Goal: Task Accomplishment & Management: Complete application form

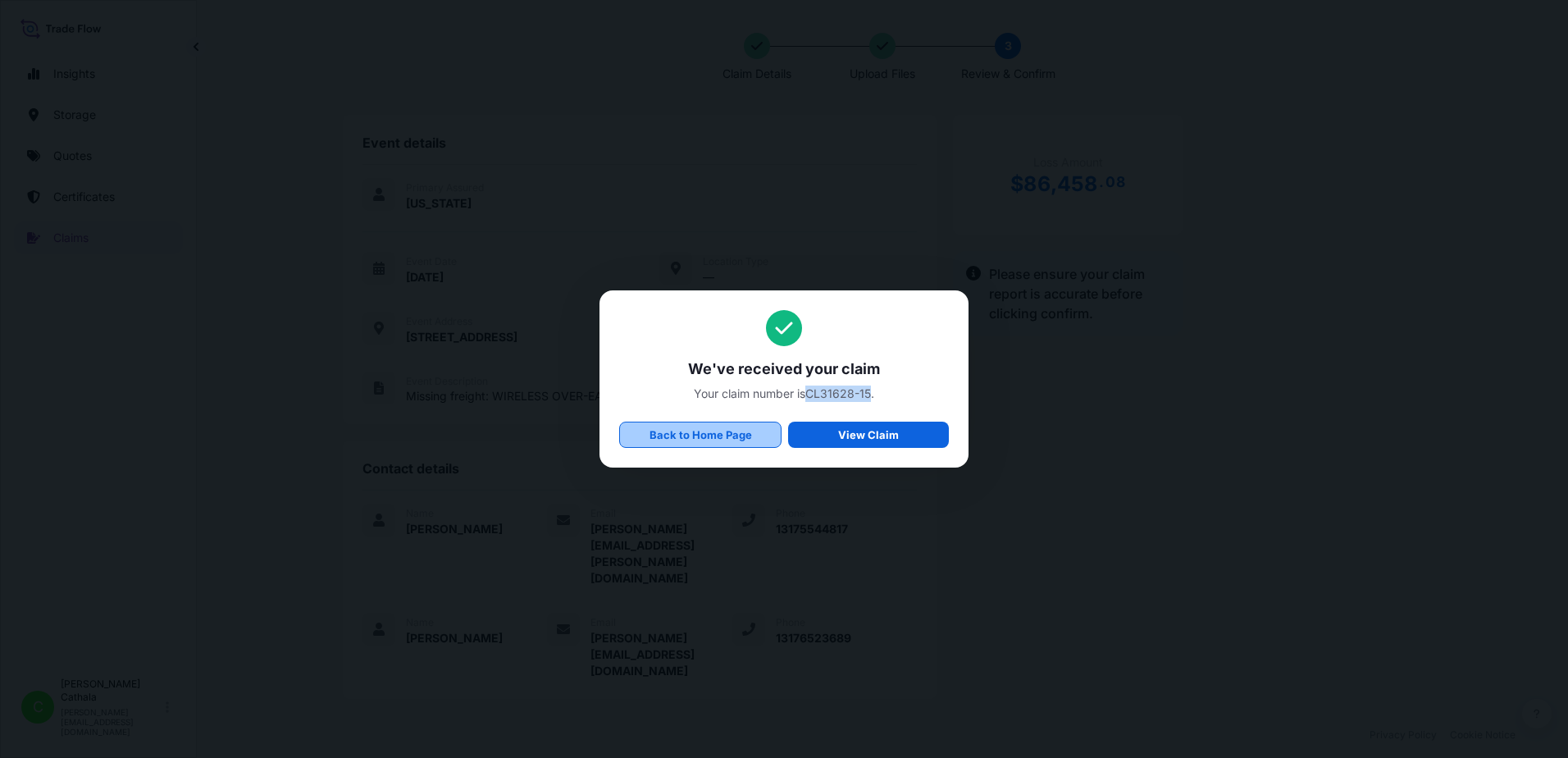
scroll to position [405, 0]
click at [681, 438] on p "Back to Home Page" at bounding box center [700, 435] width 103 height 16
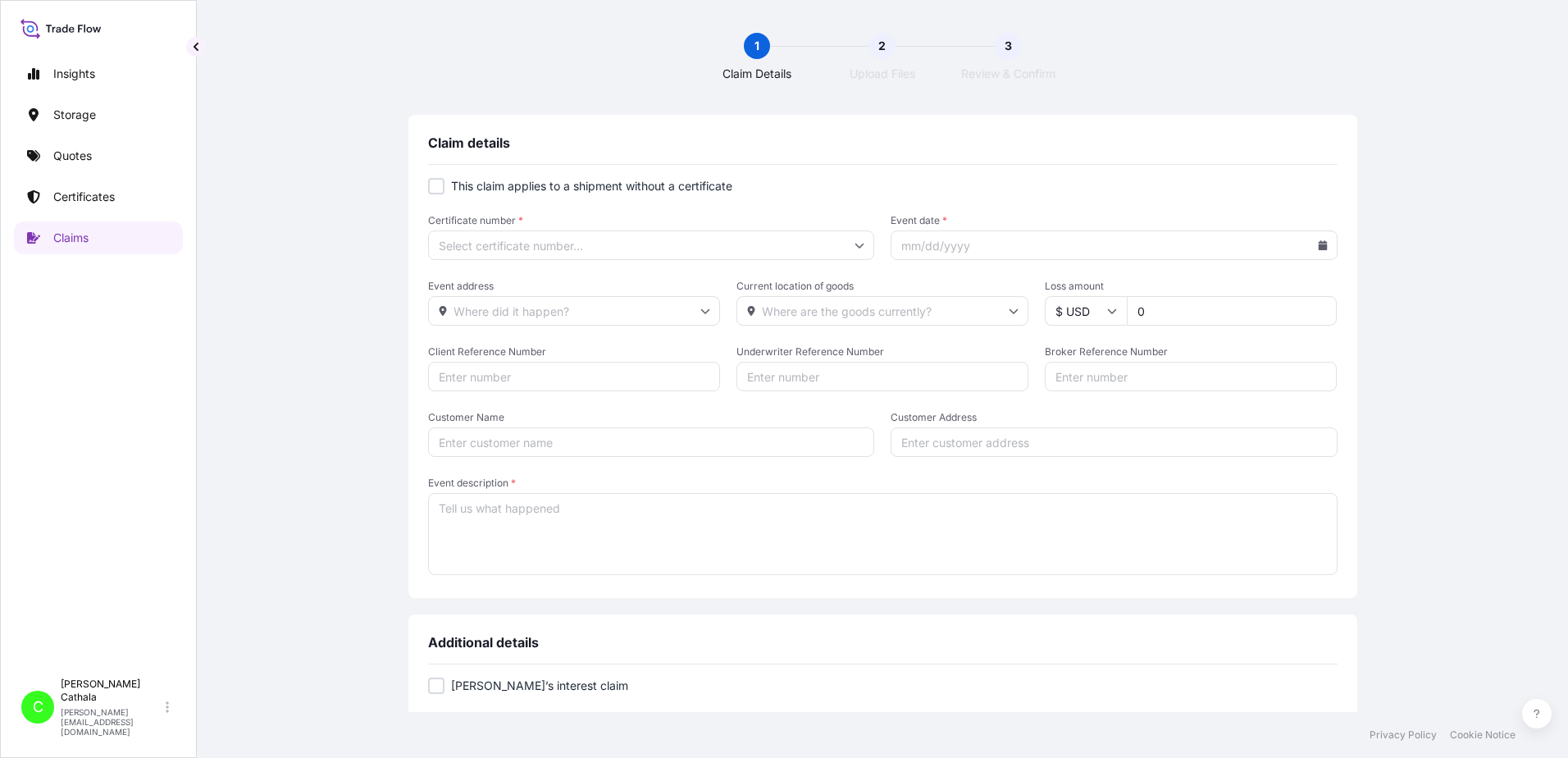
click at [432, 185] on div at bounding box center [437, 186] width 16 height 16
checkbox input "true"
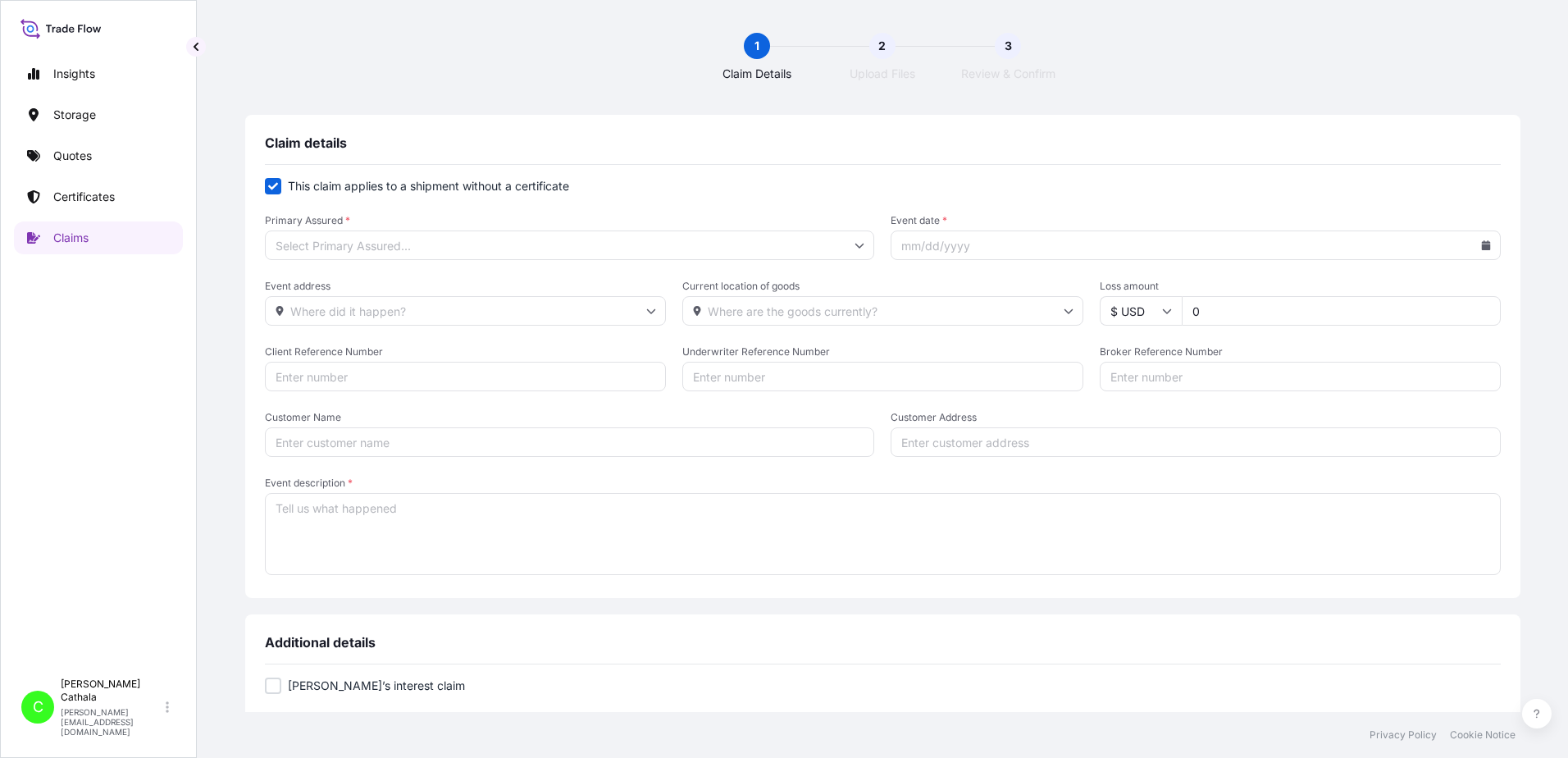
click at [502, 246] on input "Primary Assured *" at bounding box center [570, 246] width 610 height 30
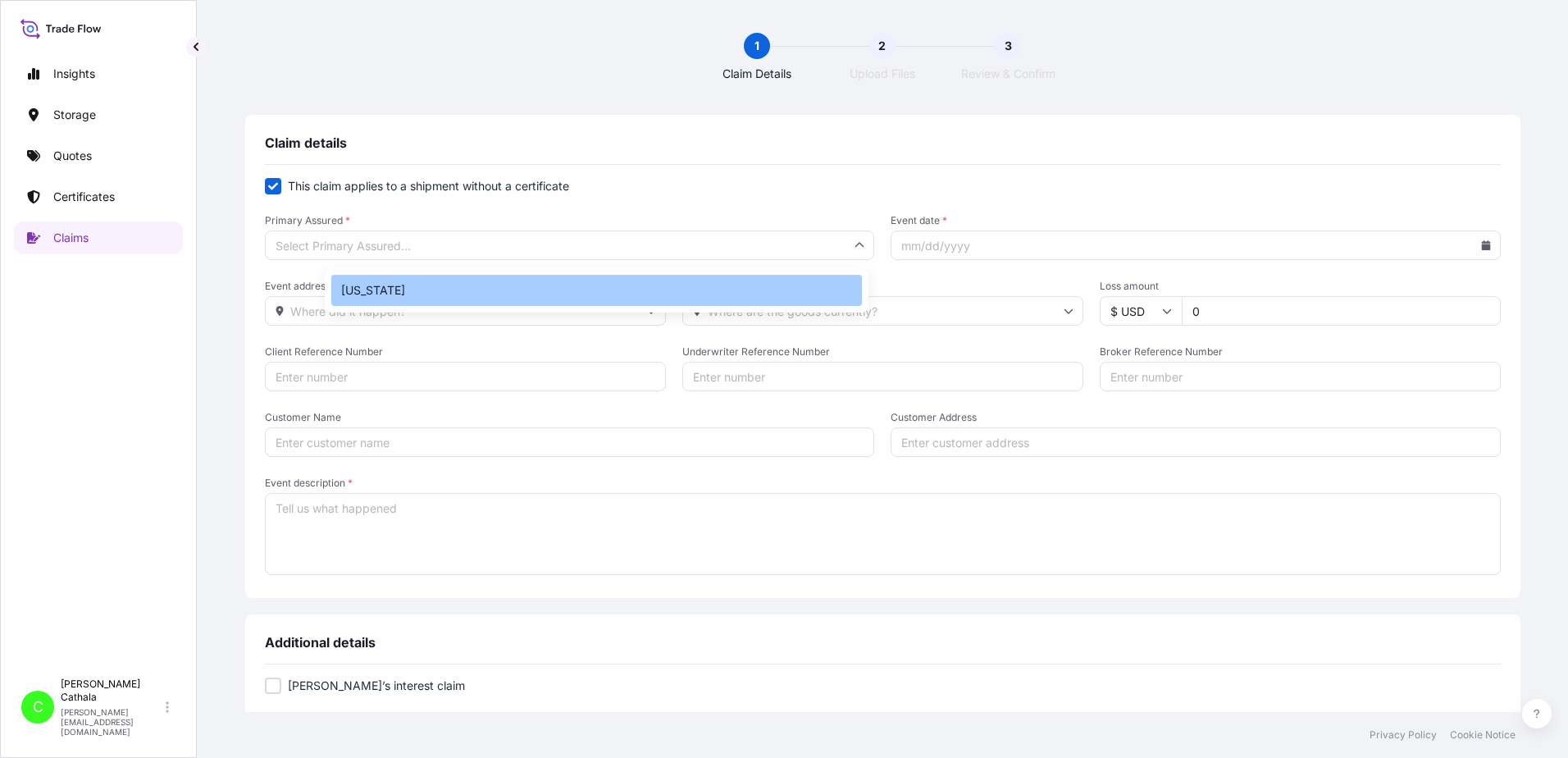
click at [343, 283] on div "[US_STATE]" at bounding box center [597, 291] width 530 height 31
type input "[US_STATE]"
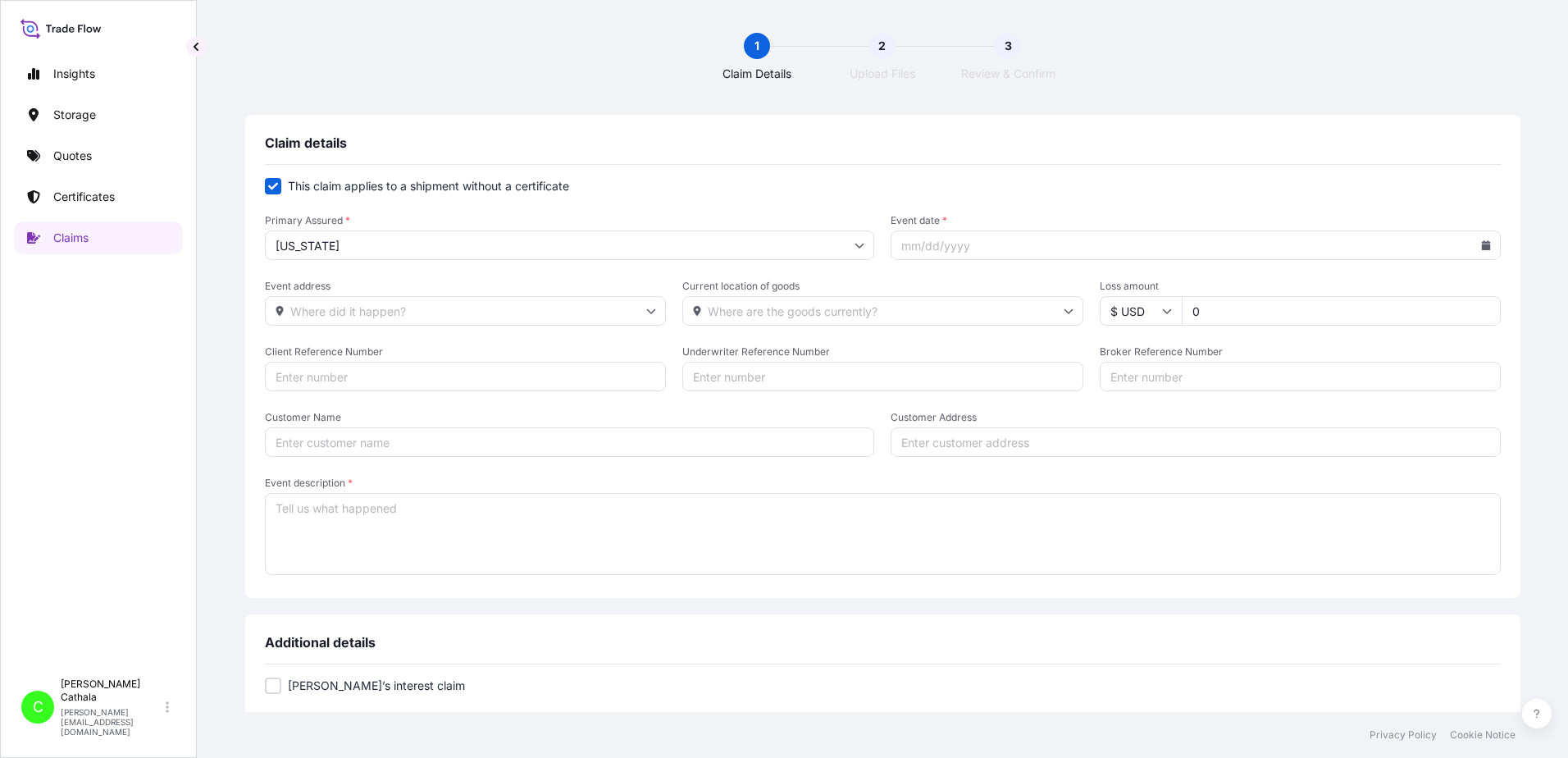
click at [476, 380] on input "Client Reference Number" at bounding box center [465, 377] width 401 height 30
paste input "HAR000000360"
type input "HAR000000360"
click at [1162, 381] on input "Broker Reference Number" at bounding box center [1300, 377] width 401 height 30
paste input "ONEU6609520"
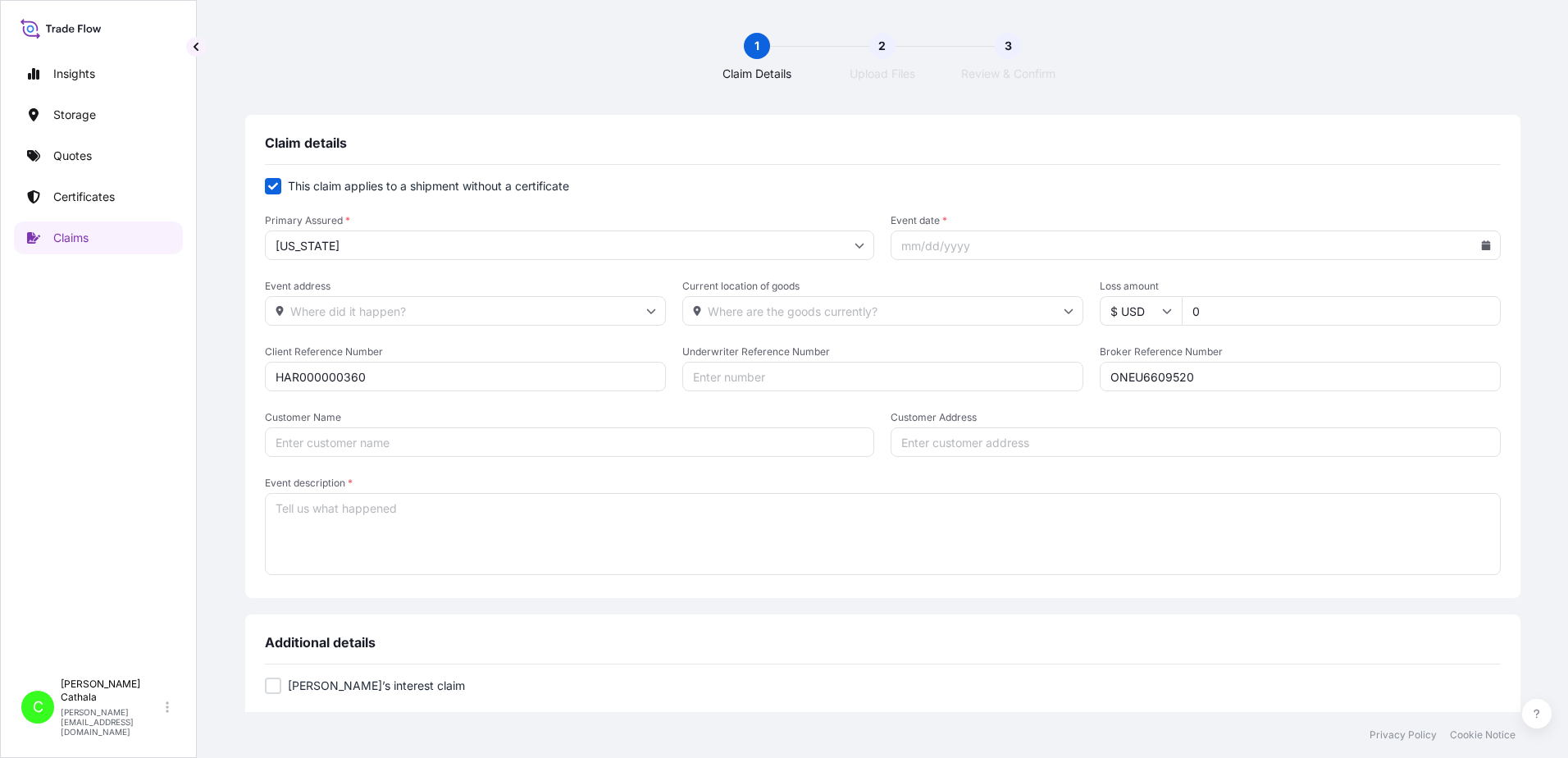
type input "ONEU6609520"
click at [1481, 246] on icon at bounding box center [1485, 246] width 9 height 10
click at [1348, 292] on icon at bounding box center [1350, 292] width 5 height 9
click at [1348, 291] on icon at bounding box center [1350, 292] width 7 height 10
click at [1245, 486] on button "30" at bounding box center [1246, 485] width 26 height 26
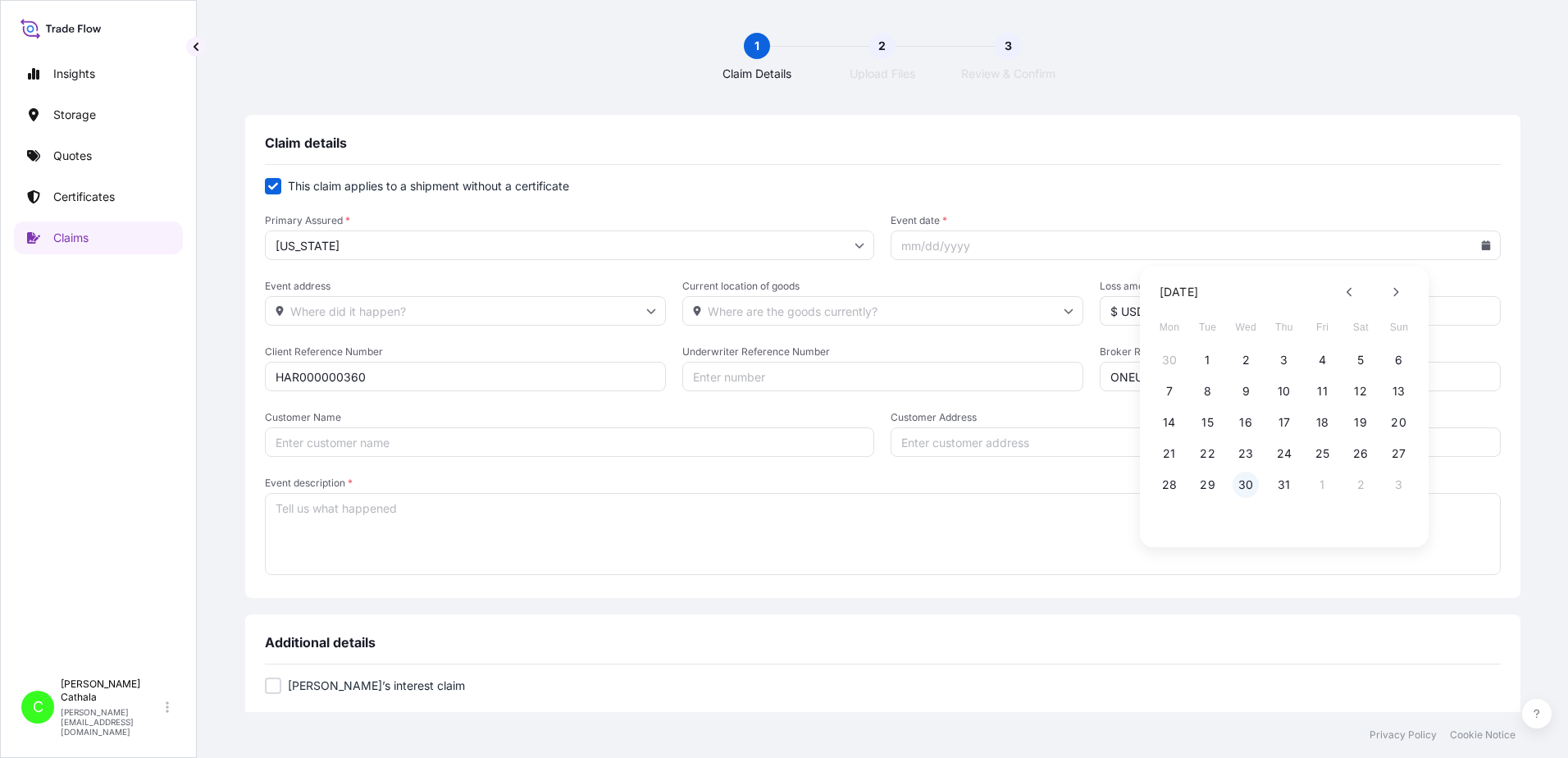
type input "[DATE]"
click at [533, 312] on input "Event address" at bounding box center [465, 311] width 401 height 30
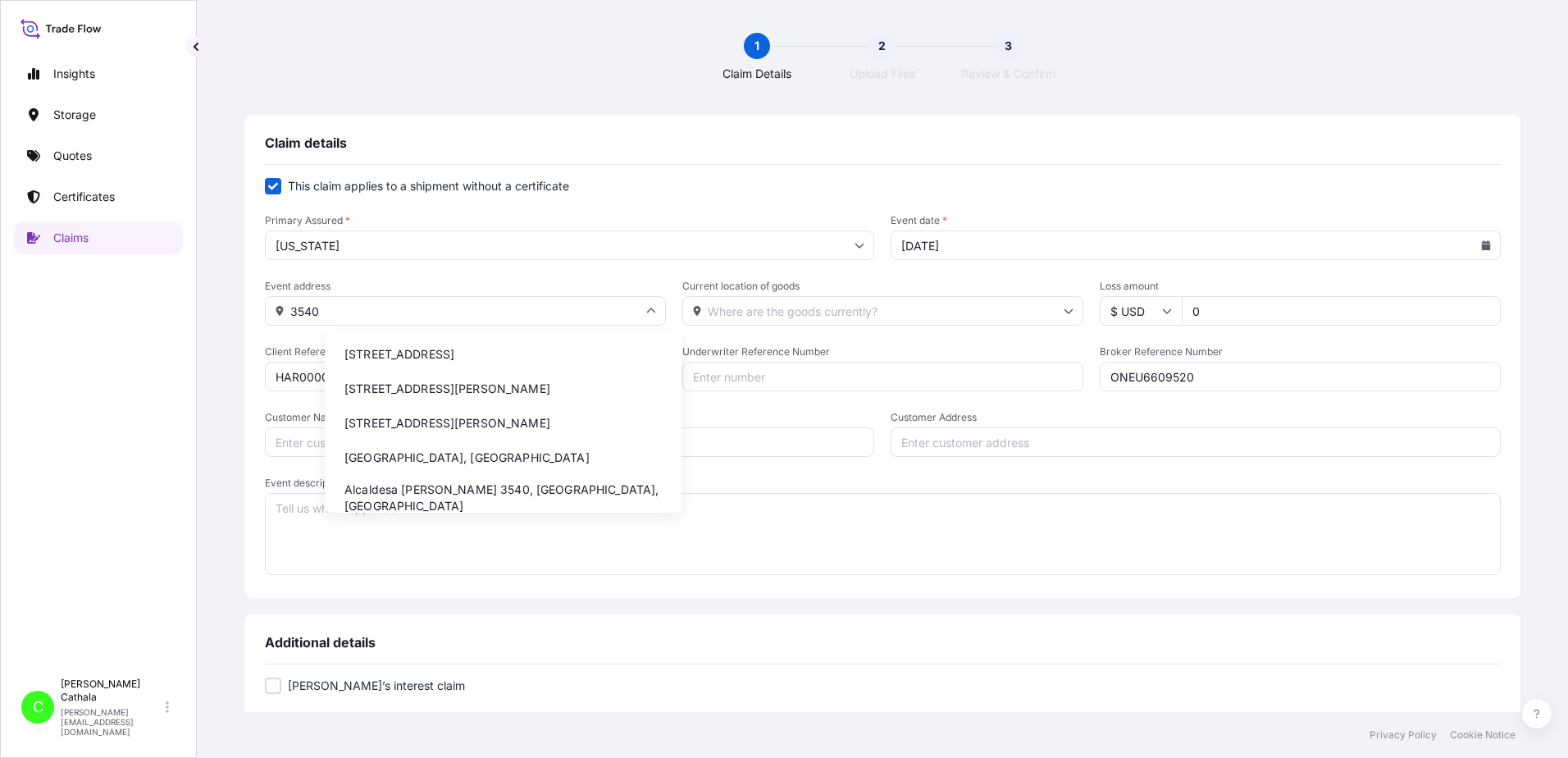
click at [505, 356] on li "[STREET_ADDRESS]" at bounding box center [503, 355] width 344 height 31
type input "[STREET_ADDRESS]"
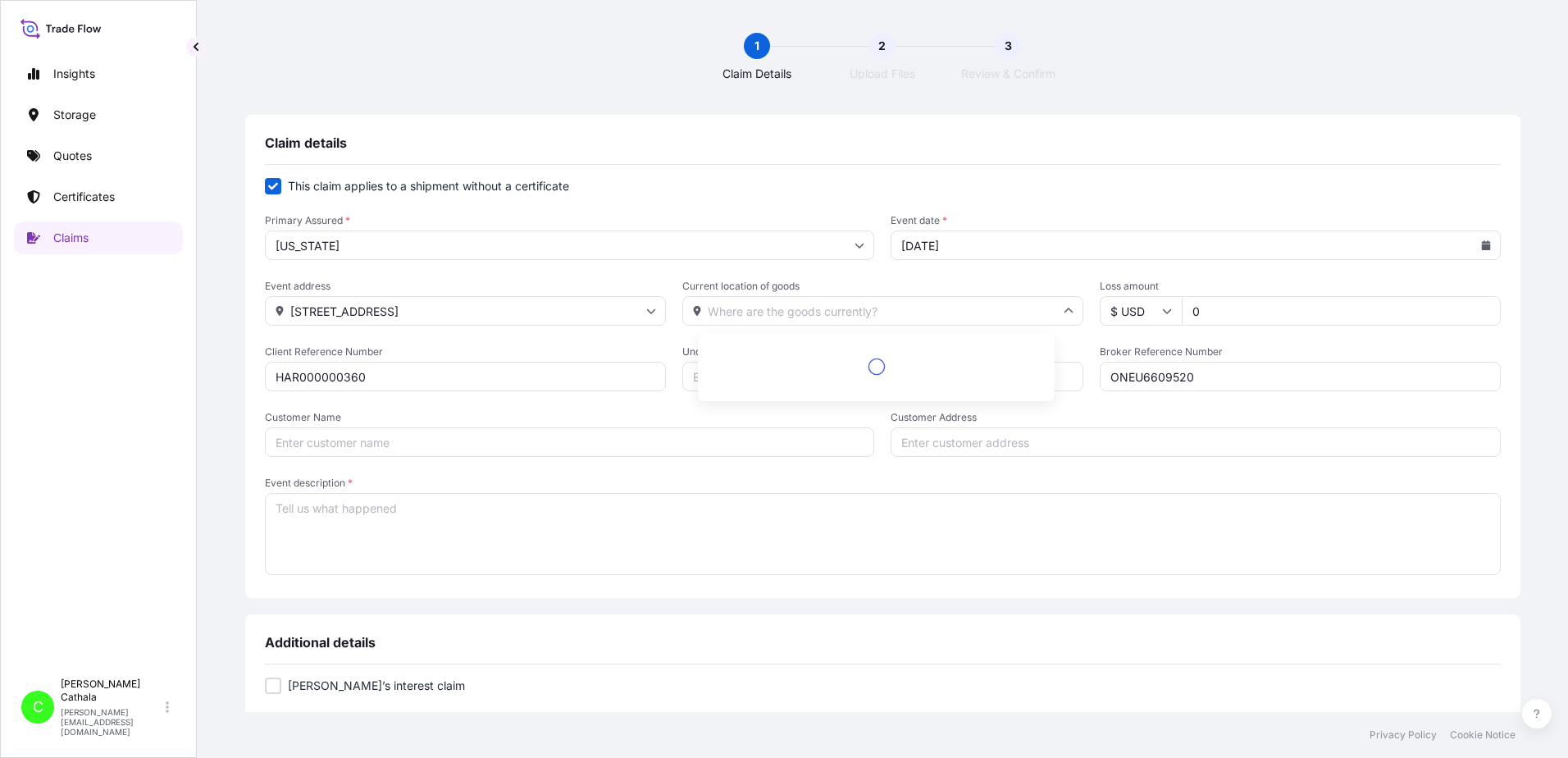
click at [814, 310] on input "Current location of goods" at bounding box center [883, 311] width 401 height 30
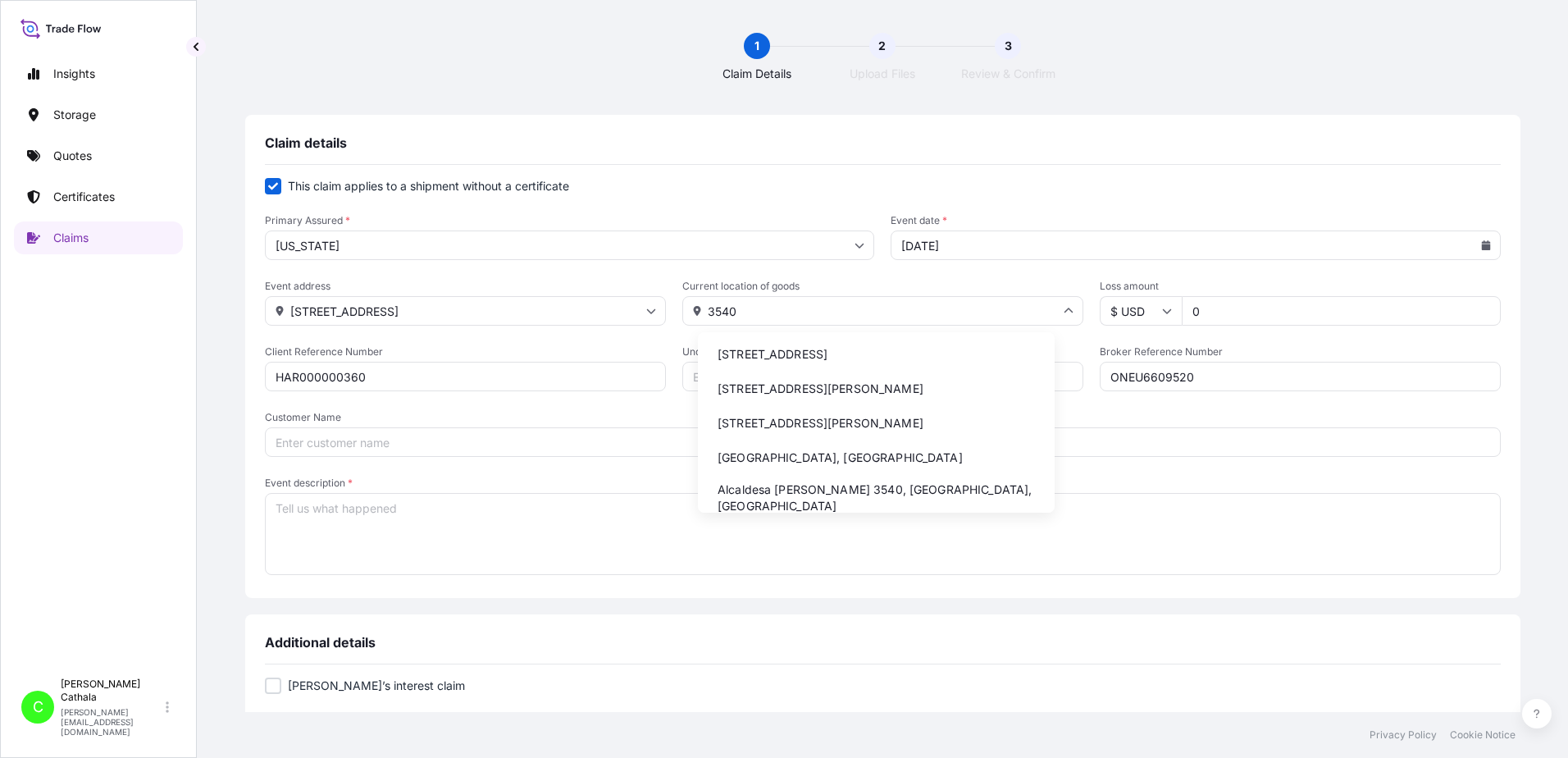
click at [824, 357] on li "[STREET_ADDRESS]" at bounding box center [876, 355] width 344 height 31
type input "[STREET_ADDRESS]"
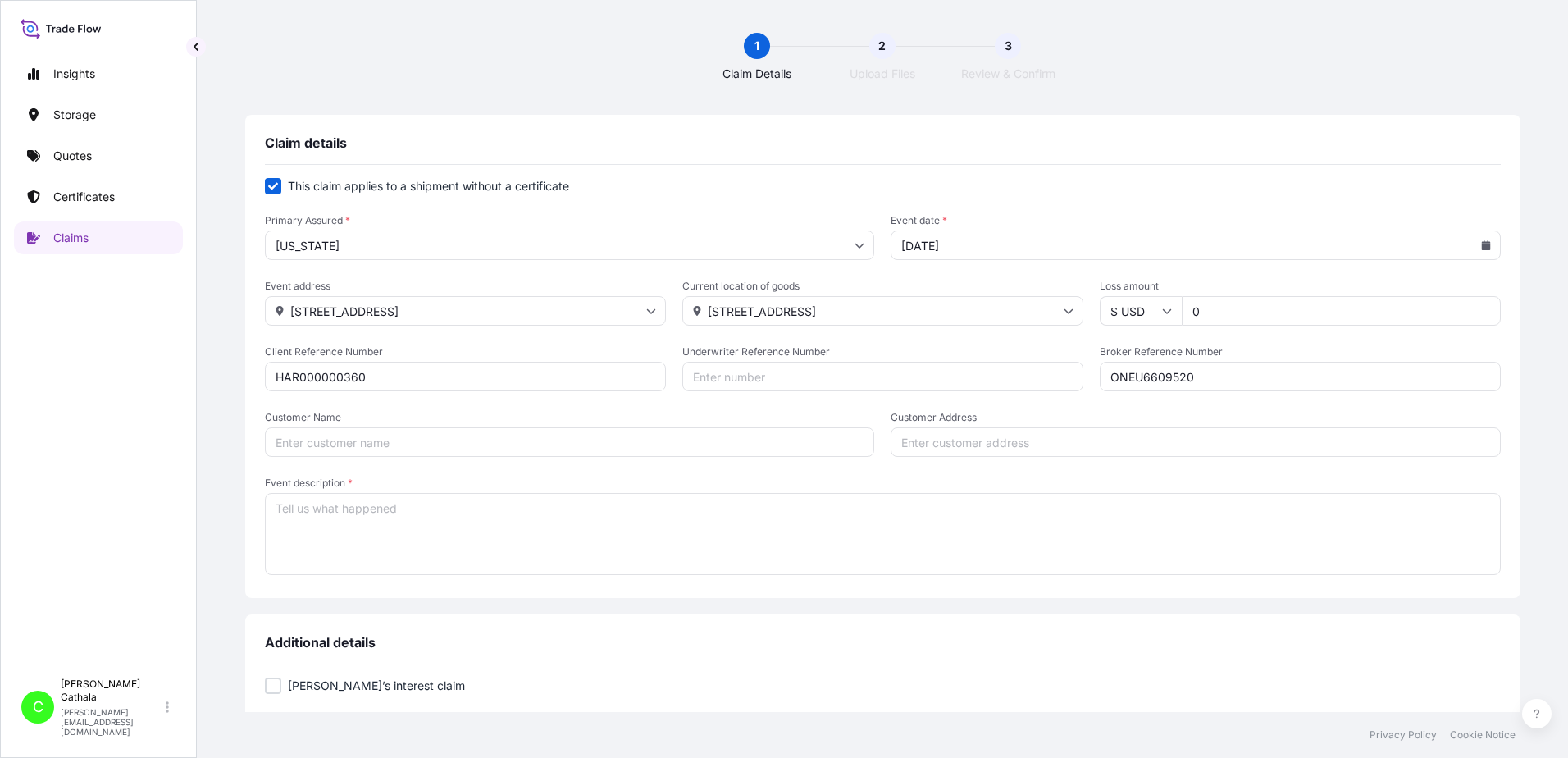
click at [489, 448] on input "Customer Name" at bounding box center [570, 443] width 610 height 30
click at [488, 440] on input "Customer Name" at bounding box center [570, 443] width 610 height 30
paste input ": [PERSON_NAME] International"
click at [340, 440] on input ": [PERSON_NAME] International" at bounding box center [570, 443] width 610 height 30
type input "[PERSON_NAME] International"
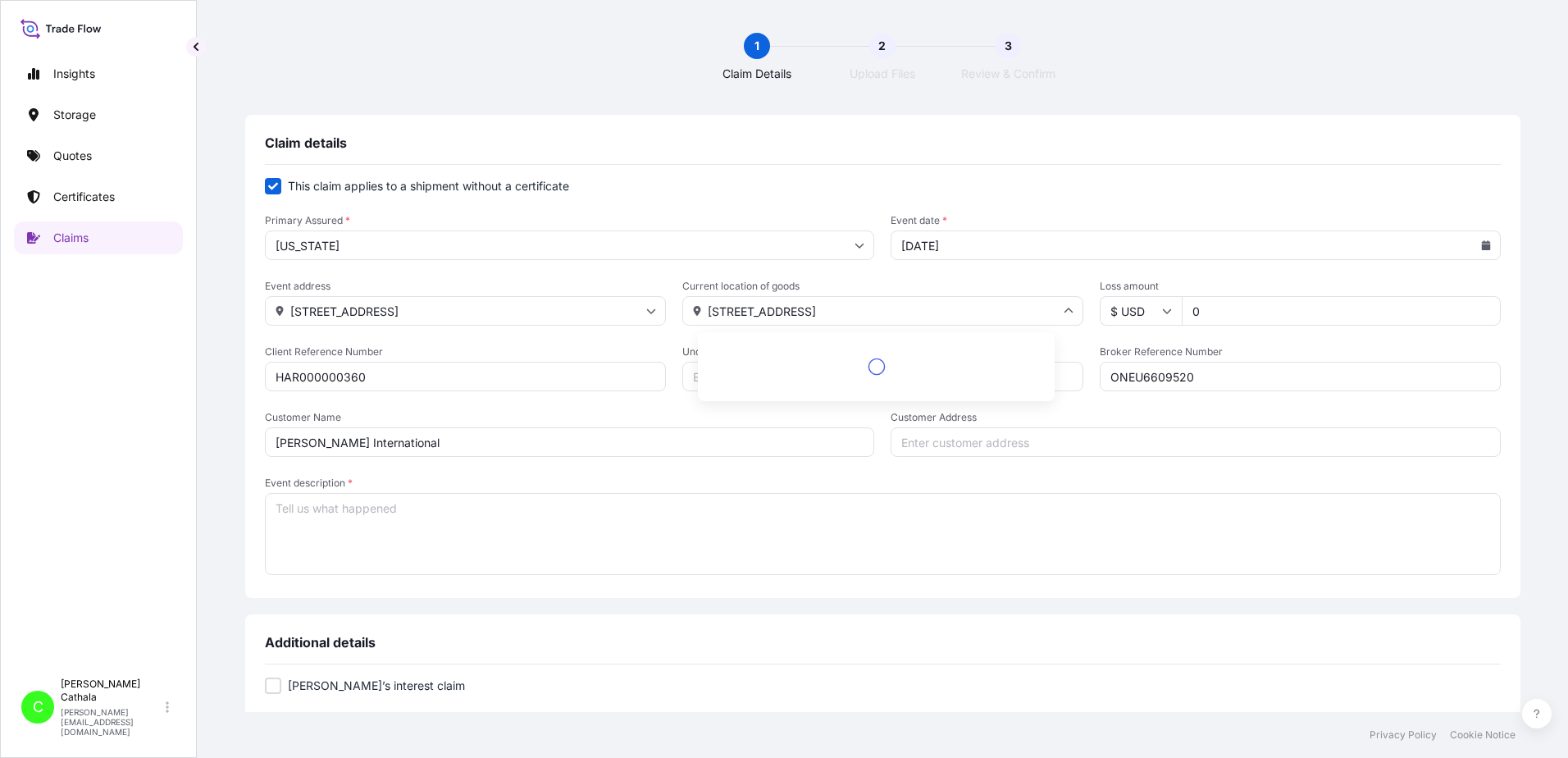
click at [729, 316] on input "[STREET_ADDRESS]" at bounding box center [883, 311] width 401 height 30
click at [1136, 444] on input "Customer Address" at bounding box center [1195, 443] width 610 height 30
paste input "[STREET_ADDRESS]"
type input "[STREET_ADDRESS]"
click at [928, 511] on textarea "Event description *" at bounding box center [883, 534] width 1236 height 82
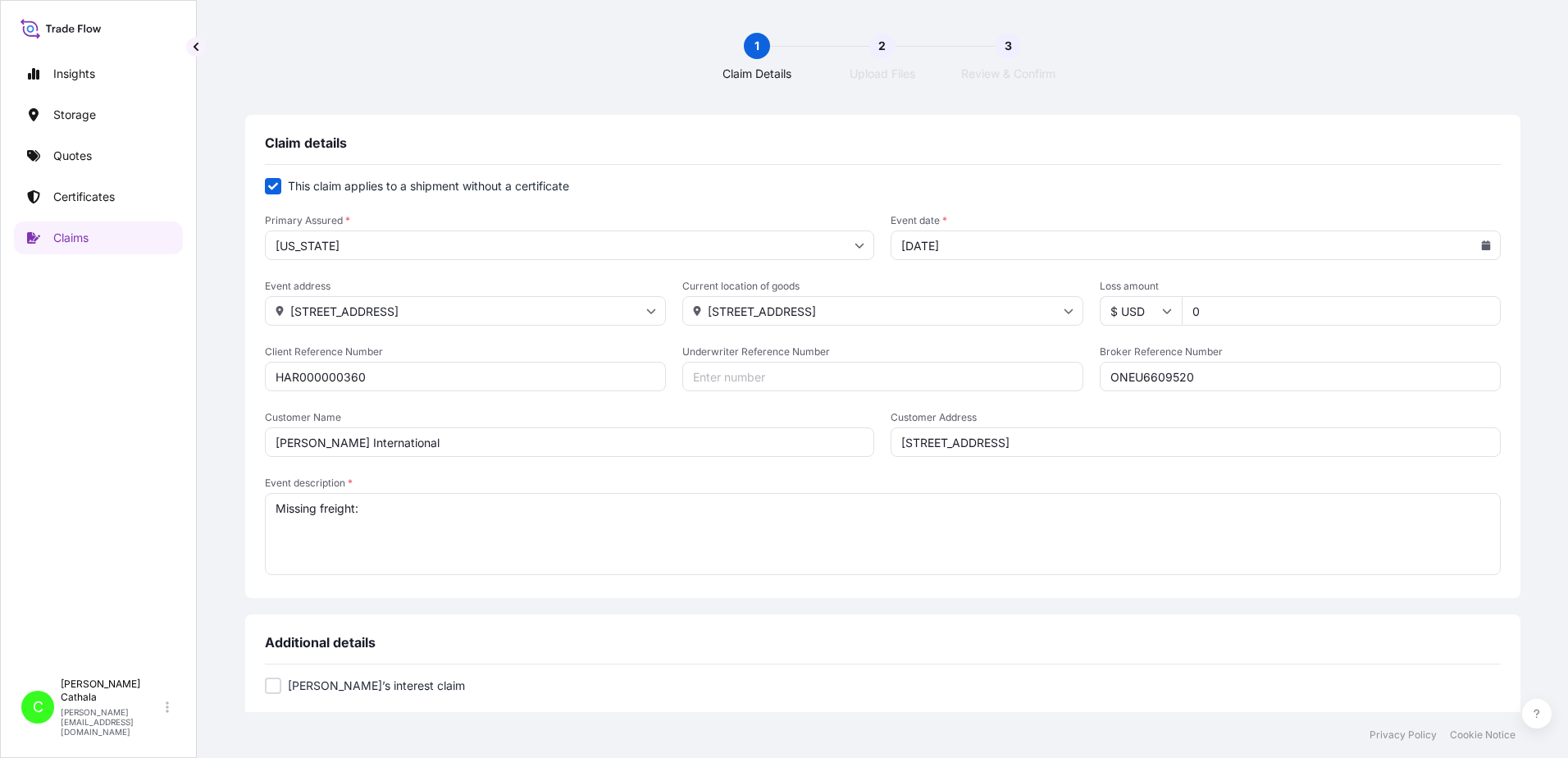
click at [490, 504] on textarea "Missing freight:" at bounding box center [883, 534] width 1236 height 82
paste textarea "HIPPERS' DESIRE TO STATE THAT BLUETOOTH HEADSET WIRED HEADSET"
drag, startPoint x: 420, startPoint y: 511, endPoint x: 699, endPoint y: 511, distance: 279.0
click at [699, 511] on textarea "Missing freight:HIPPERS' DESIRE TO STATE THAT BLUETOOTH HEADSET WIRED HEADSET" at bounding box center [883, 534] width 1236 height 82
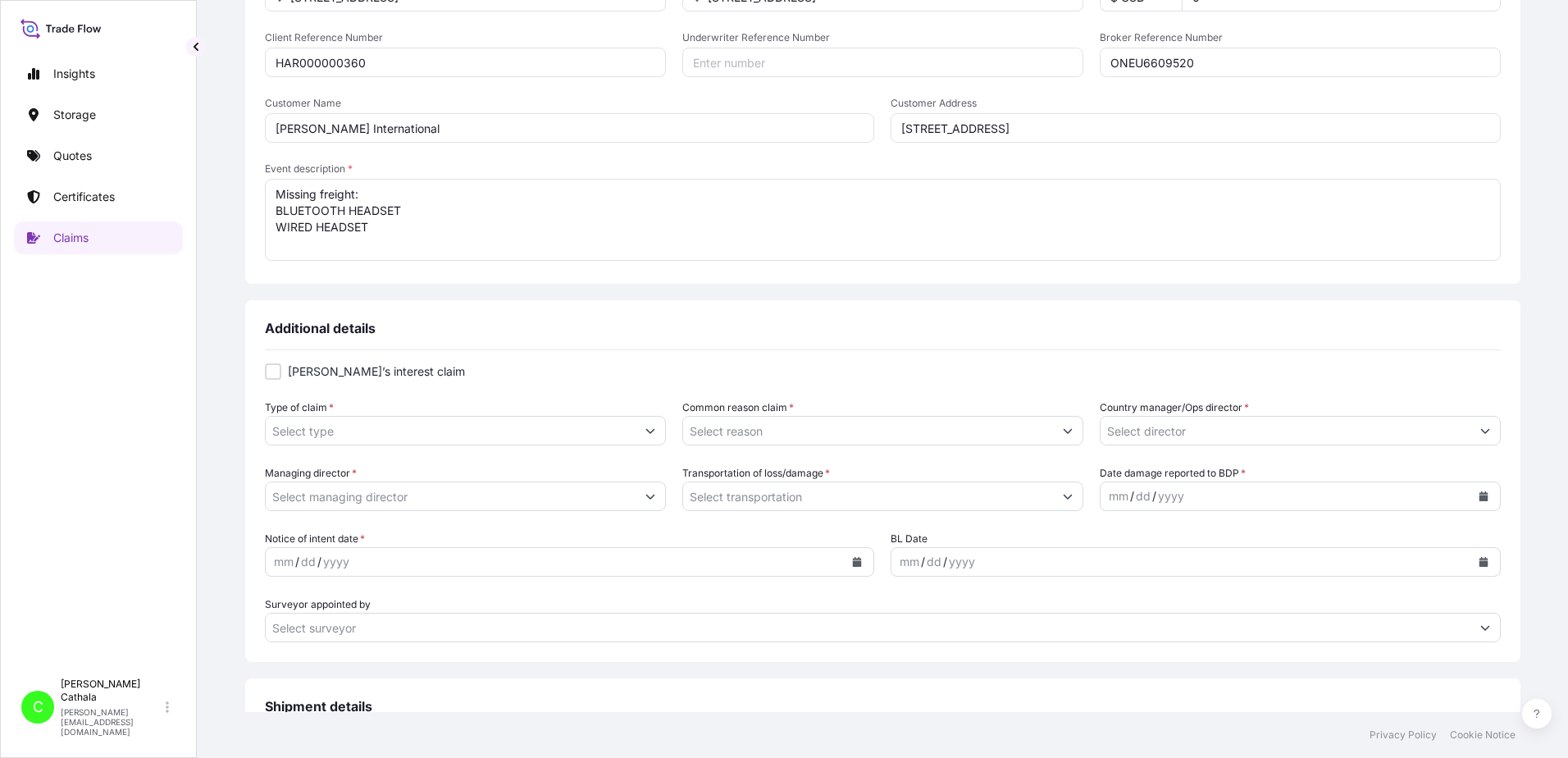
scroll to position [411, 0]
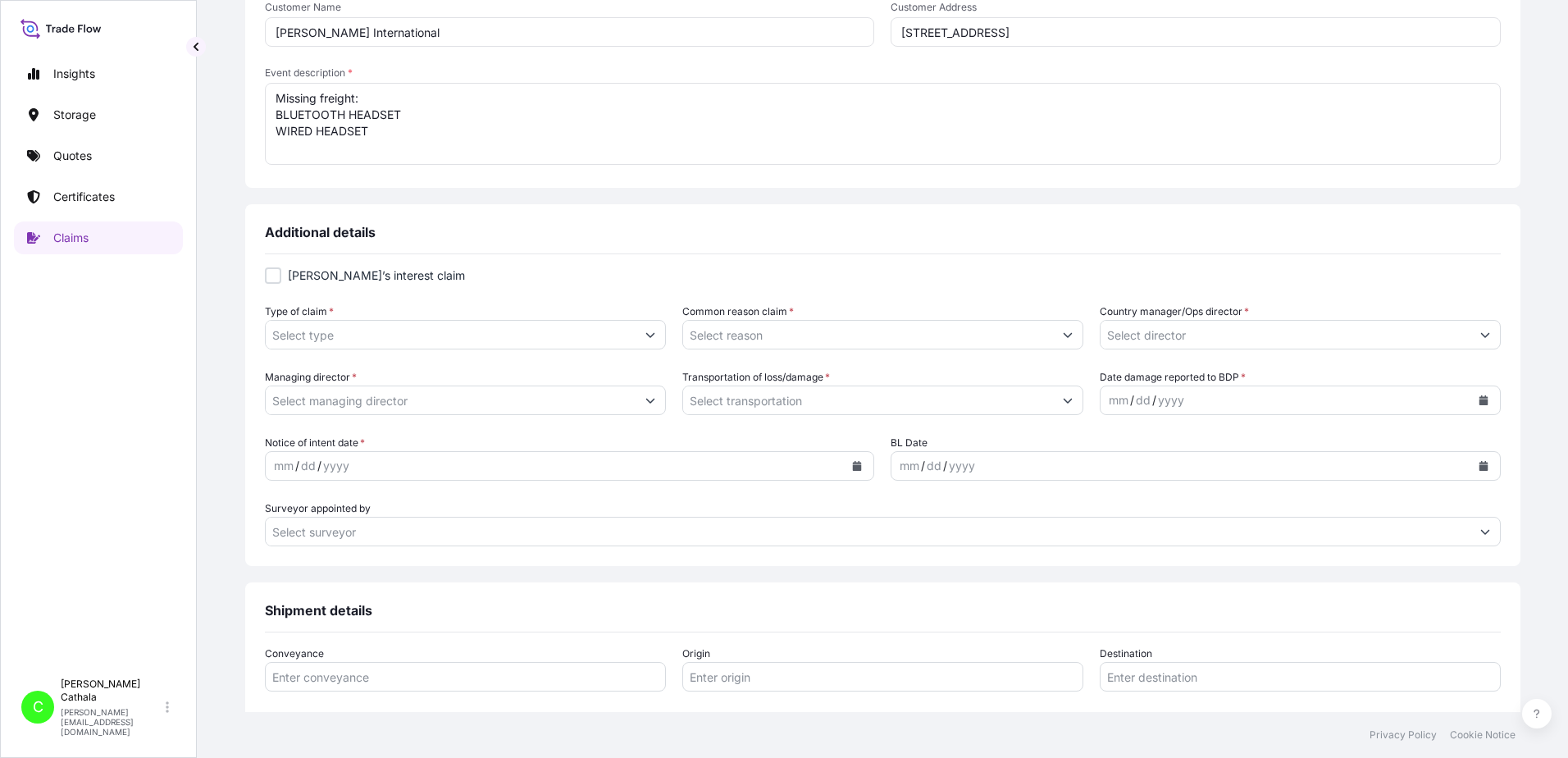
type textarea "Missing freight: BLUETOOTH HEADSET WIRED HEADSET"
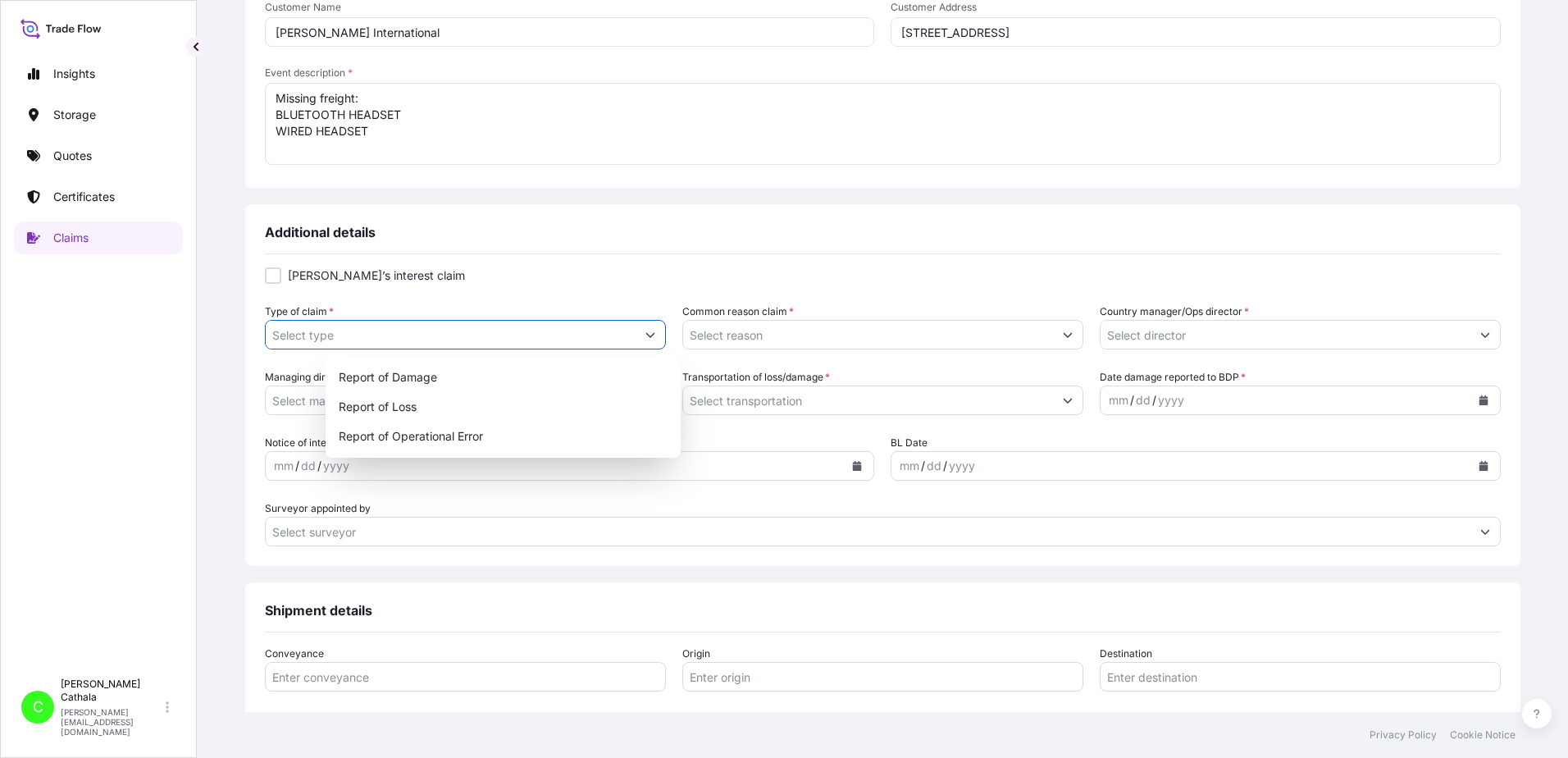
click at [655, 338] on icon "Show suggestions" at bounding box center [650, 335] width 10 height 10
click at [403, 407] on div "Report of Loss" at bounding box center [503, 407] width 342 height 30
type input "Report of Loss"
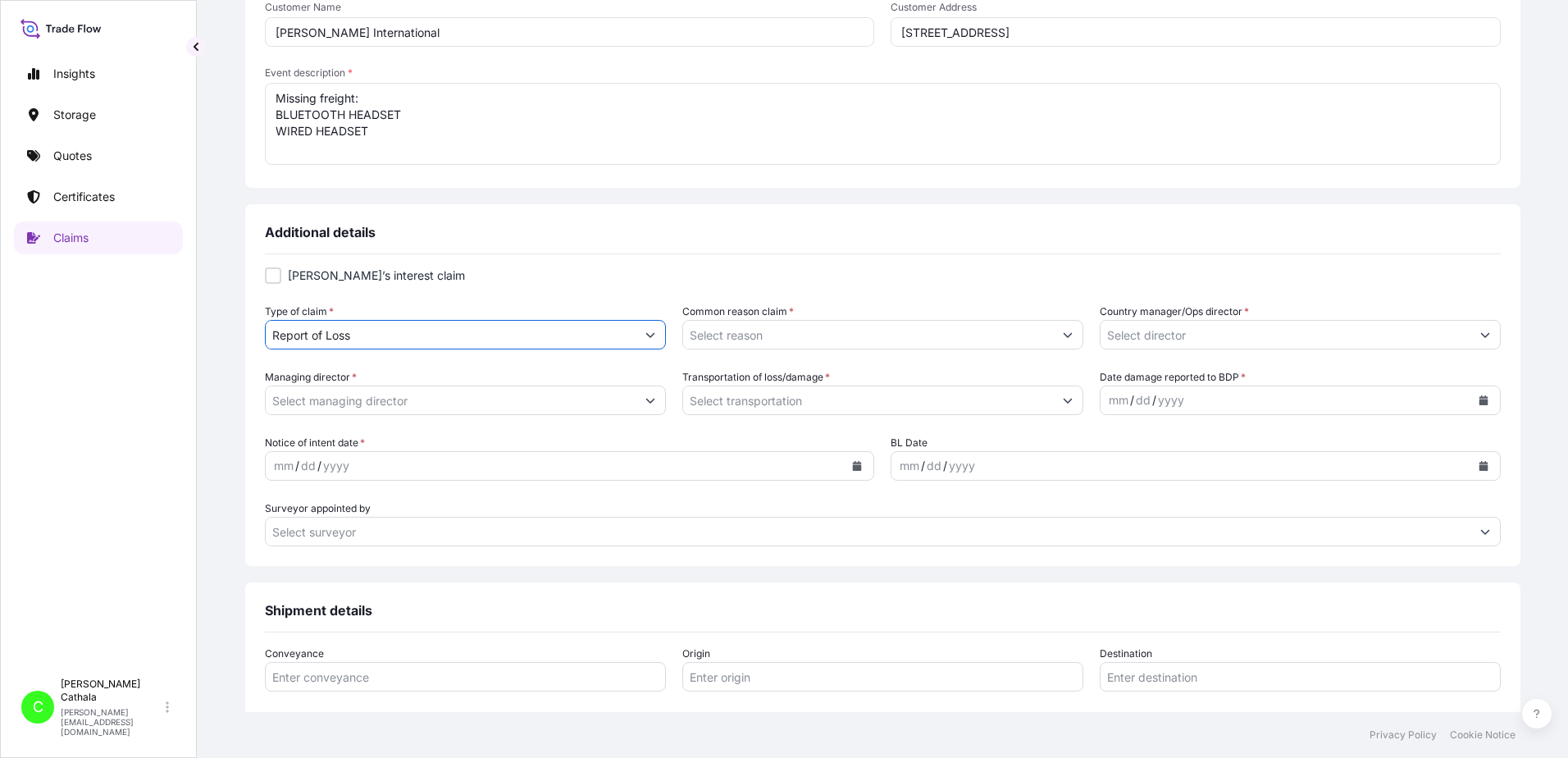
click at [829, 341] on input "Common reason claim *" at bounding box center [868, 335] width 370 height 30
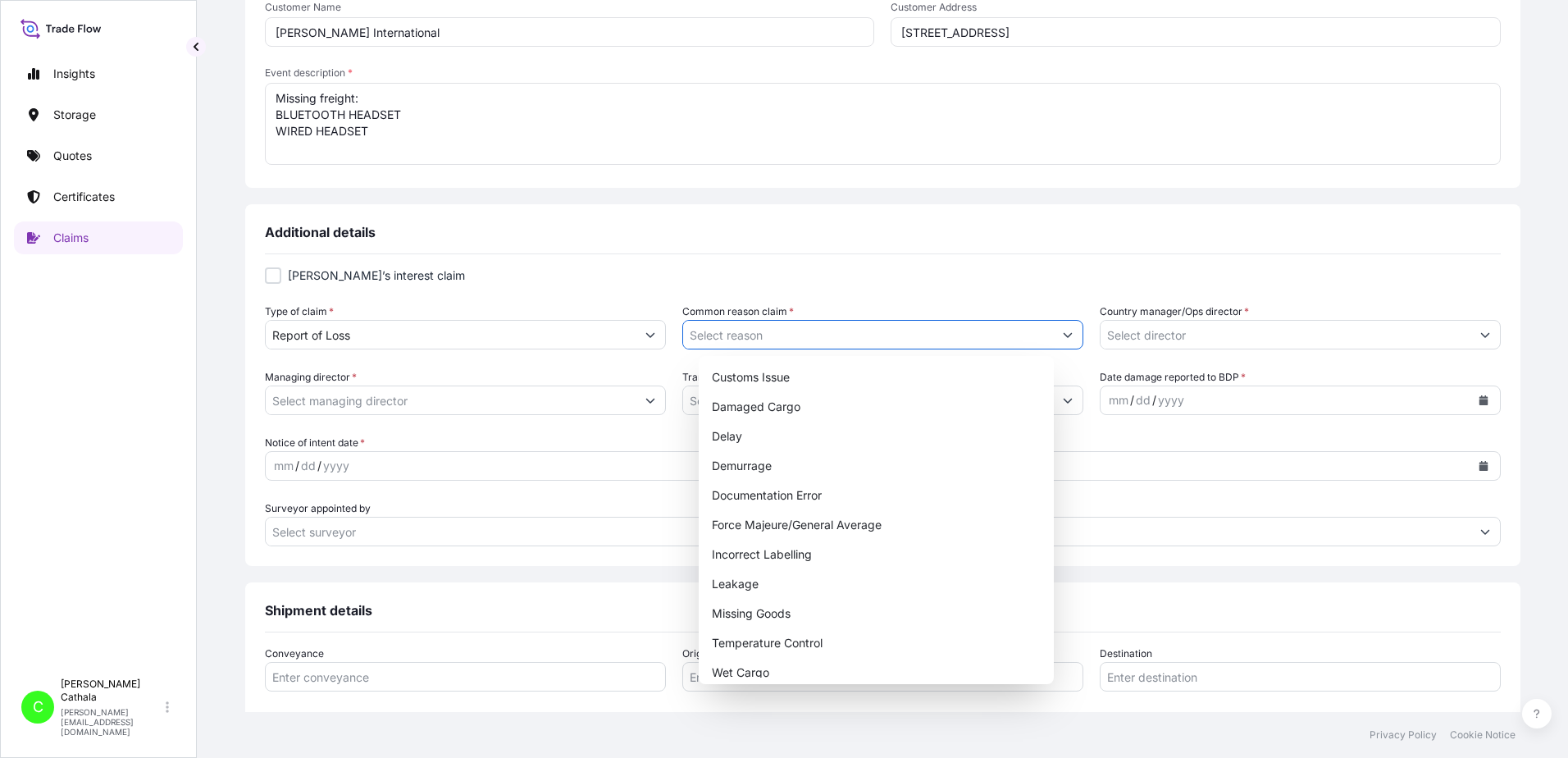
click at [1063, 331] on icon "Show suggestions" at bounding box center [1068, 335] width 10 height 10
click at [744, 615] on div "Missing Goods" at bounding box center [876, 613] width 342 height 30
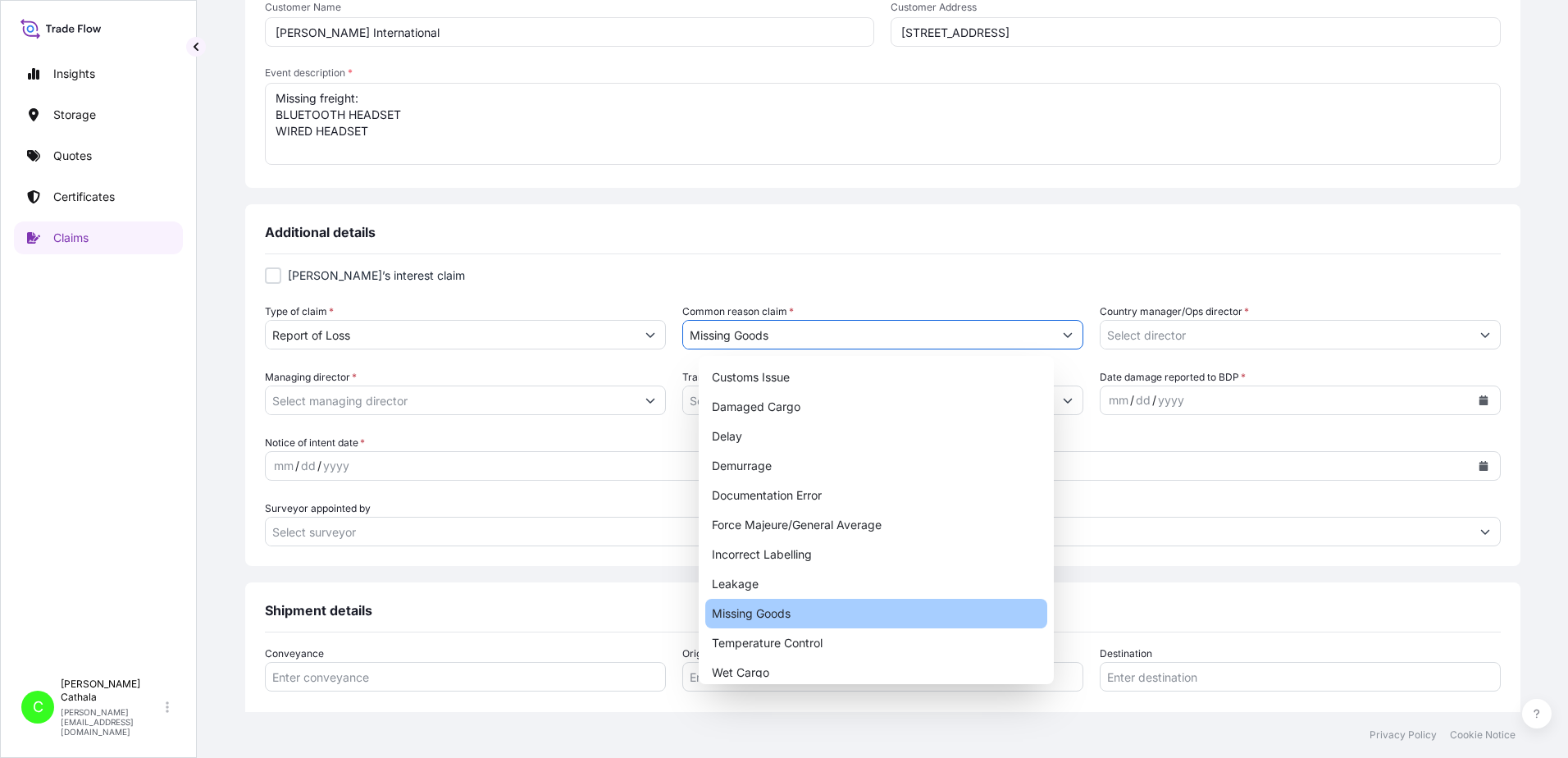
type input "Missing Goods"
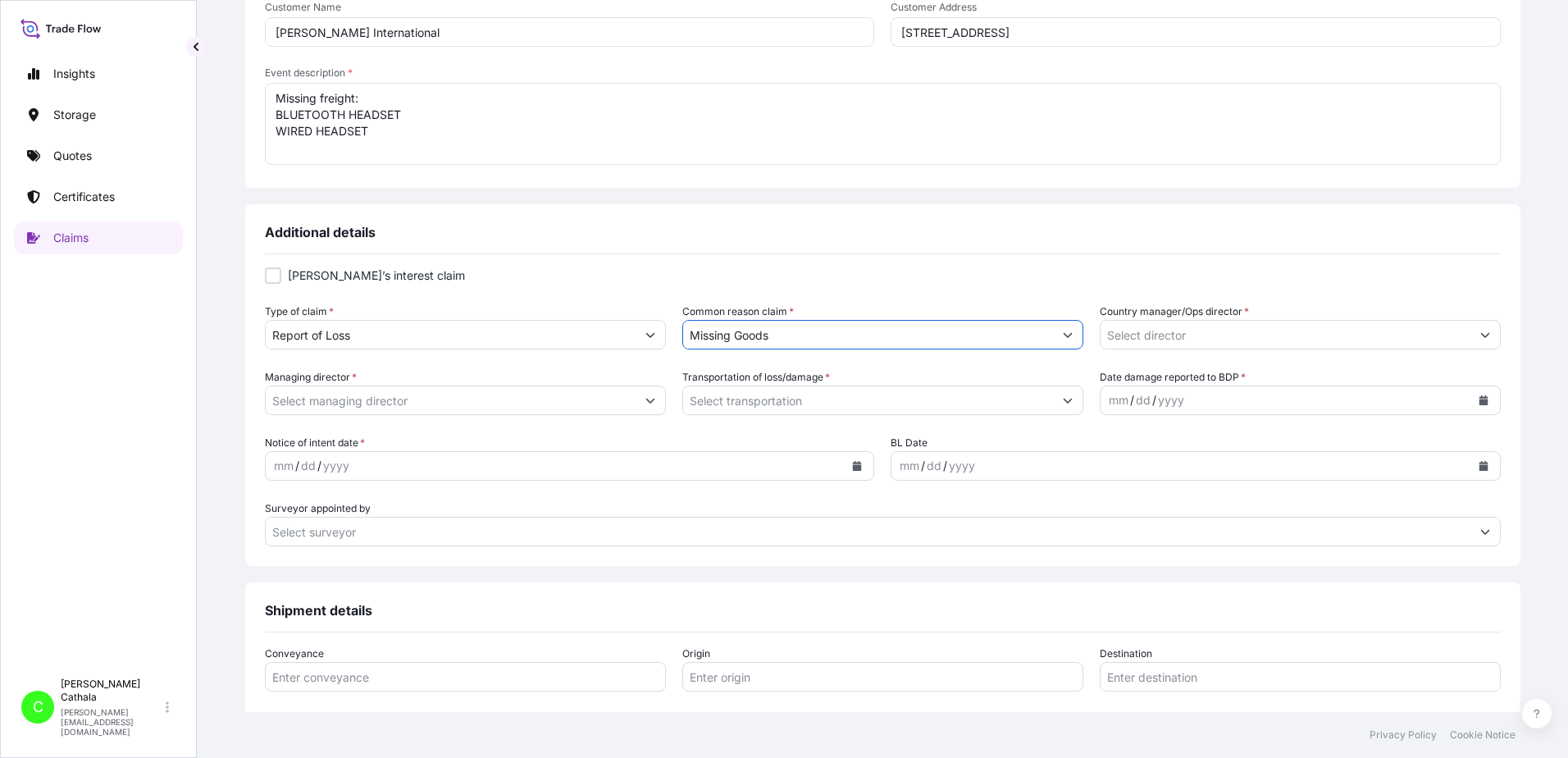
click at [1480, 338] on icon "Show suggestions" at bounding box center [1485, 335] width 10 height 10
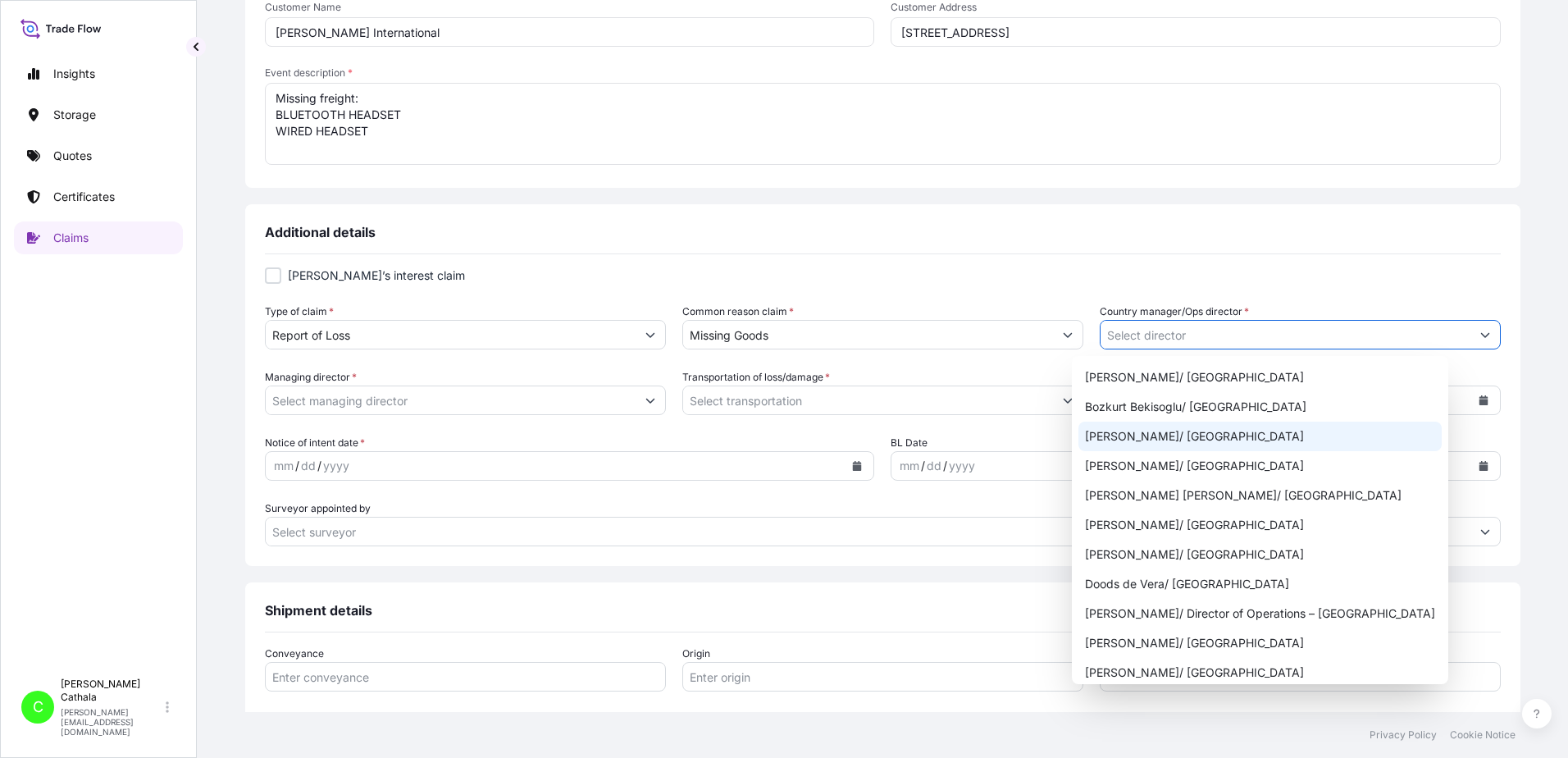
scroll to position [164, 0]
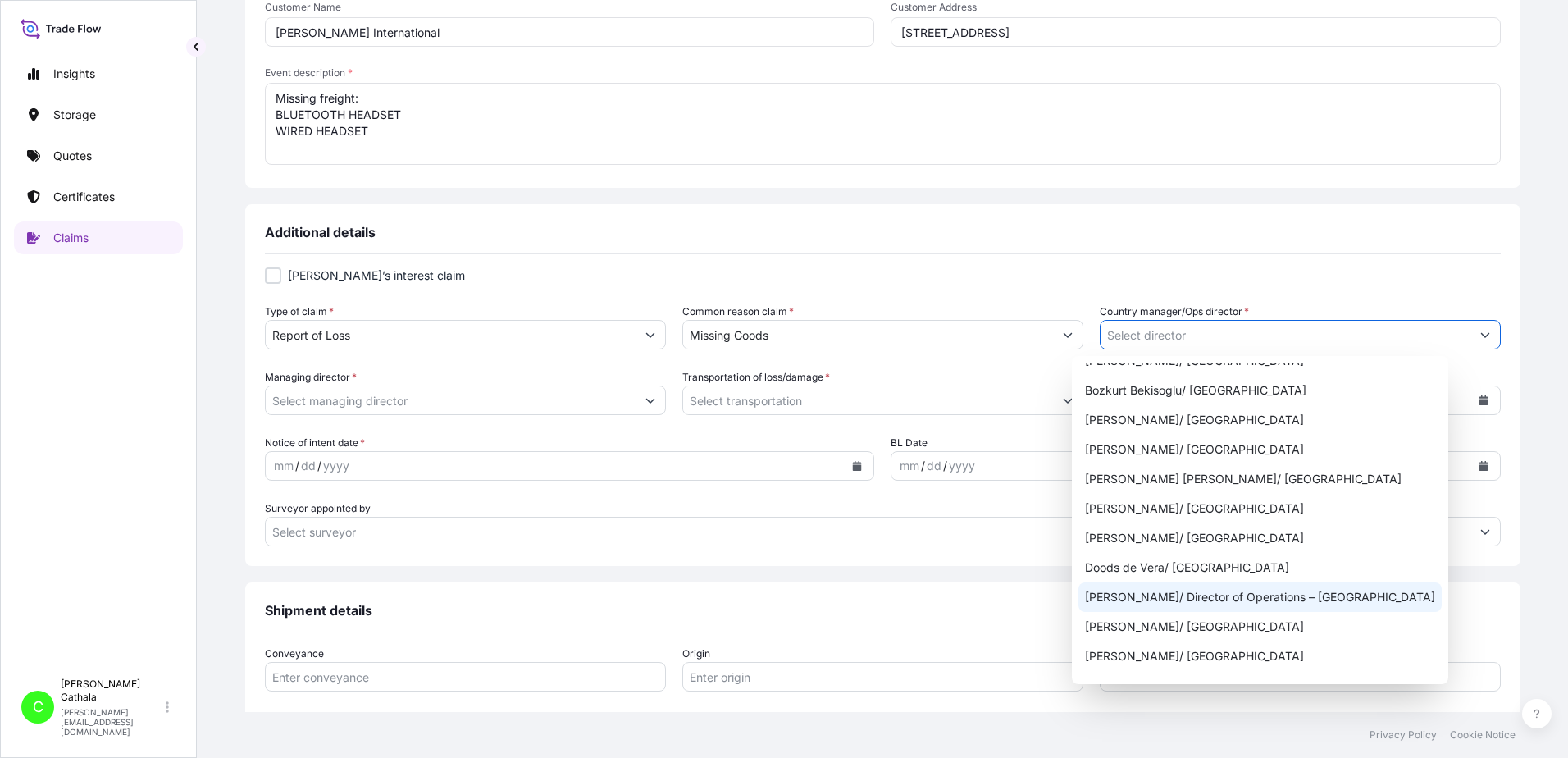
click at [1291, 595] on div "[PERSON_NAME]/ Director of Operations – [GEOGRAPHIC_DATA]" at bounding box center [1260, 597] width 364 height 30
type input "[PERSON_NAME]/ Director of Operations – [GEOGRAPHIC_DATA]"
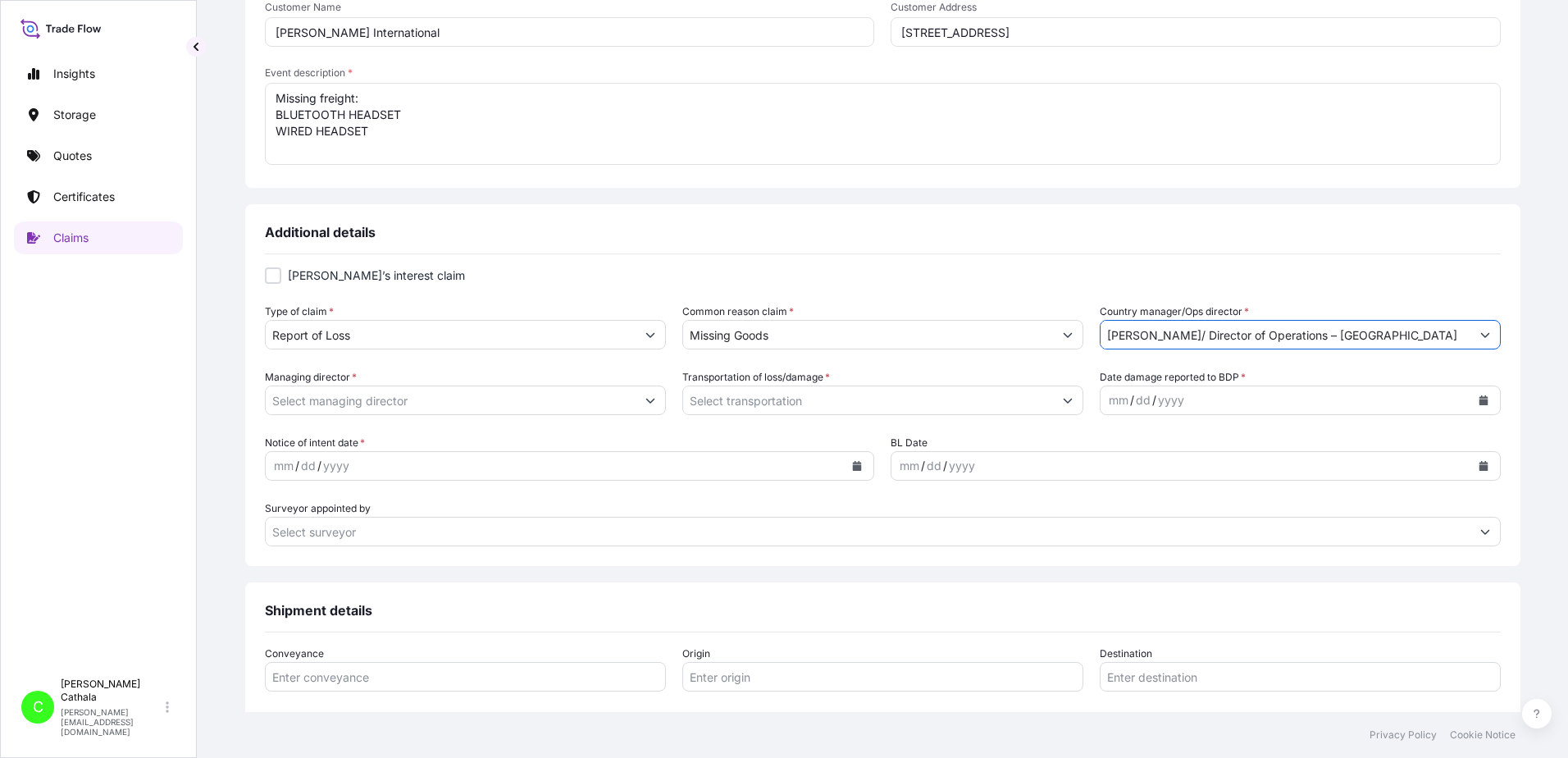
click at [539, 403] on input "Managing director *" at bounding box center [451, 401] width 370 height 30
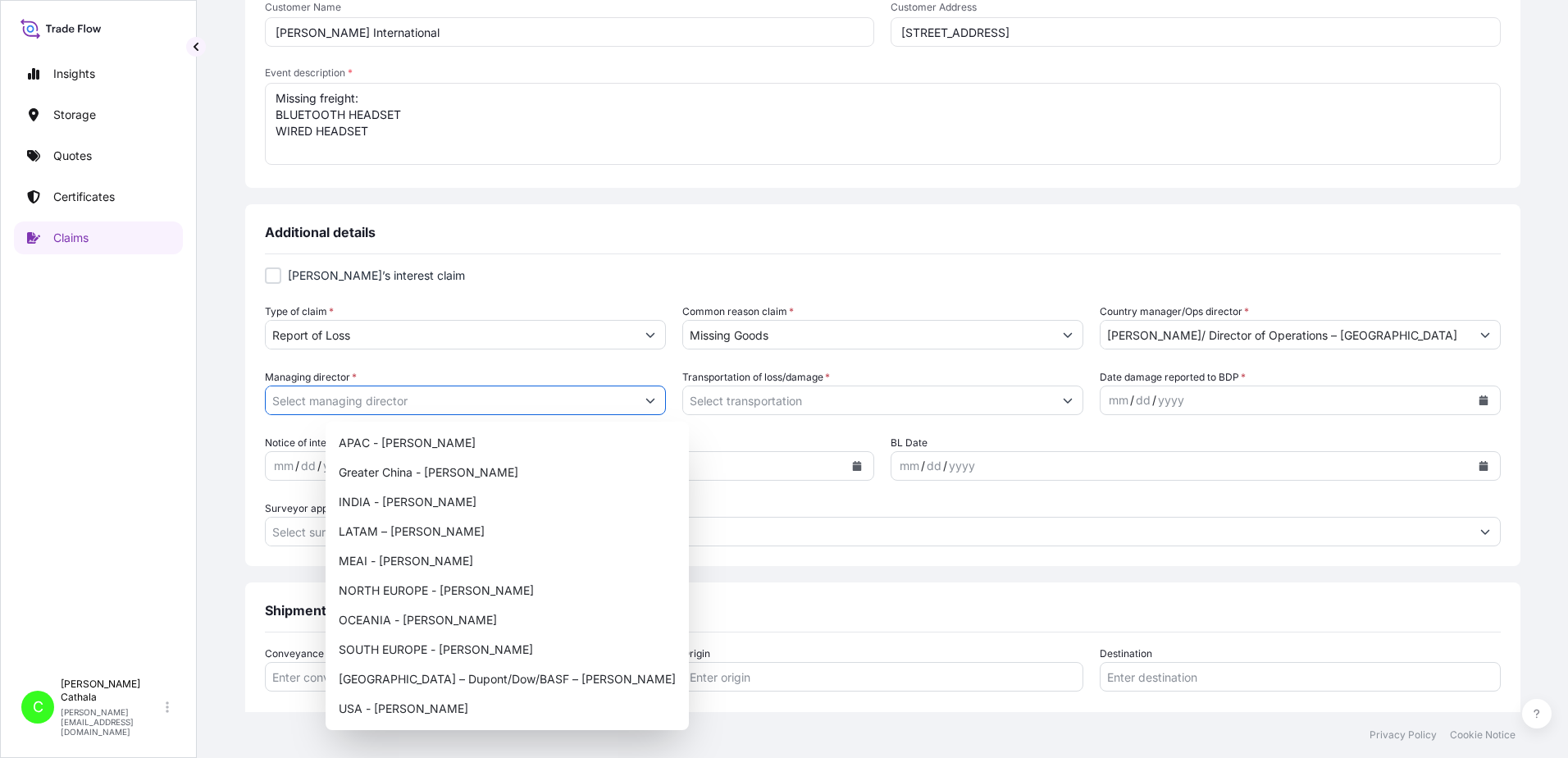
click at [654, 402] on icon "Show suggestions" at bounding box center [649, 402] width 9 height 5
click at [429, 706] on div "USA - [PERSON_NAME]" at bounding box center [507, 709] width 351 height 30
type input "USA - [PERSON_NAME]"
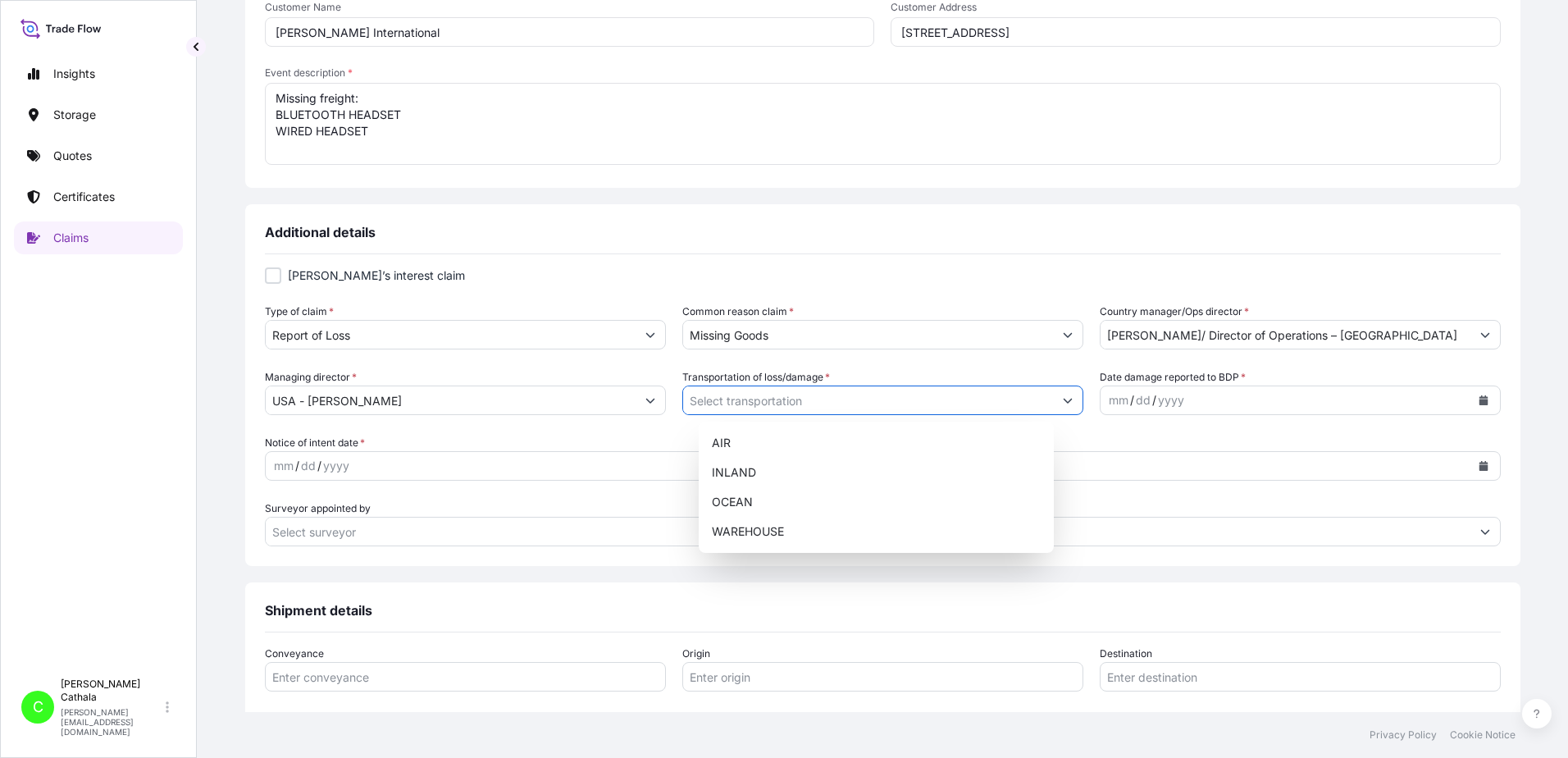
click at [1063, 401] on icon "Show suggestions" at bounding box center [1068, 401] width 10 height 10
click at [736, 498] on div "OCEAN" at bounding box center [876, 502] width 342 height 30
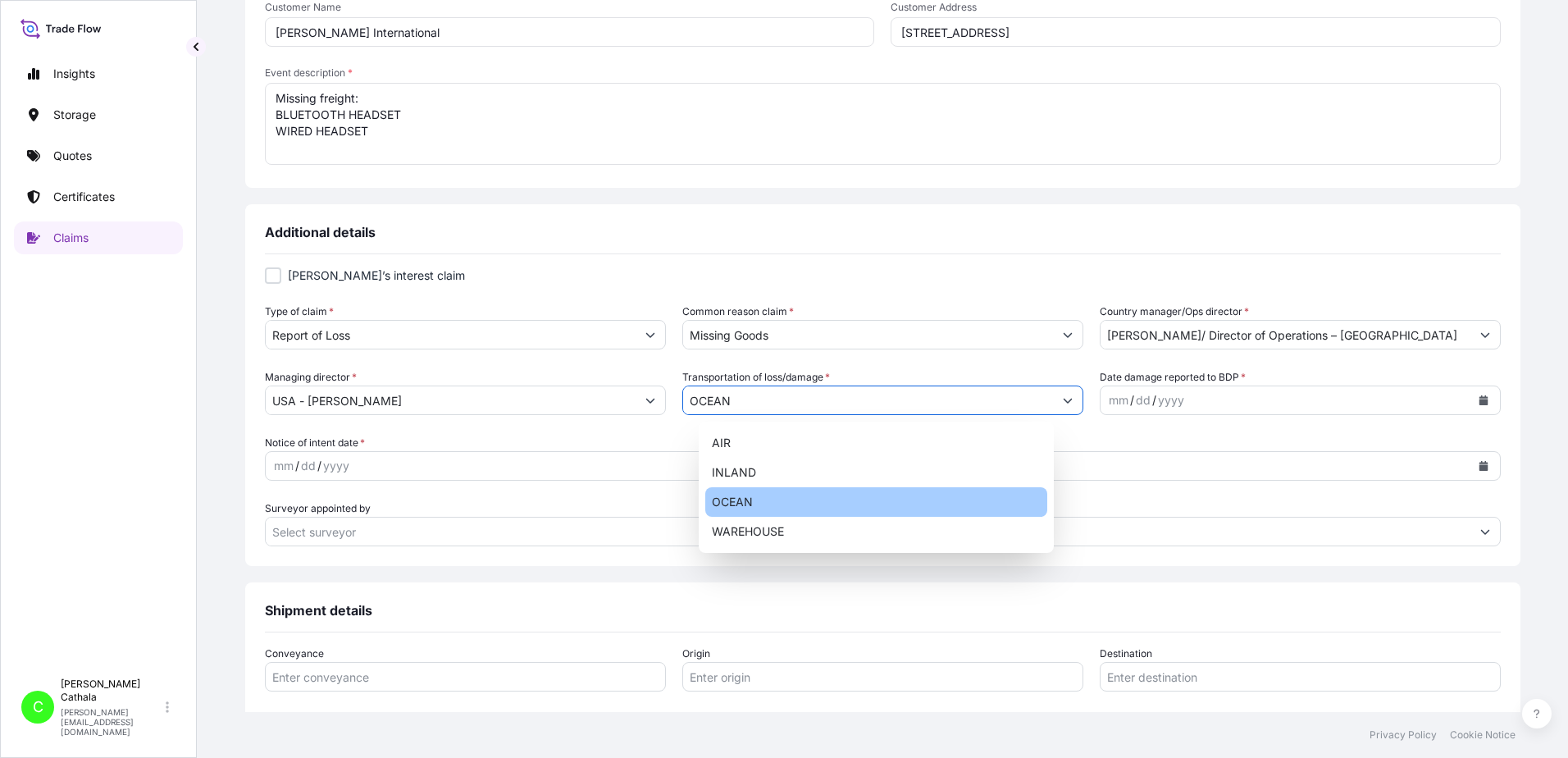
type input "OCEAN"
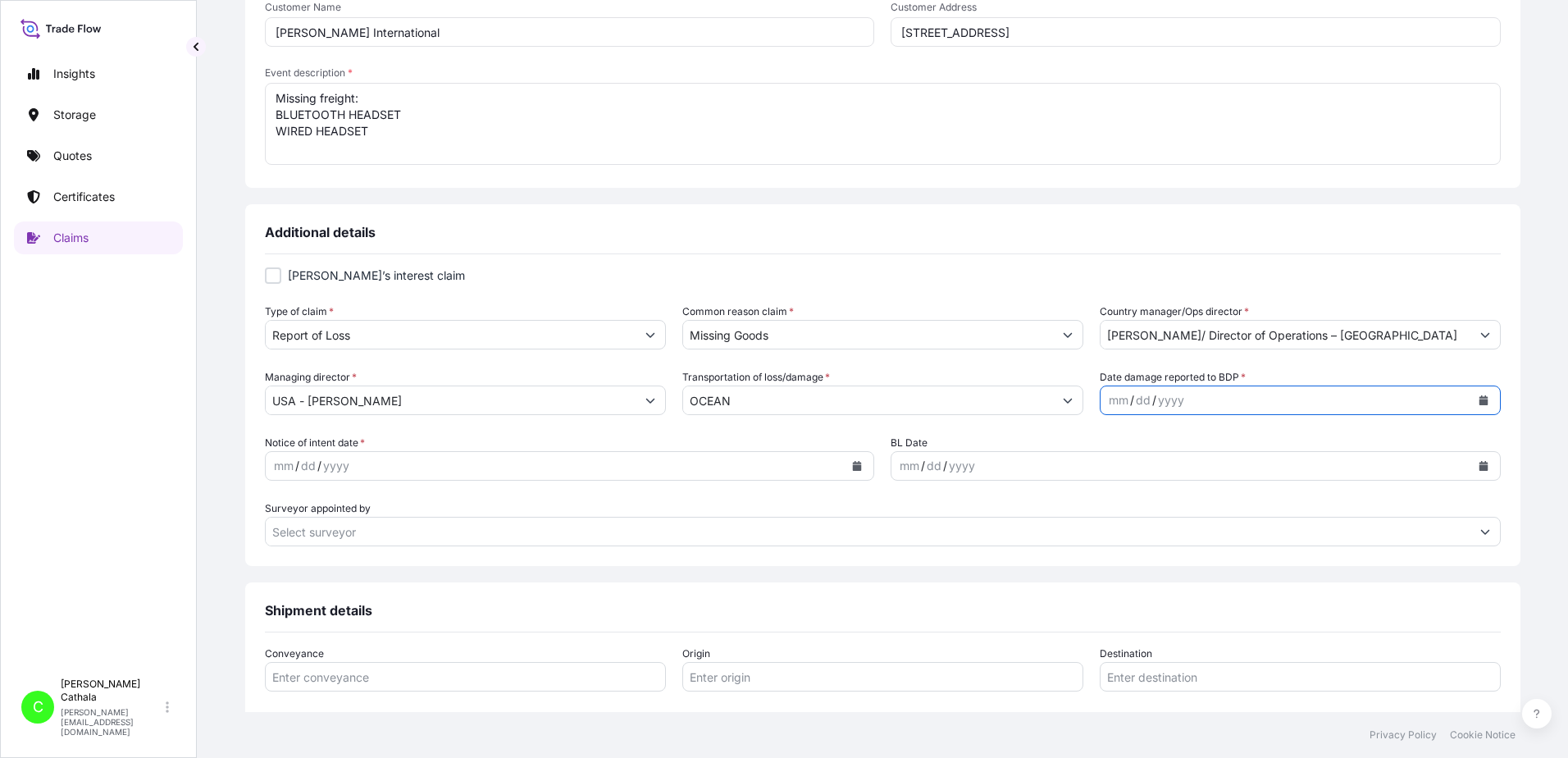
click at [1479, 400] on icon "Calendar" at bounding box center [1483, 401] width 9 height 10
click at [1106, 452] on icon "Previous" at bounding box center [1106, 448] width 10 height 10
click at [1228, 632] on div "28" at bounding box center [1225, 632] width 30 height 30
click at [854, 470] on icon "Calendar" at bounding box center [857, 466] width 9 height 10
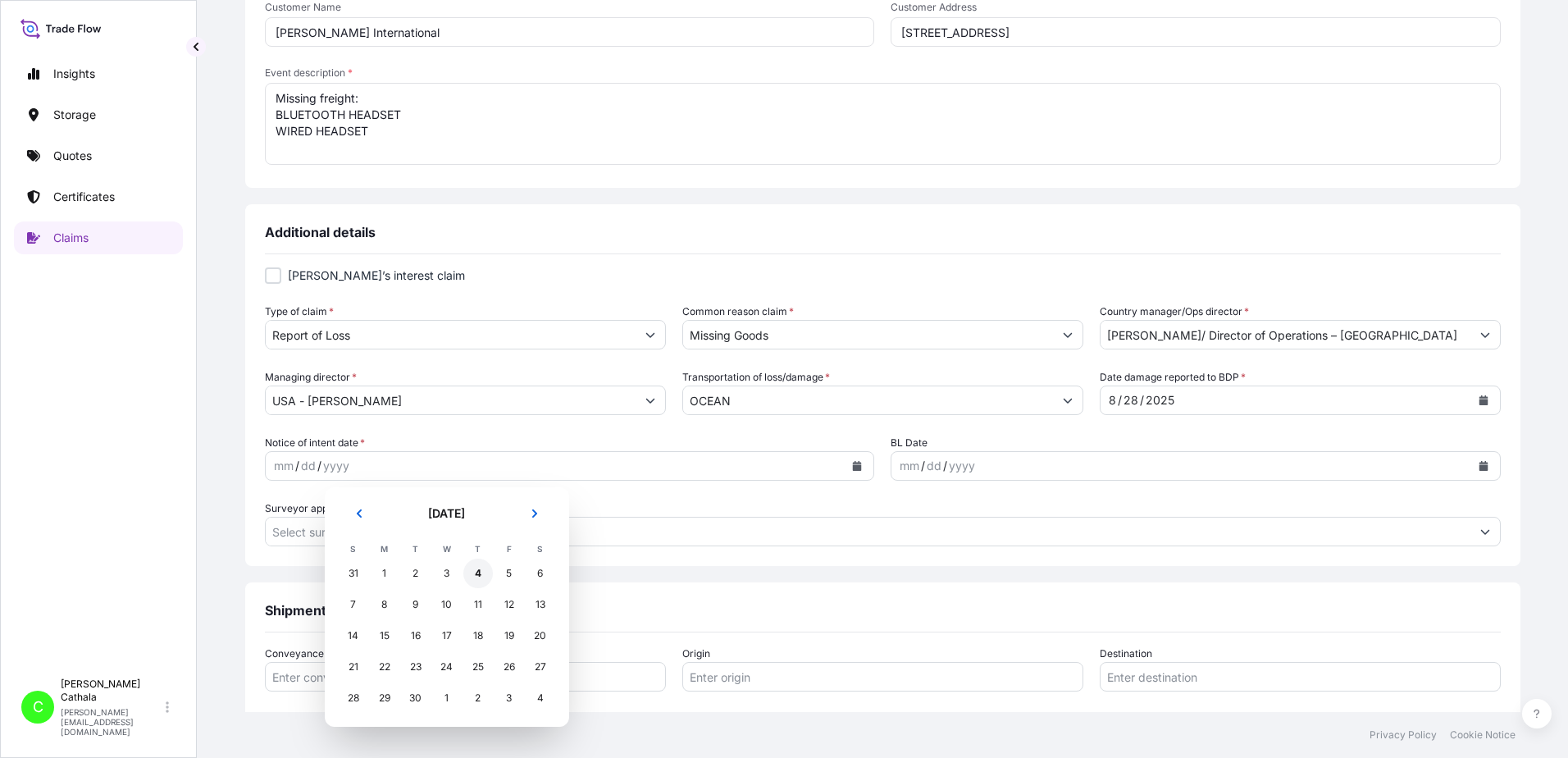
click at [477, 574] on div "4" at bounding box center [479, 573] width 30 height 30
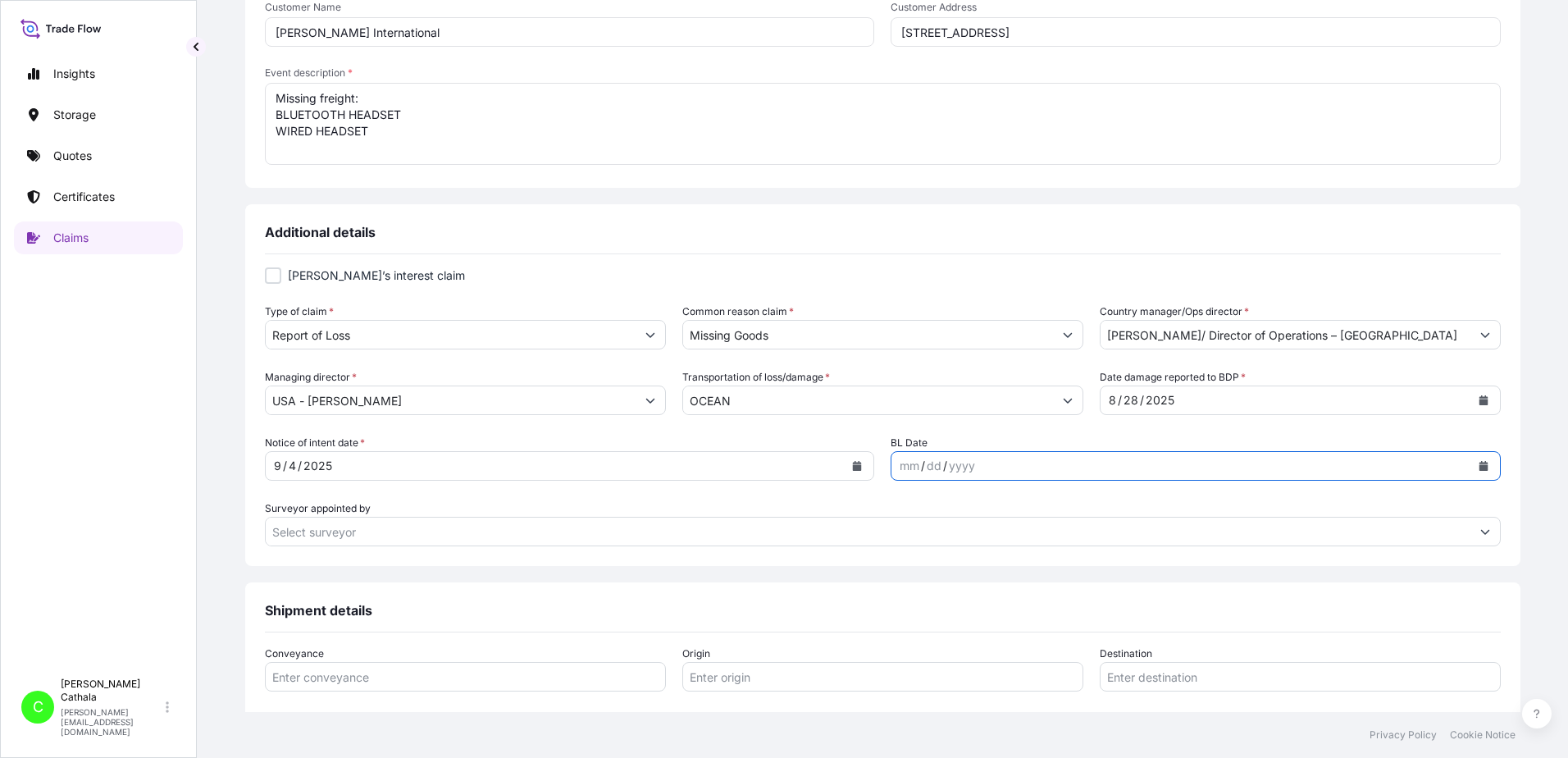
click at [1479, 464] on icon "Calendar" at bounding box center [1483, 466] width 10 height 10
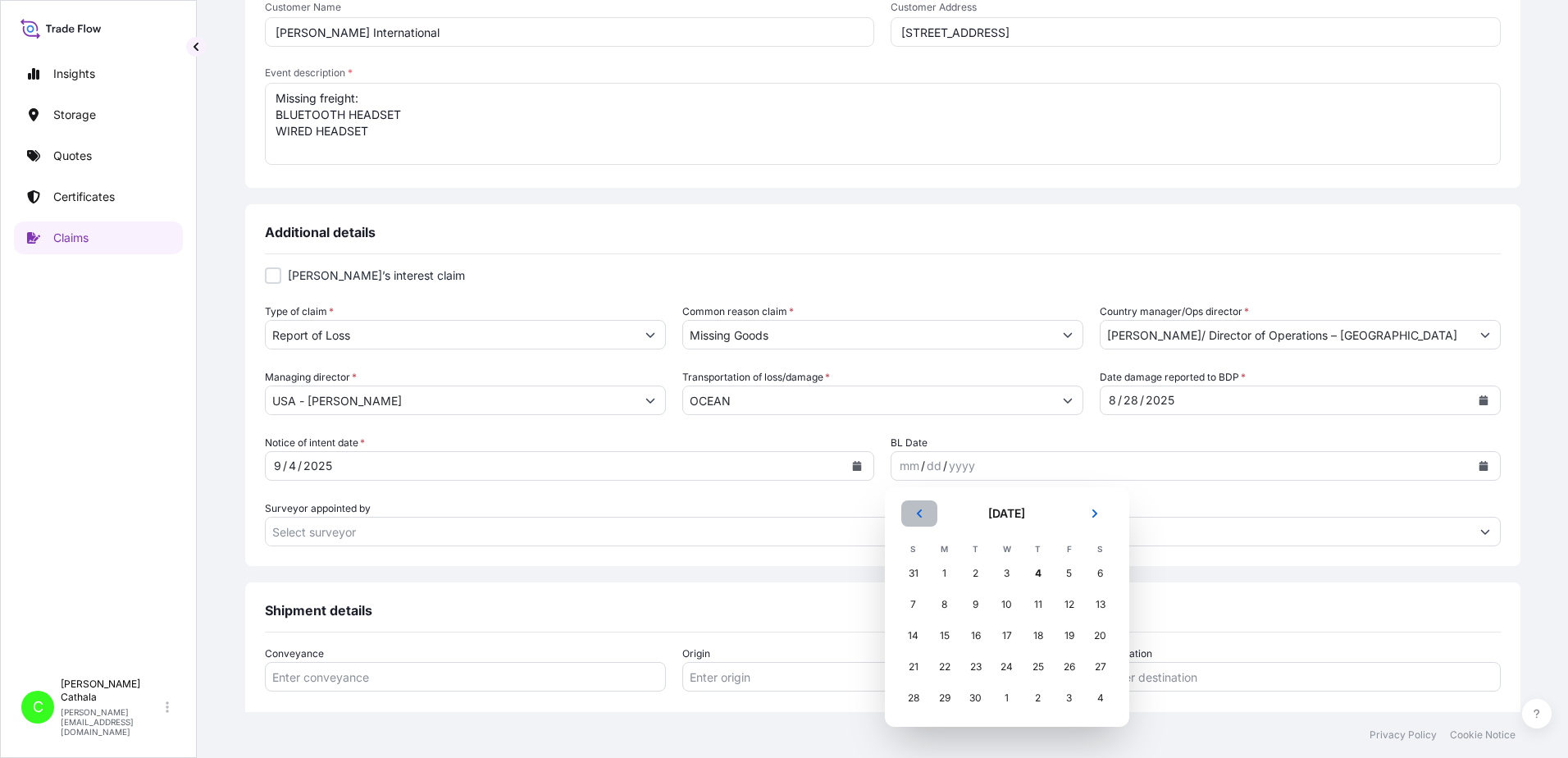
click at [923, 517] on icon "Previous" at bounding box center [919, 513] width 10 height 10
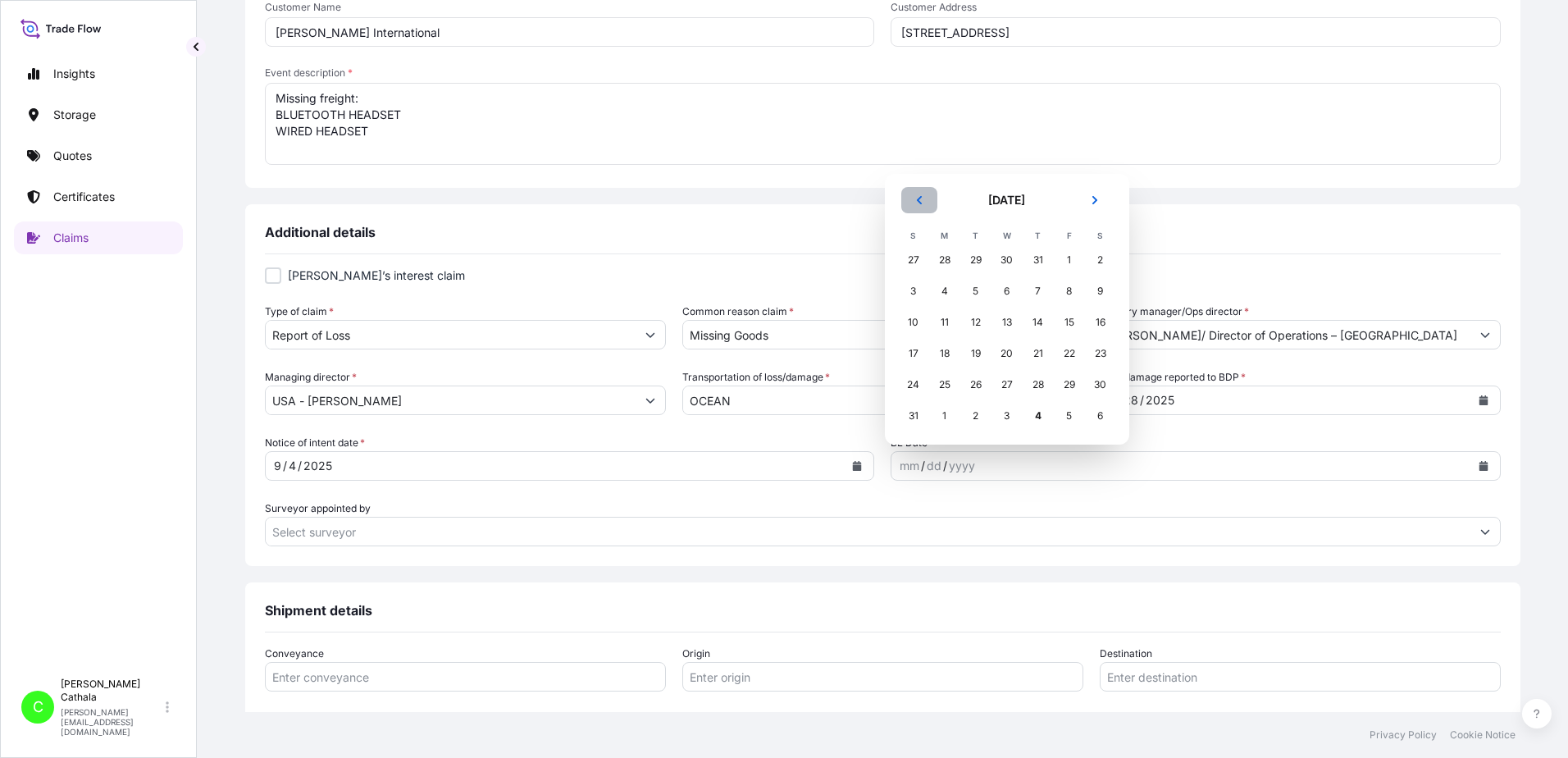
click at [915, 200] on icon "Previous" at bounding box center [919, 200] width 10 height 10
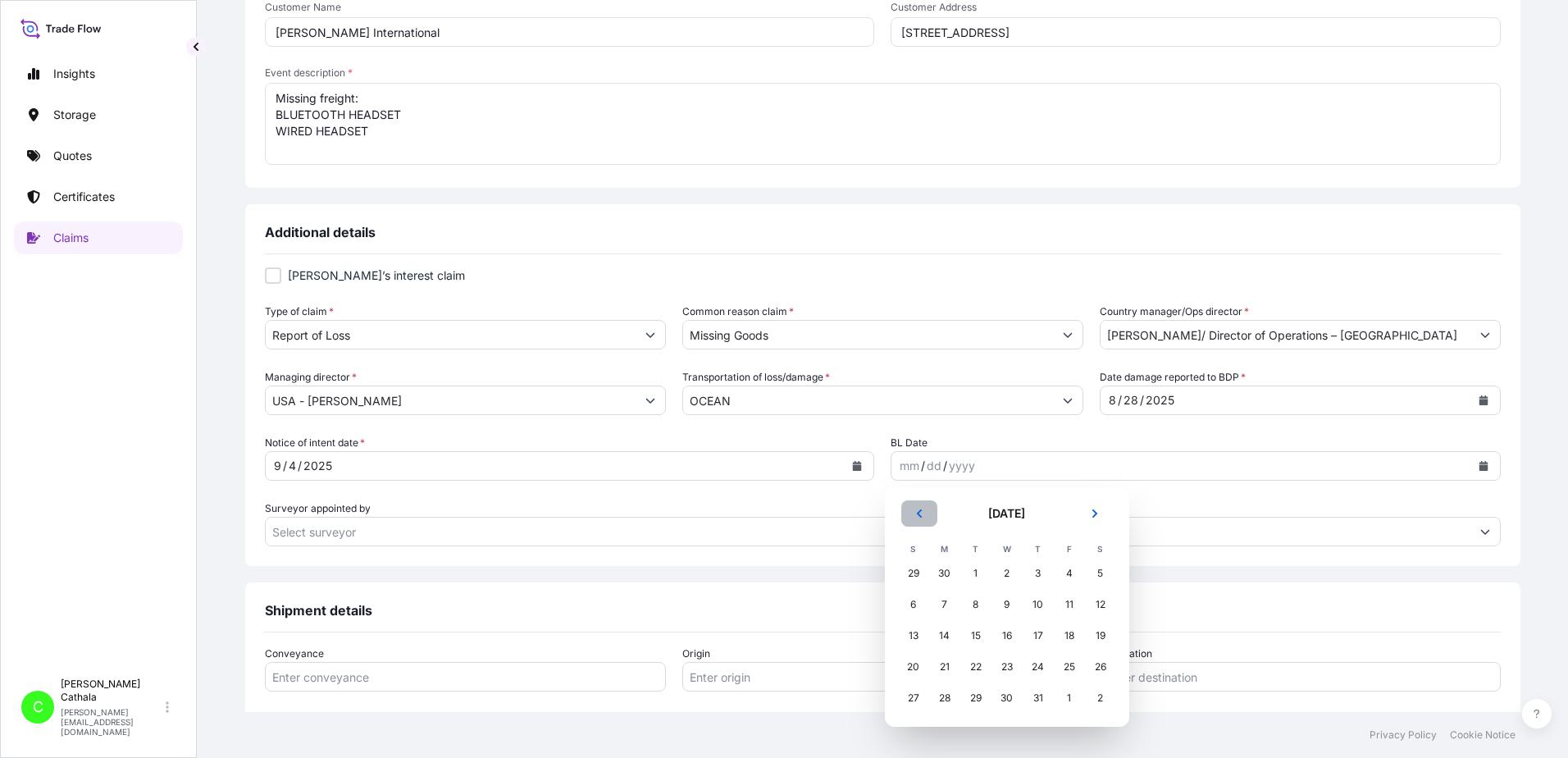
click at [918, 510] on icon "Previous" at bounding box center [919, 513] width 10 height 10
click at [1097, 633] on div "21" at bounding box center [1101, 636] width 30 height 30
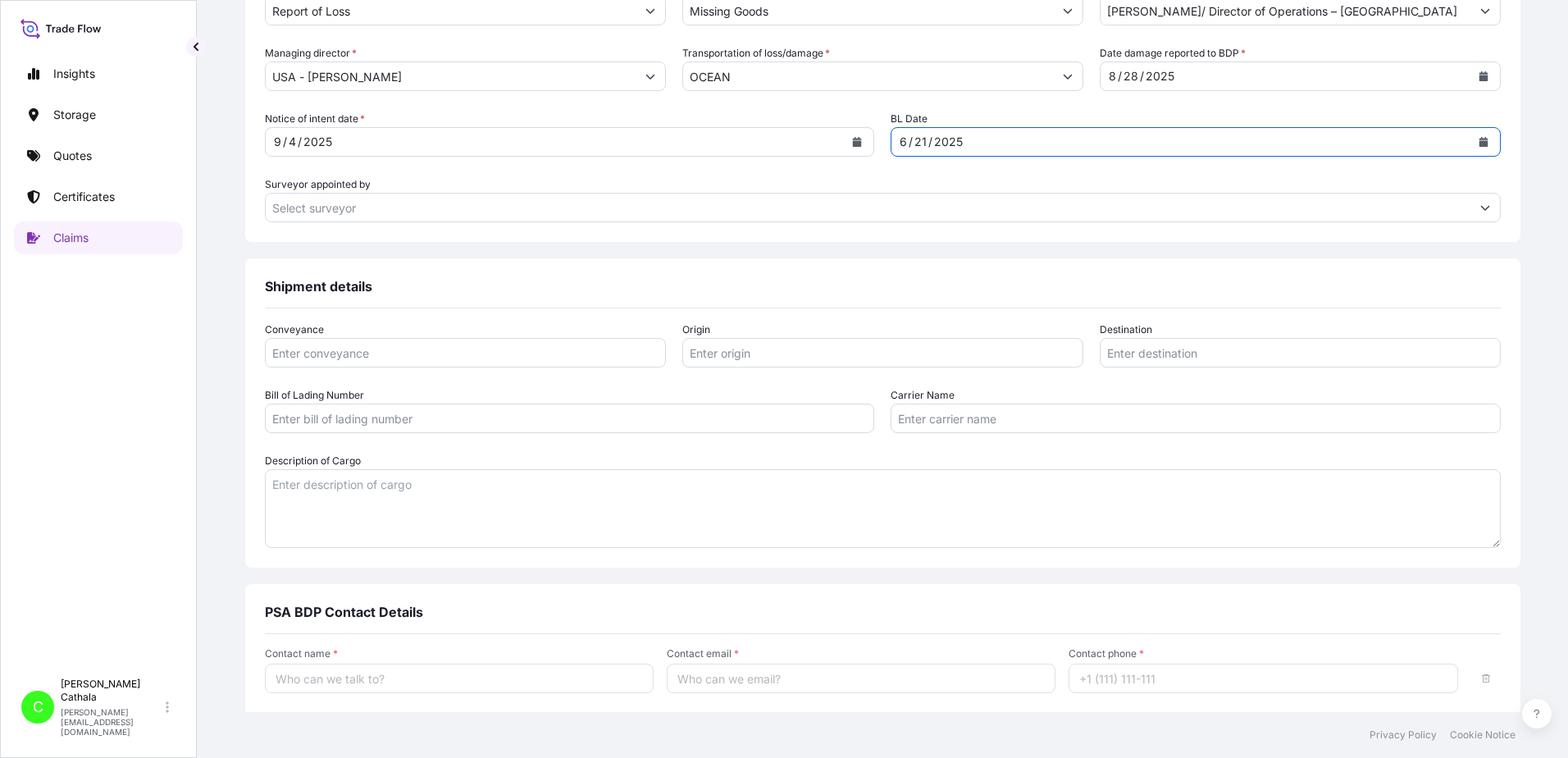
scroll to position [738, 0]
click at [544, 351] on input "Conveyance" at bounding box center [465, 349] width 401 height 30
type input "ocean"
click at [768, 347] on input "Origin" at bounding box center [883, 349] width 401 height 30
paste input "YANTIAN, [GEOGRAPHIC_DATA]"
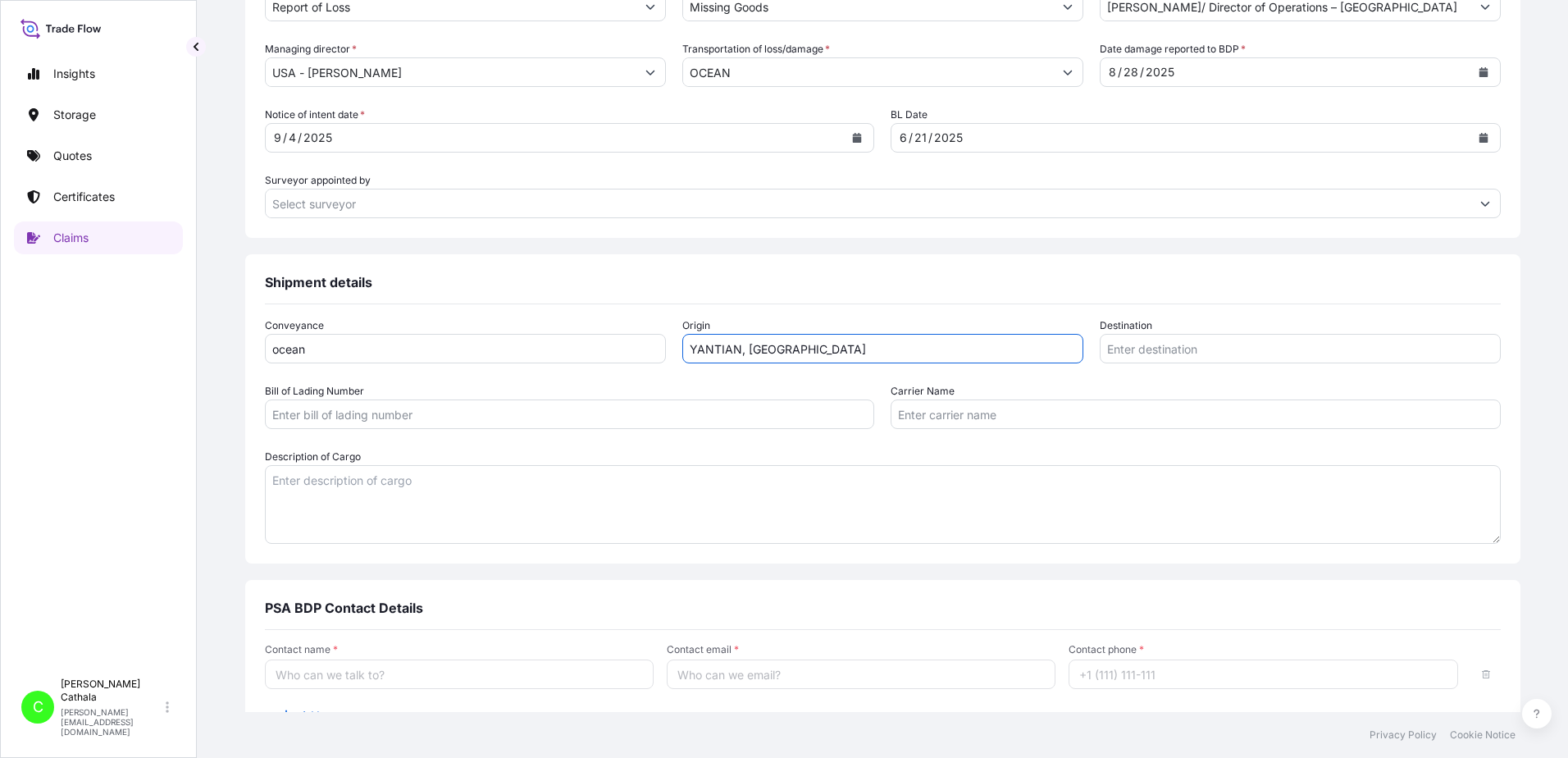
type input "YANTIAN, [GEOGRAPHIC_DATA]"
click at [1139, 348] on input "Destination" at bounding box center [1300, 349] width 401 height 30
paste input "[GEOGRAPHIC_DATA], [GEOGRAPHIC_DATA]"
type input "[GEOGRAPHIC_DATA], [GEOGRAPHIC_DATA]"
click at [583, 410] on input "Bill of Lading Number" at bounding box center [570, 415] width 610 height 30
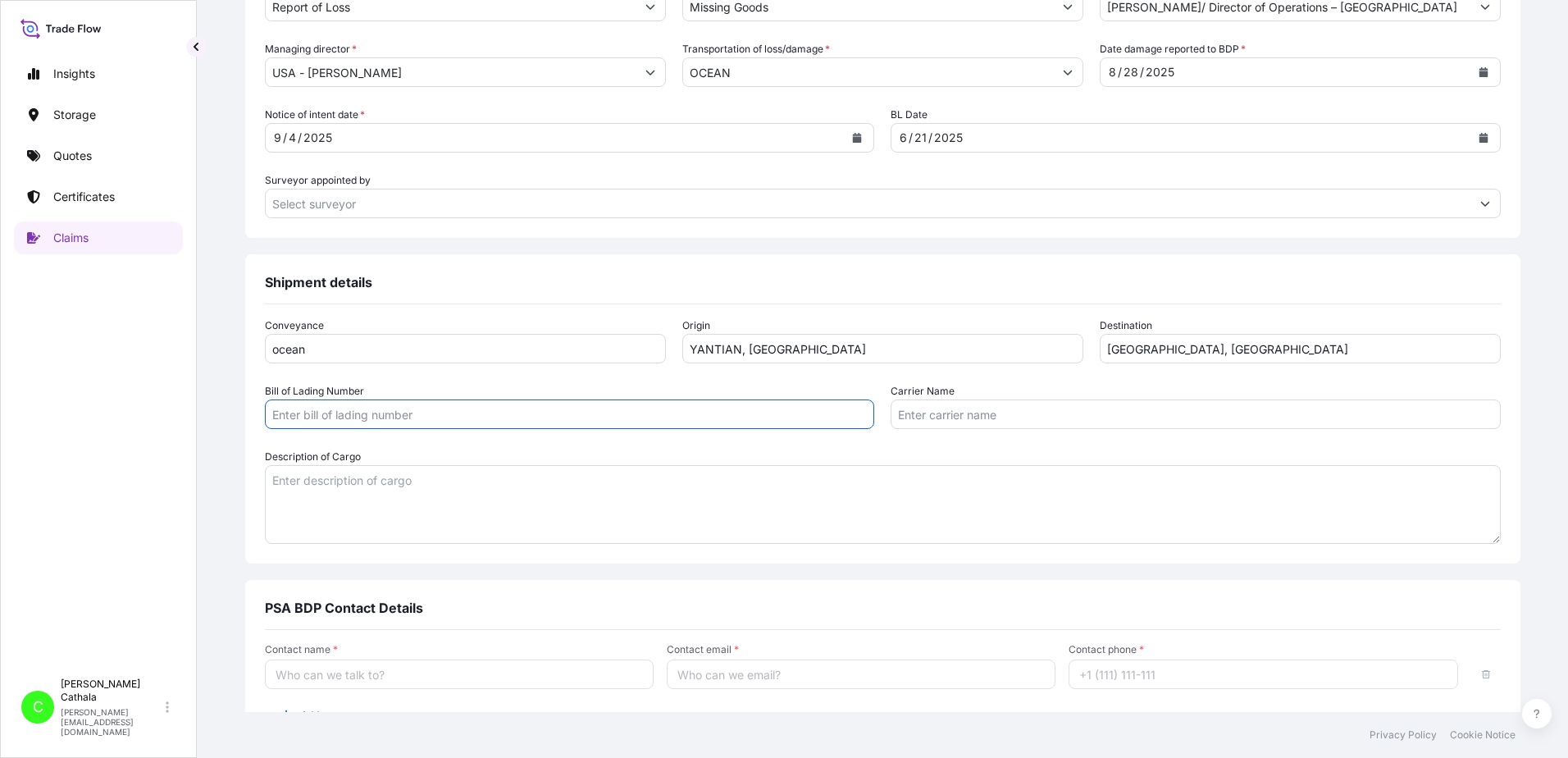
paste input "ONEYHKGF64862402"
type input "ONEYHKGF64862402"
click at [1073, 422] on input "Carrier Name" at bounding box center [1195, 415] width 610 height 30
paste input "Ocean Network Express Pte. Ltd."
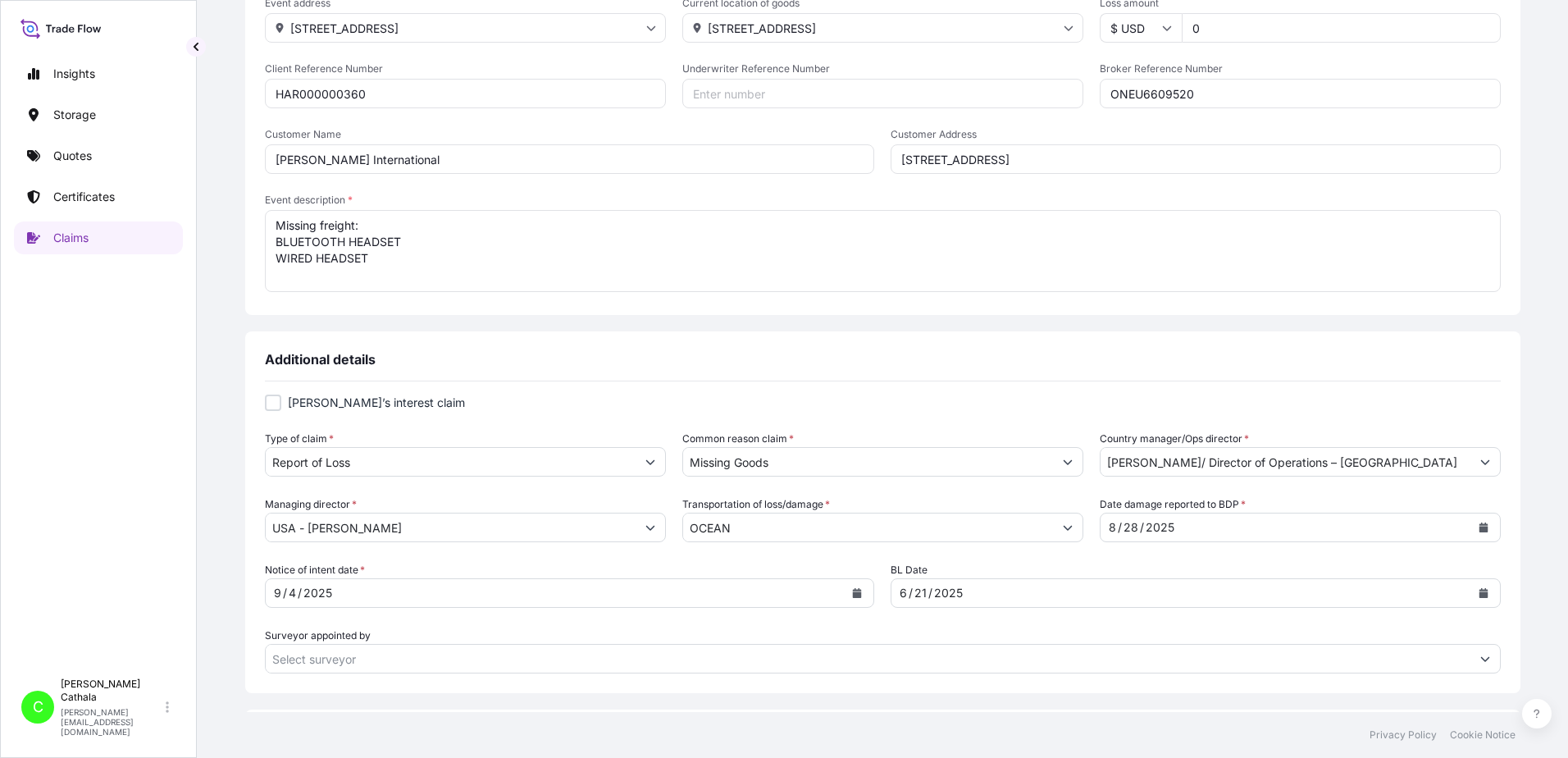
scroll to position [246, 0]
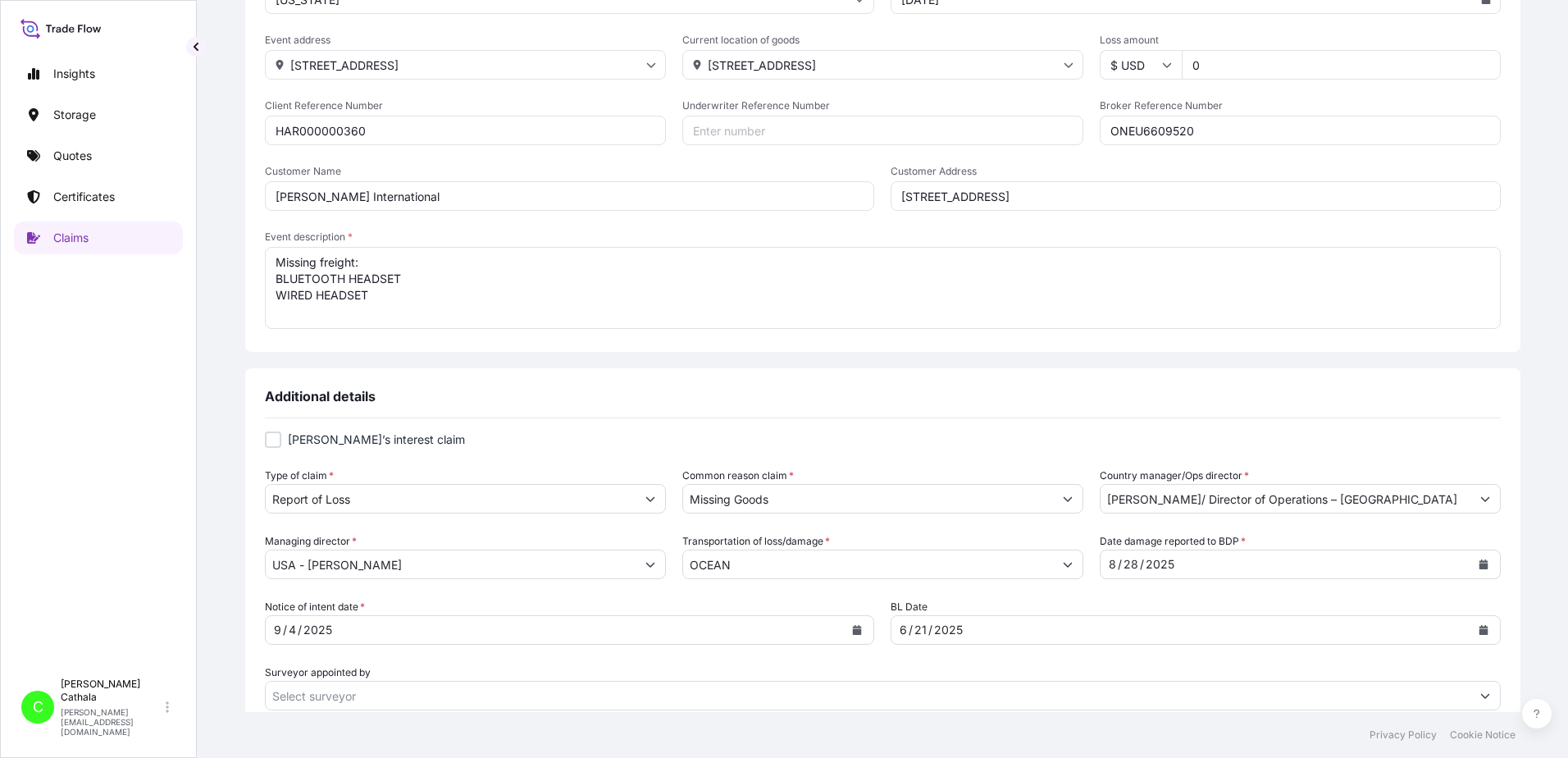
type input "Ocean Network Express Pte. Ltd."
drag, startPoint x: 332, startPoint y: 278, endPoint x: 441, endPoint y: 295, distance: 110.3
click at [441, 295] on textarea "Missing freight: BLUETOOTH HEADSET WIRED HEADSET" at bounding box center [883, 288] width 1236 height 82
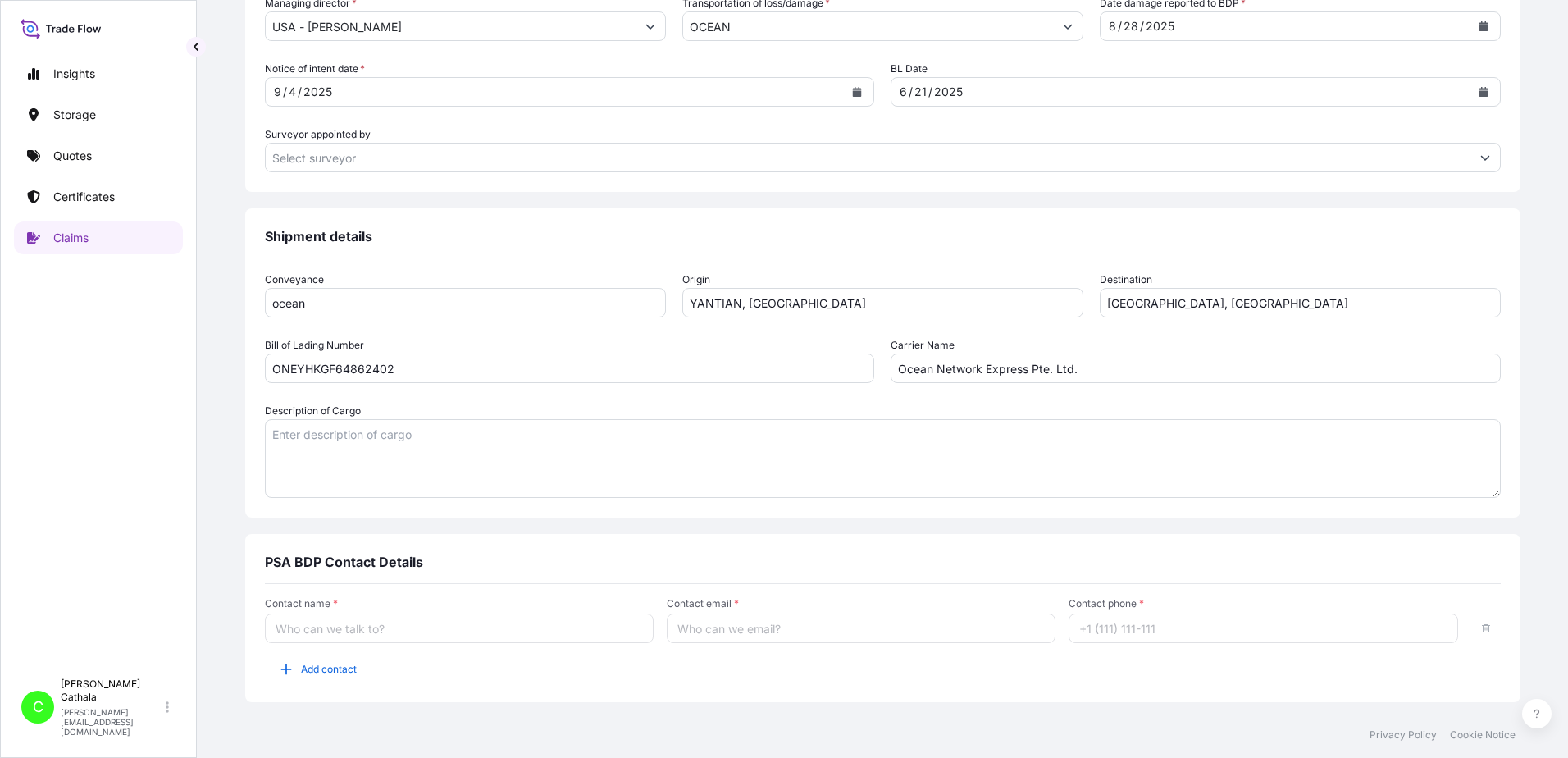
scroll to position [830, 0]
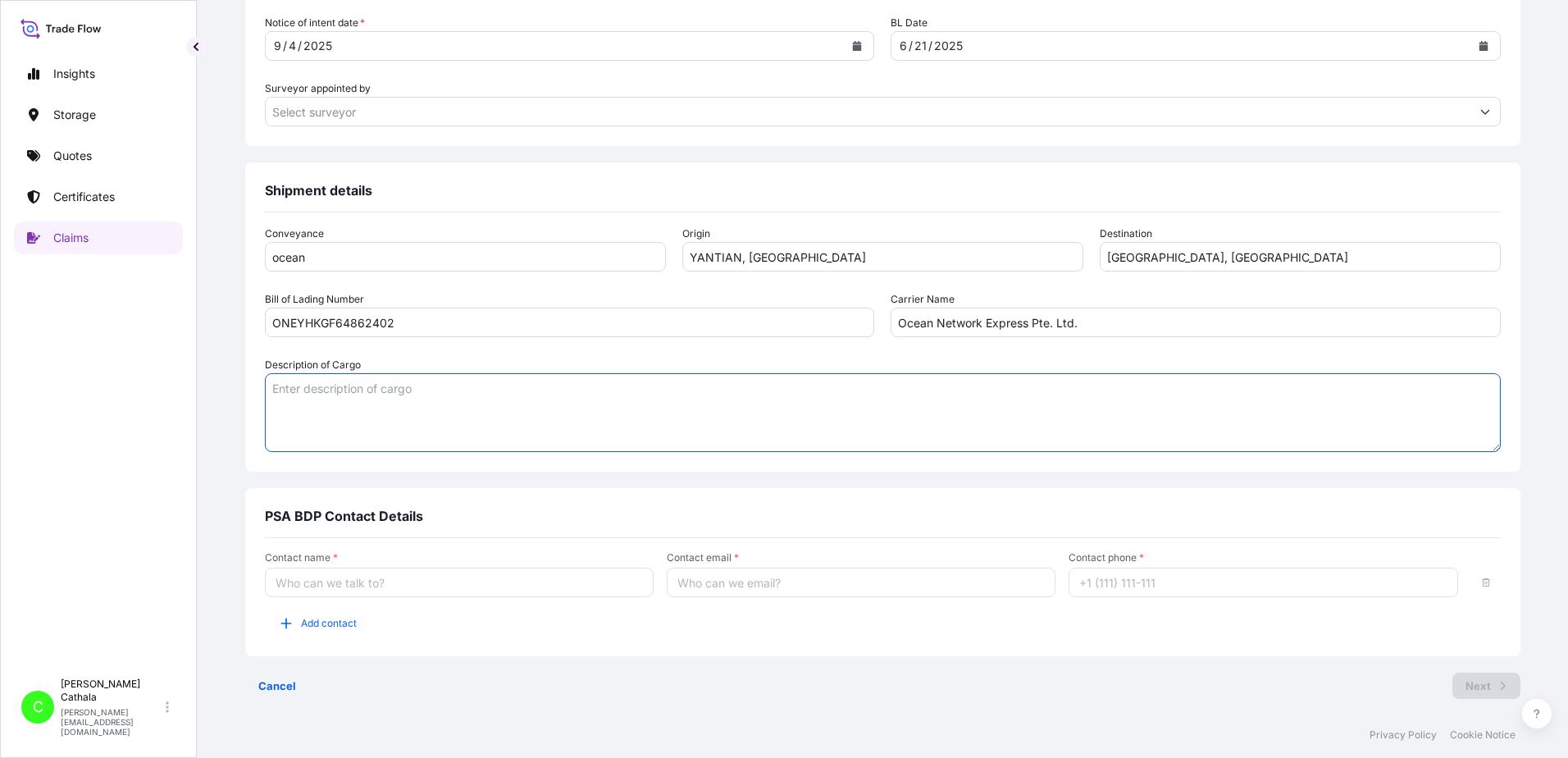
click at [433, 399] on textarea "Description of Cargo" at bounding box center [883, 413] width 1236 height 79
paste textarea "BLUETOOTH HEADSET WIRED HEADSET"
type textarea "BLUETOOTH HEADSET WIRED HEADSET"
click at [529, 587] on input "Contact name *" at bounding box center [460, 582] width 389 height 30
type input "[PERSON_NAME]"
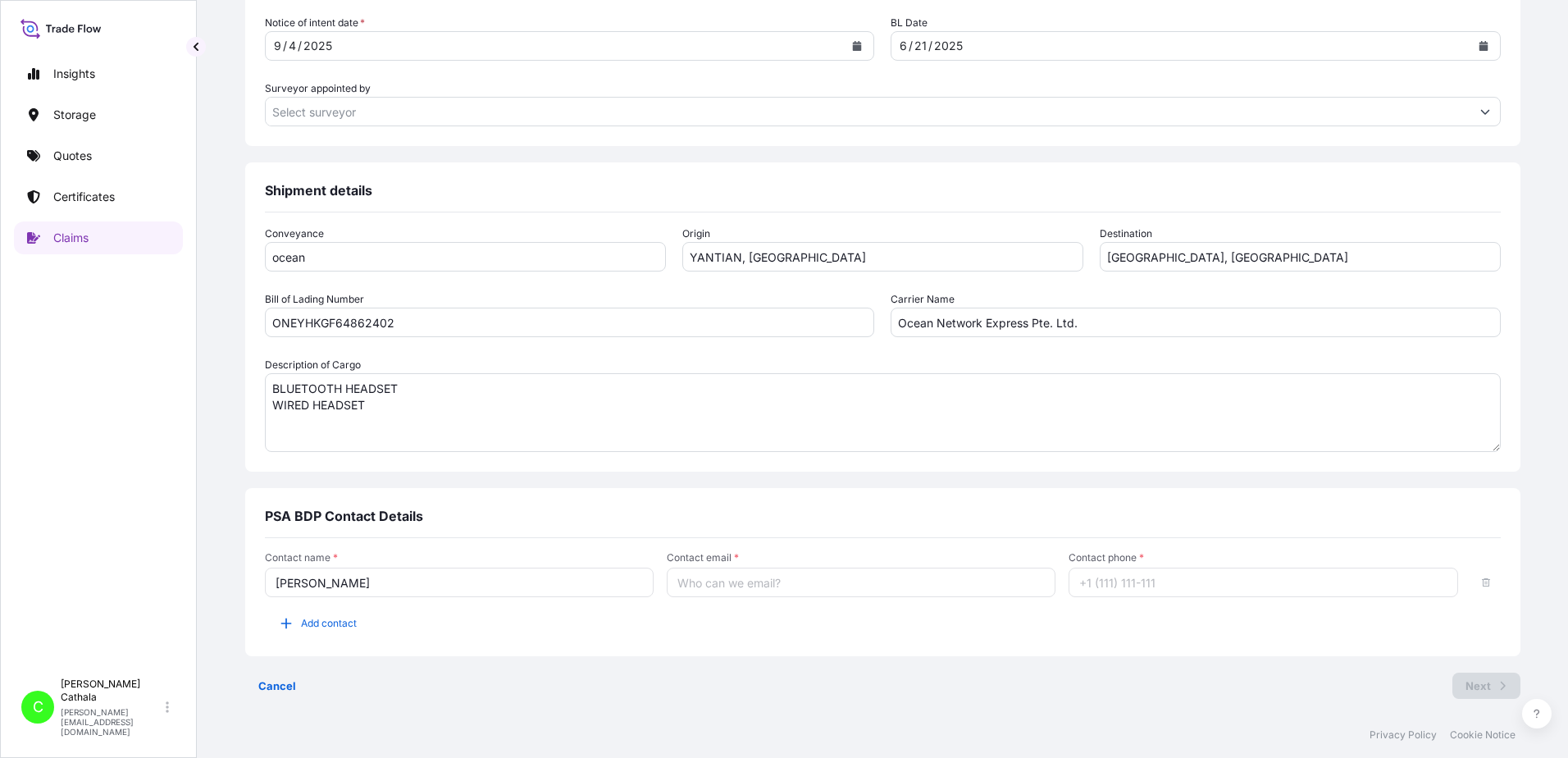
type input "[PERSON_NAME][EMAIL_ADDRESS][PERSON_NAME][DOMAIN_NAME]"
type input "13175544817"
click at [357, 620] on span "Add contact" at bounding box center [329, 623] width 56 height 16
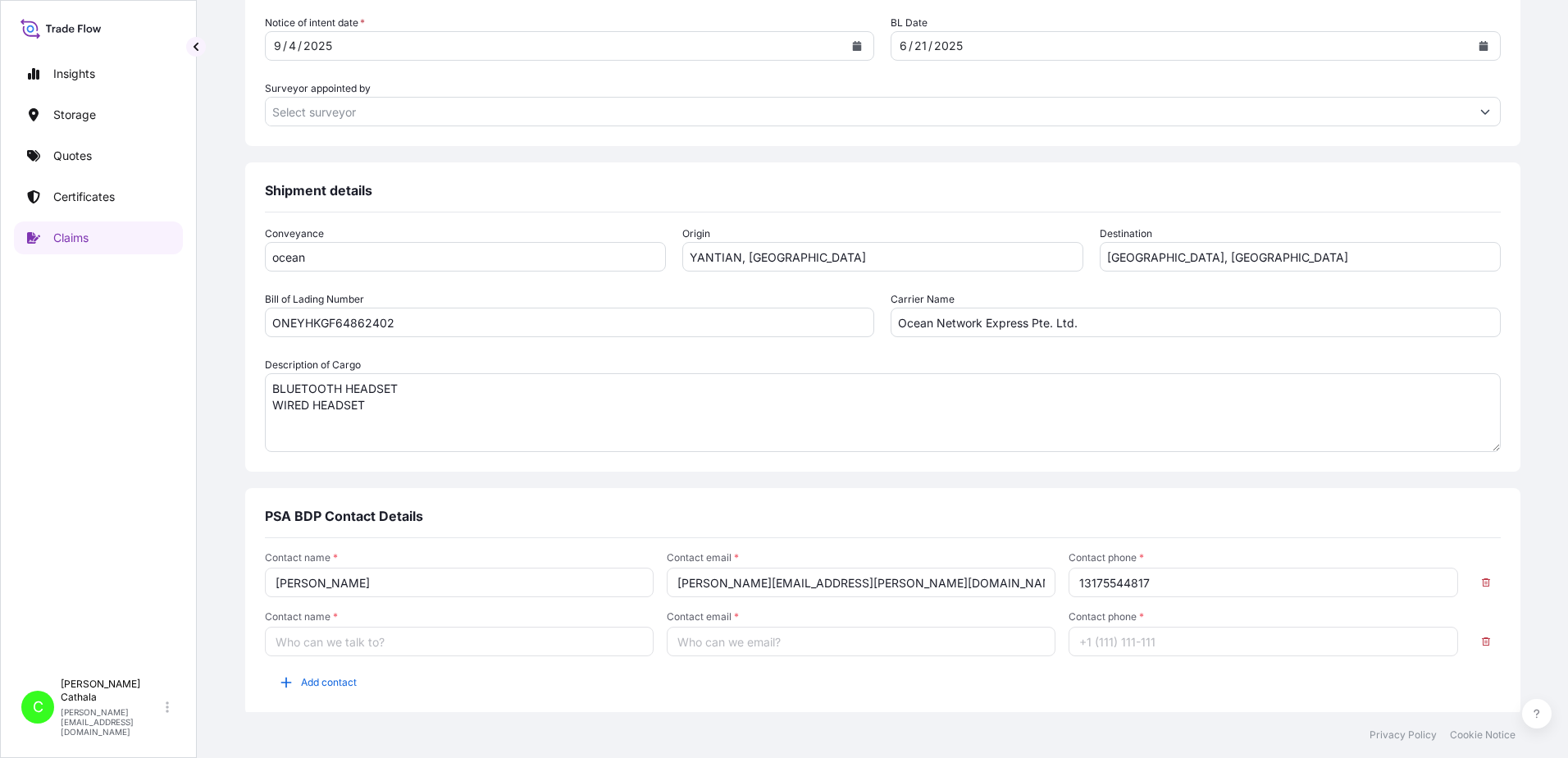
click at [381, 648] on input "Contact name *" at bounding box center [460, 641] width 389 height 30
type input "[PERSON_NAME]"
type input "[PERSON_NAME][EMAIL_ADDRESS][DOMAIN_NAME]"
type input "13176523689"
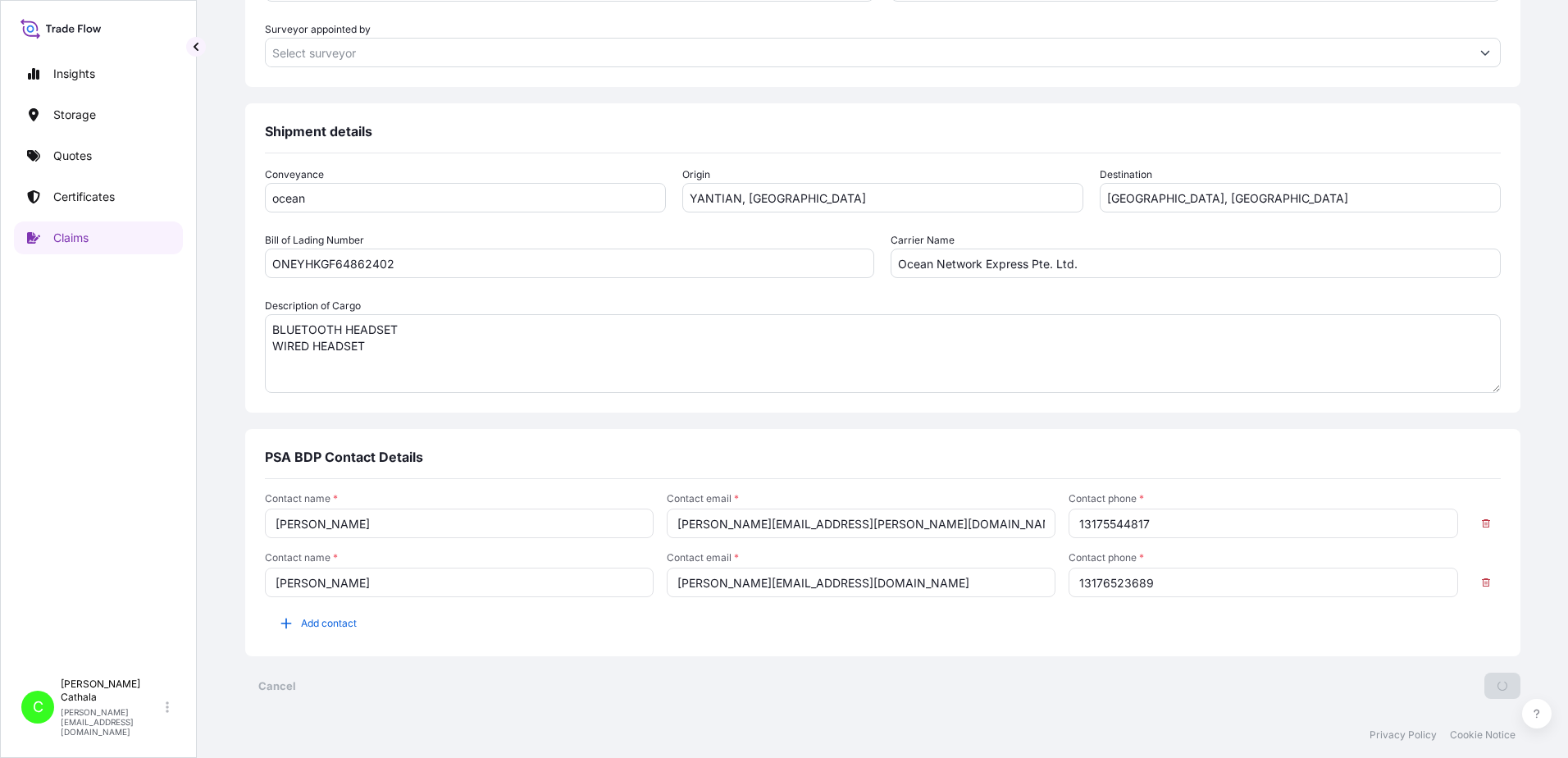
scroll to position [0, 0]
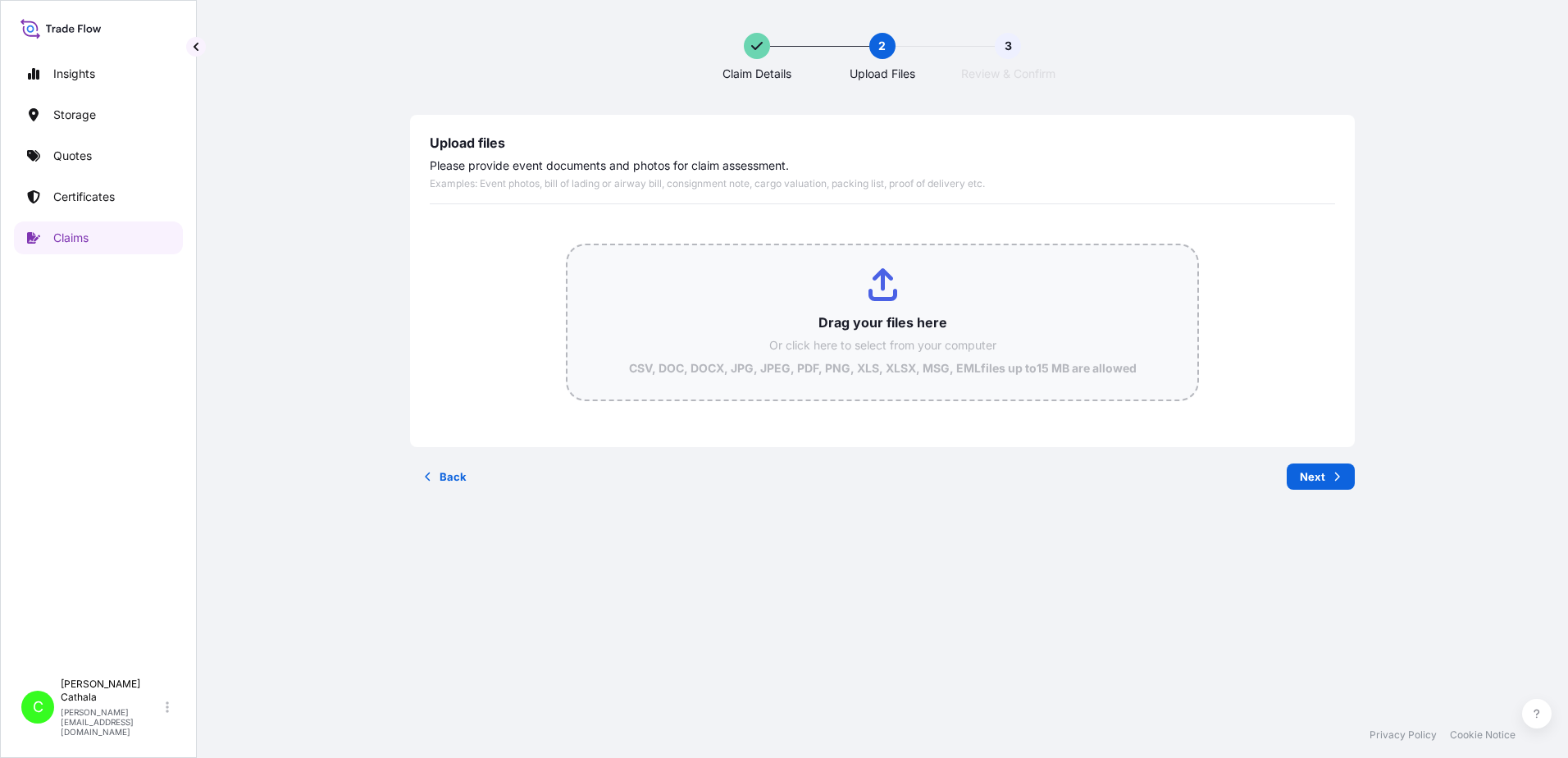
type input "C:\fakepath\ClaimId HAR000000360 ReportCombined 77d30de9-b533-4c50-8784-20ba98b…"
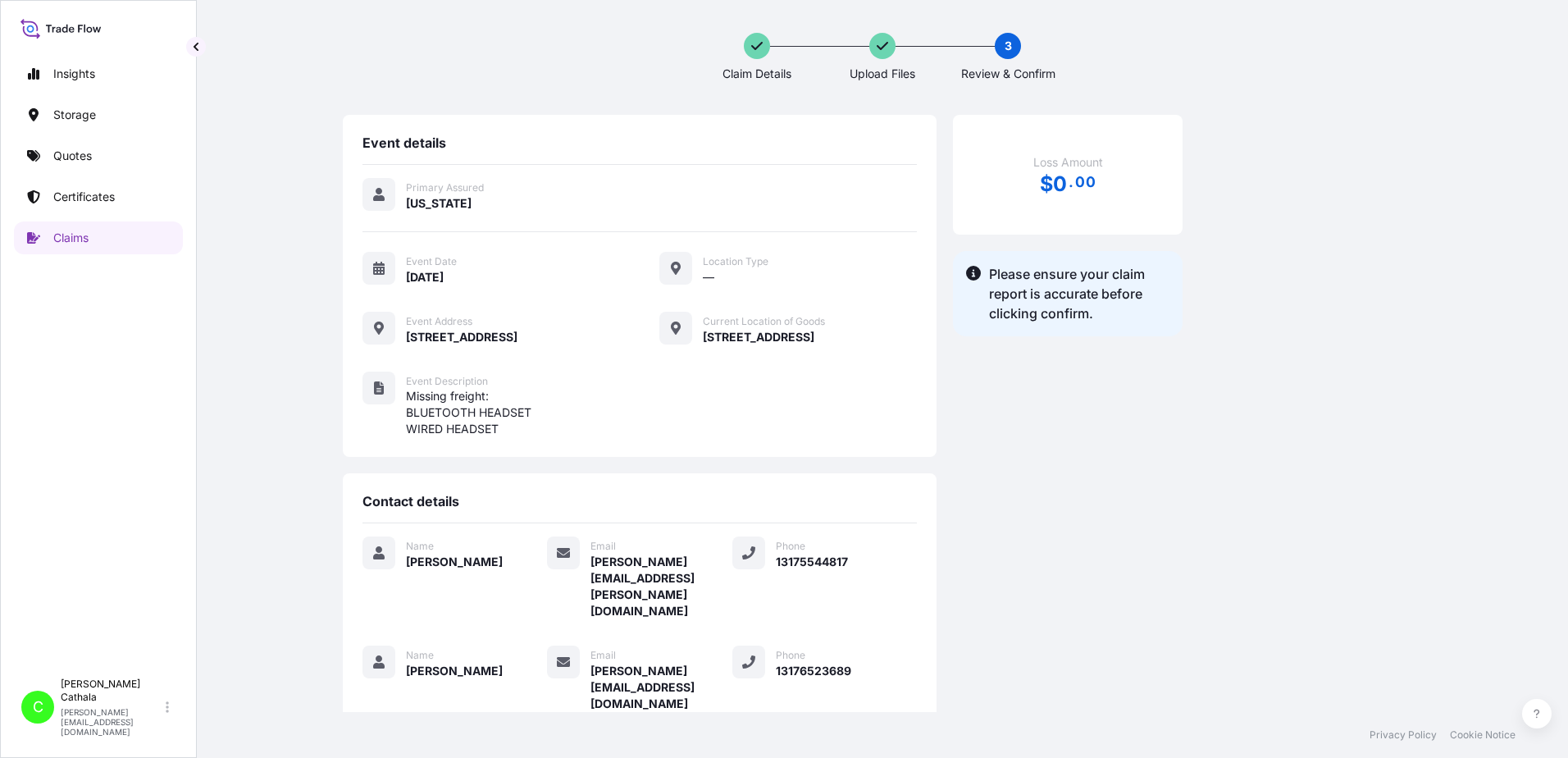
click at [752, 46] on icon at bounding box center [757, 46] width 11 height 8
click at [754, 50] on icon at bounding box center [757, 46] width 11 height 13
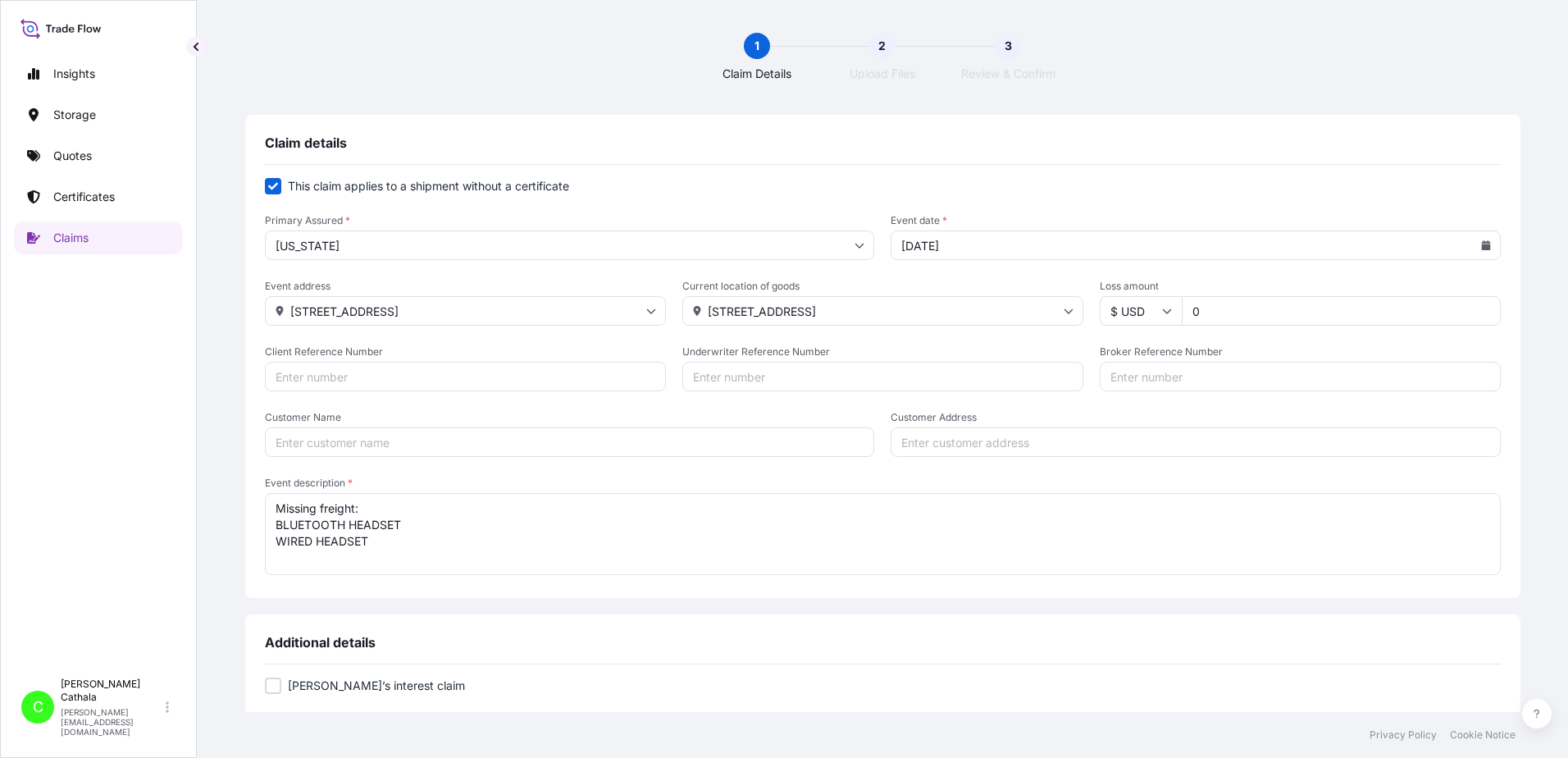
drag, startPoint x: 1199, startPoint y: 313, endPoint x: 1122, endPoint y: 308, distance: 77.2
click at [1122, 308] on div "$ USD 0" at bounding box center [1300, 311] width 401 height 30
click at [1257, 310] on input "0" at bounding box center [1341, 311] width 319 height 30
type input "1417.65"
click at [452, 384] on input "Client Reference Number" at bounding box center [465, 377] width 401 height 30
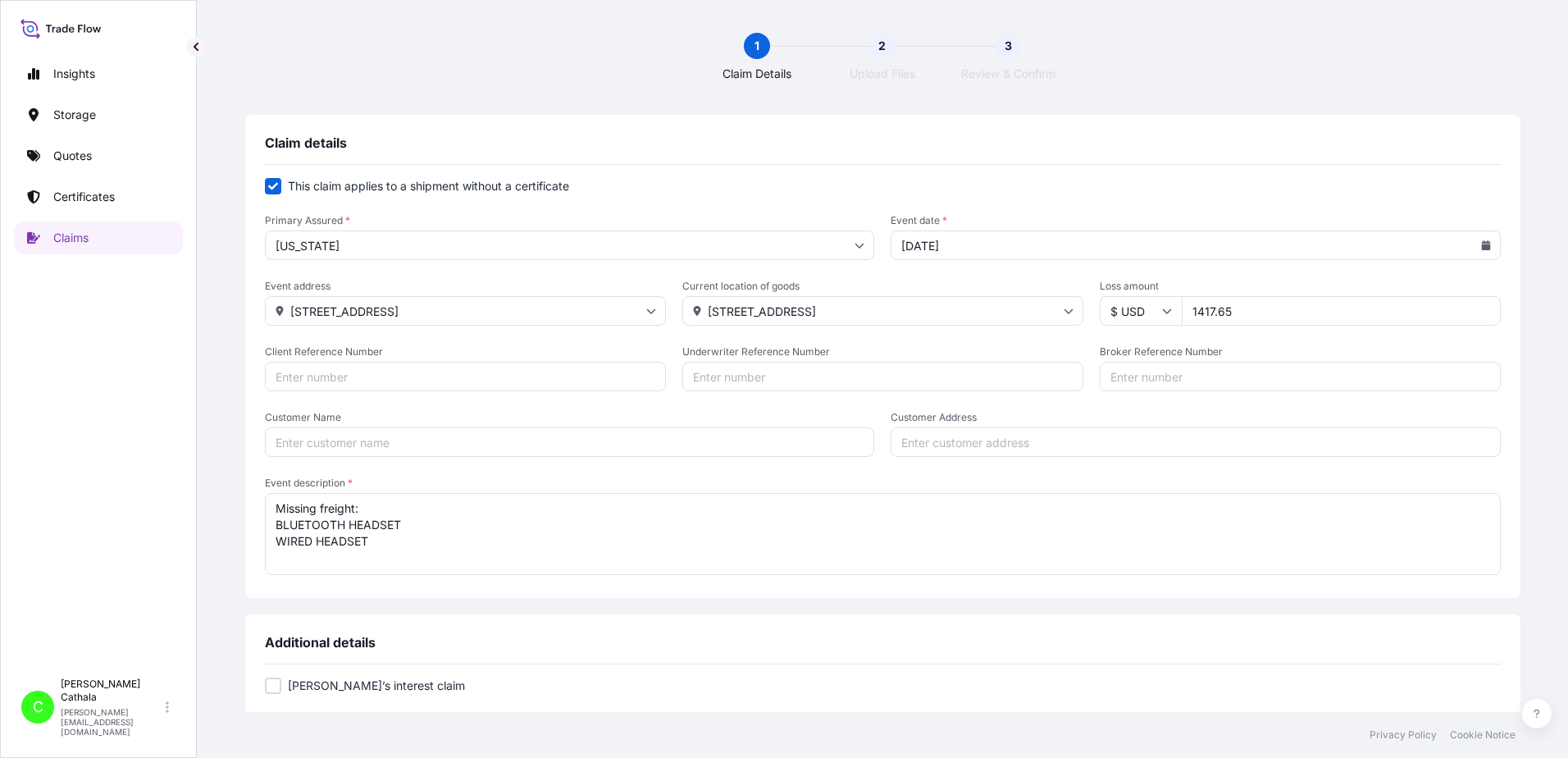
paste input "HAR000000360"
type input "HAR000000360"
click at [1162, 377] on input "Broker Reference Number" at bounding box center [1300, 377] width 401 height 30
paste input "ONEU6609520"
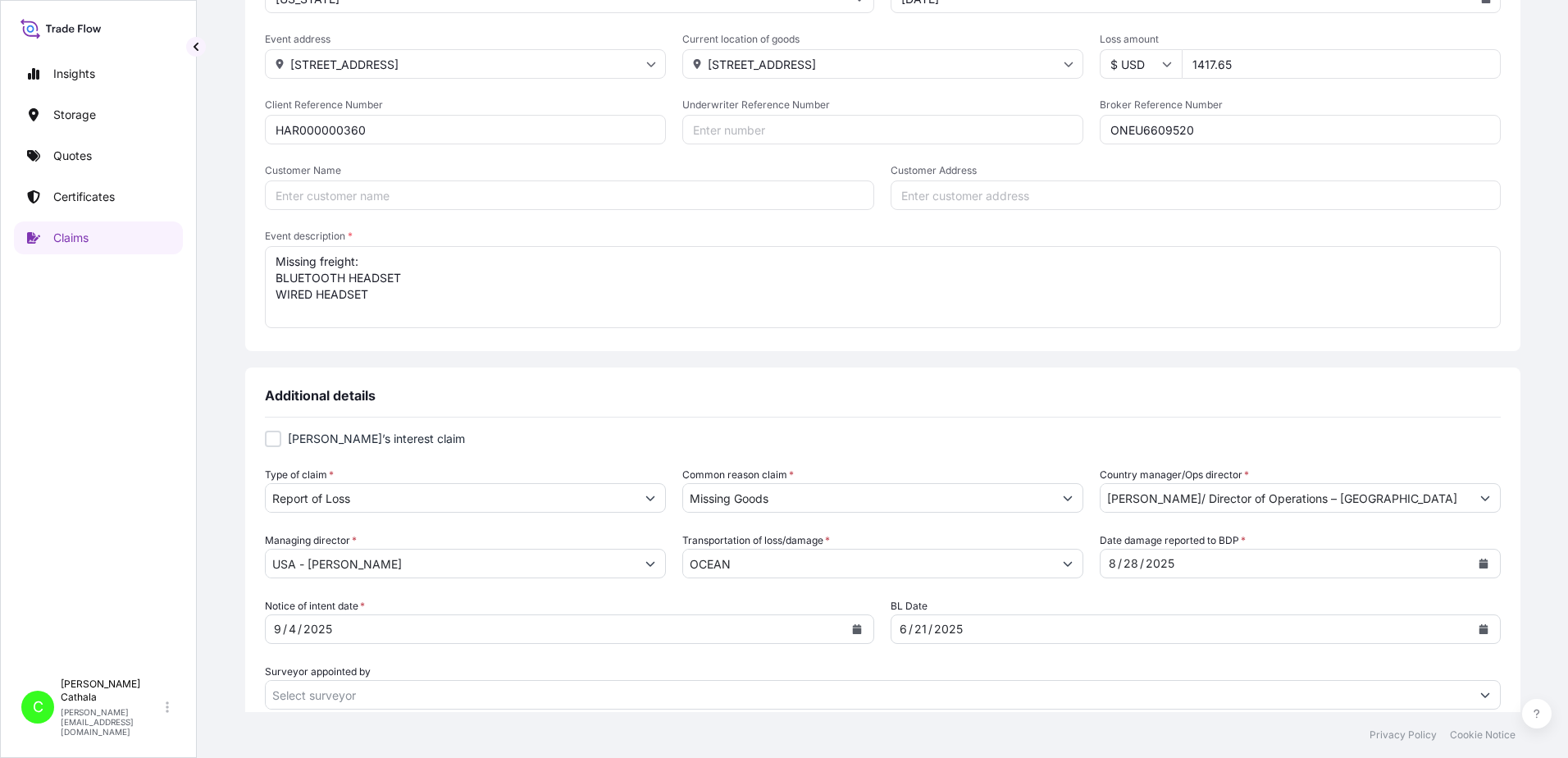
scroll to position [246, 0]
type input "ONEU6609520"
click at [482, 195] on input "Customer Name" at bounding box center [570, 196] width 610 height 30
click at [405, 197] on input "Customer Name" at bounding box center [570, 196] width 610 height 30
paste input "[PERSON_NAME] Internationa"
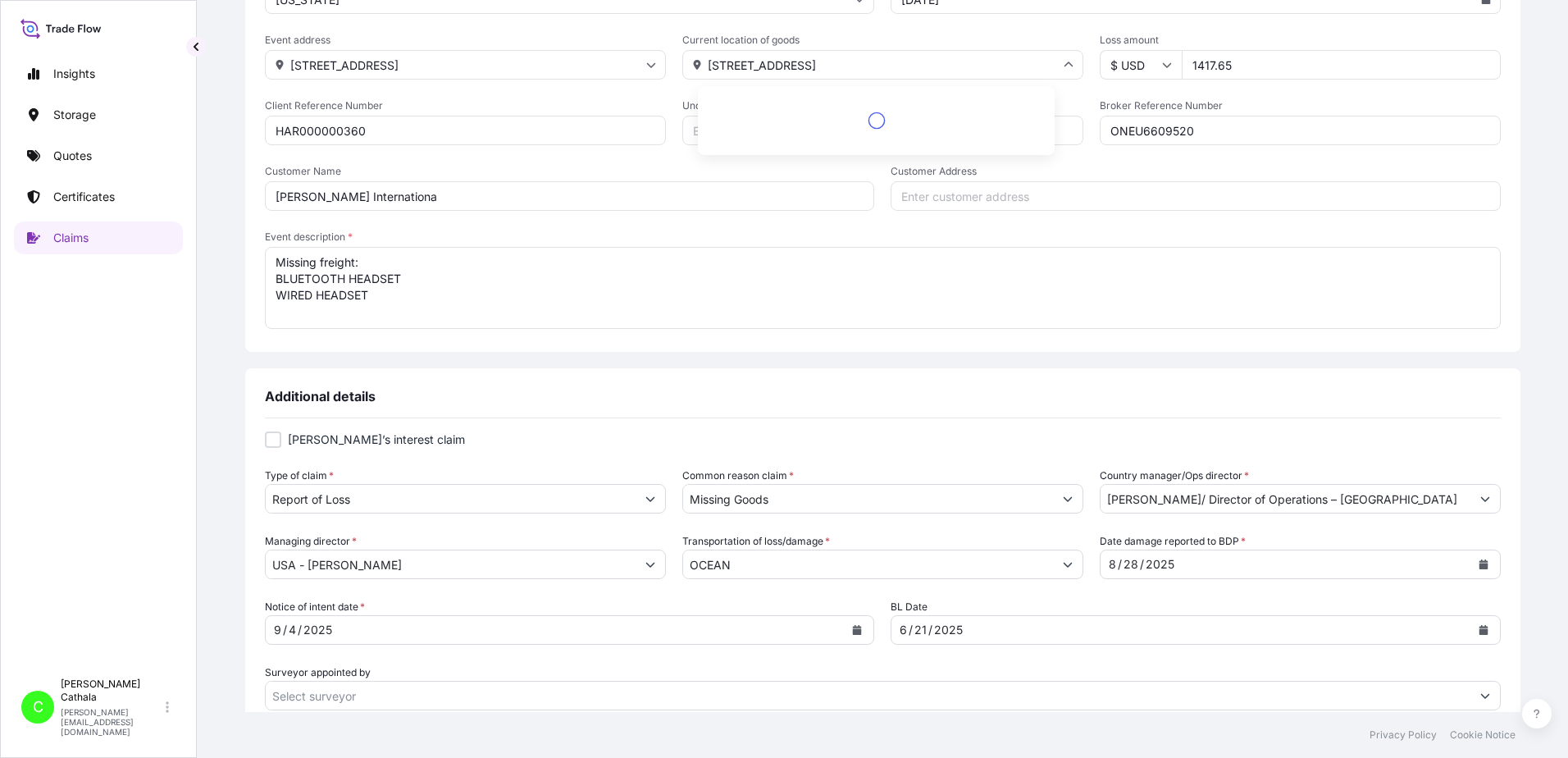
click at [735, 68] on input "[STREET_ADDRESS]" at bounding box center [883, 65] width 401 height 30
click at [719, 63] on input "[STREET_ADDRESS]" at bounding box center [883, 65] width 401 height 30
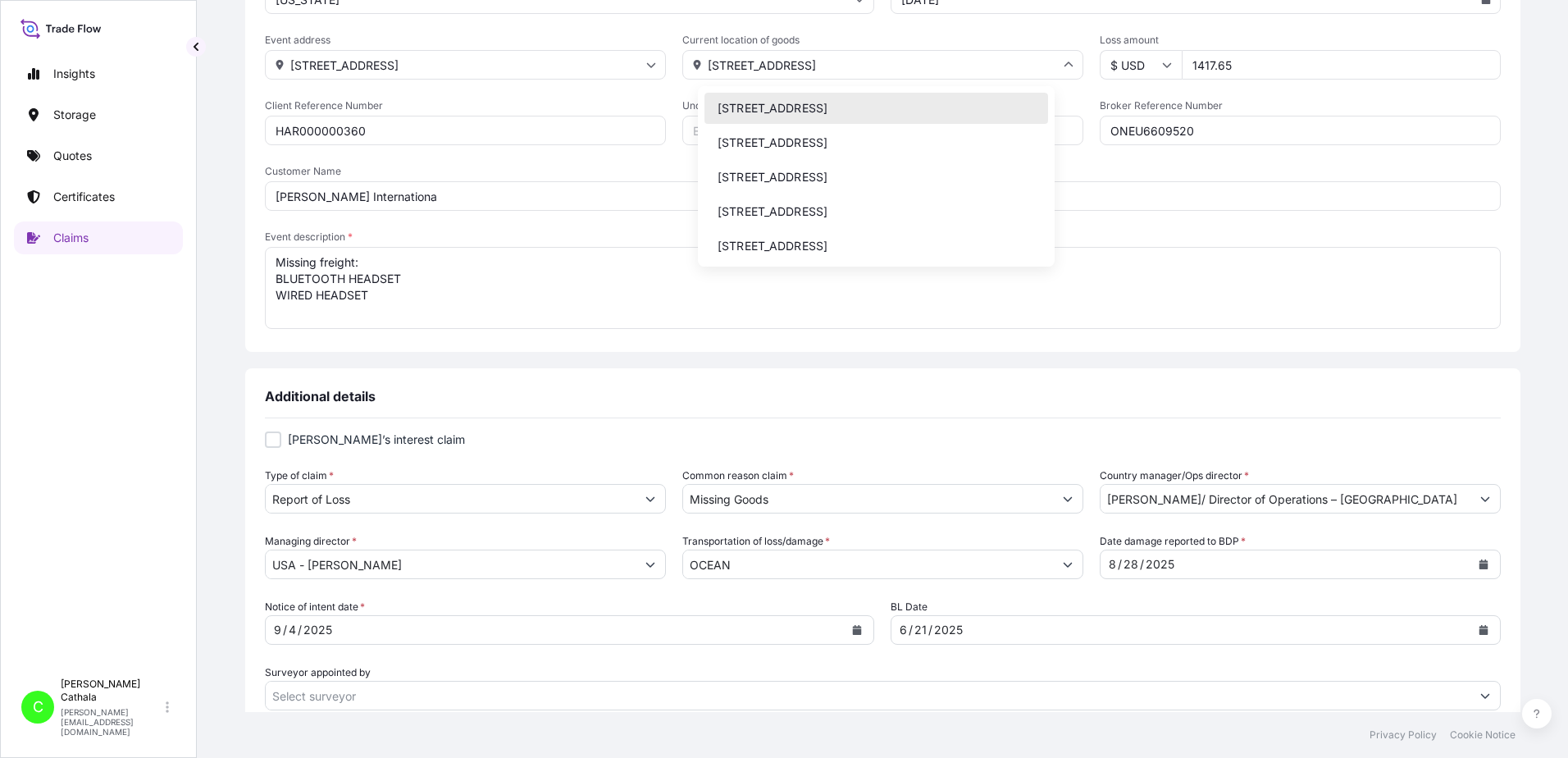
drag, startPoint x: 720, startPoint y: 61, endPoint x: 1018, endPoint y: 68, distance: 298.1
click at [1017, 73] on input "[STREET_ADDRESS]" at bounding box center [883, 65] width 401 height 30
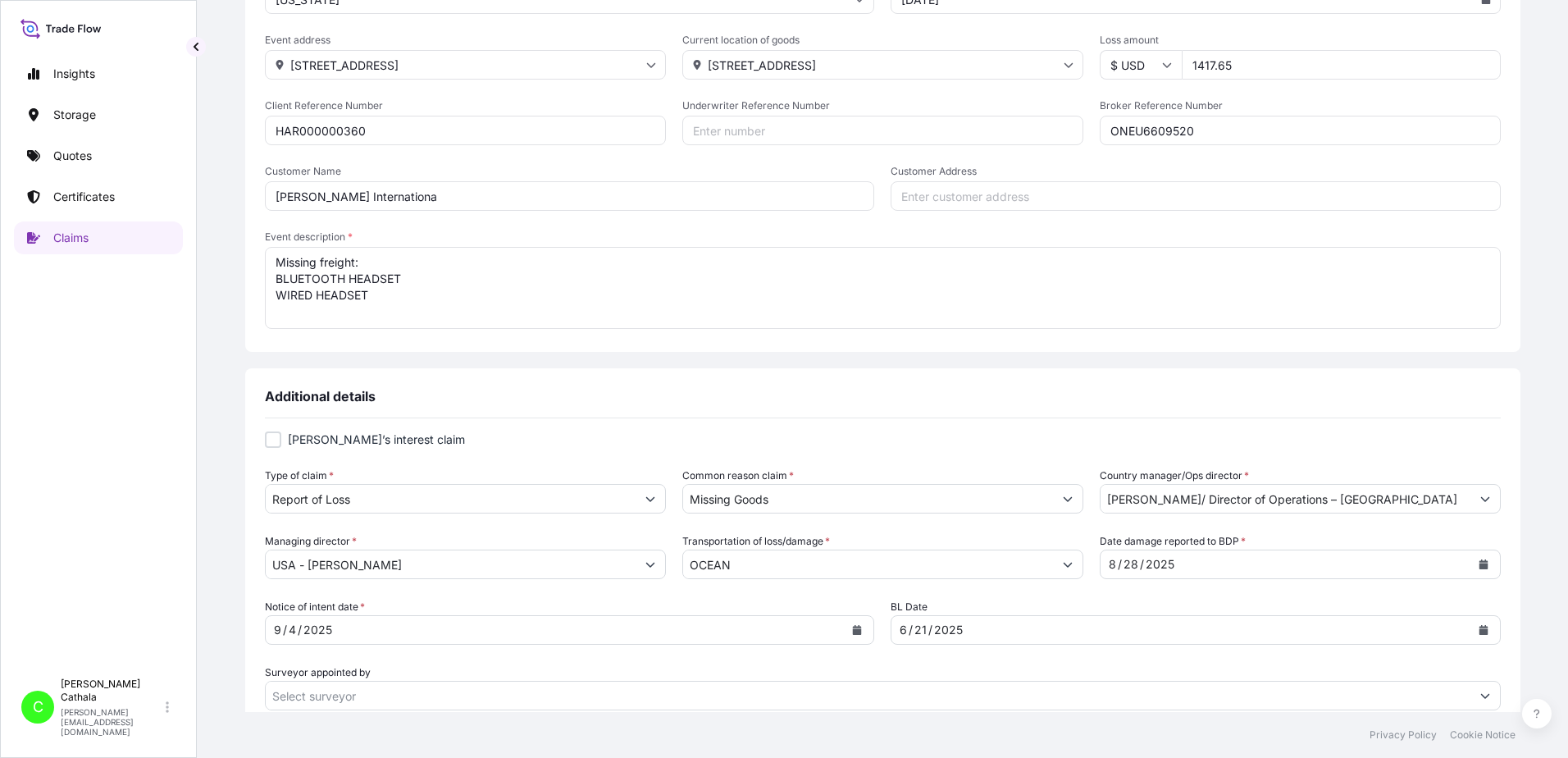
click at [497, 199] on input "[PERSON_NAME] Internationa" at bounding box center [570, 196] width 610 height 30
type input "[PERSON_NAME] International"
click at [983, 200] on input "Customer Address" at bounding box center [1195, 196] width 610 height 30
paste input "[STREET_ADDRESS]"
type input "[STREET_ADDRESS]"
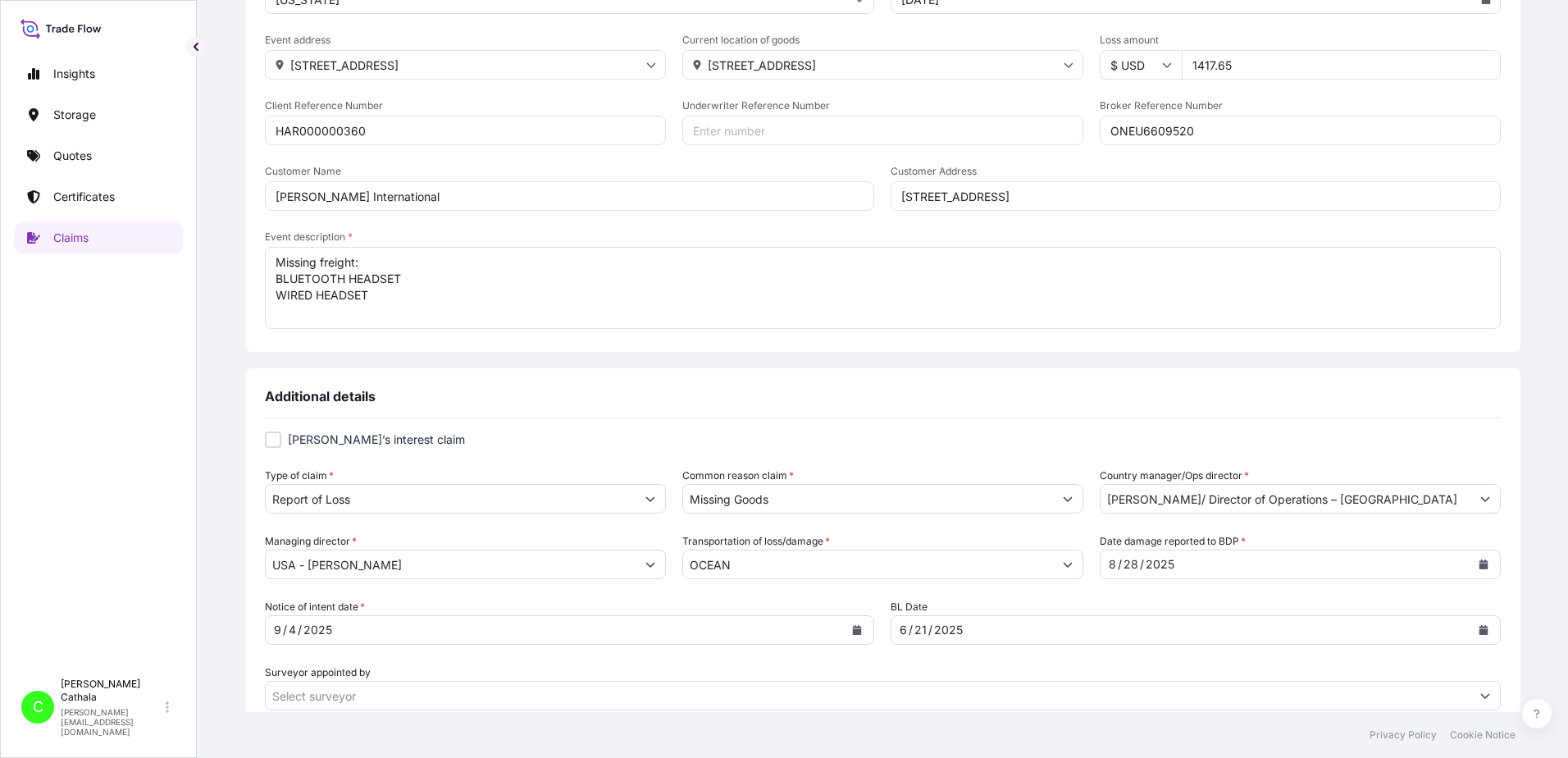
drag, startPoint x: 332, startPoint y: 279, endPoint x: 450, endPoint y: 299, distance: 119.7
click at [446, 303] on textarea "Missing freight: BLUETOOTH HEADSET WIRED HEADSET" at bounding box center [883, 288] width 1236 height 82
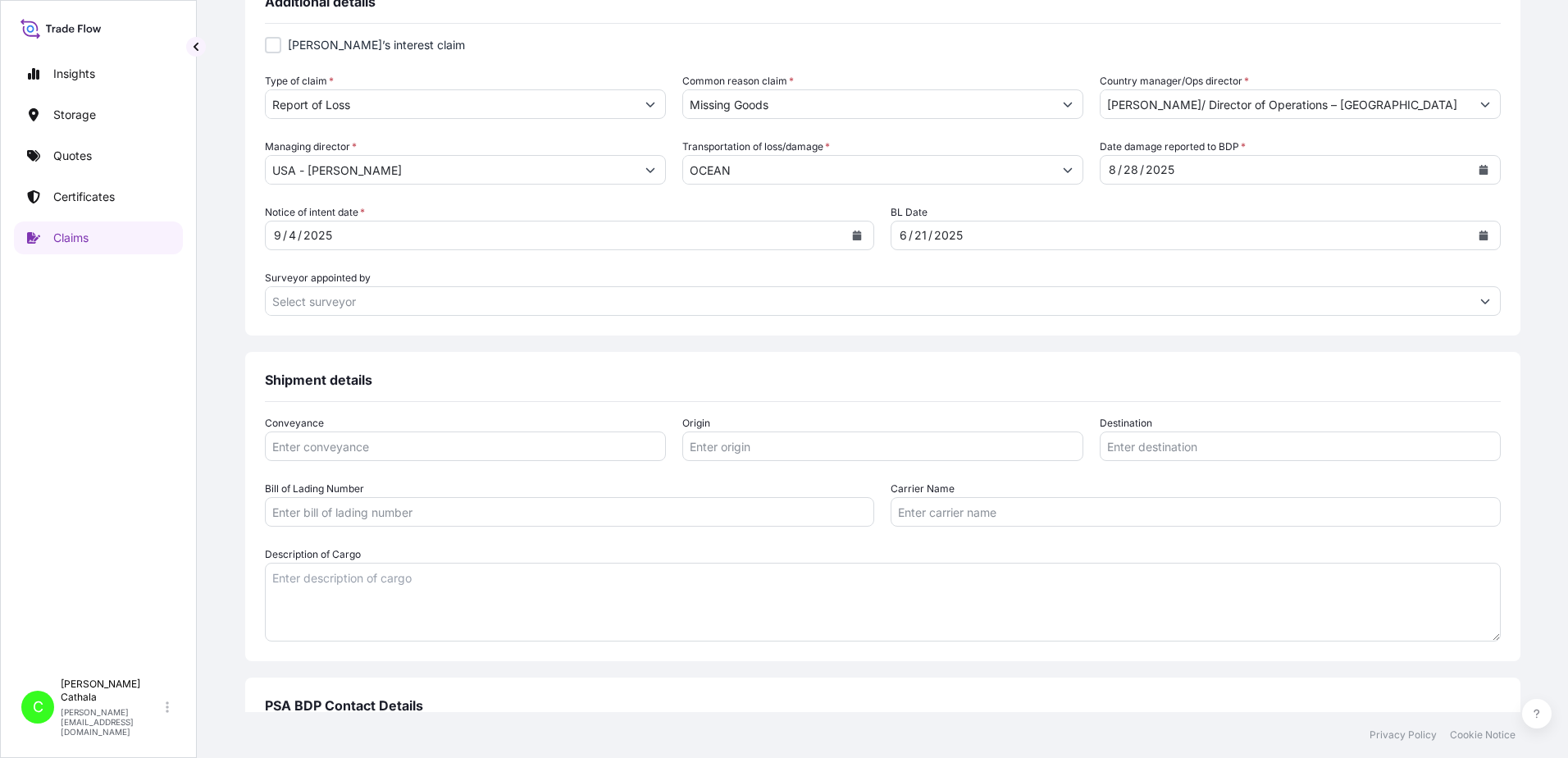
scroll to position [656, 0]
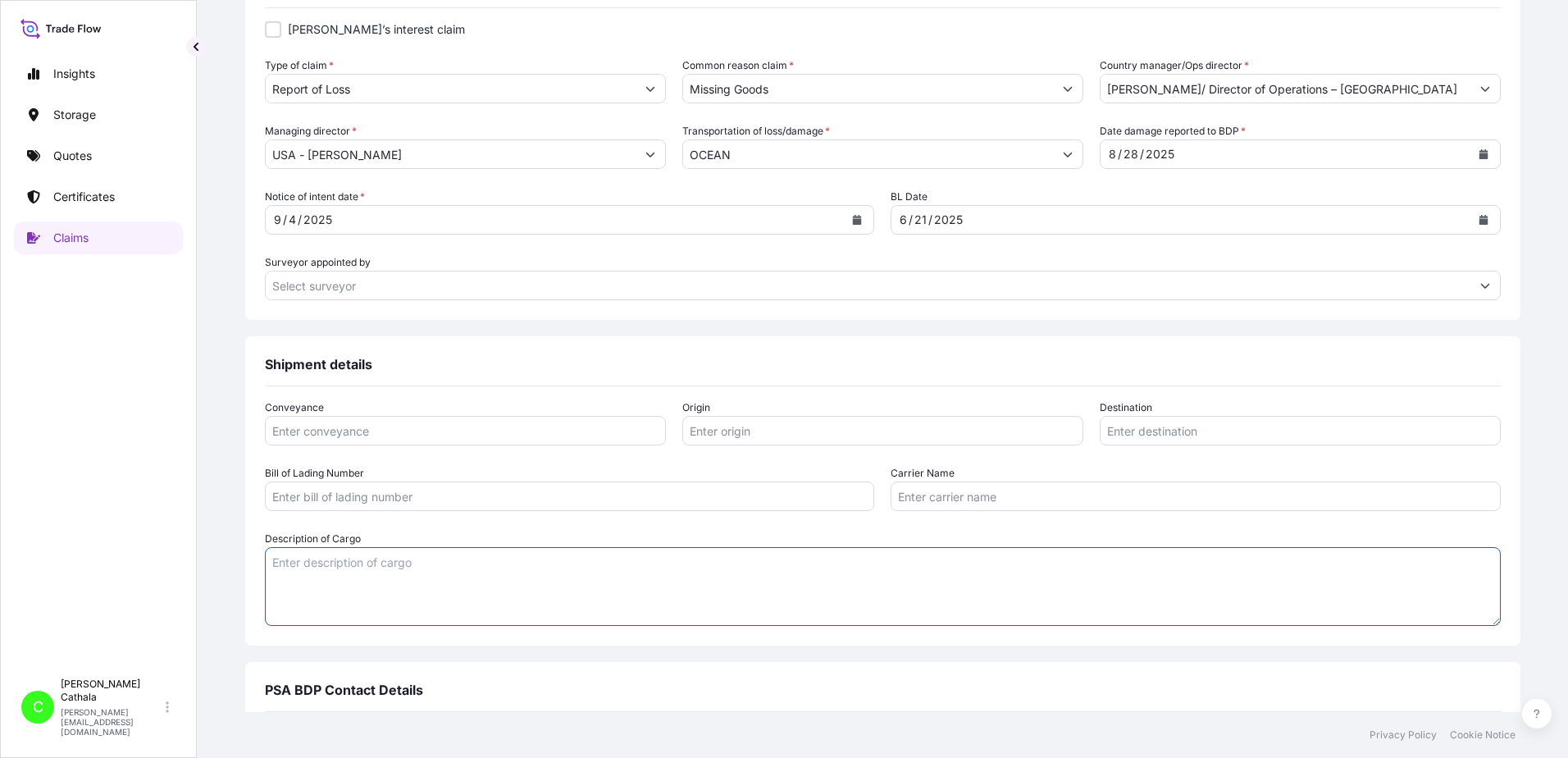
click at [405, 586] on textarea "Description of Cargo" at bounding box center [883, 586] width 1236 height 79
paste textarea "BLUETOOTH HEADSET WIRED HEADSET"
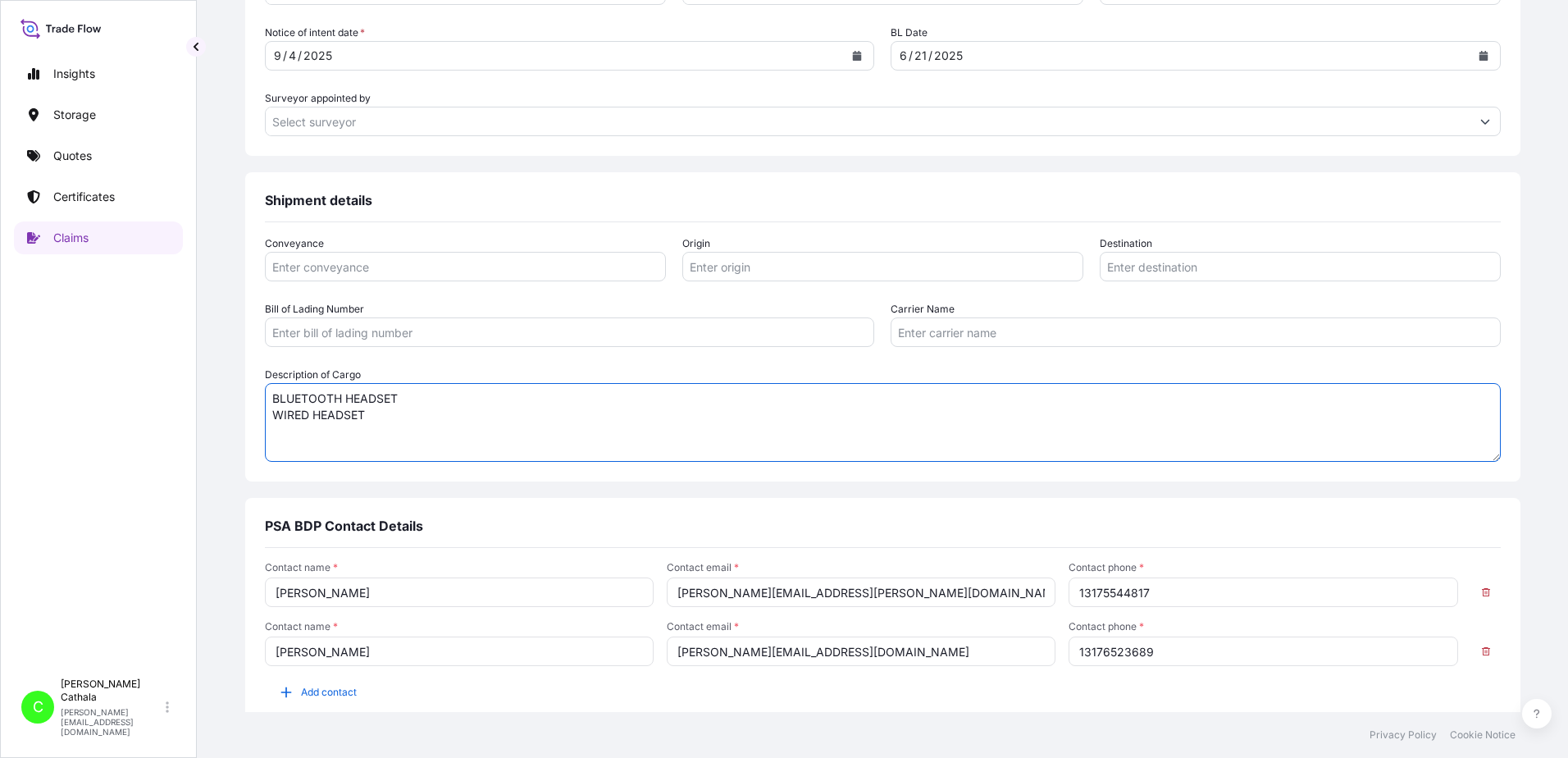
scroll to position [889, 0]
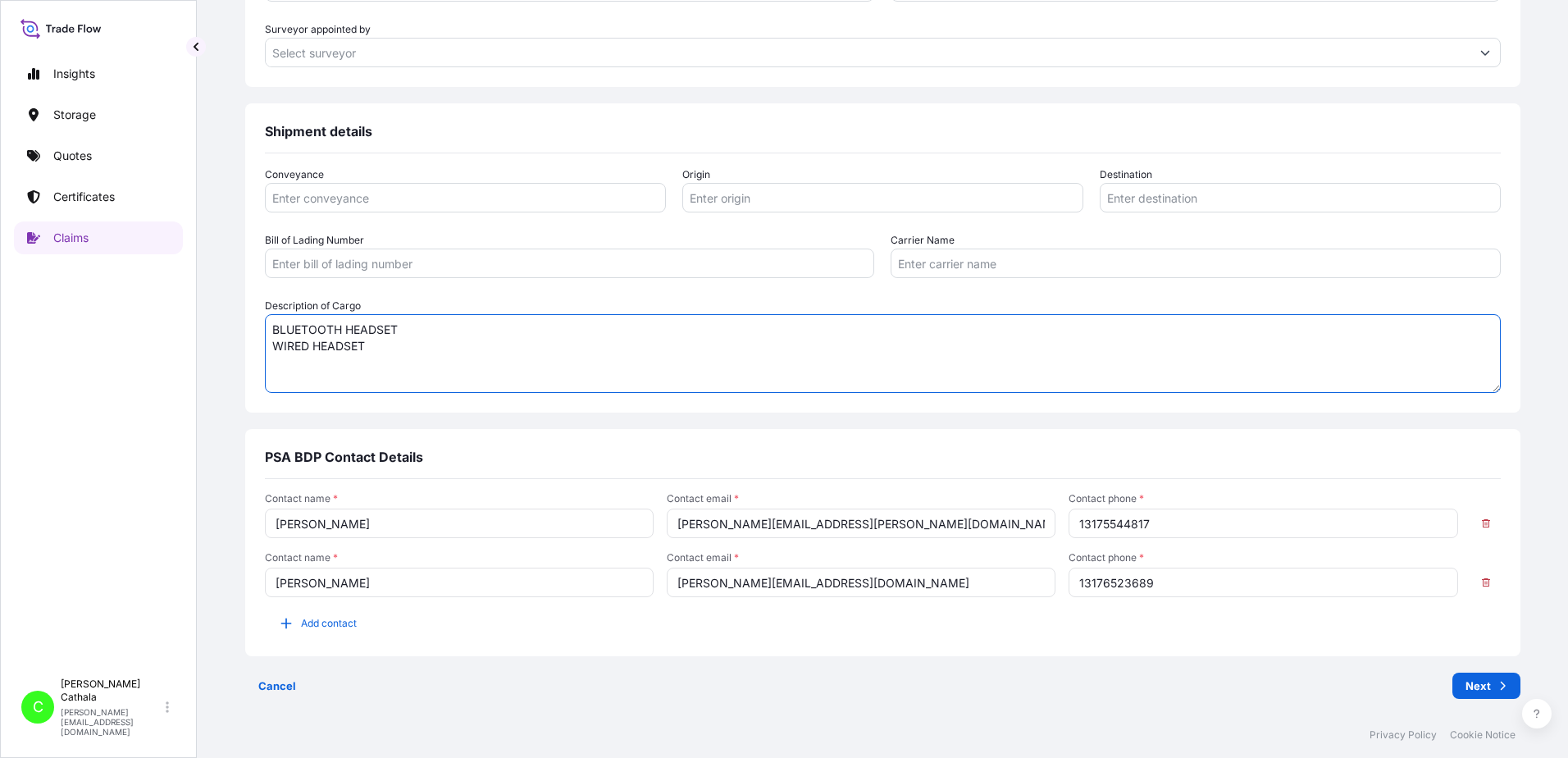
type textarea "BLUETOOTH HEADSET WIRED HEADSET"
drag, startPoint x: 556, startPoint y: 191, endPoint x: 557, endPoint y: 182, distance: 9.1
click at [557, 191] on input "Conveyance" at bounding box center [465, 198] width 401 height 30
type input "Ocean"
click at [852, 200] on input "Origin" at bounding box center [883, 198] width 401 height 30
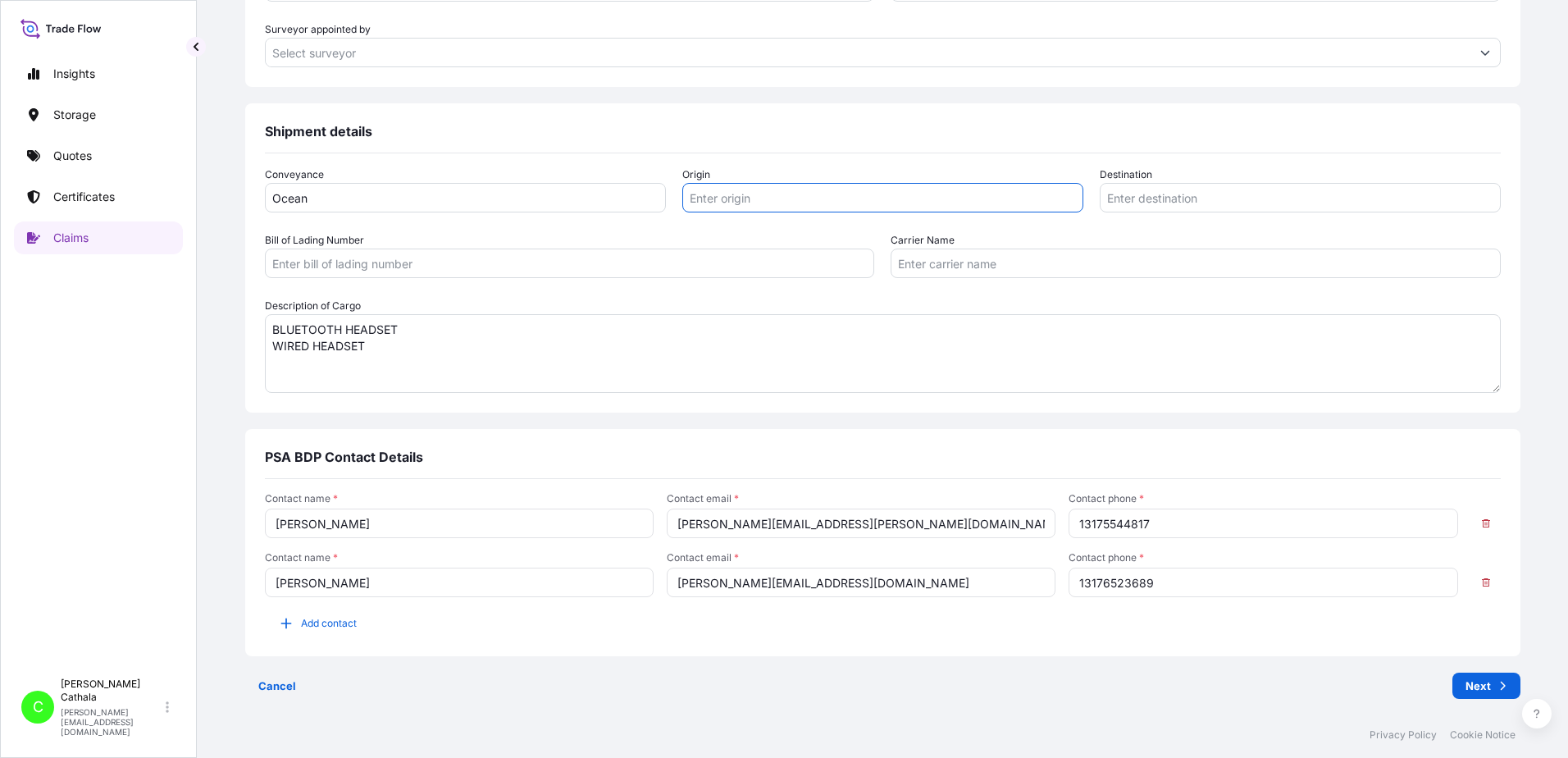
paste input "YANTIAN, [GEOGRAPHIC_DATA]"
type input "YANTIAN, [GEOGRAPHIC_DATA]"
click at [1193, 195] on input "Destination" at bounding box center [1300, 198] width 401 height 30
paste input "[GEOGRAPHIC_DATA], [GEOGRAPHIC_DATA]"
type input "[GEOGRAPHIC_DATA], [GEOGRAPHIC_DATA]"
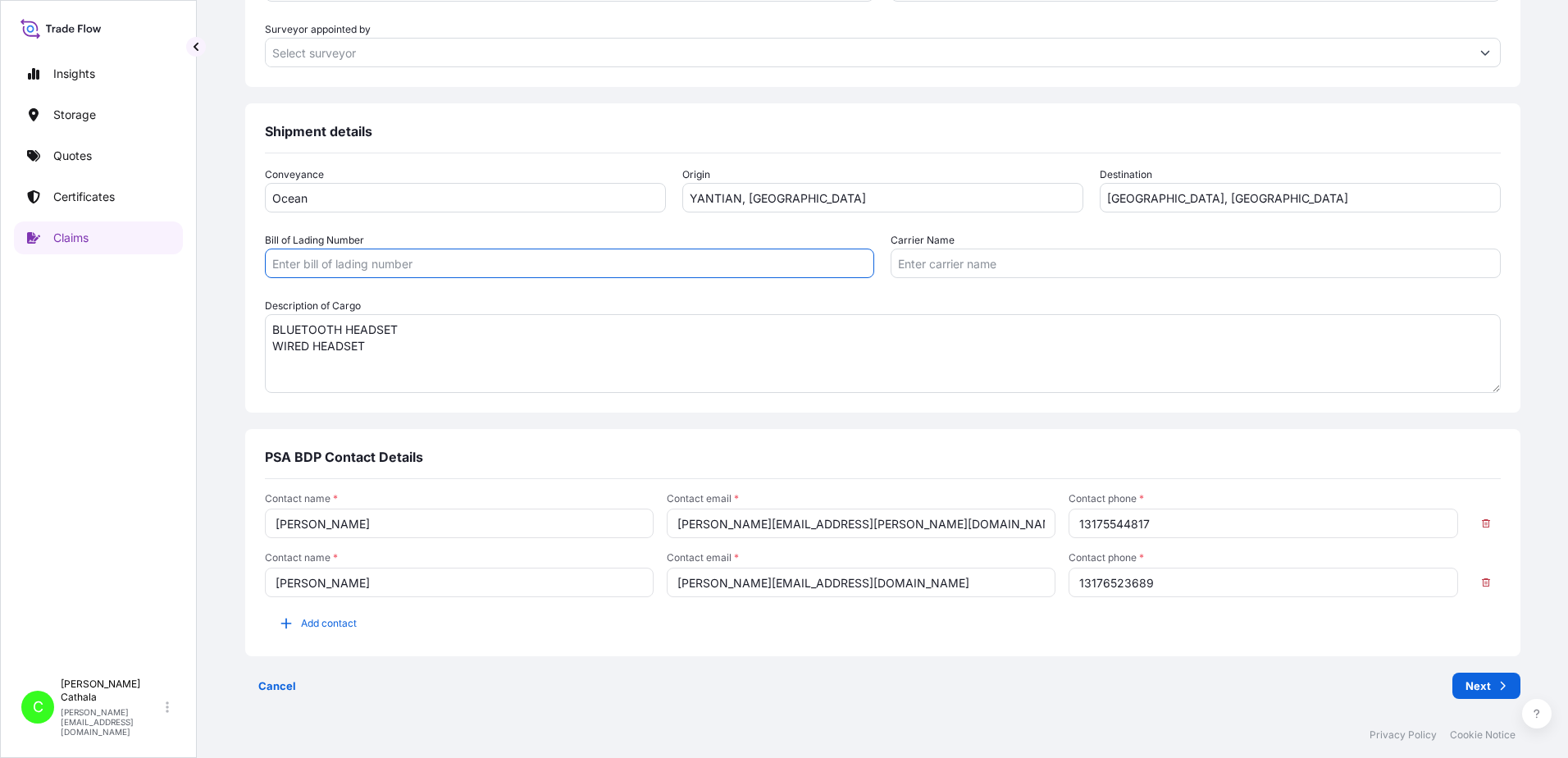
click at [519, 262] on input "Bill of Lading Number" at bounding box center [570, 264] width 610 height 30
paste input "ONEYHKGF64862402"
type input "ONEYHKGF64862402"
click at [1052, 263] on input "Carrier Name" at bounding box center [1195, 264] width 610 height 30
paste input "Ocean Network Express Pte. Ltd."
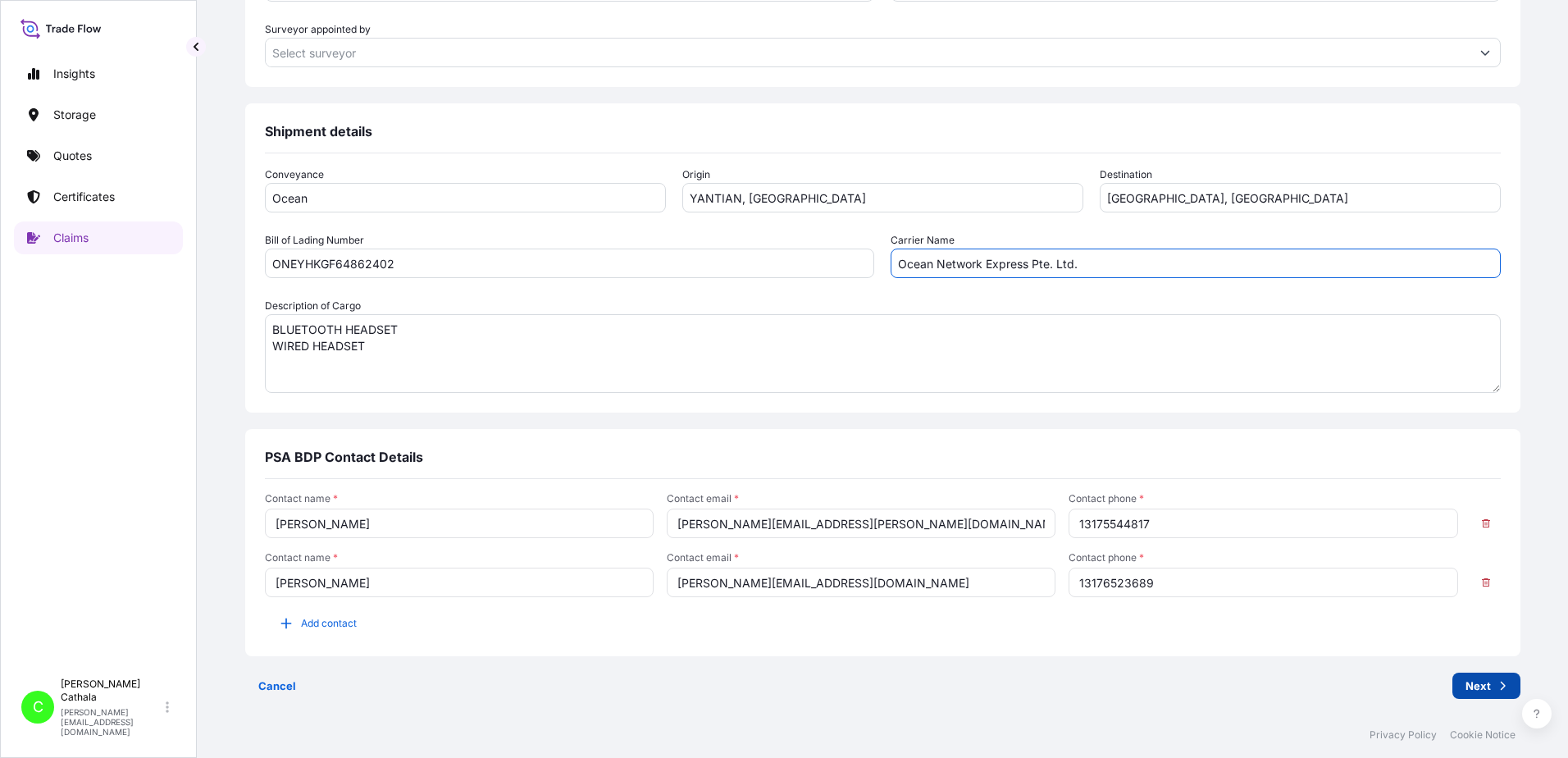
type input "Ocean Network Express Pte. Ltd."
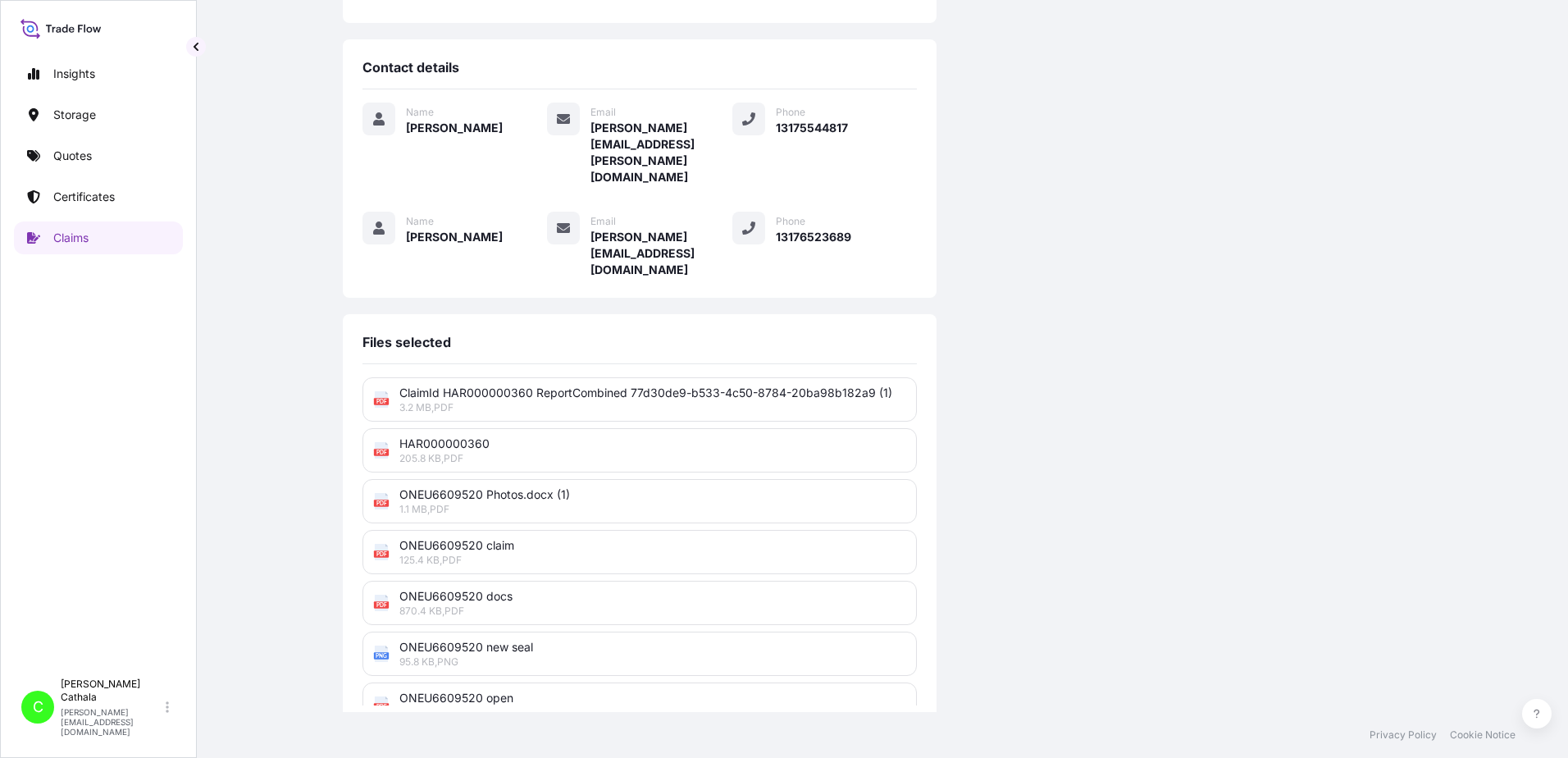
scroll to position [438, 0]
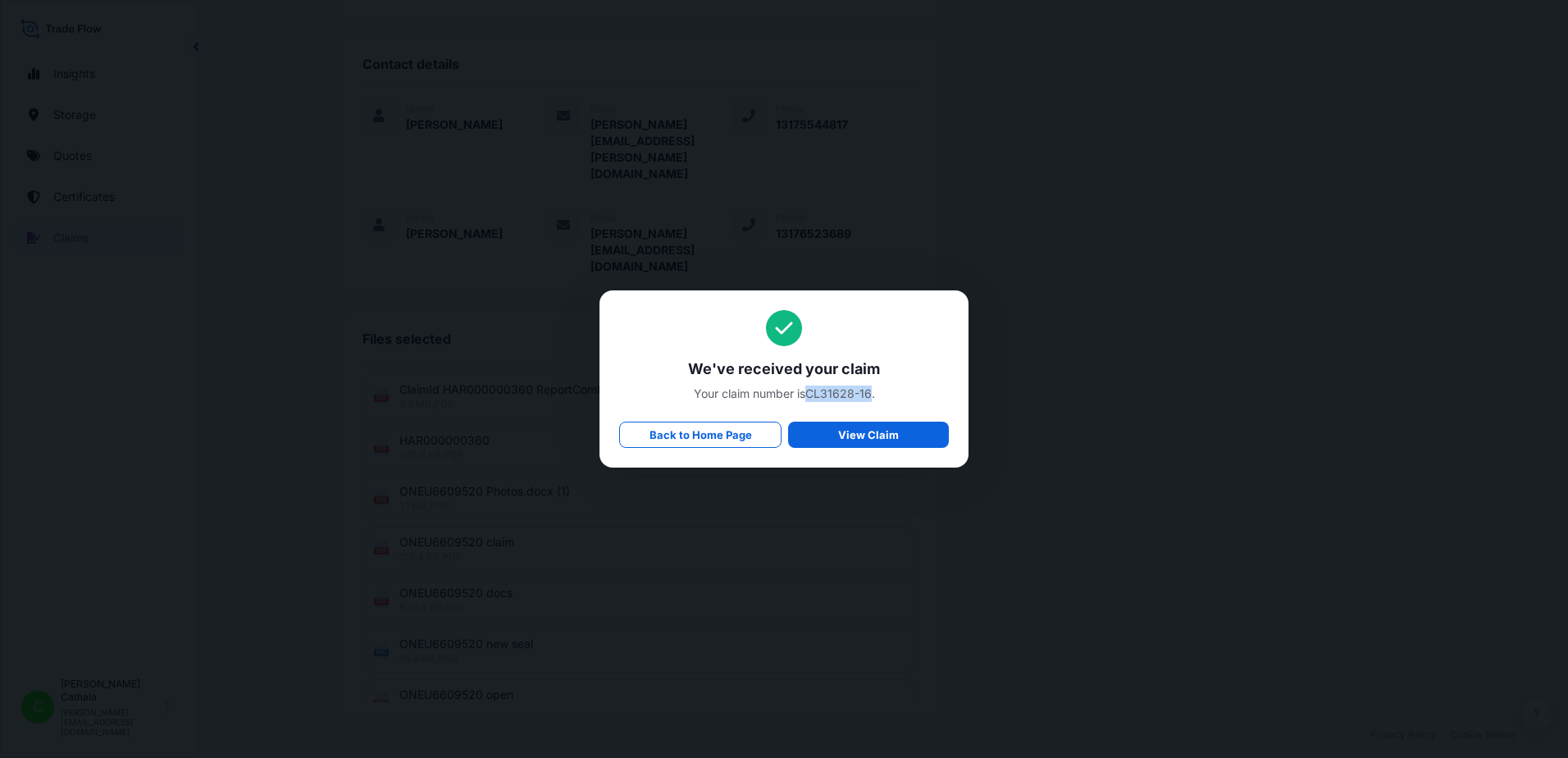
drag, startPoint x: 809, startPoint y: 393, endPoint x: 872, endPoint y: 398, distance: 63.2
click at [872, 398] on span "Your claim number is CL31628-16 ." at bounding box center [784, 394] width 330 height 16
copy span "CL31628-16"
drag, startPoint x: 690, startPoint y: 368, endPoint x: 904, endPoint y: 402, distance: 216.7
click at [904, 402] on div "We've received your claim Your claim number is CL31628-16 . Back to Home Page V…" at bounding box center [784, 379] width 330 height 138
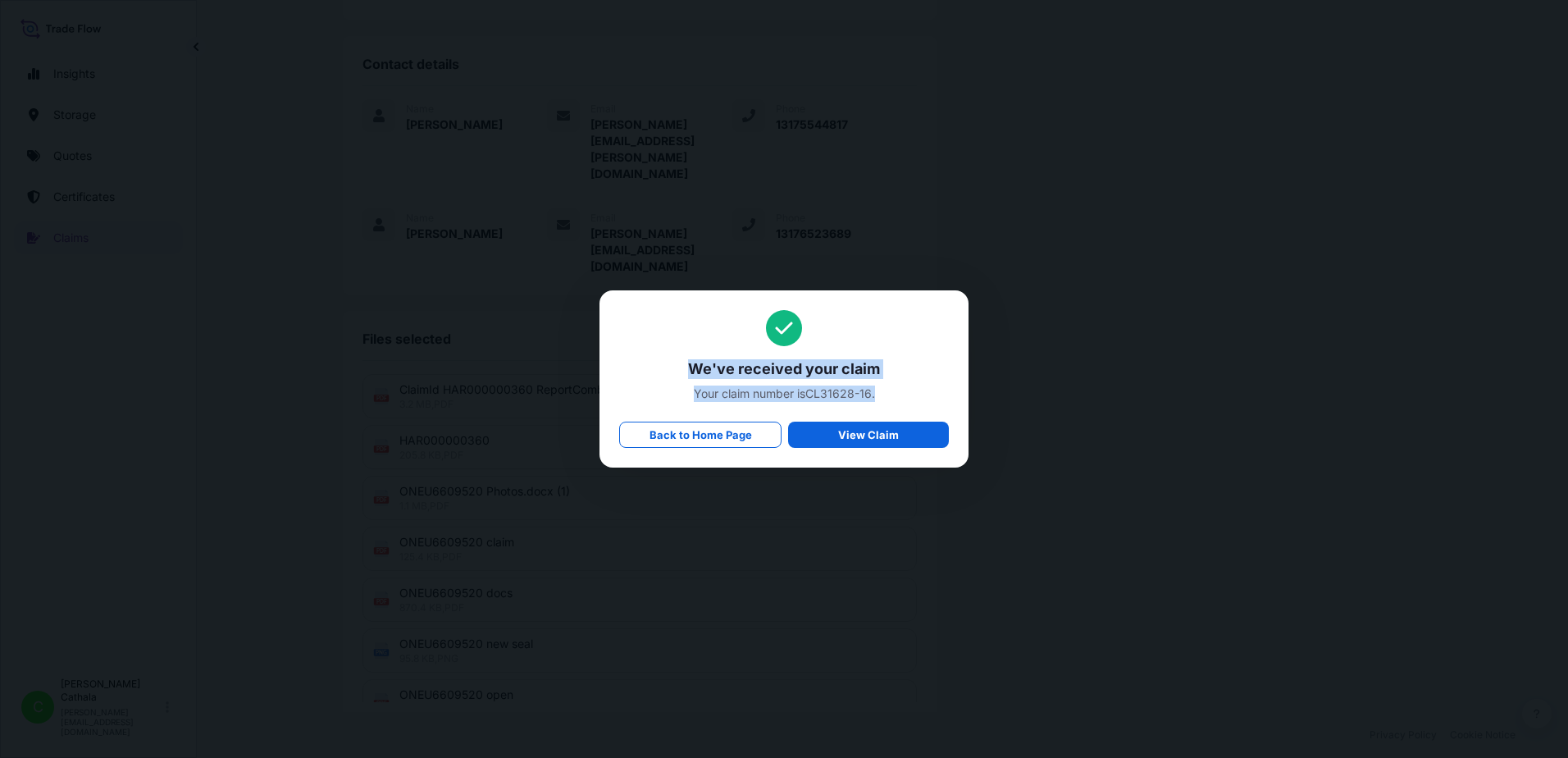
copy div "We've received your claim Your claim number is CL31628-16 ."
click at [713, 438] on p "Back to Home Page" at bounding box center [700, 435] width 103 height 16
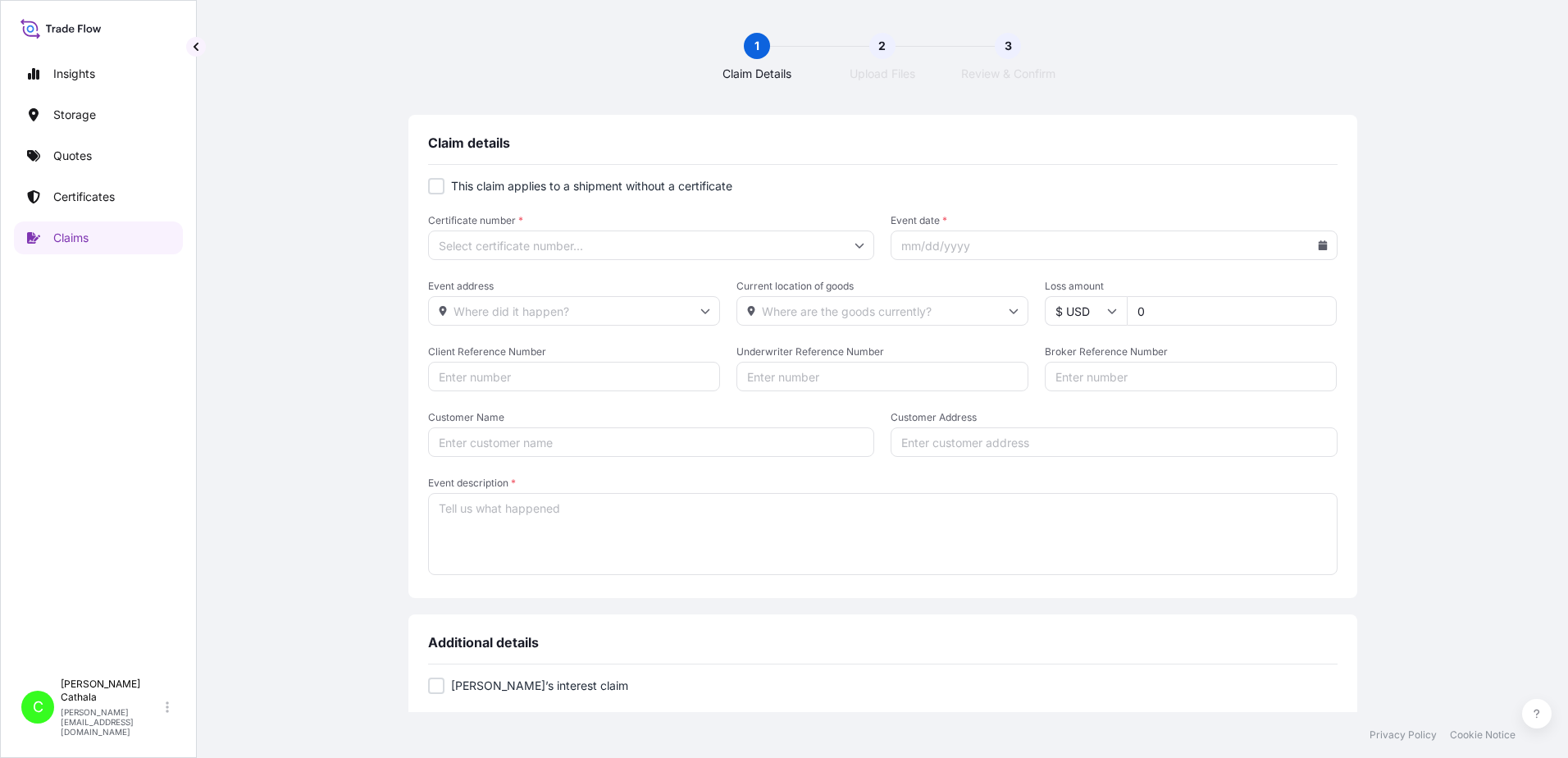
click at [586, 247] on input "Certificate number *" at bounding box center [652, 246] width 447 height 30
click at [432, 187] on div at bounding box center [437, 186] width 16 height 16
checkbox input "true"
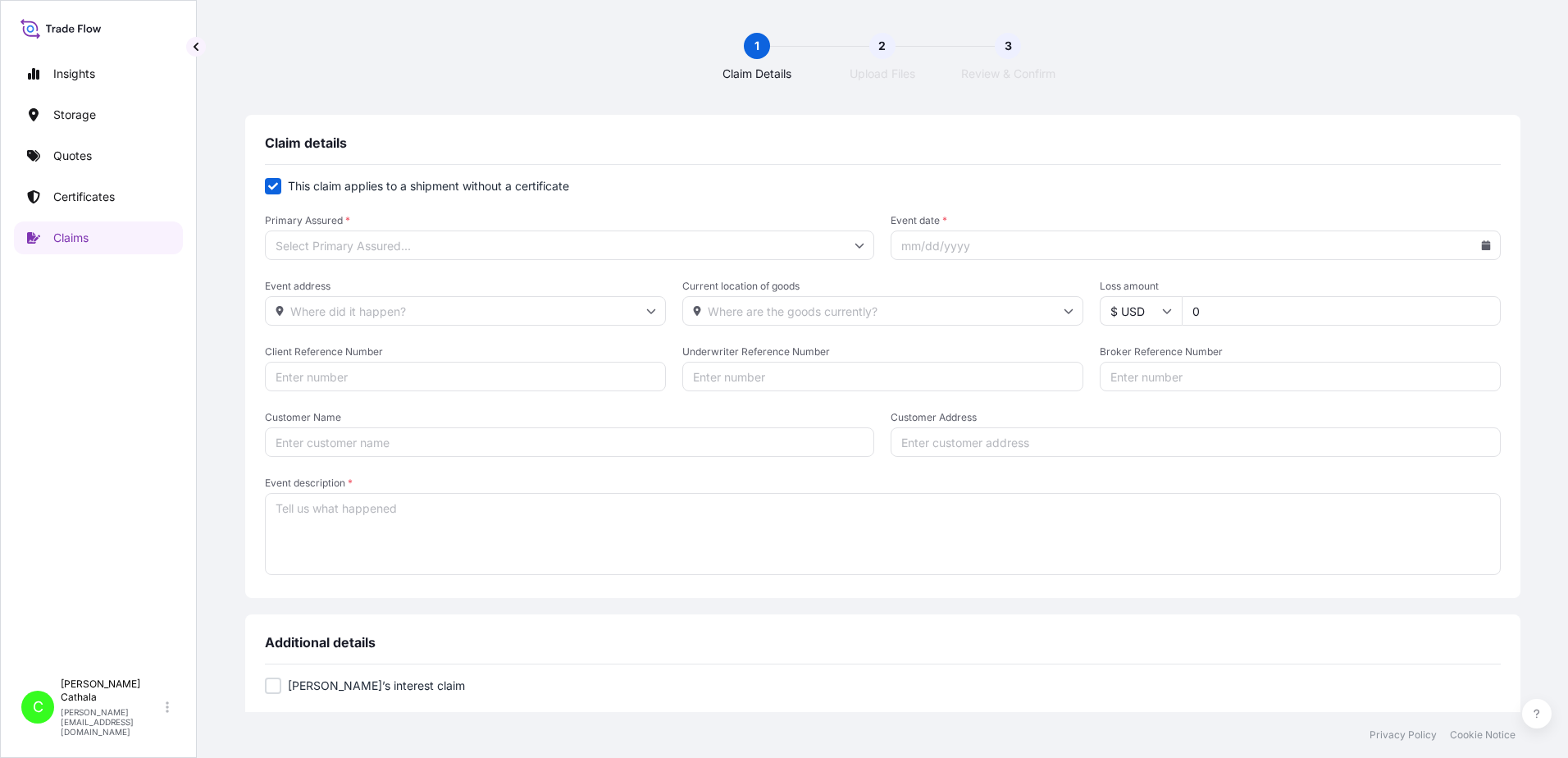
click at [446, 246] on input "Primary Assured *" at bounding box center [570, 246] width 610 height 30
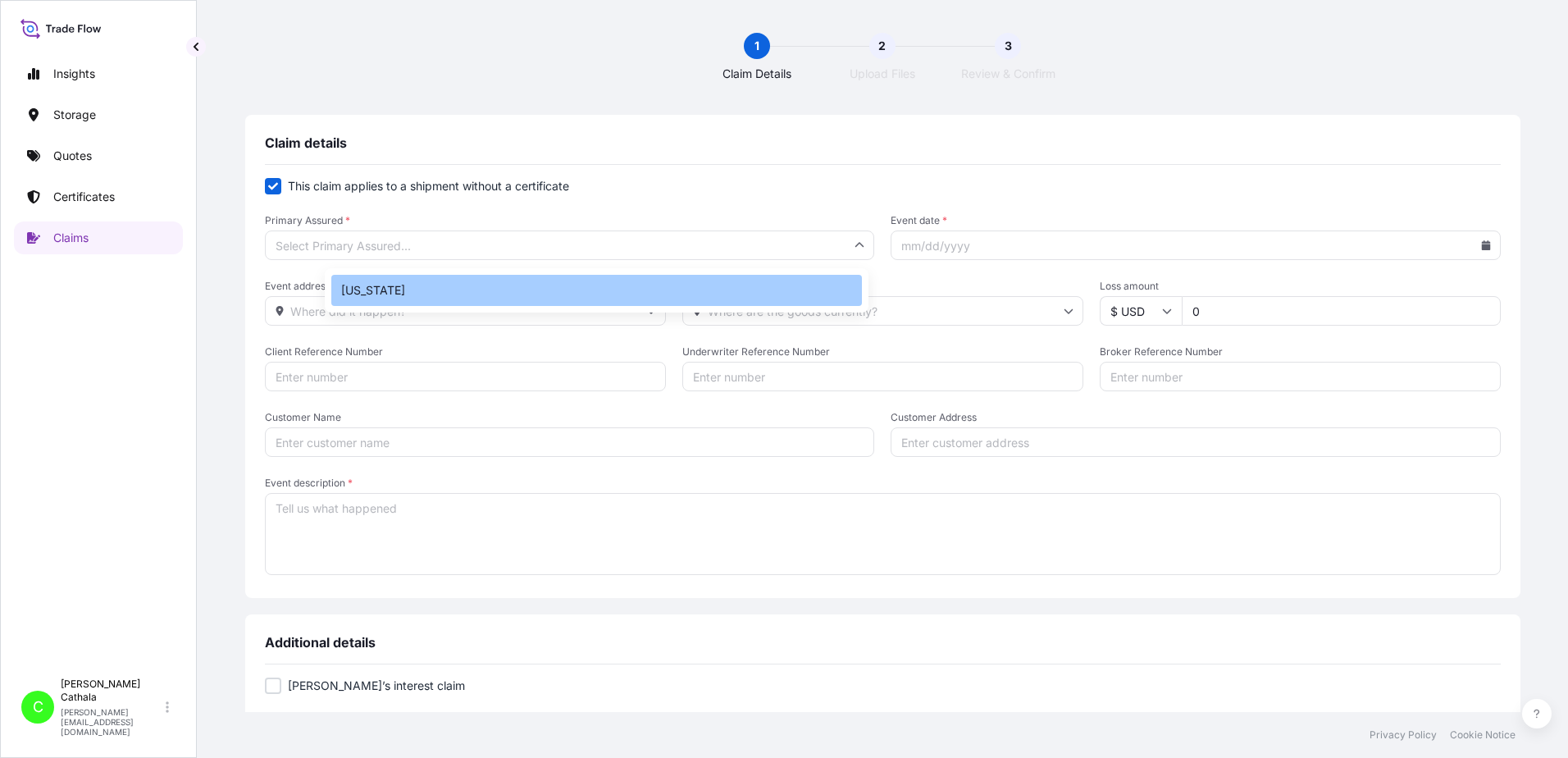
click at [352, 294] on div "[US_STATE]" at bounding box center [597, 291] width 530 height 31
type input "[US_STATE]"
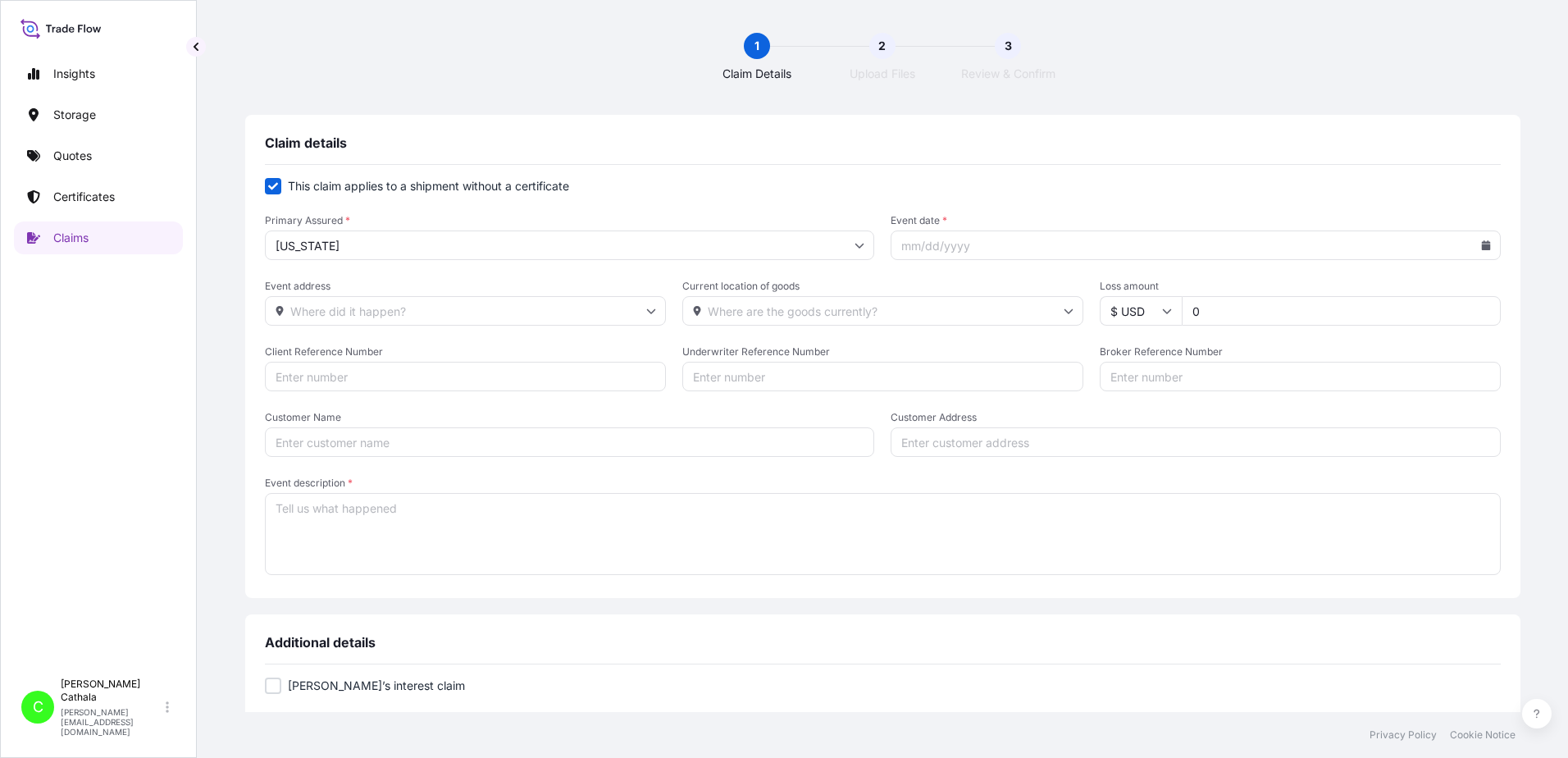
click at [1032, 253] on input "Event date *" at bounding box center [1195, 246] width 610 height 30
click at [1481, 247] on icon at bounding box center [1485, 246] width 9 height 10
click at [1347, 291] on icon at bounding box center [1350, 292] width 7 height 10
click at [1174, 457] on button "18" at bounding box center [1170, 454] width 26 height 26
type input "[DATE]"
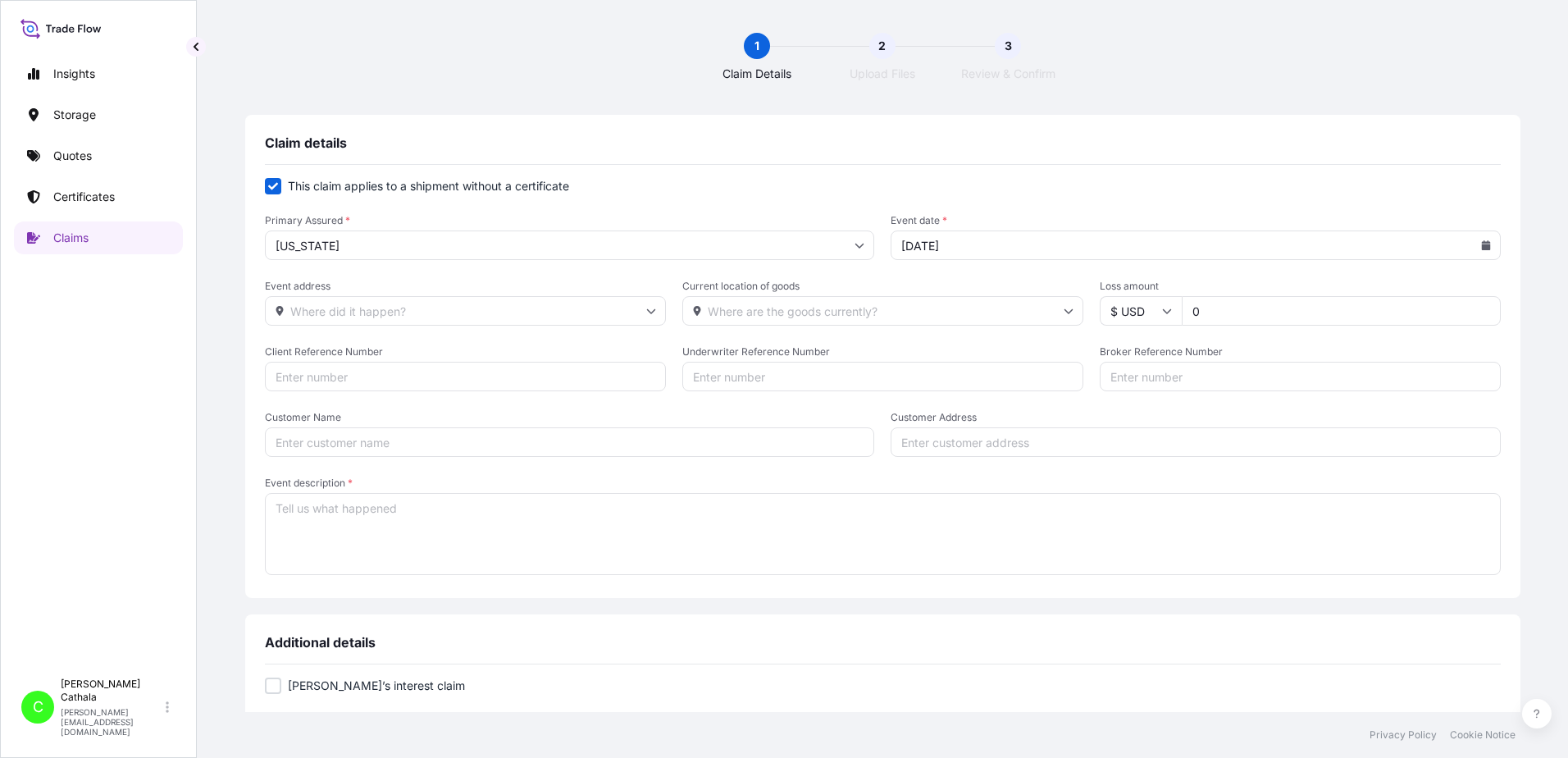
click at [474, 307] on input "Event address" at bounding box center [465, 311] width 401 height 30
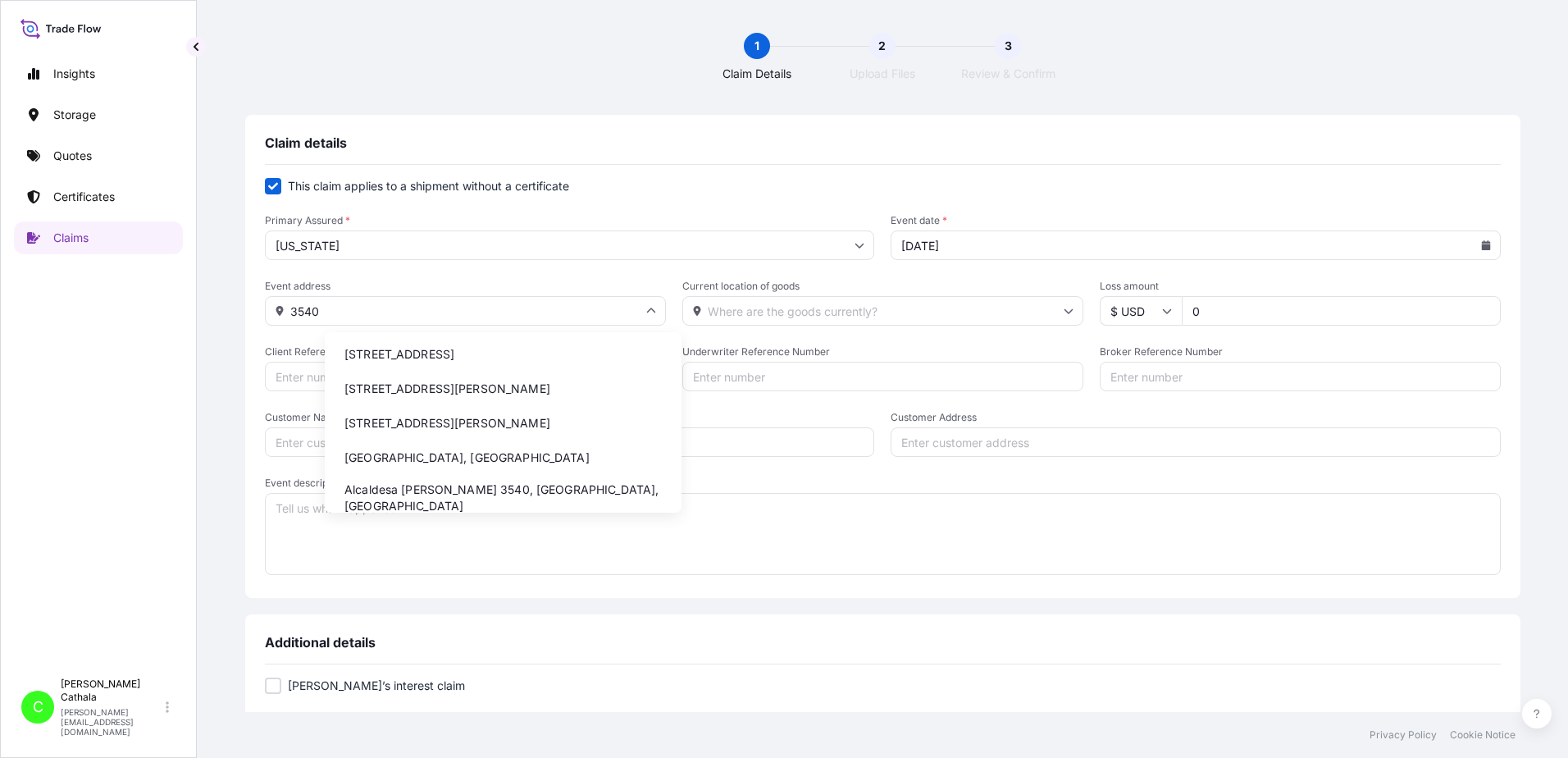
click at [530, 355] on li "[STREET_ADDRESS]" at bounding box center [503, 355] width 344 height 31
type input "[STREET_ADDRESS]"
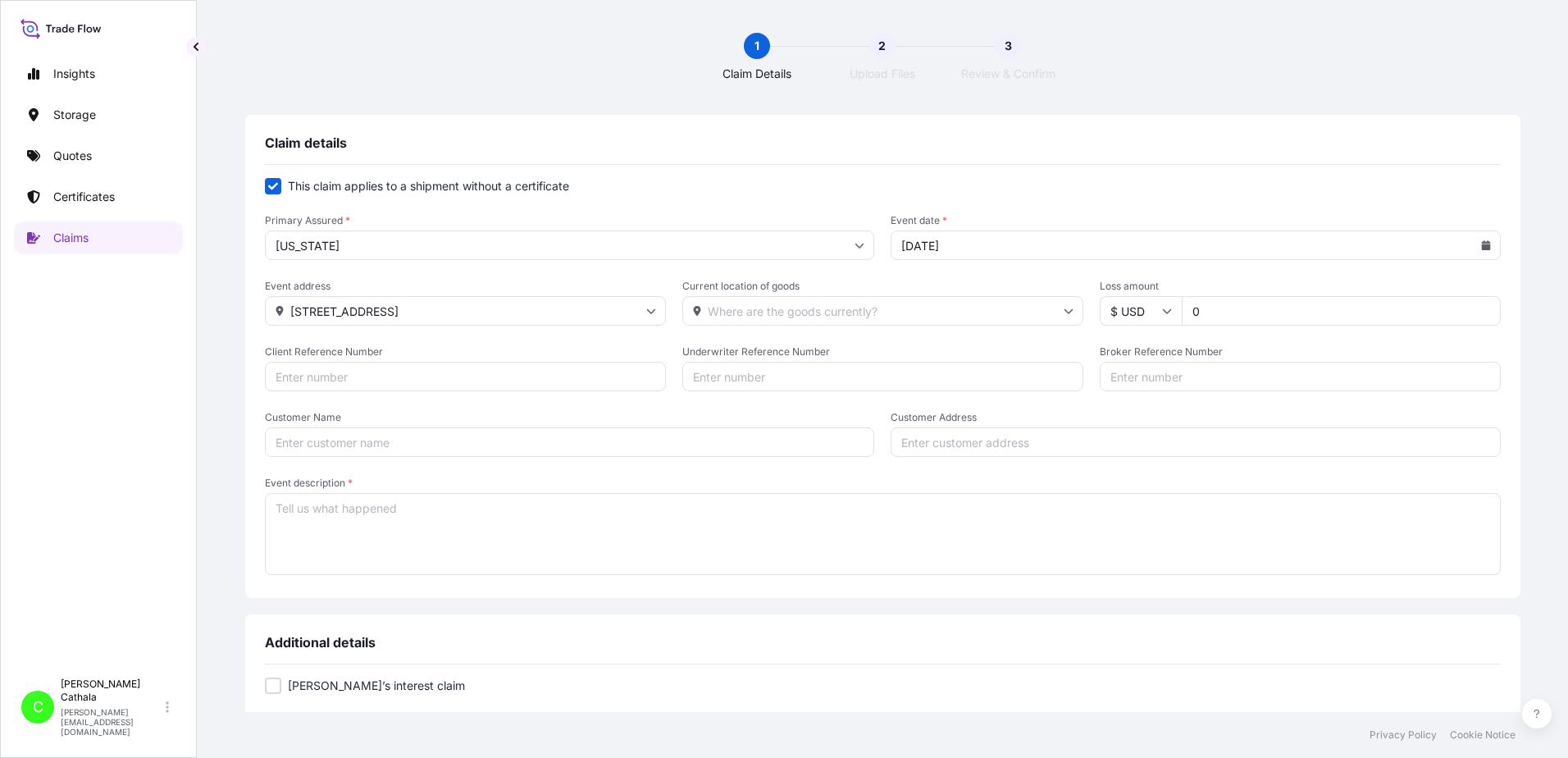
click at [756, 310] on input "Current location of goods" at bounding box center [883, 311] width 401 height 30
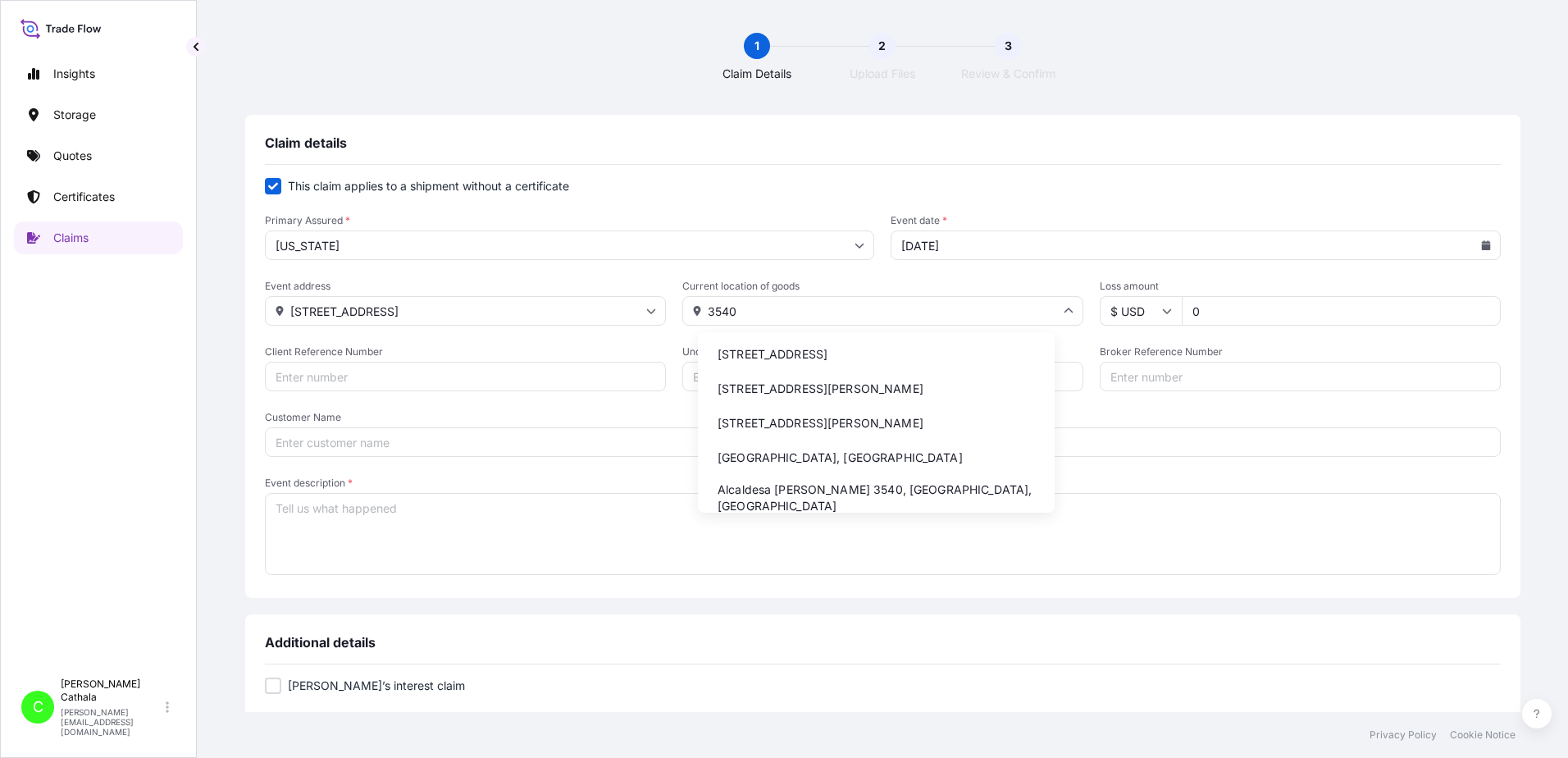
click at [791, 354] on li "[STREET_ADDRESS]" at bounding box center [876, 355] width 344 height 31
type input "[STREET_ADDRESS]"
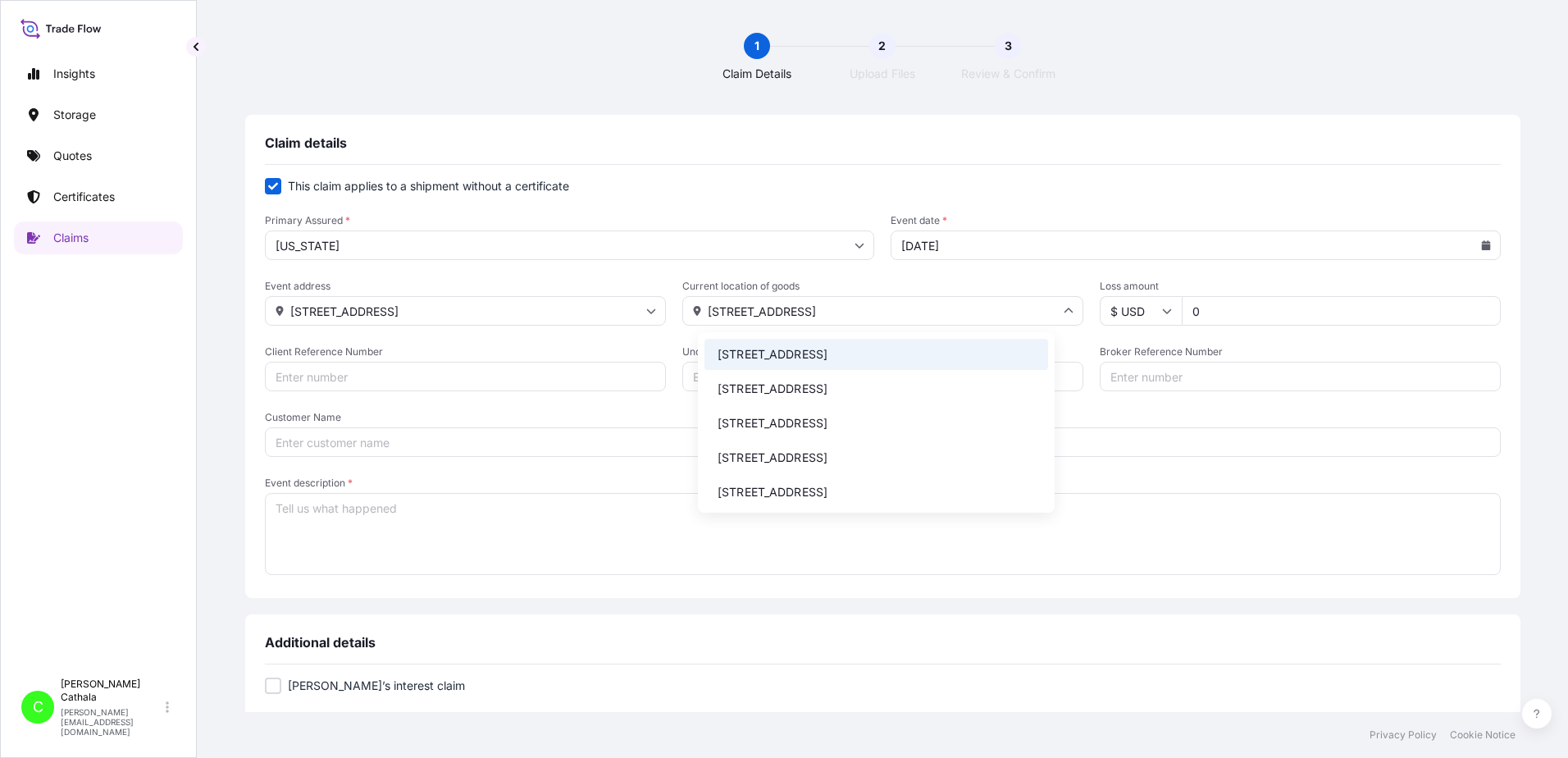
click at [537, 485] on span "Event description *" at bounding box center [883, 483] width 1236 height 13
click at [537, 493] on textarea "Event description *" at bounding box center [883, 534] width 1236 height 82
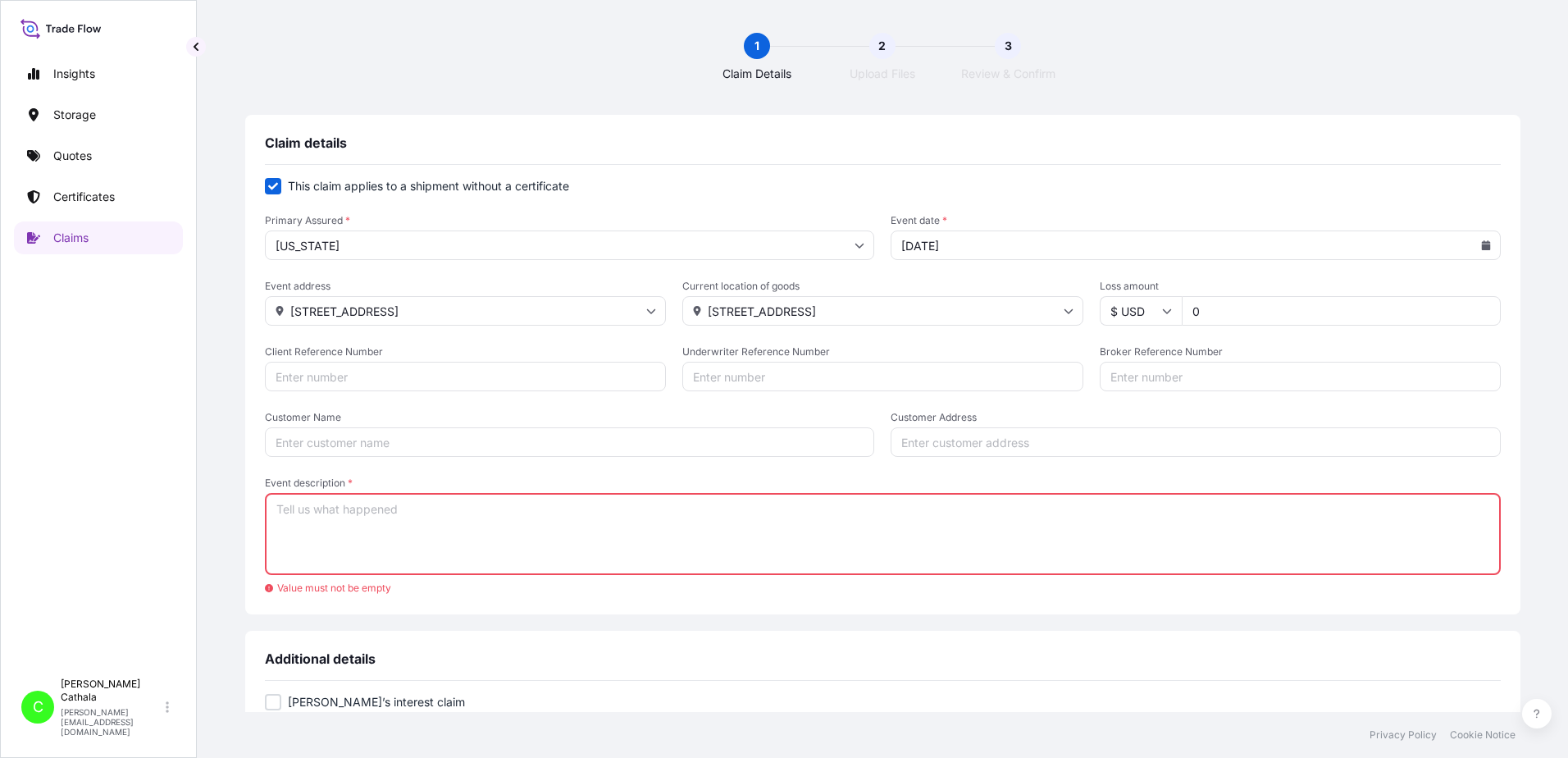
click at [952, 444] on input "Customer Address" at bounding box center [1195, 443] width 610 height 30
paste input "[STREET_ADDRESS]"
type input "[STREET_ADDRESS]"
drag, startPoint x: 1156, startPoint y: 376, endPoint x: 1164, endPoint y: 377, distance: 8.1
click at [1158, 377] on input "Broker Reference Number" at bounding box center [1300, 377] width 401 height 30
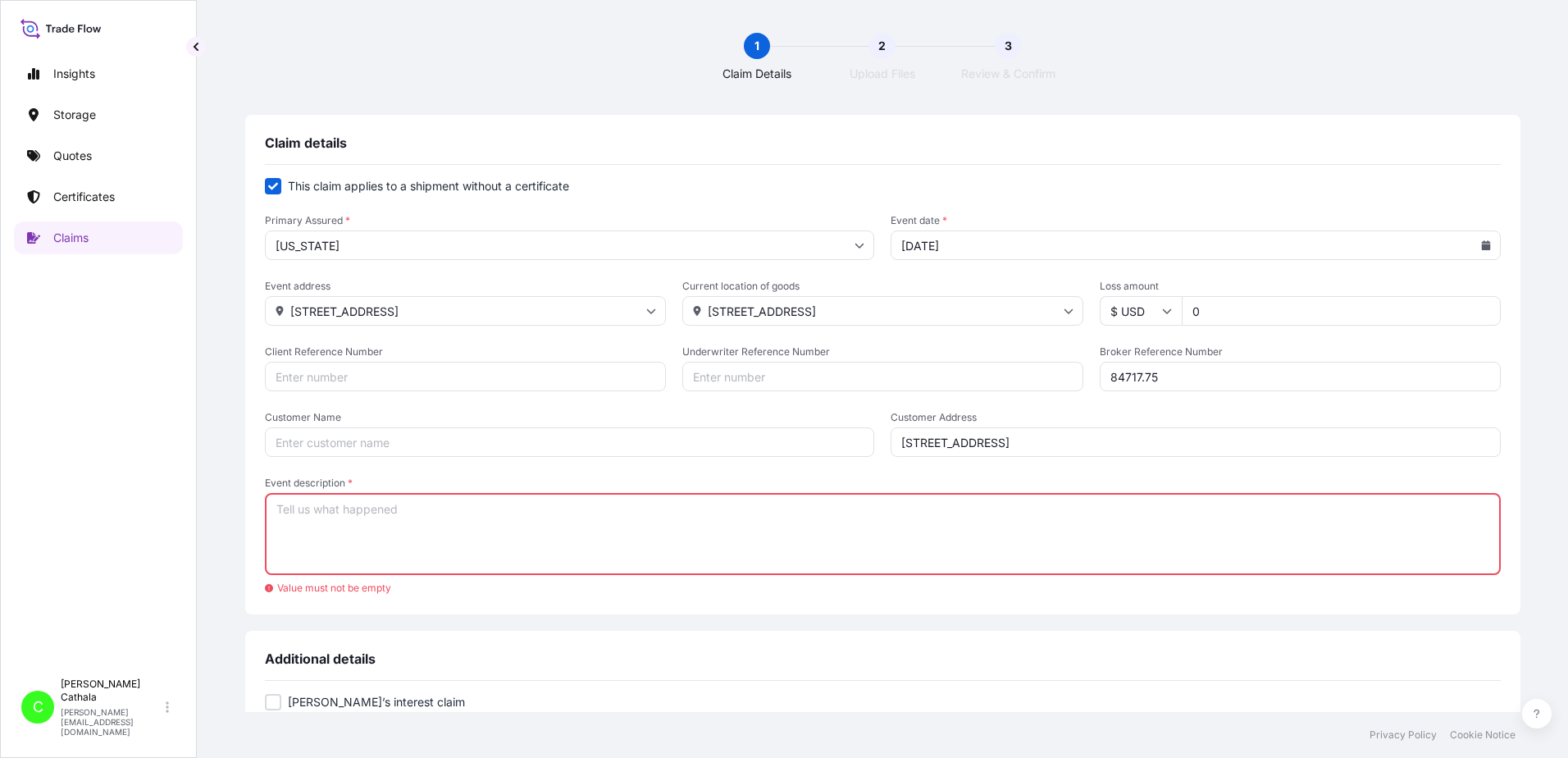
drag, startPoint x: 1189, startPoint y: 374, endPoint x: 1036, endPoint y: 373, distance: 153.0
click at [1036, 373] on div "Client Reference Number Underwriter Reference Number Broker Reference Number 84…" at bounding box center [883, 369] width 1236 height 46
paste input "TCNU1995902"
type input "TCNU1995902"
click at [388, 380] on input "Client Reference Number" at bounding box center [465, 377] width 401 height 30
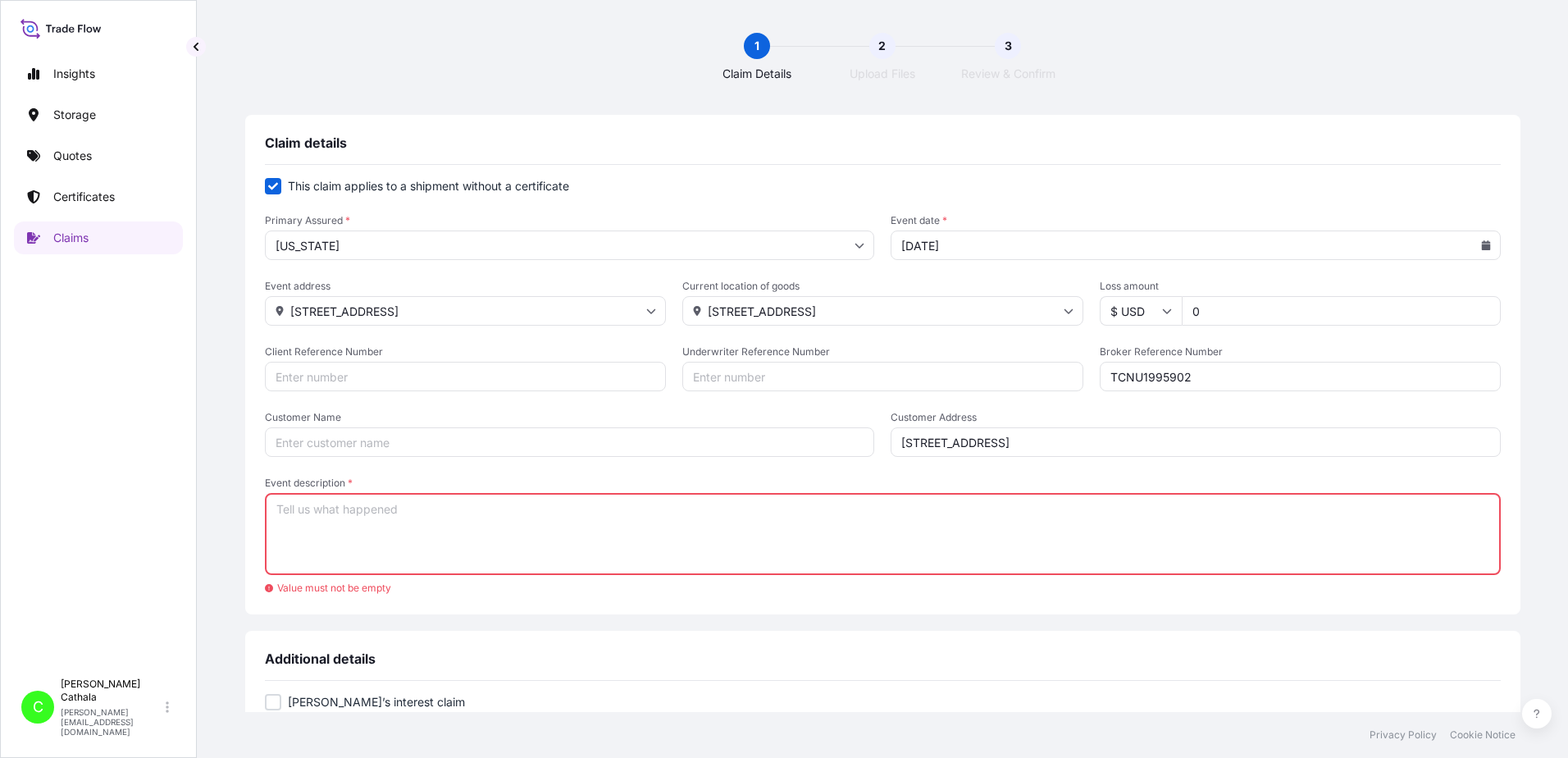
paste input "HAR000000362"
type input "HAR000000362"
click at [493, 448] on input "Customer Name" at bounding box center [570, 443] width 610 height 30
paste input "[PERSON_NAME] International"
type input "[PERSON_NAME] International"
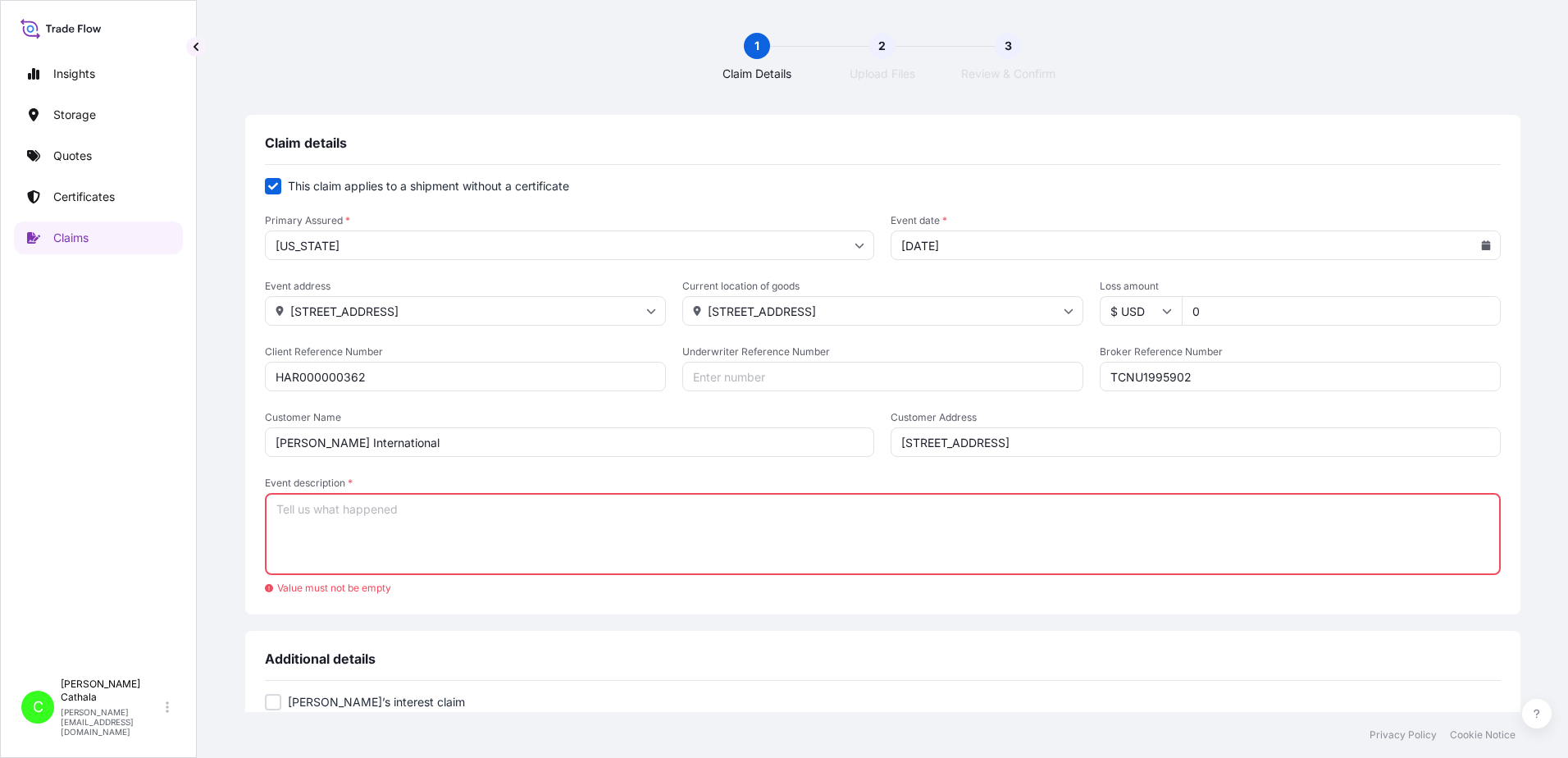
drag, startPoint x: 1187, startPoint y: 308, endPoint x: 1044, endPoint y: 308, distance: 143.0
click at [1044, 308] on div "Event address [STREET_ADDRESS] Current location of goods [STREET_ADDRESS] Loss …" at bounding box center [883, 303] width 1236 height 46
type input "84717.75"
click at [497, 512] on textarea "Event description *" at bounding box center [883, 534] width 1236 height 82
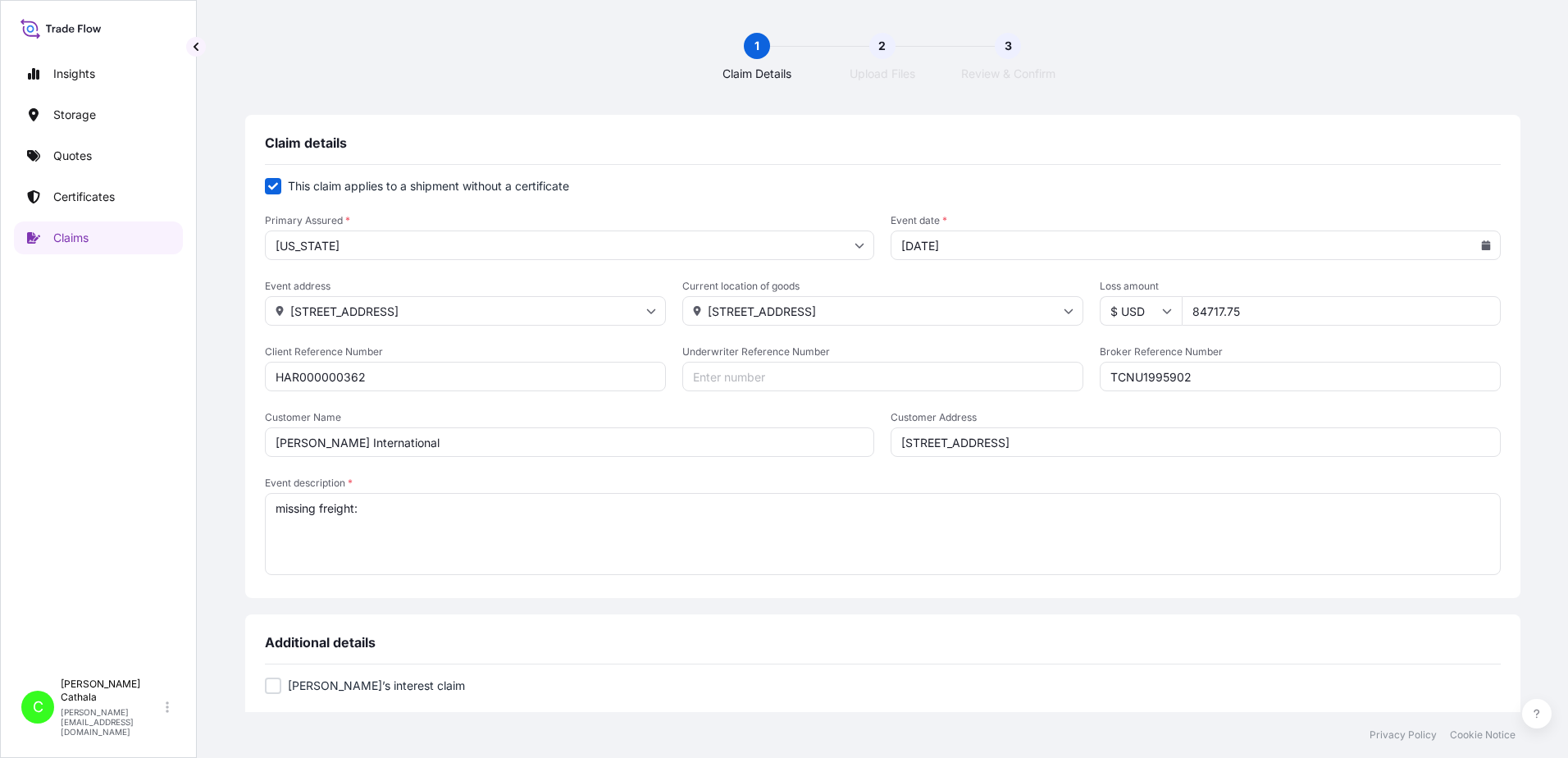
paste textarea "HEADPHONE-TRUE WIRELESS"
click at [617, 507] on textarea "missing freight: HEADPHONE-TRUE WIRELESS" at bounding box center [883, 534] width 1236 height 82
paste textarea "WIRELESS ON-EAR"
drag, startPoint x: 429, startPoint y: 504, endPoint x: 782, endPoint y: 535, distance: 354.4
click at [782, 535] on textarea "missing freight: HEADPHONE-TRUE WIRELESS, WIRELESS ON-EAR" at bounding box center [883, 534] width 1236 height 82
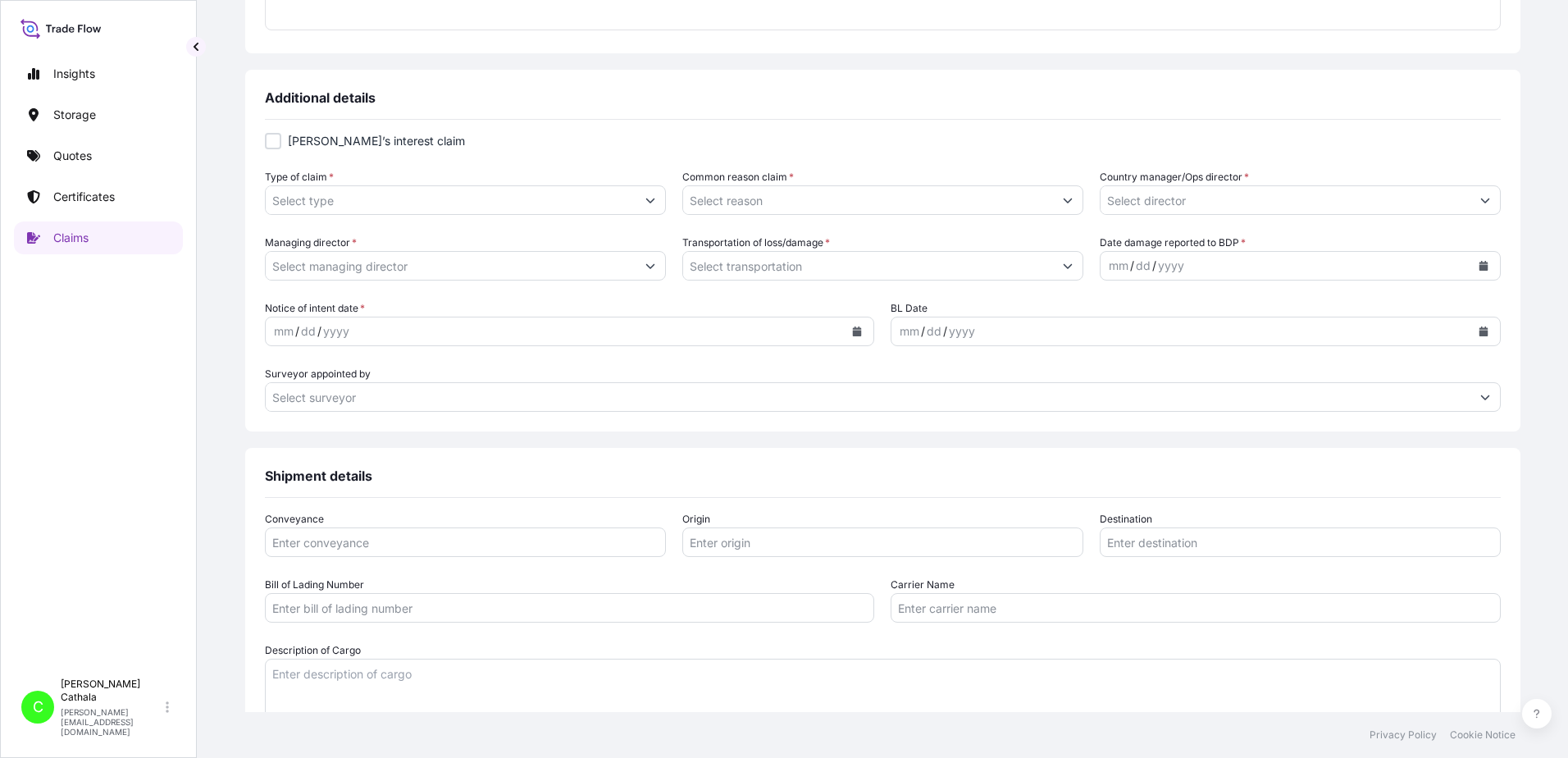
scroll to position [574, 0]
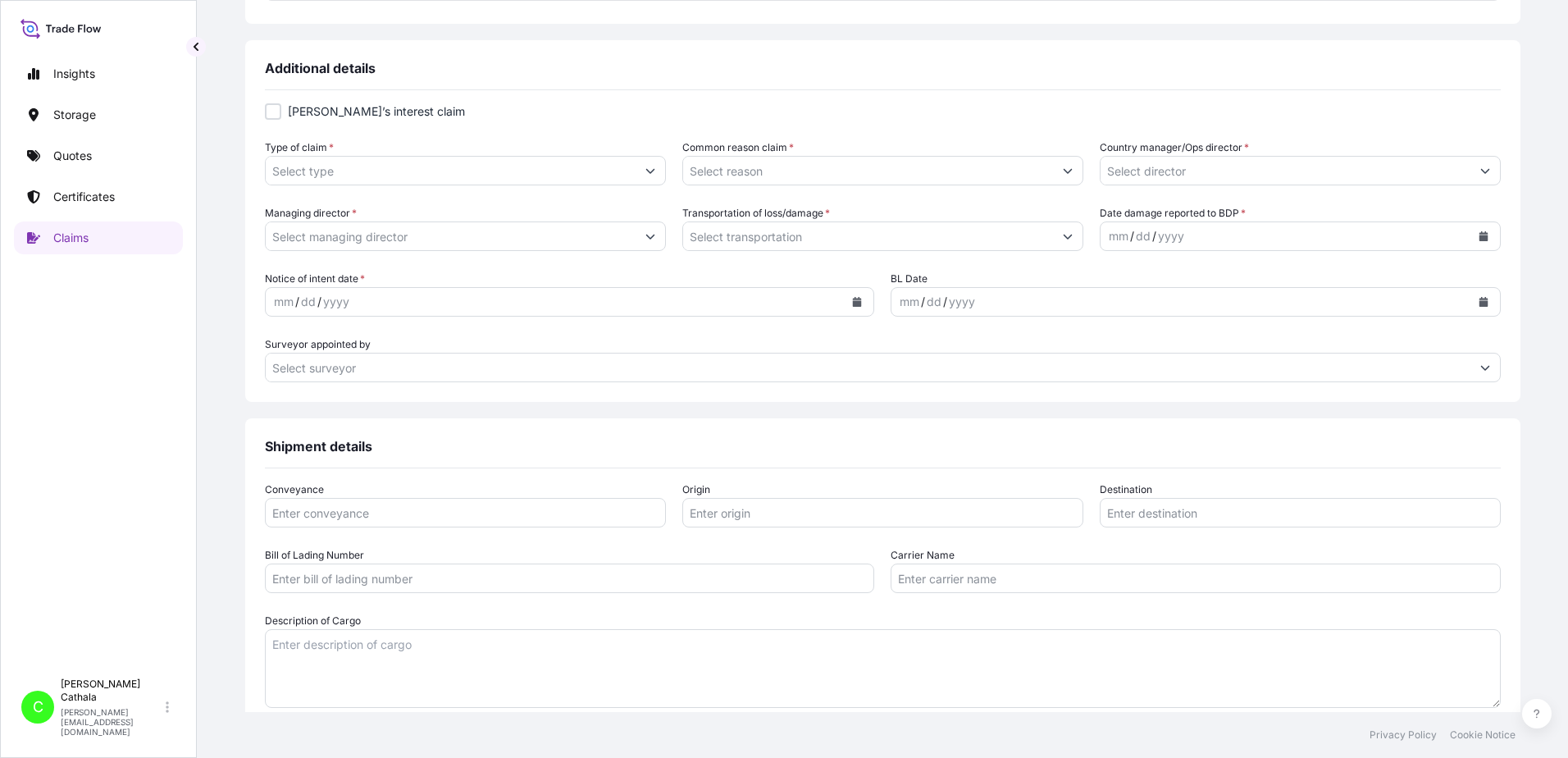
type textarea "missing freight: HEADPHONE-TRUE WIRELESS, WIRELESS ON-EAR"
click at [539, 671] on textarea "Description of Cargo" at bounding box center [883, 668] width 1236 height 79
paste textarea "HEADPHONE-TRUE WIRELESS, WIRELESS ON-EAR"
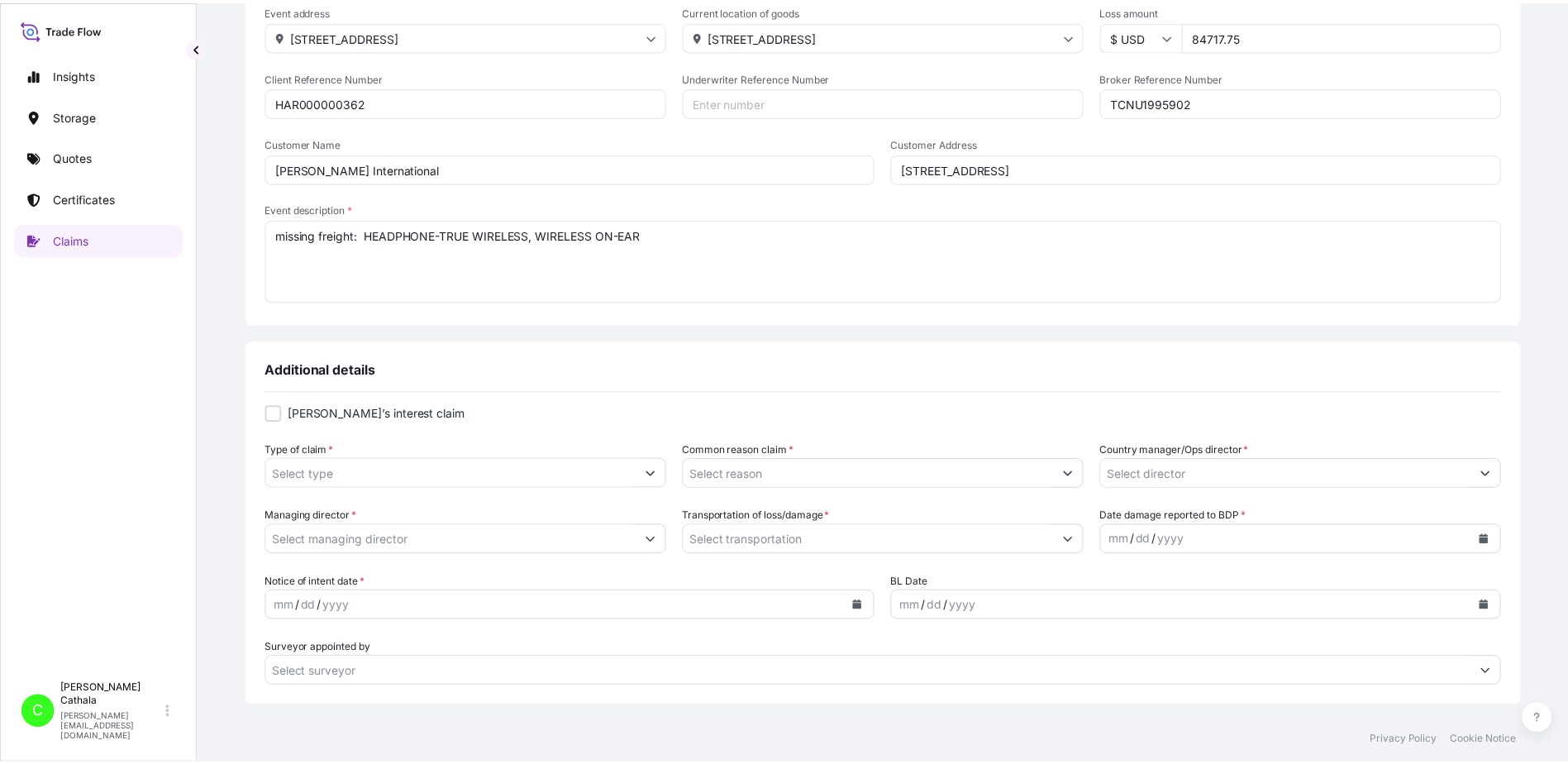
scroll to position [248, 0]
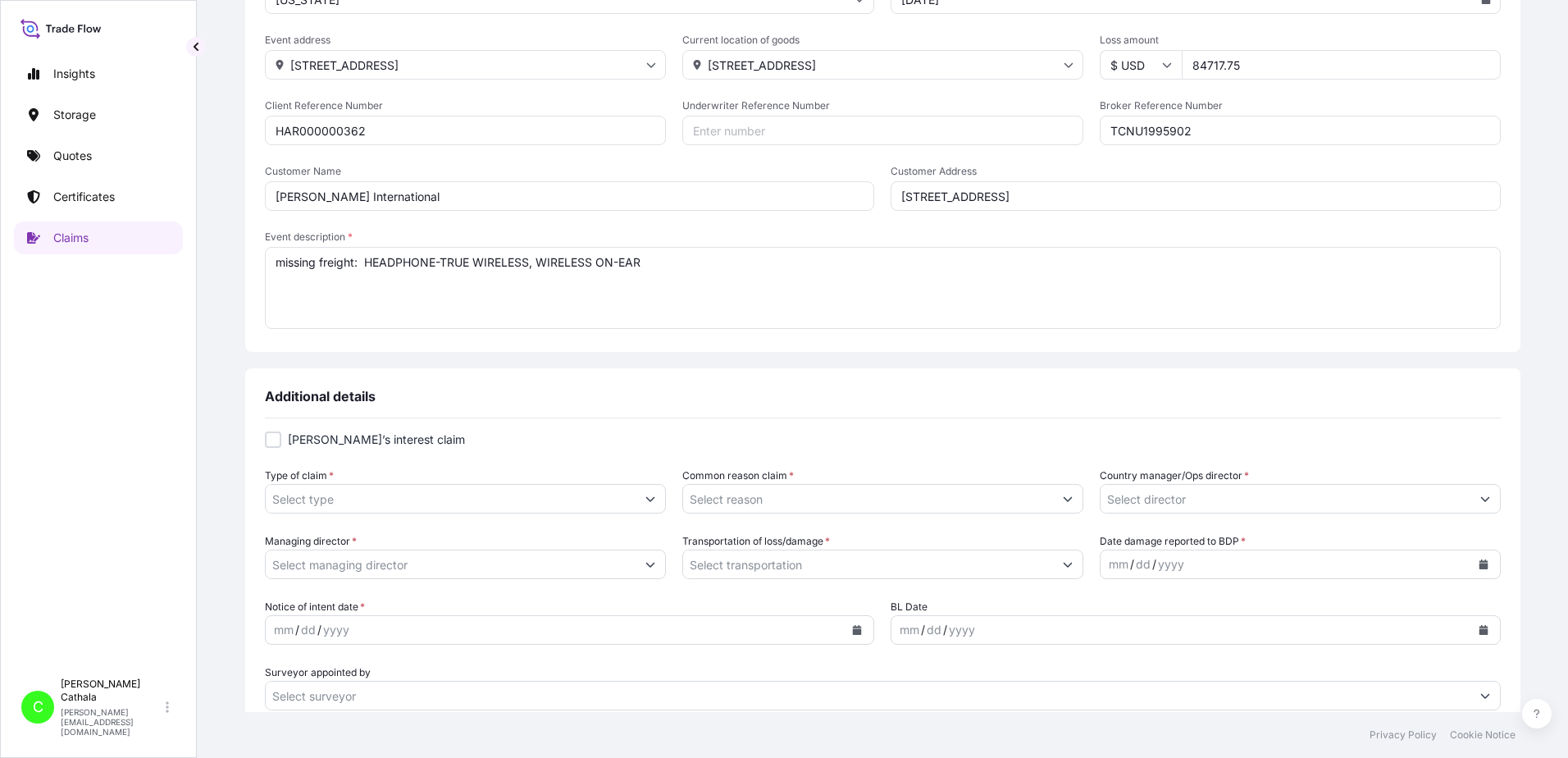
type textarea "HEADPHONE-TRUE WIRELESS, WIRELESS ON-EAR"
click at [462, 497] on input "Type of claim *" at bounding box center [451, 498] width 370 height 30
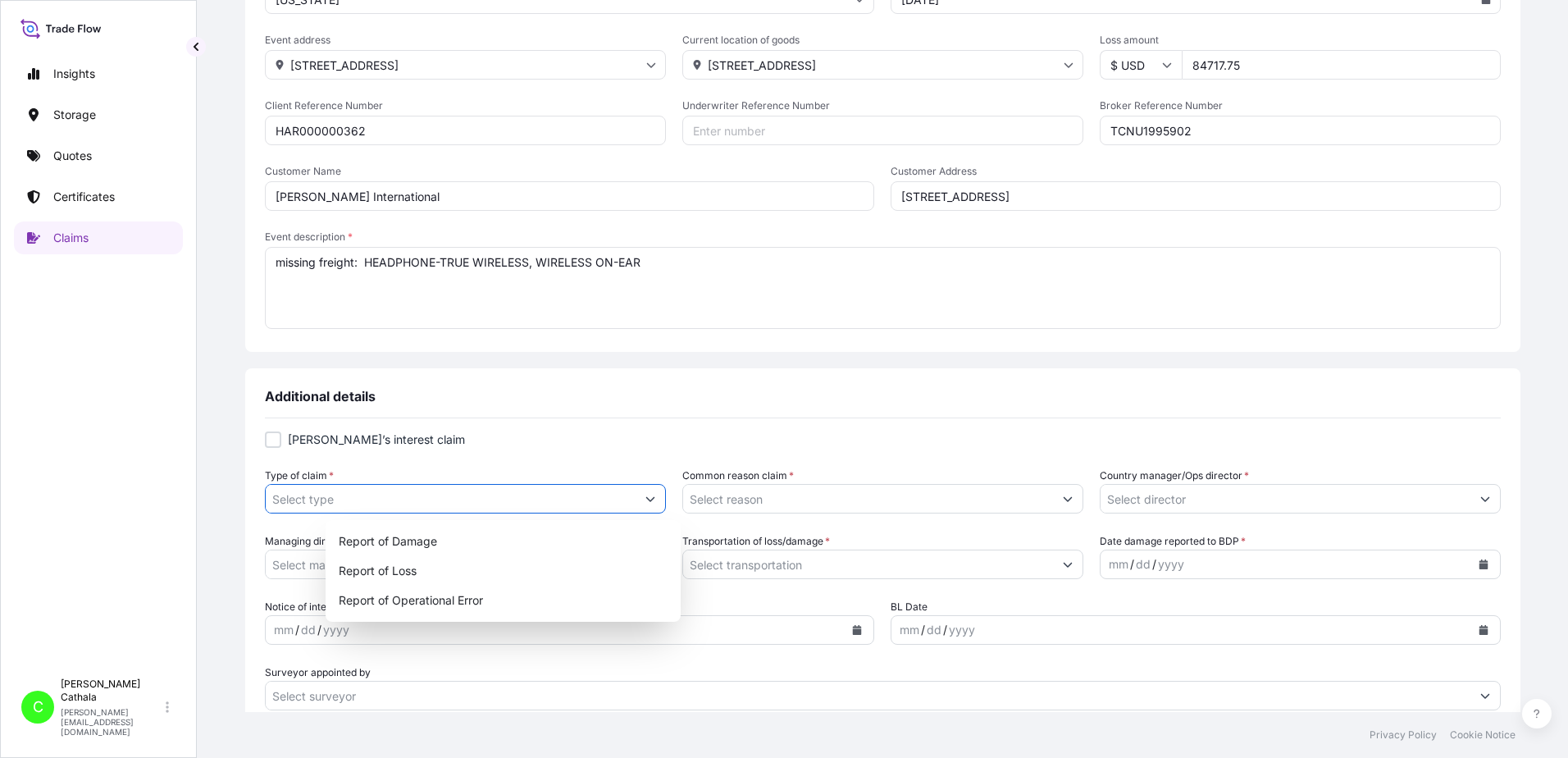
click at [655, 494] on icon "Show suggestions" at bounding box center [650, 498] width 10 height 10
click at [426, 572] on div "Report of Loss" at bounding box center [503, 571] width 342 height 30
type input "Report of Loss"
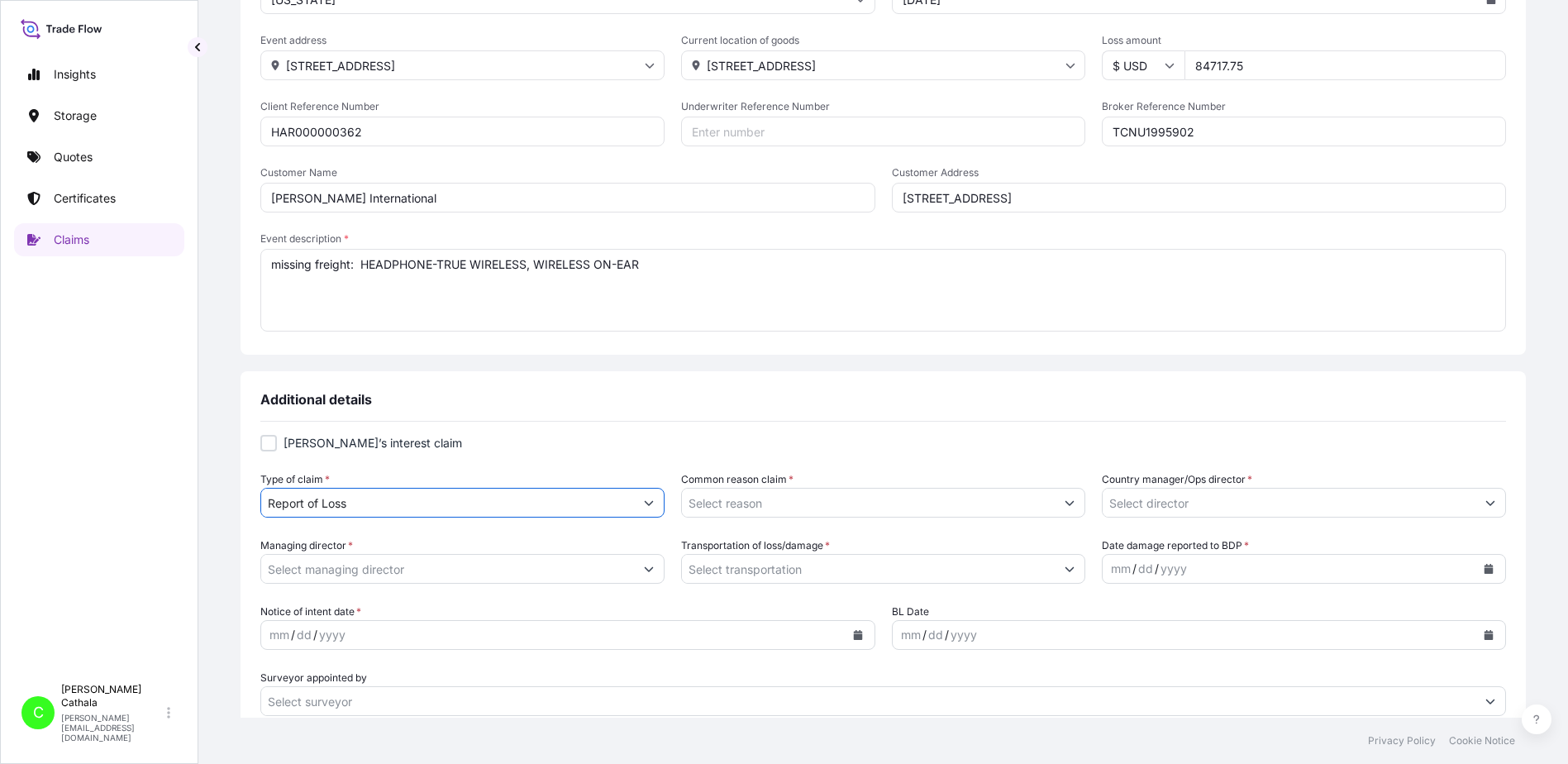
click at [1055, 503] on button "Show suggestions" at bounding box center [1070, 502] width 30 height 30
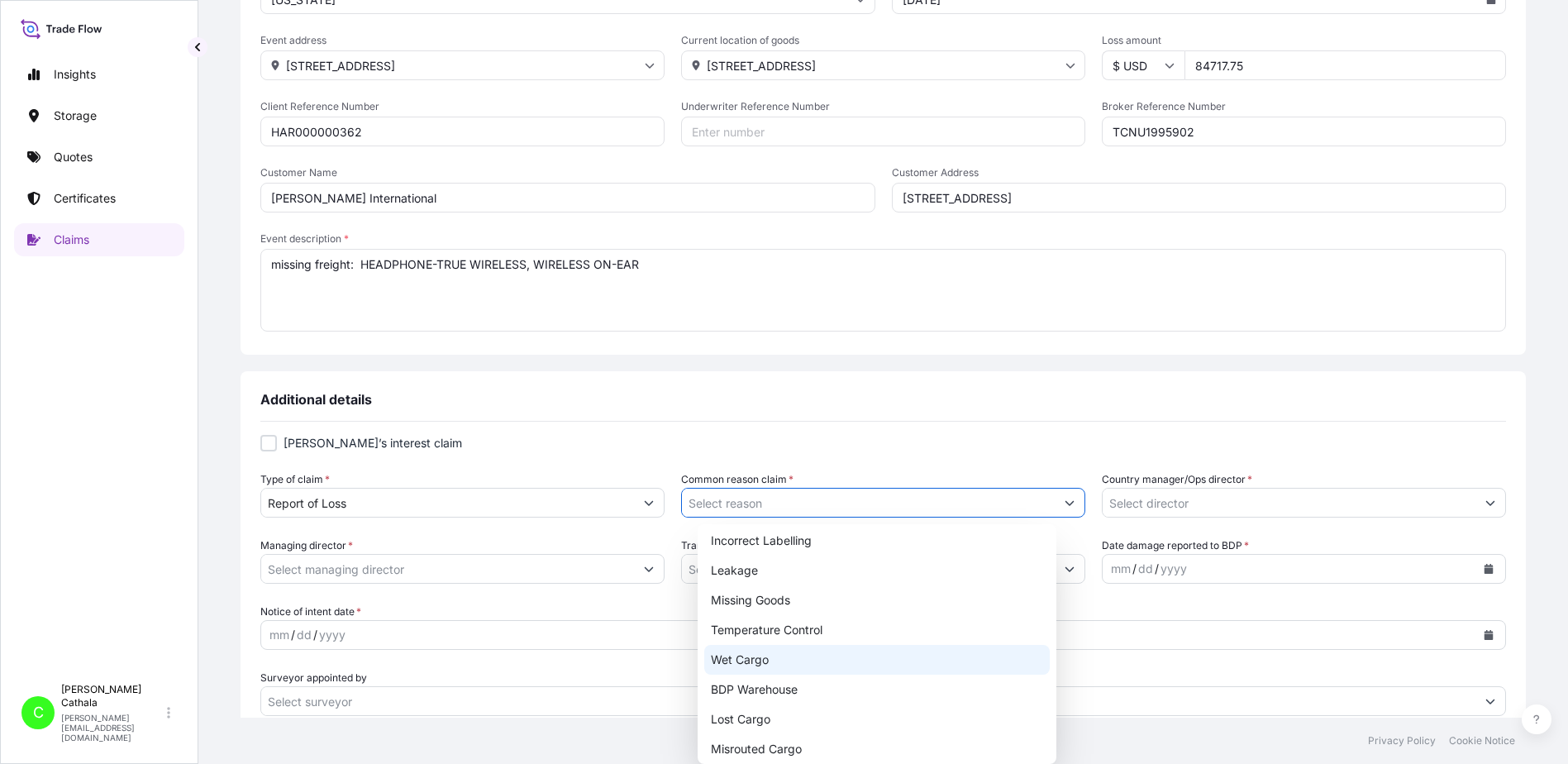
scroll to position [189, 0]
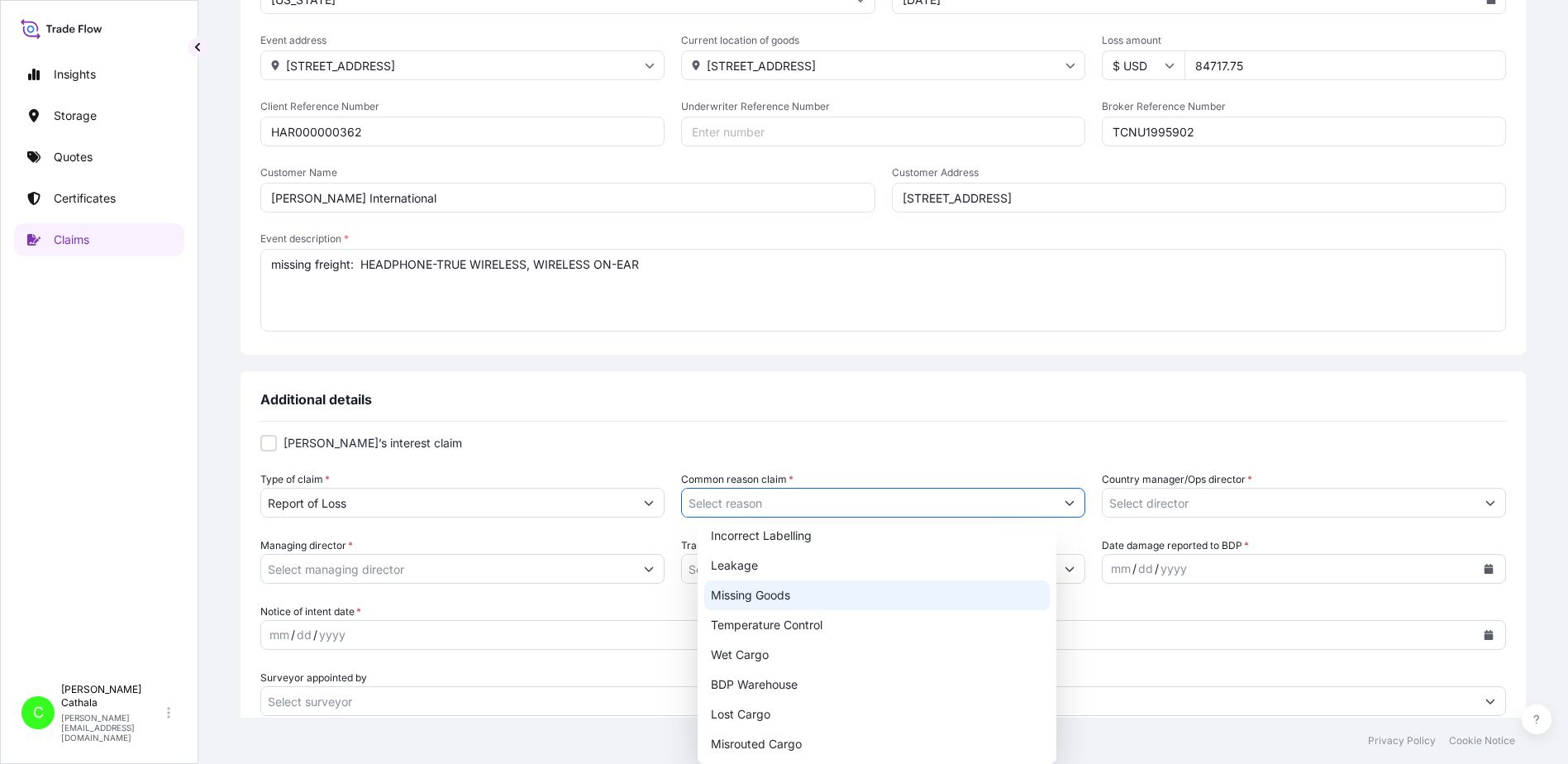
click at [762, 597] on div "Missing Goods" at bounding box center [876, 595] width 345 height 30
type input "Missing Goods"
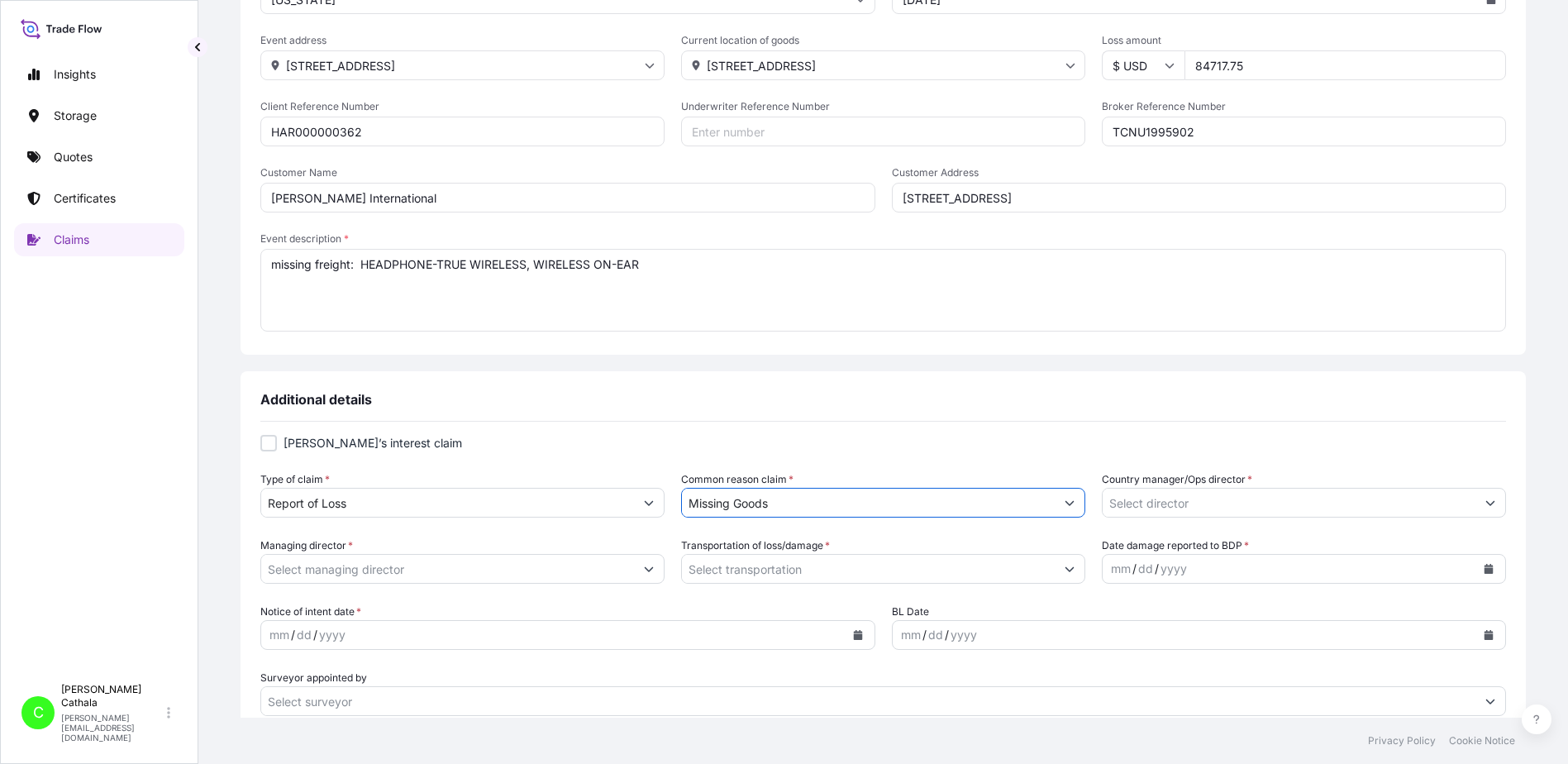
click at [1475, 501] on button "Show suggestions" at bounding box center [1490, 502] width 30 height 30
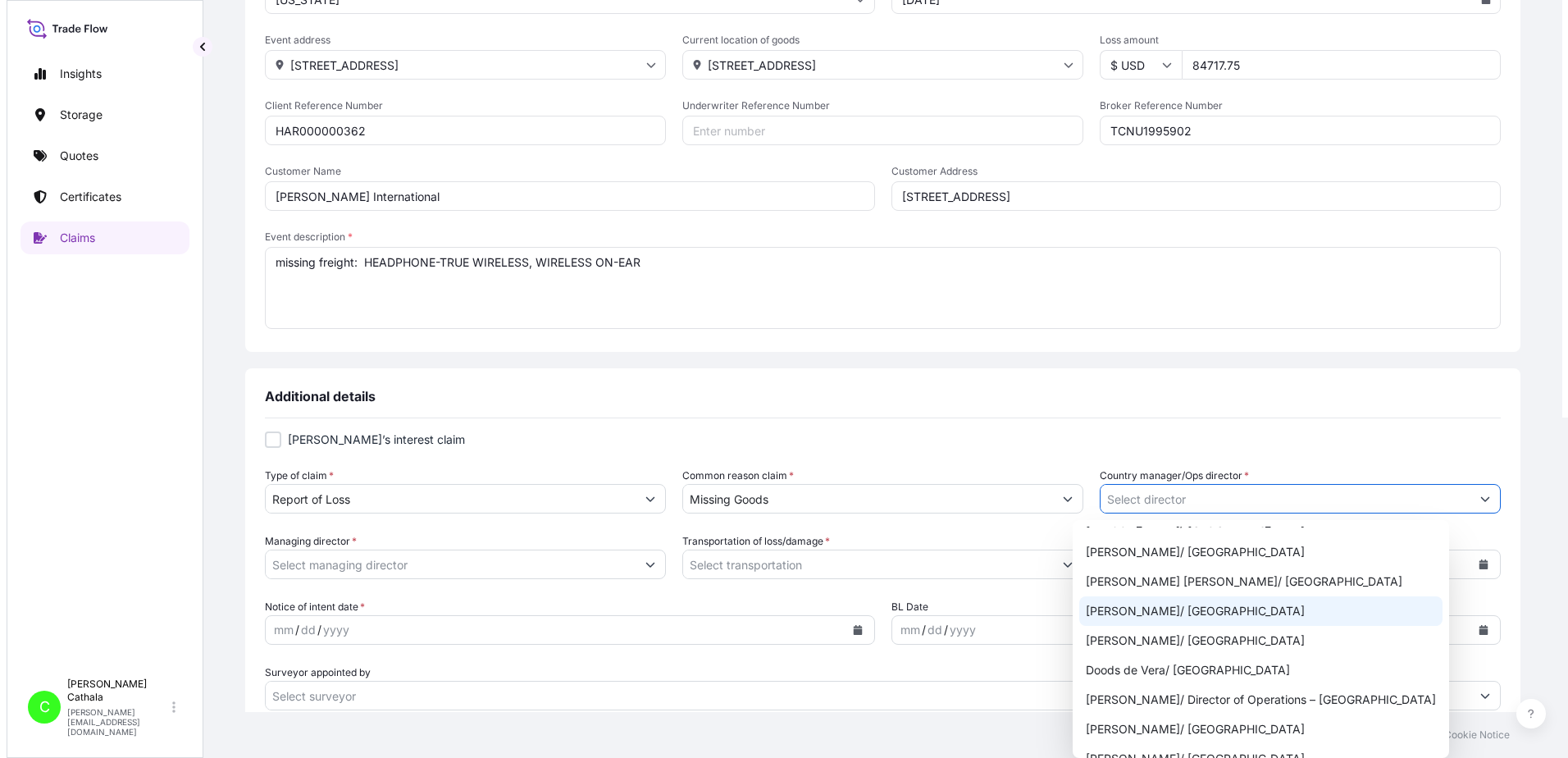
scroll to position [246, 0]
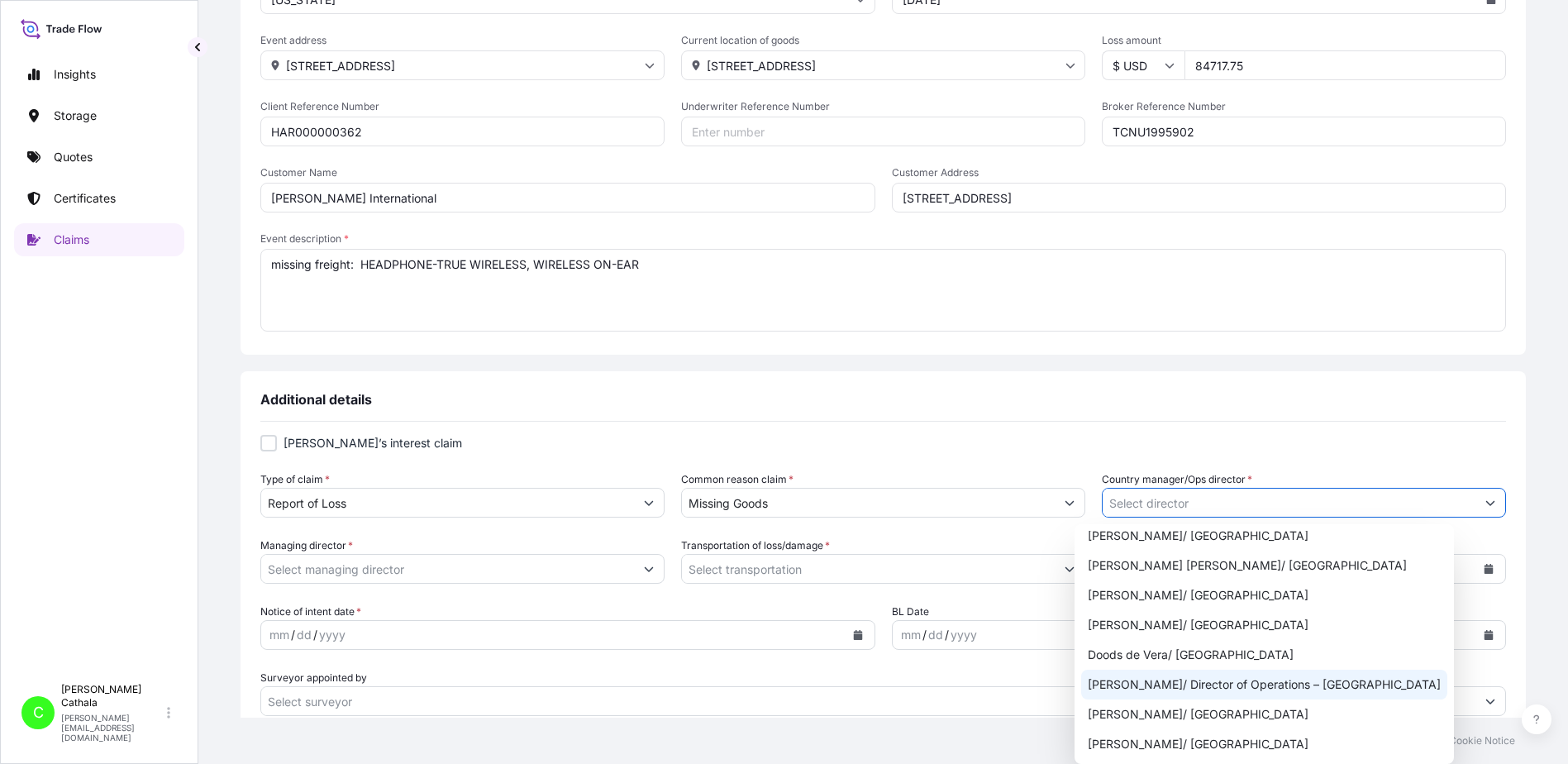
click at [1343, 687] on div "[PERSON_NAME]/ Director of Operations – [GEOGRAPHIC_DATA]" at bounding box center [1264, 685] width 367 height 30
type input "[PERSON_NAME]/ Director of Operations – [GEOGRAPHIC_DATA]"
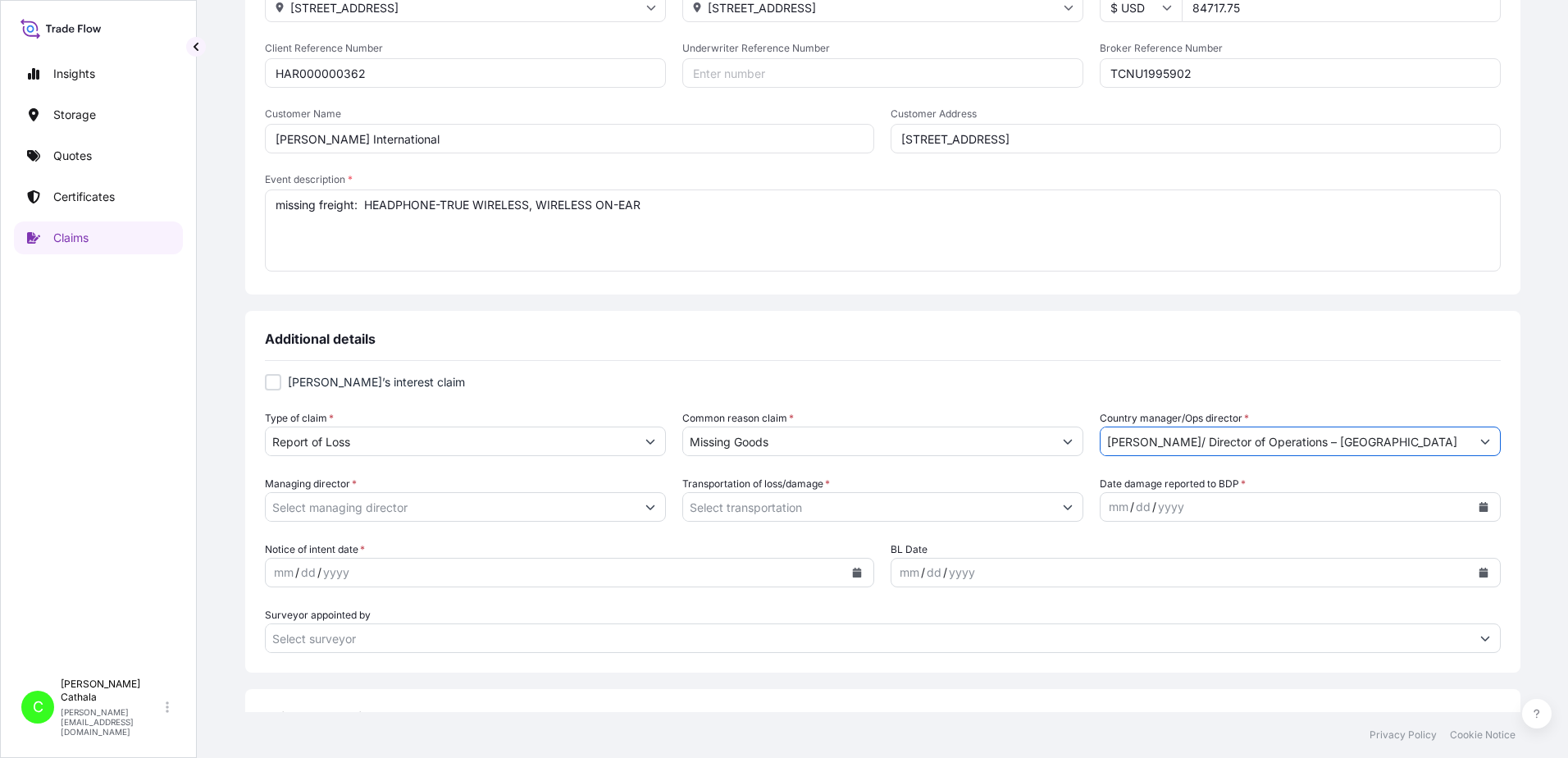
scroll to position [411, 0]
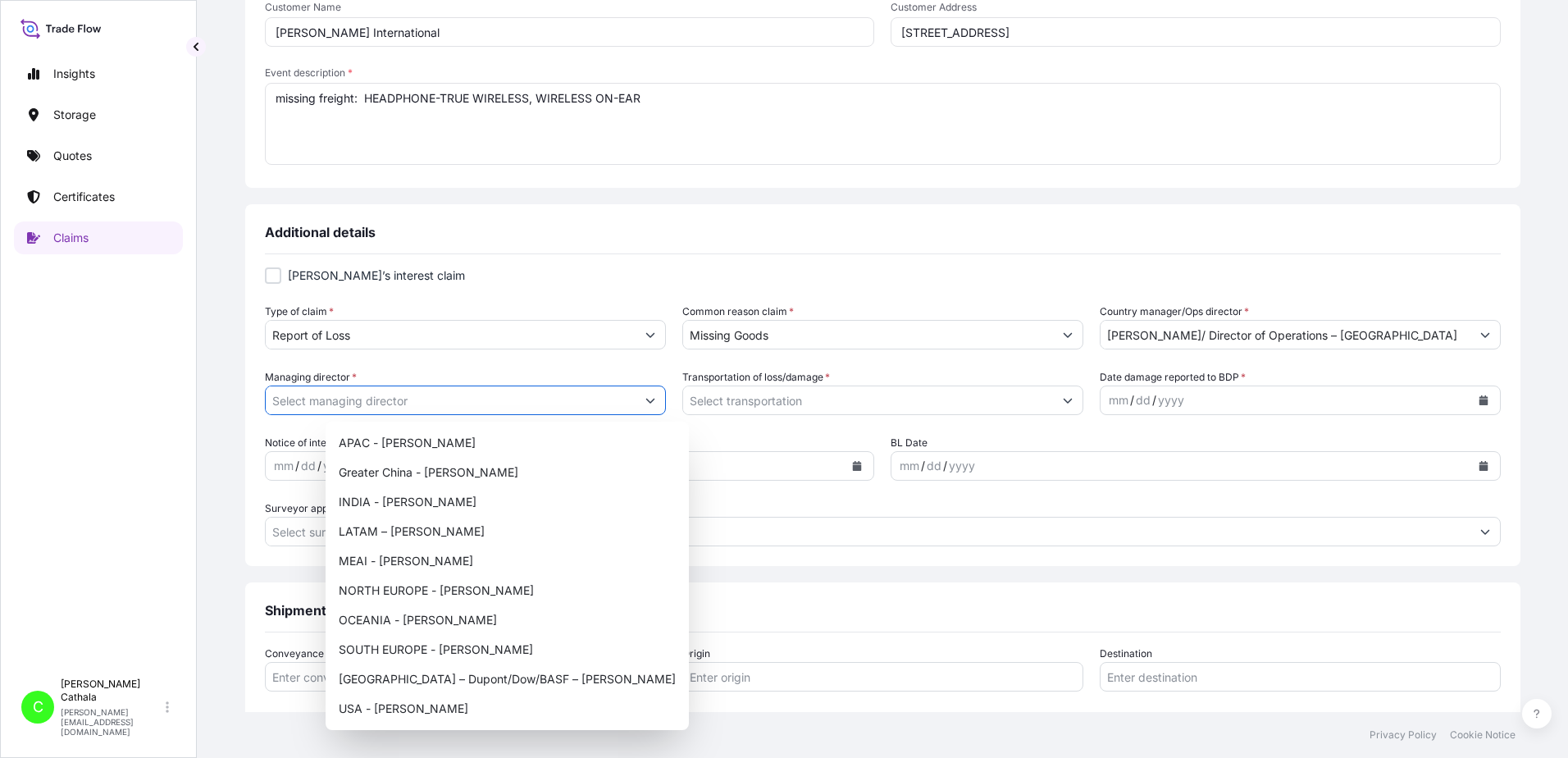
click at [655, 400] on icon "Show suggestions" at bounding box center [650, 401] width 10 height 10
click at [387, 714] on div "USA - [PERSON_NAME]" at bounding box center [507, 709] width 351 height 30
type input "USA - [PERSON_NAME]"
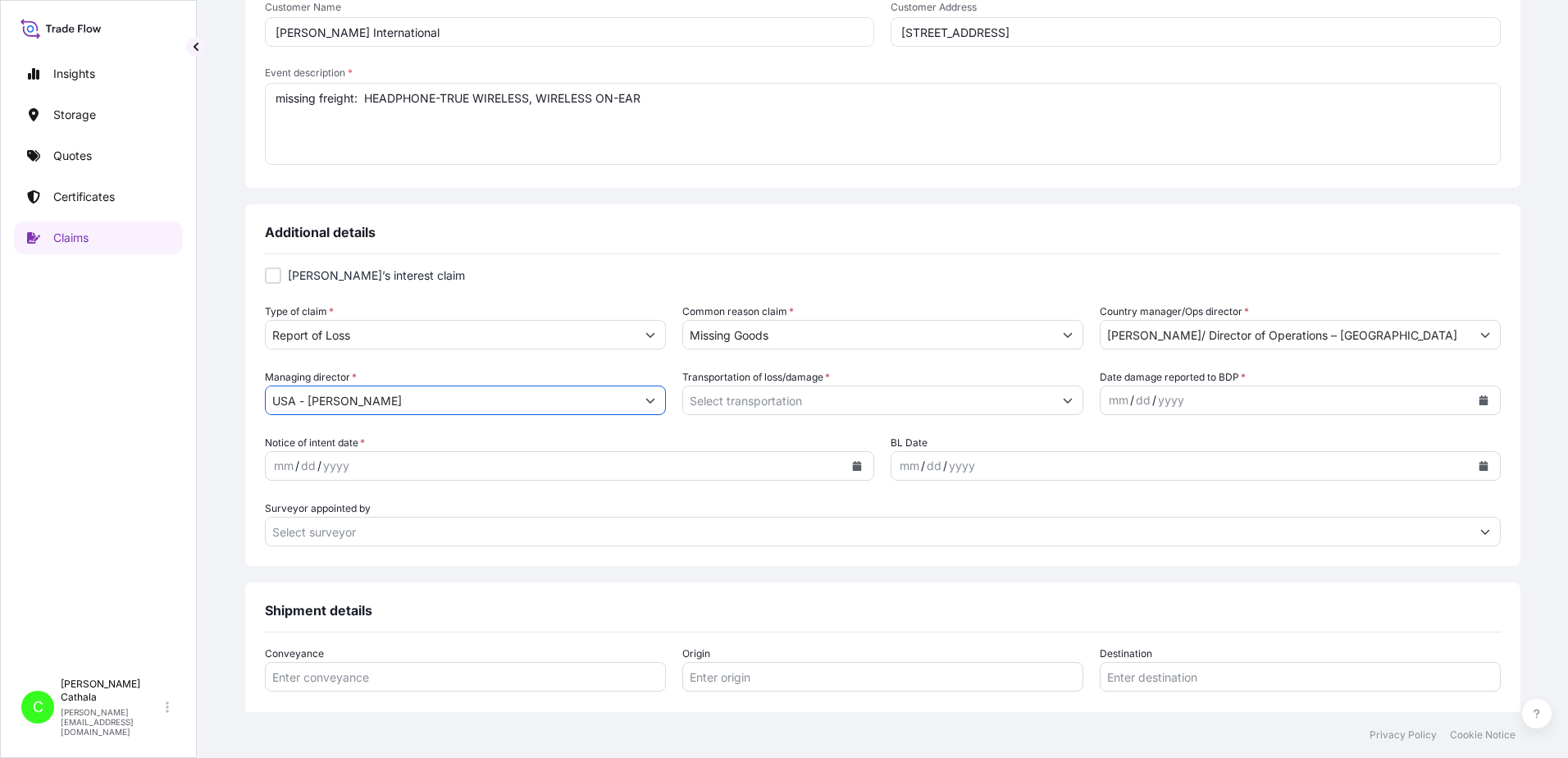
click at [1063, 404] on icon "Show suggestions" at bounding box center [1068, 401] width 10 height 10
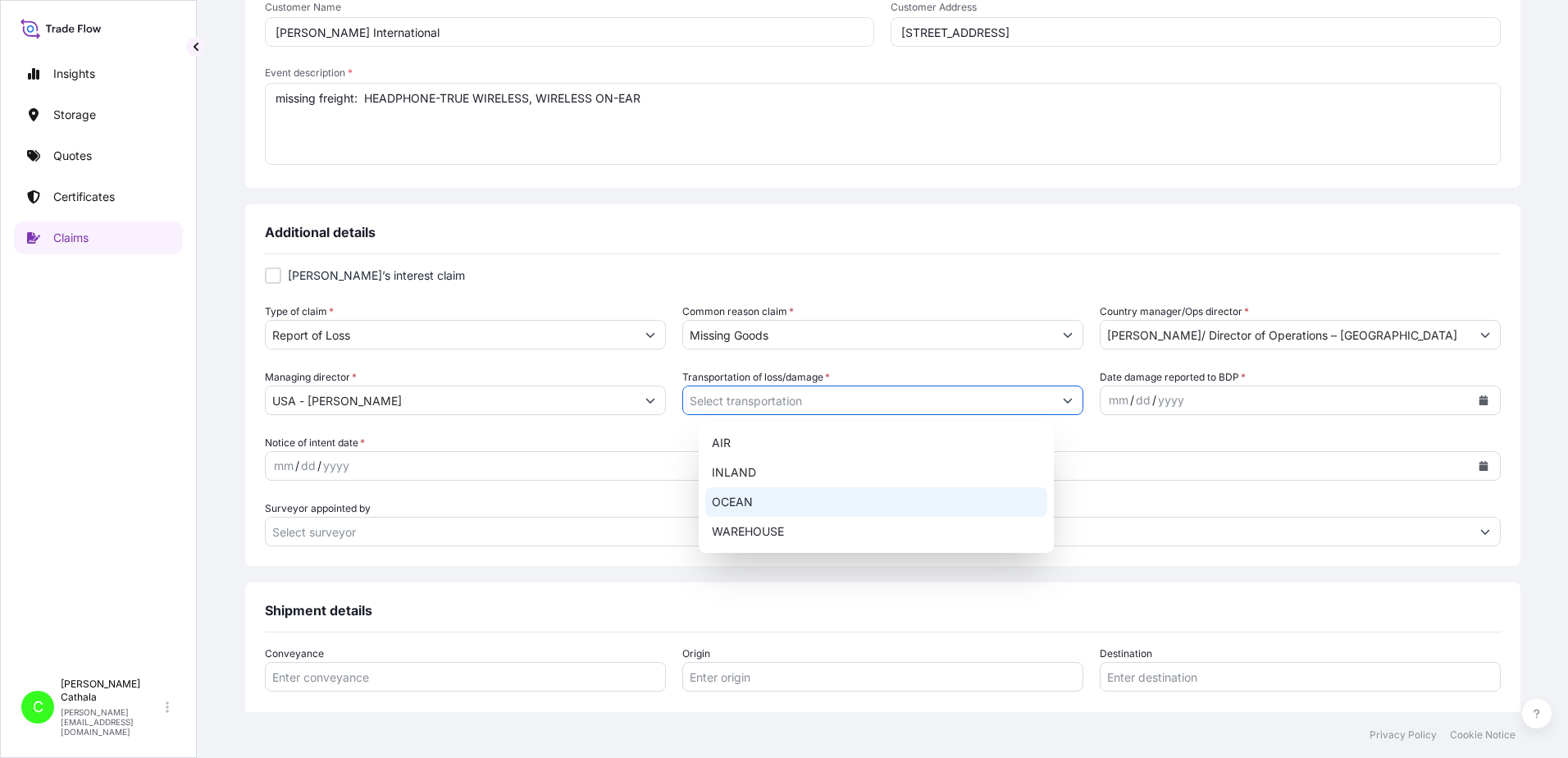
click at [726, 506] on div "OCEAN" at bounding box center [876, 502] width 342 height 30
type input "OCEAN"
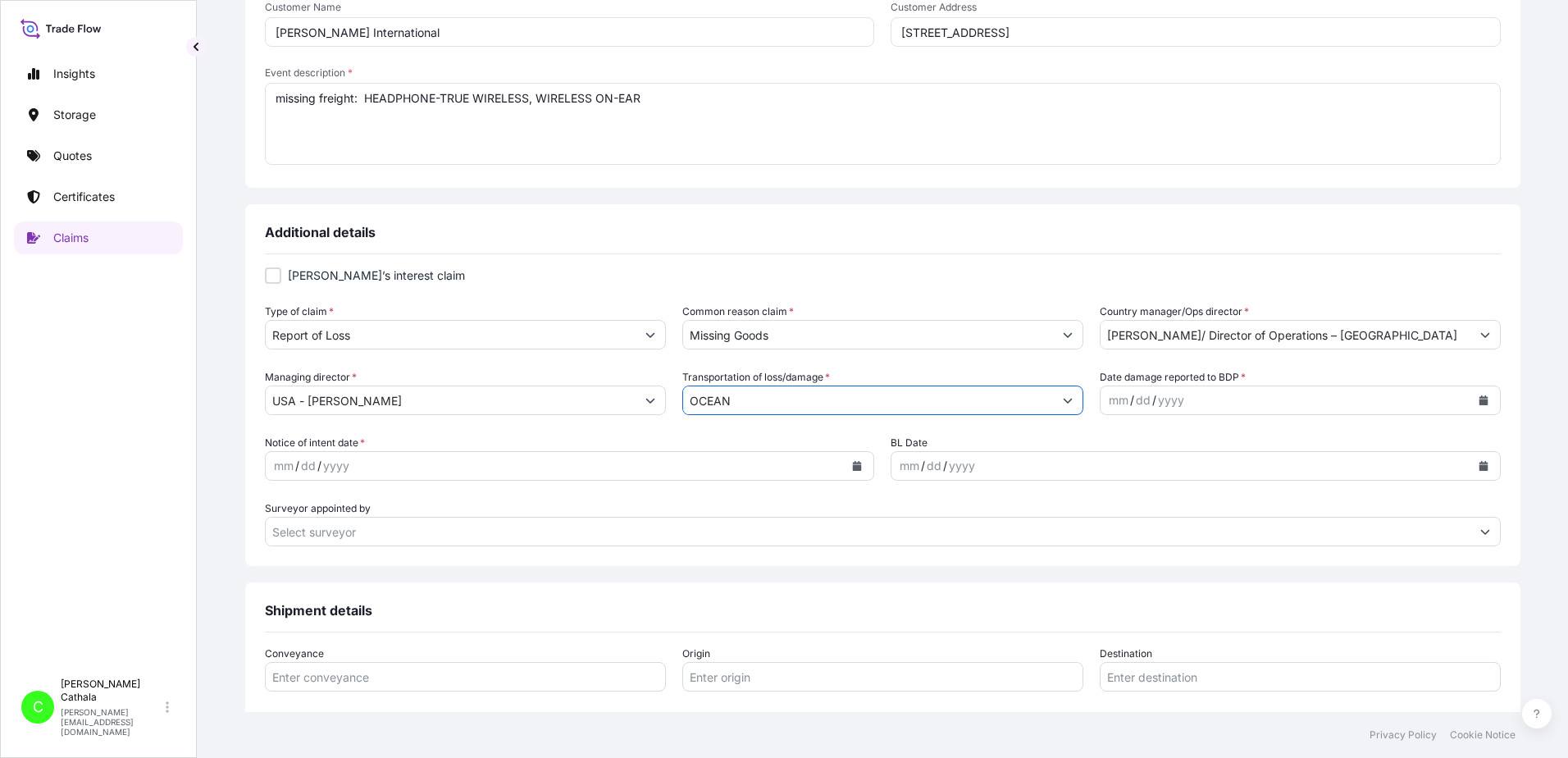
click at [1479, 401] on icon "Calendar" at bounding box center [1483, 401] width 9 height 10
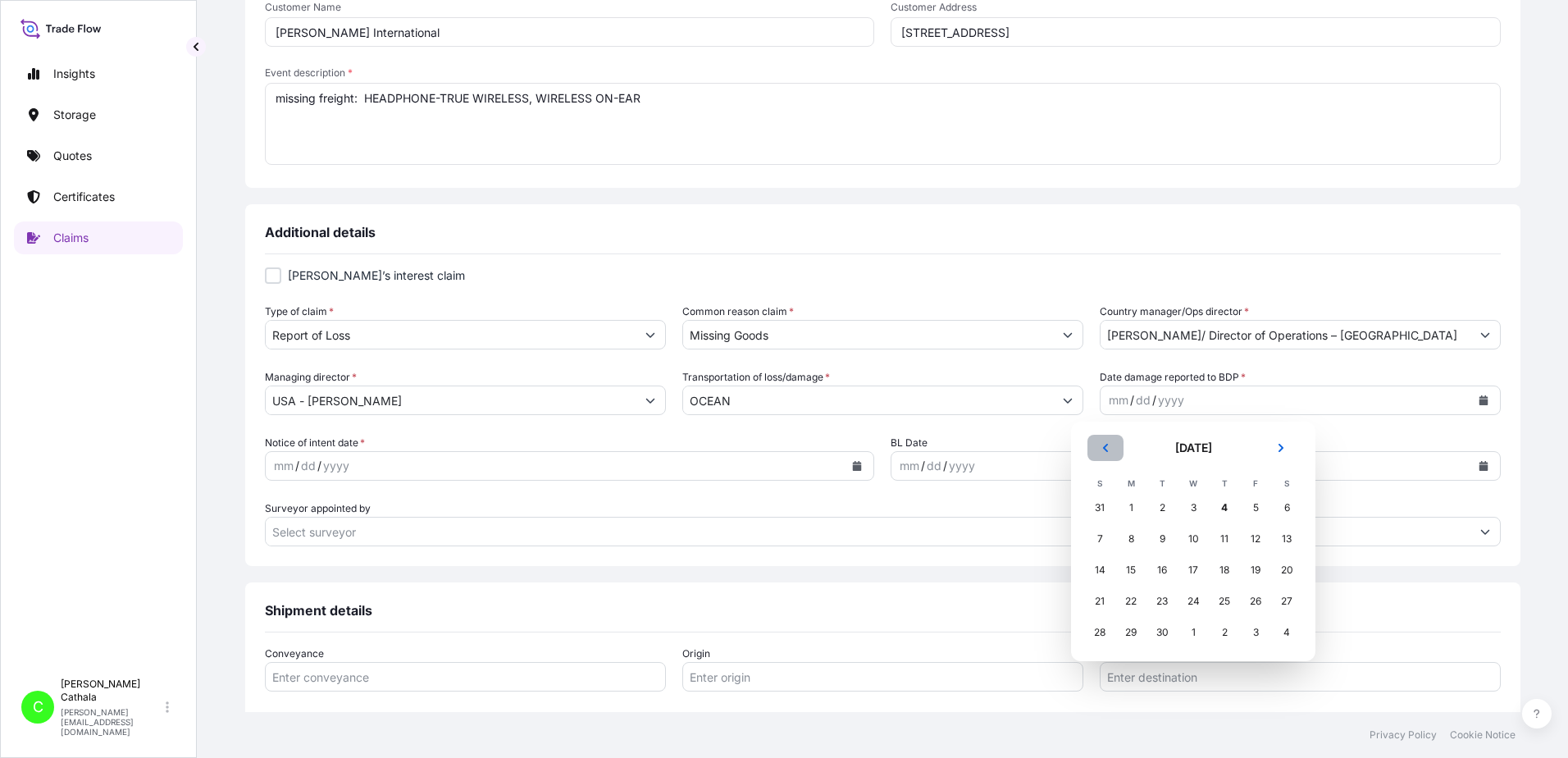
click at [1102, 453] on button "Previous" at bounding box center [1106, 448] width 36 height 26
click at [1257, 633] on div "29" at bounding box center [1256, 632] width 30 height 30
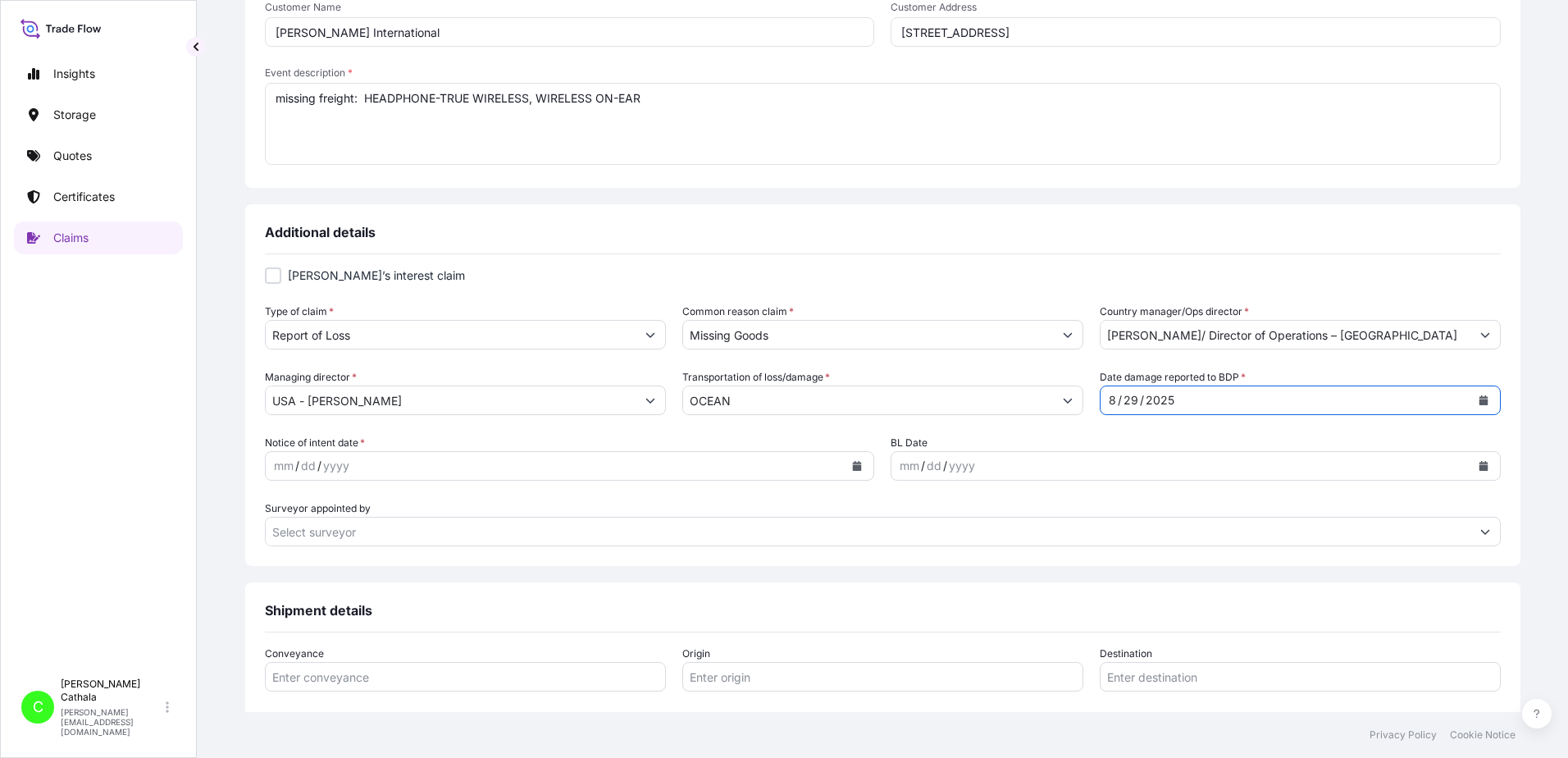
click at [853, 469] on icon "Calendar" at bounding box center [857, 466] width 9 height 10
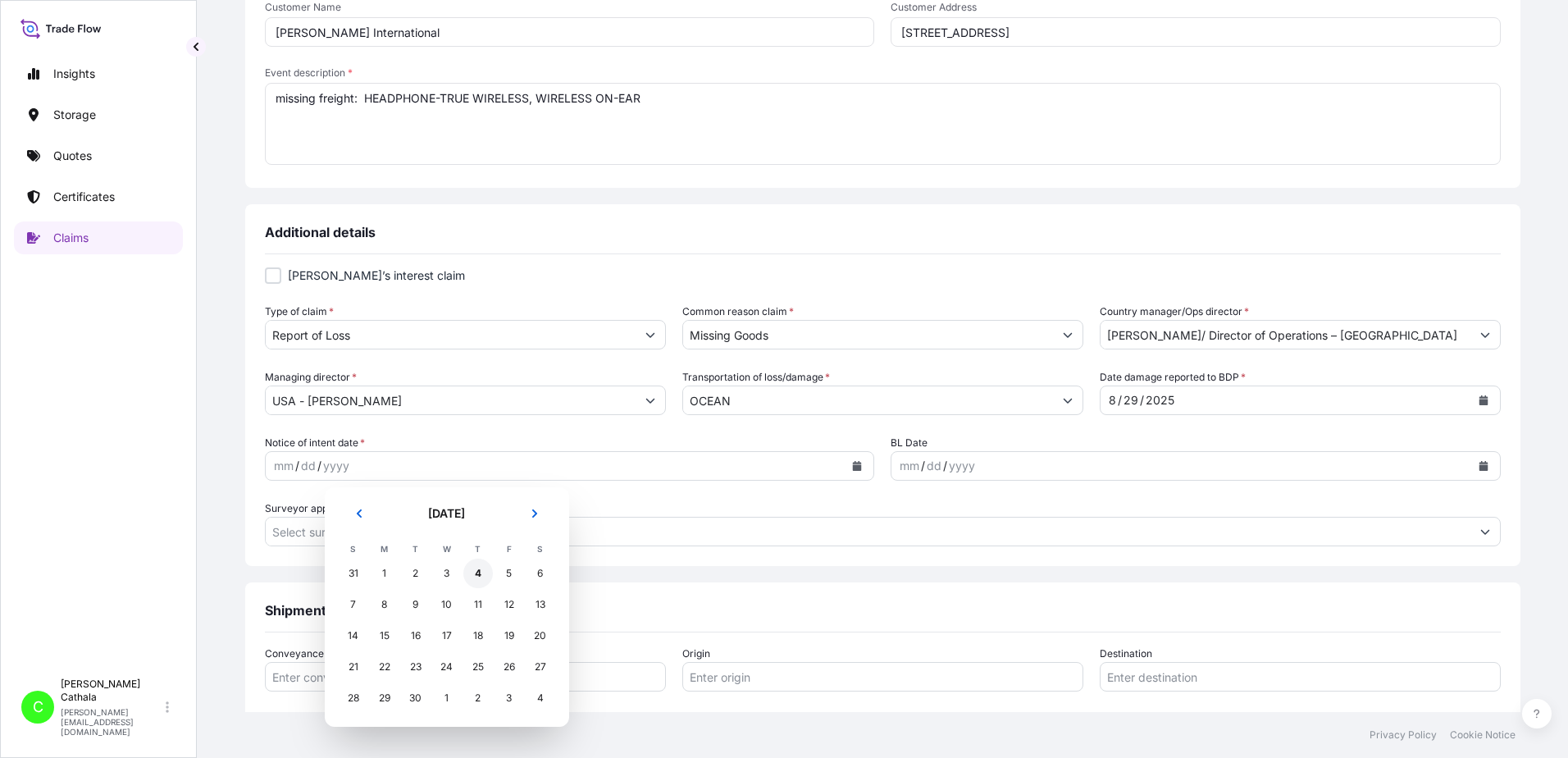
click at [477, 574] on div "4" at bounding box center [479, 573] width 30 height 30
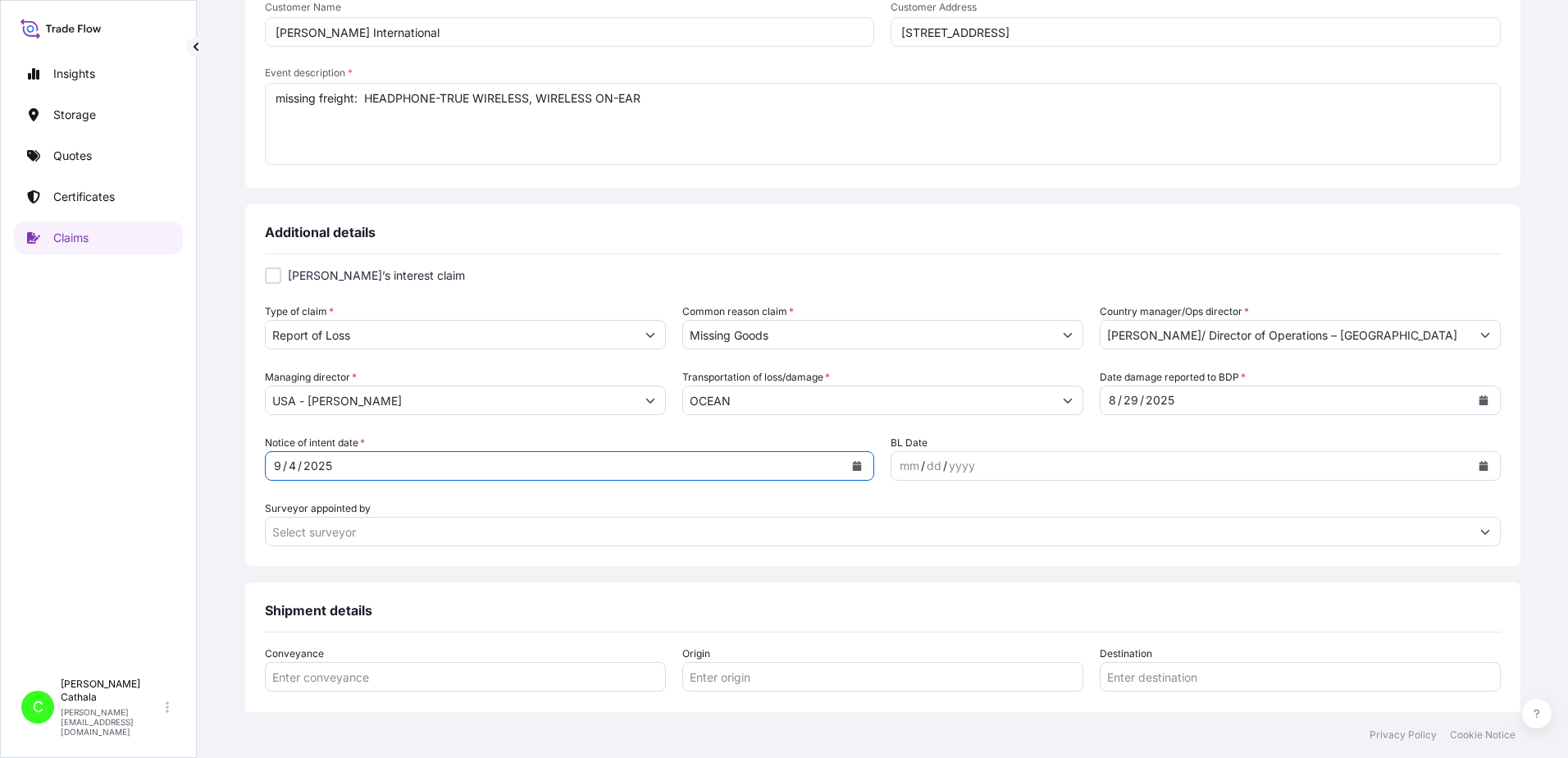
click at [1479, 466] on icon "Calendar" at bounding box center [1483, 466] width 9 height 10
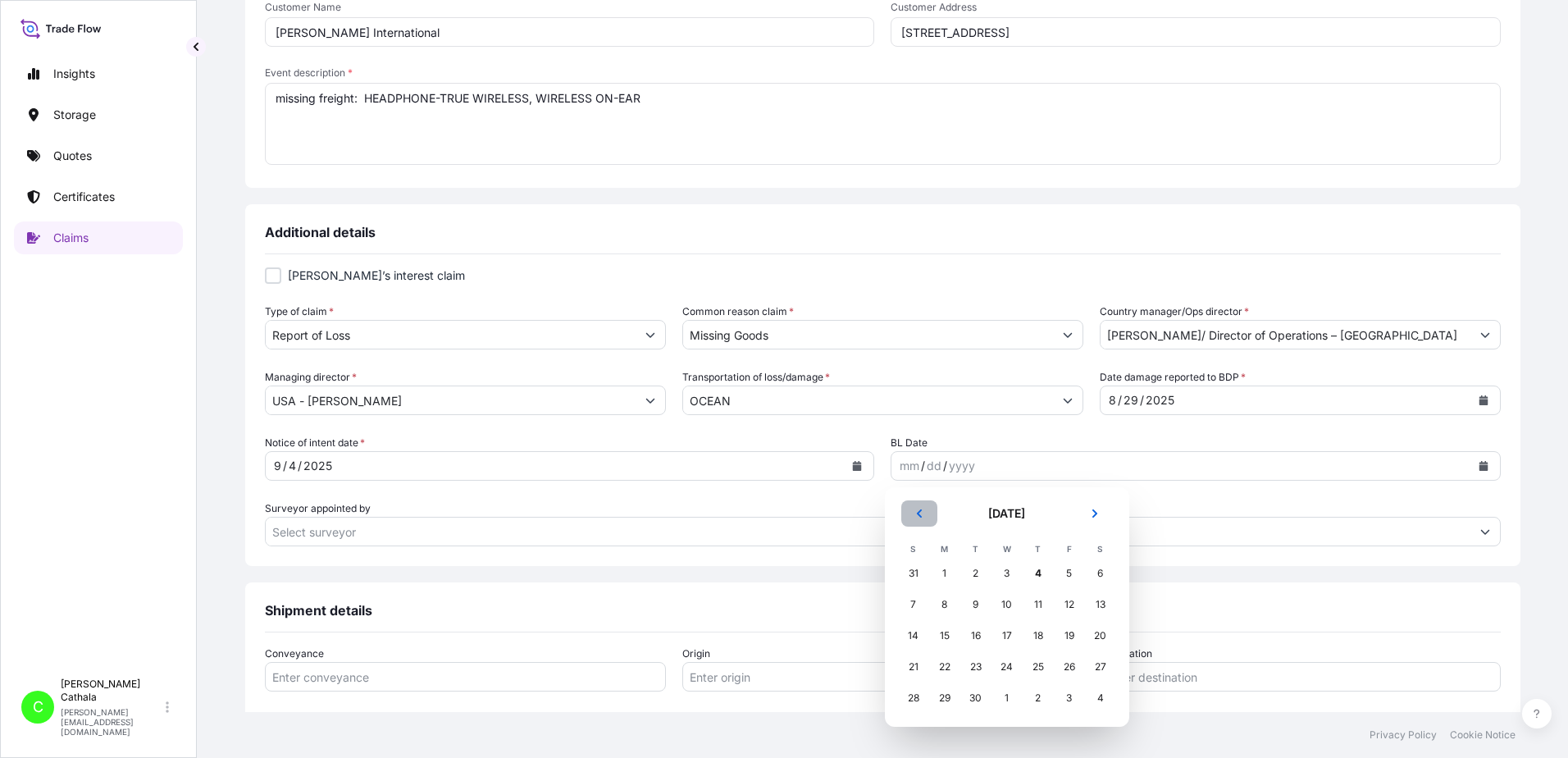
click at [924, 512] on icon "Previous" at bounding box center [919, 513] width 10 height 10
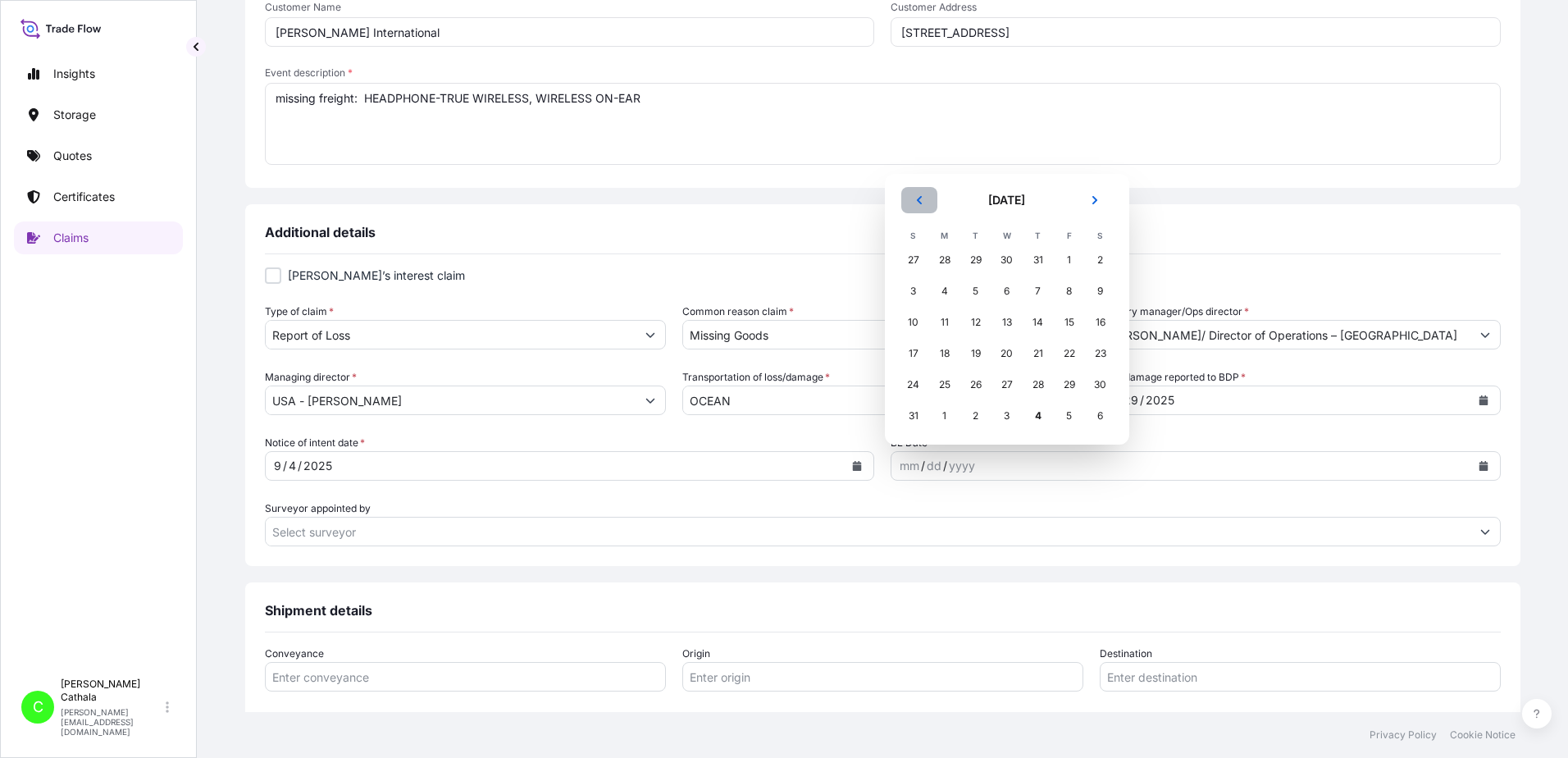
click at [919, 196] on icon "Previous" at bounding box center [919, 200] width 10 height 10
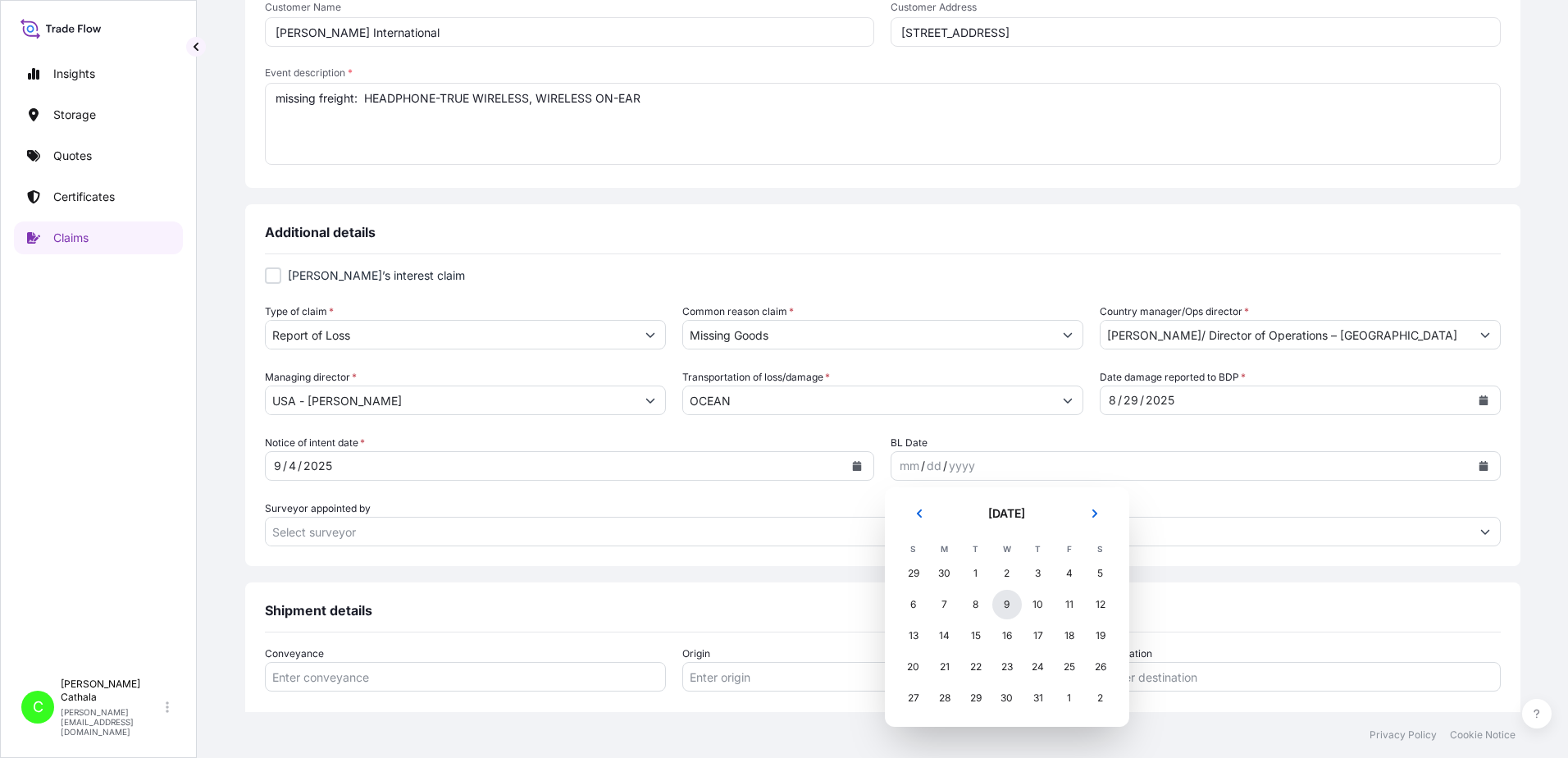
click at [1008, 601] on div "9" at bounding box center [1007, 604] width 30 height 30
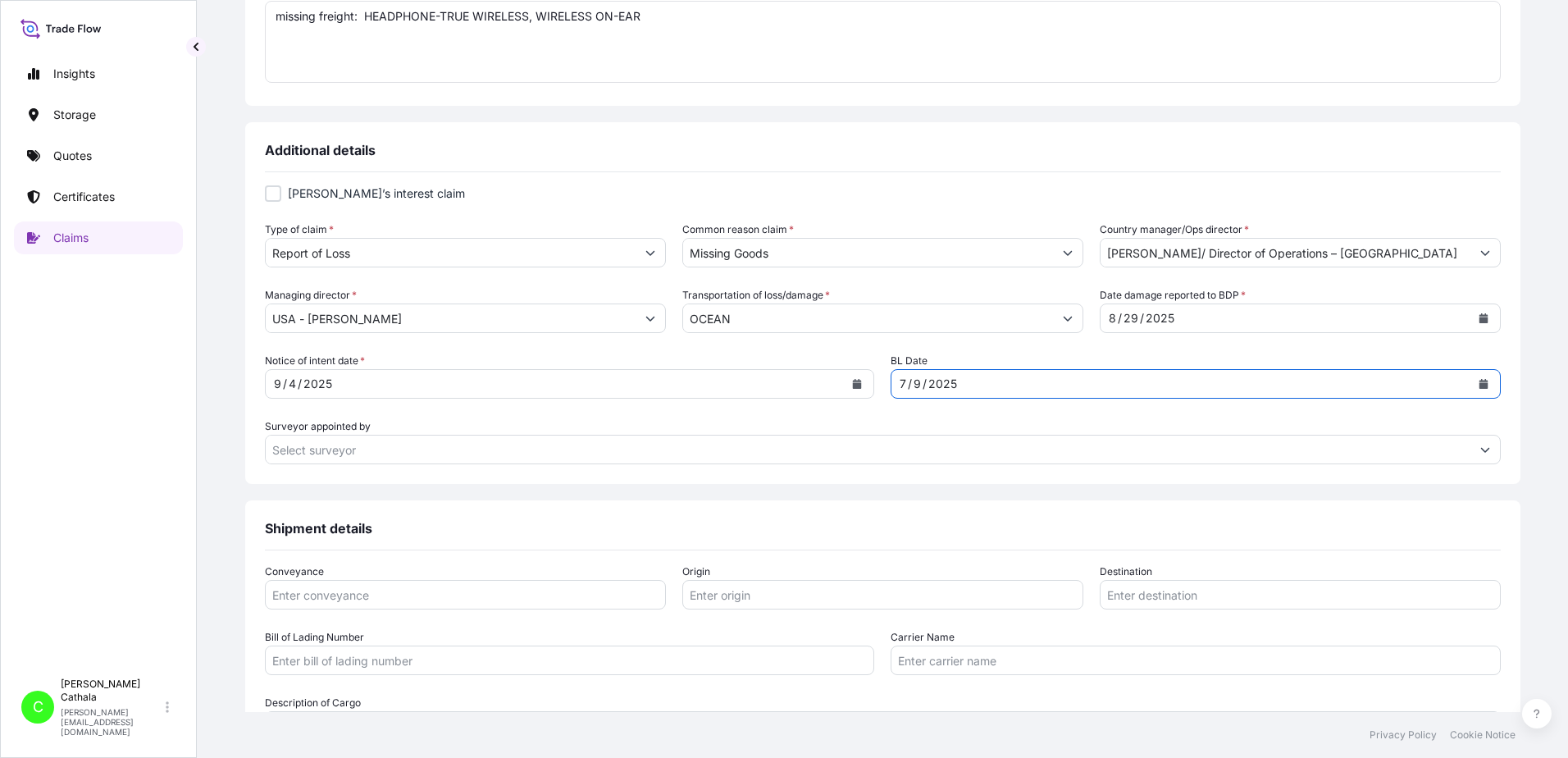
scroll to position [574, 0]
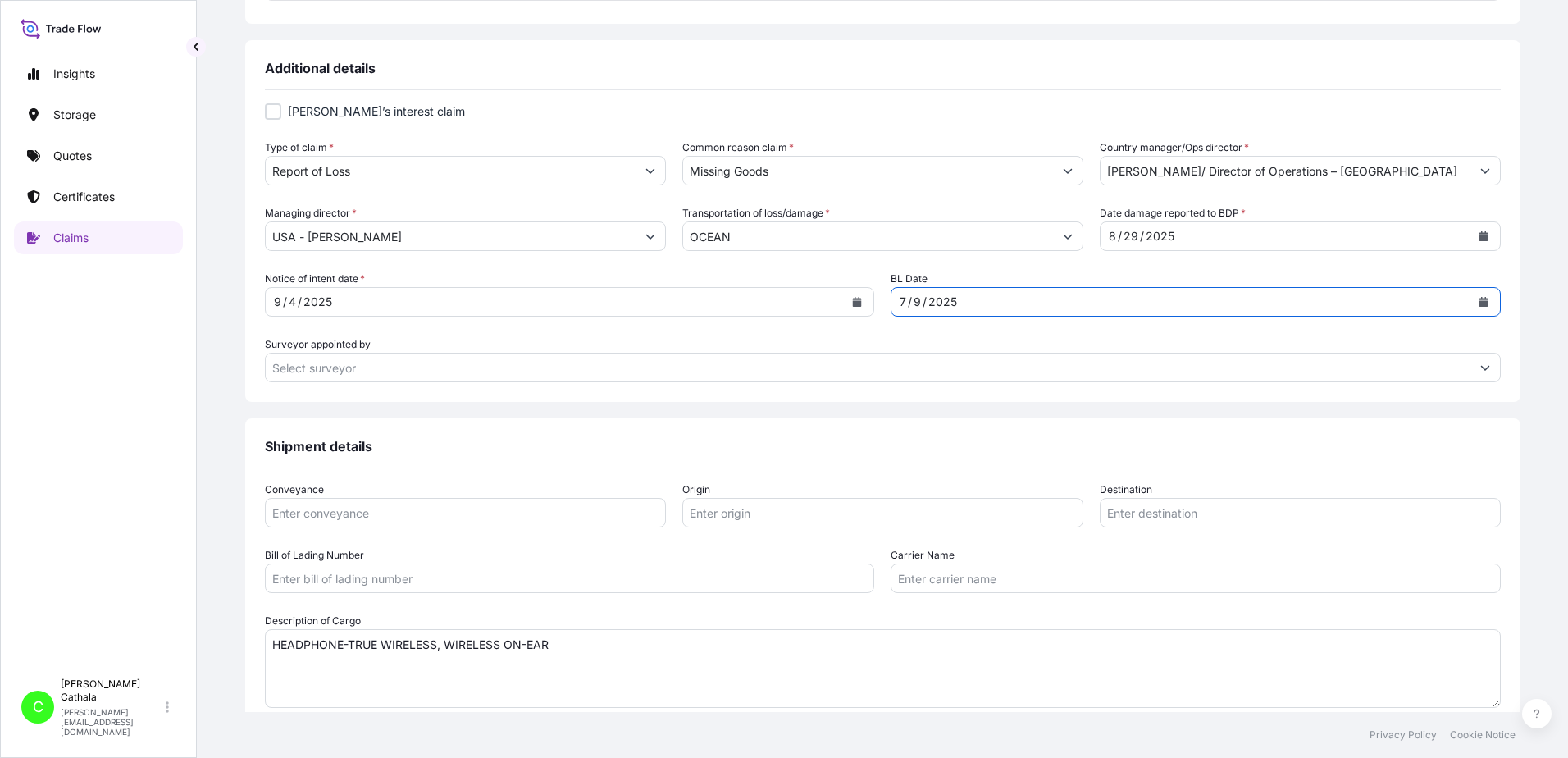
click at [502, 513] on input "Conveyance" at bounding box center [465, 512] width 401 height 30
type input "ocean"
click at [798, 517] on input "Origin" at bounding box center [883, 512] width 401 height 30
paste input "YANTIA"
type input "YANTIAN"
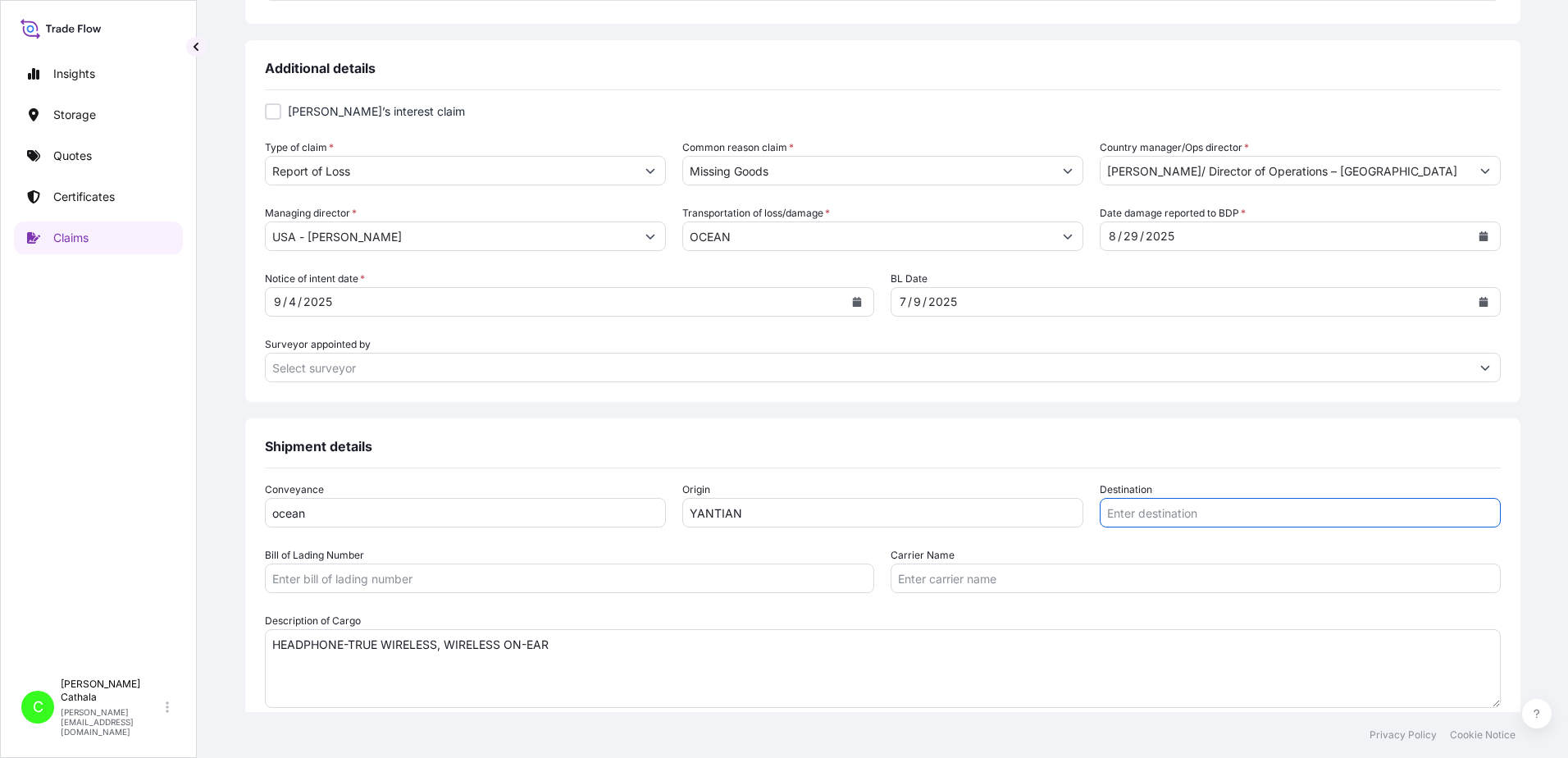
click at [1169, 514] on input "Destination" at bounding box center [1300, 512] width 401 height 30
paste input "[GEOGRAPHIC_DATA], [GEOGRAPHIC_DATA]"
type input "[GEOGRAPHIC_DATA], [GEOGRAPHIC_DATA]"
click at [481, 578] on input "Bill of Lading Number" at bounding box center [570, 578] width 610 height 30
paste input "ONEYHKGF95776500"
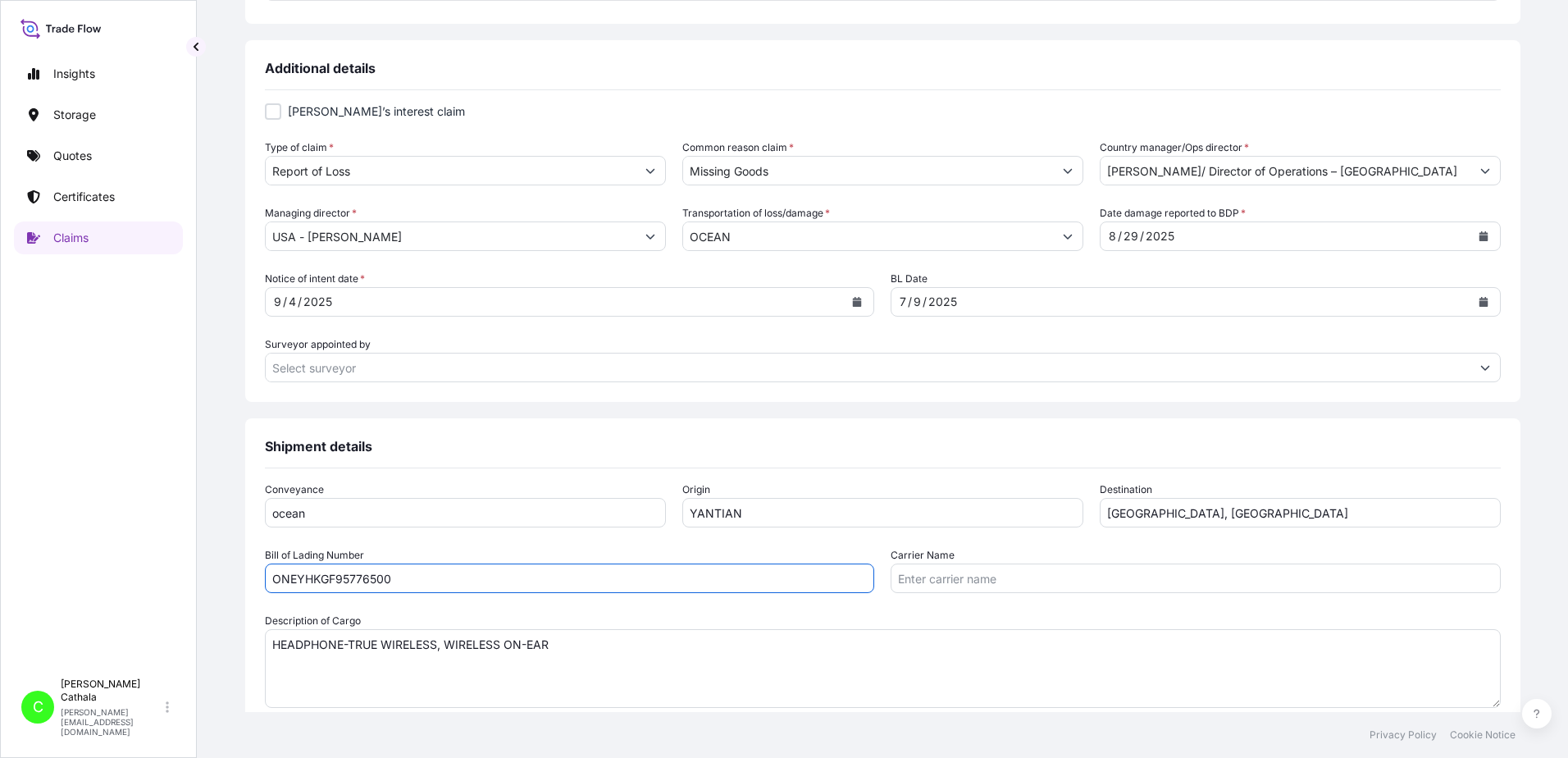
type input "ONEYHKGF95776500"
click at [914, 577] on input "Carrier Name" at bounding box center [1195, 578] width 610 height 30
paste input "Ocean Network Express Pte. Ltd."
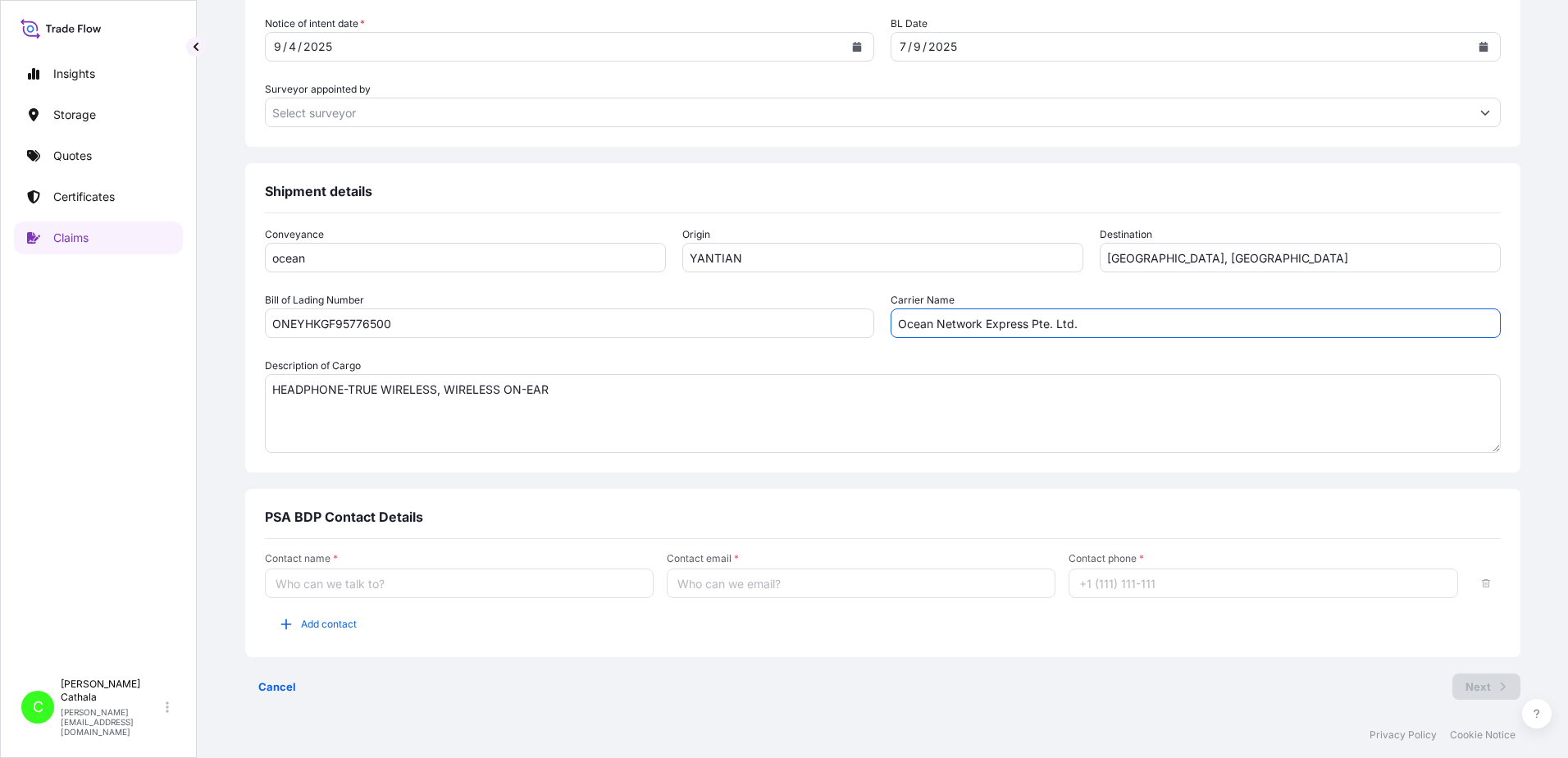
scroll to position [830, 0]
type input "Ocean Network Express Pte. Ltd."
click at [502, 589] on input "Contact name *" at bounding box center [460, 582] width 389 height 30
type input "[PERSON_NAME]"
type input "[PERSON_NAME][EMAIL_ADDRESS][PERSON_NAME][DOMAIN_NAME]"
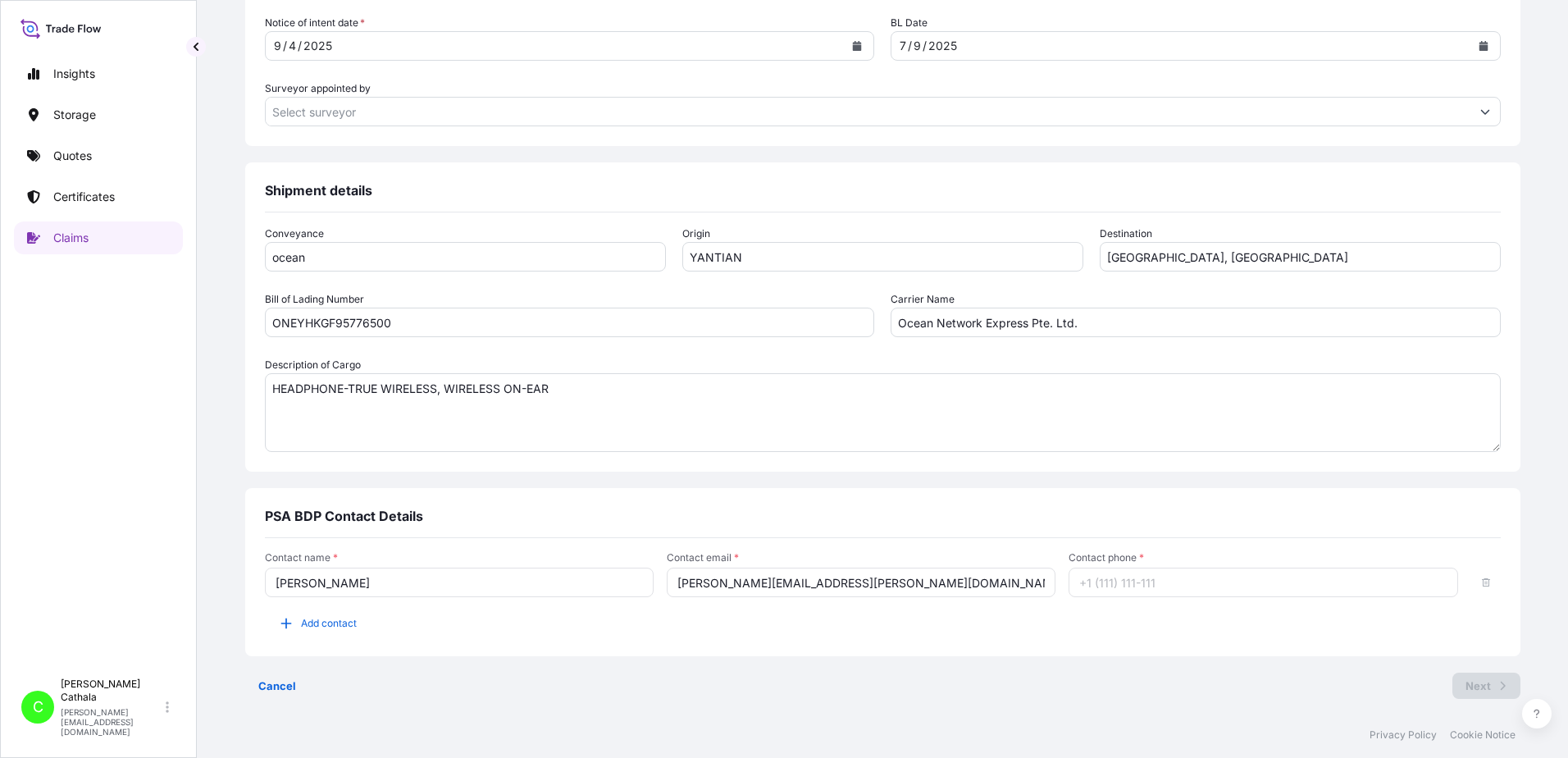
type input "13175544817"
click at [357, 626] on span "Add contact" at bounding box center [329, 623] width 56 height 16
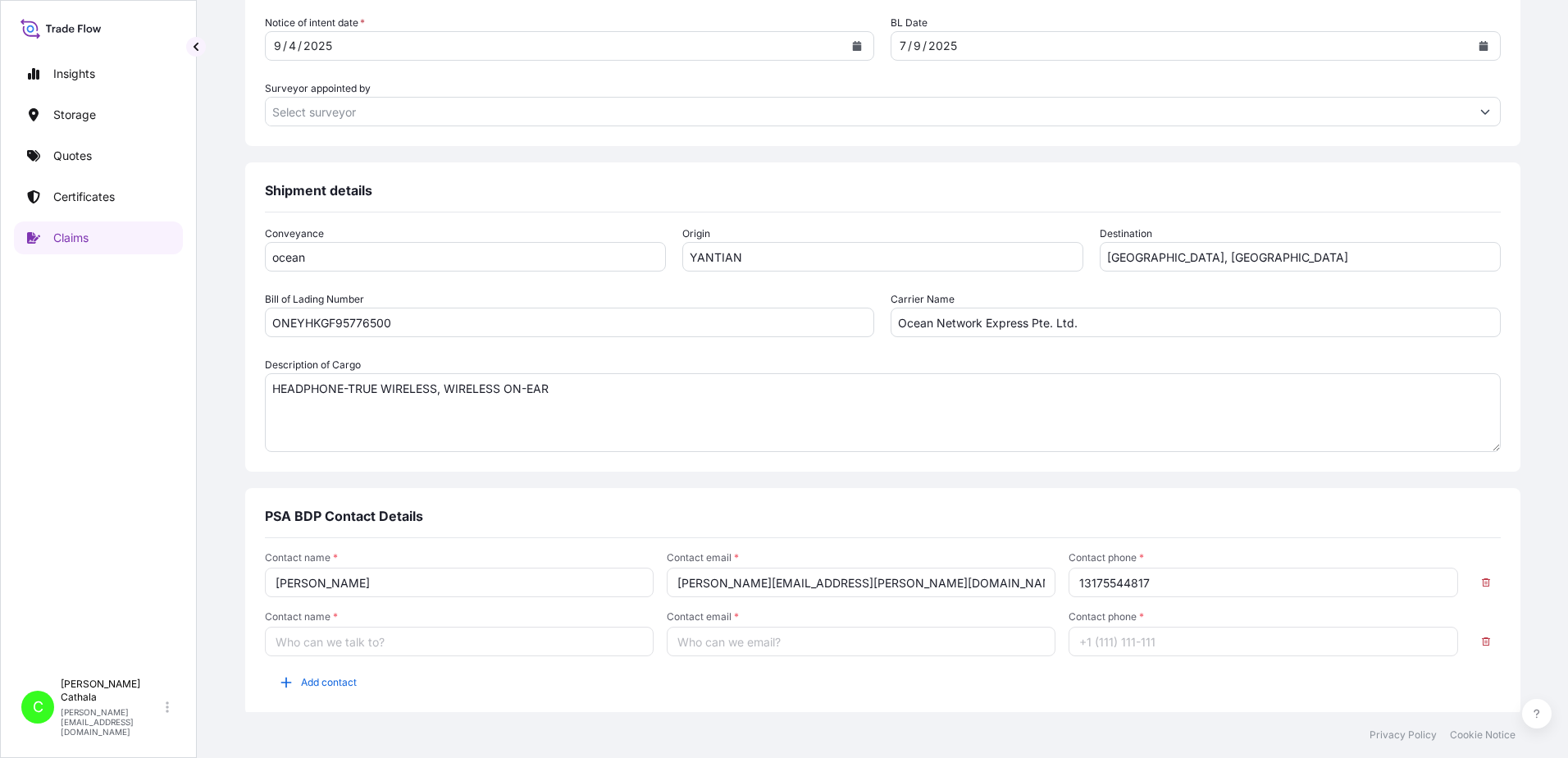
click at [424, 639] on input "Contact name *" at bounding box center [460, 641] width 389 height 30
type input "[PERSON_NAME]"
type input "[PERSON_NAME][EMAIL_ADDRESS][DOMAIN_NAME]"
type input "13176523689"
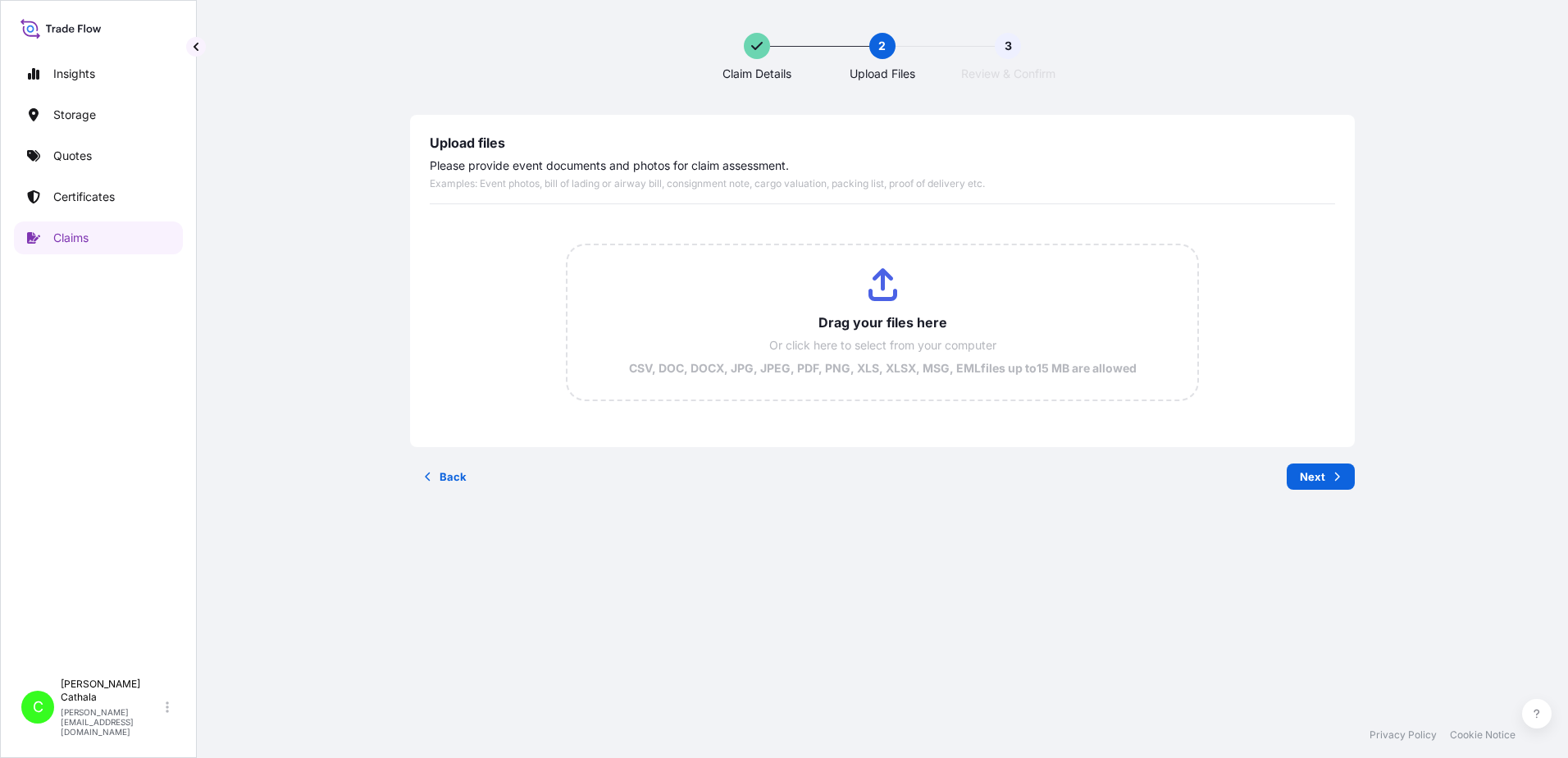
scroll to position [0, 0]
type input "C:\fakepath\HKSE0553209 docs.pdf"
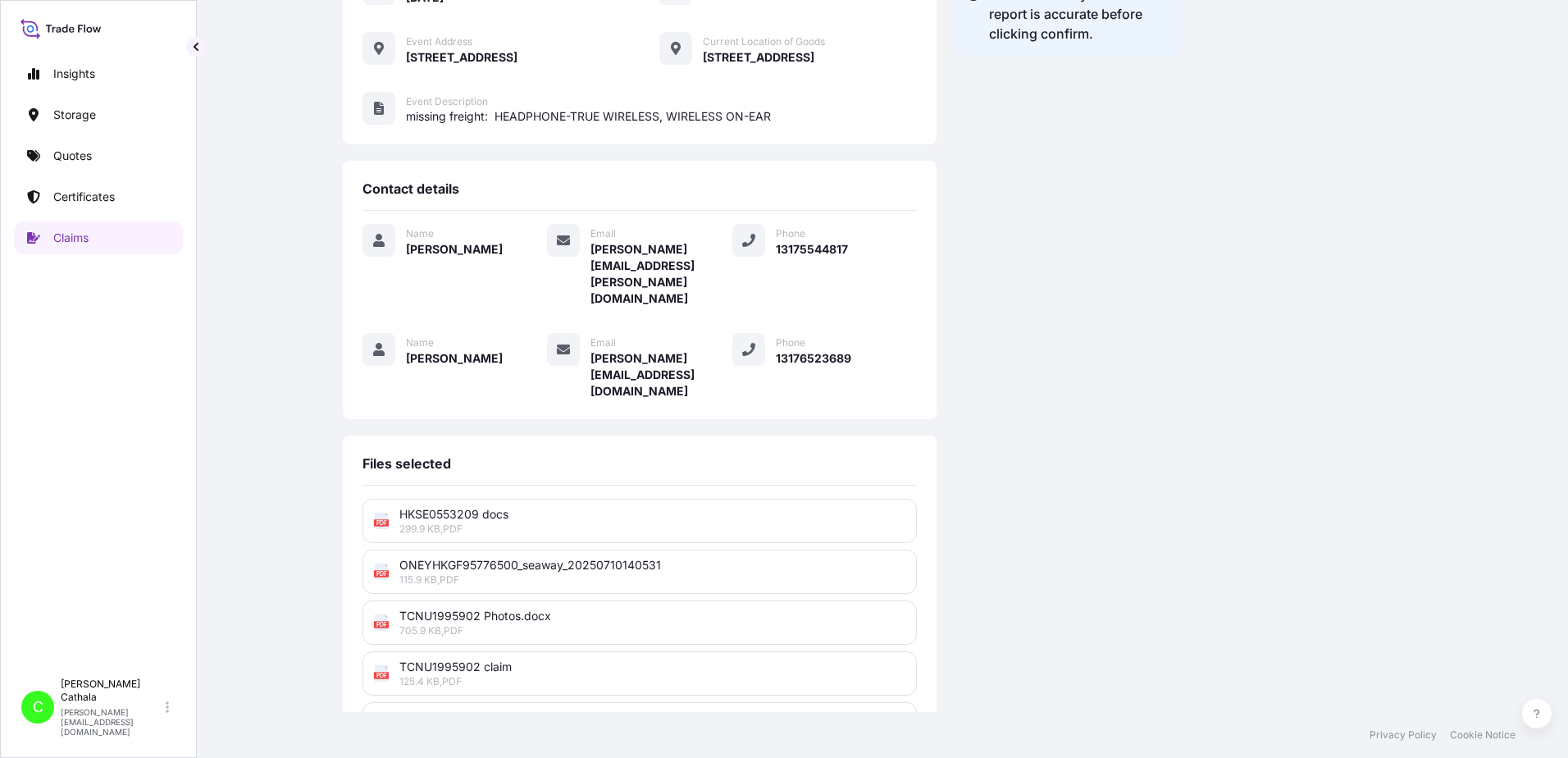
scroll to position [405, 0]
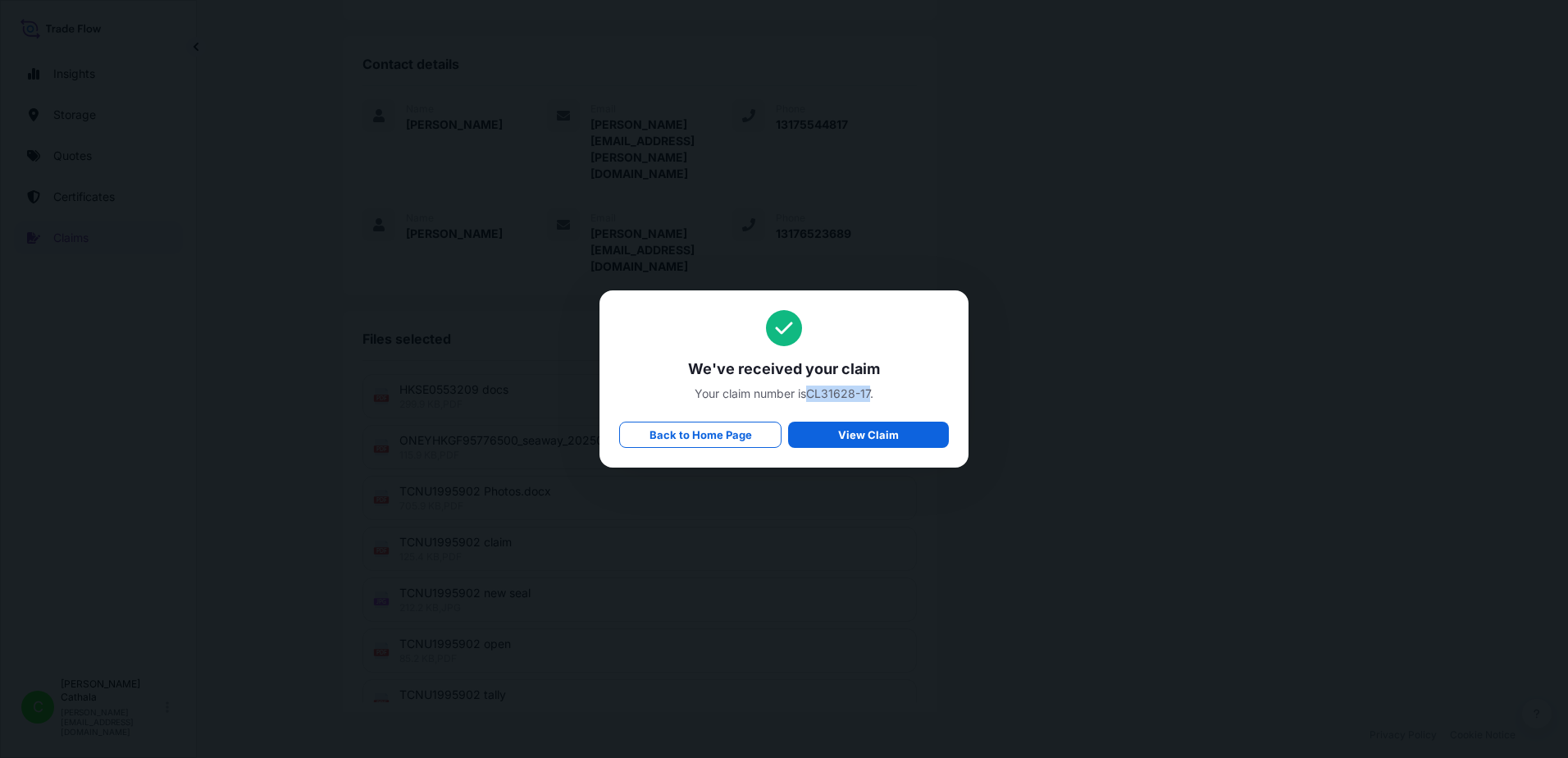
drag, startPoint x: 809, startPoint y: 392, endPoint x: 873, endPoint y: 397, distance: 64.2
click at [873, 397] on span "Your claim number is CL31628-17 ." at bounding box center [784, 394] width 330 height 16
copy span "CL31628-17"
drag, startPoint x: 691, startPoint y: 368, endPoint x: 965, endPoint y: 388, distance: 274.7
click at [965, 388] on div "We've received your claim Your claim number is CL31628-17 . Back to Home Page V…" at bounding box center [784, 379] width 369 height 177
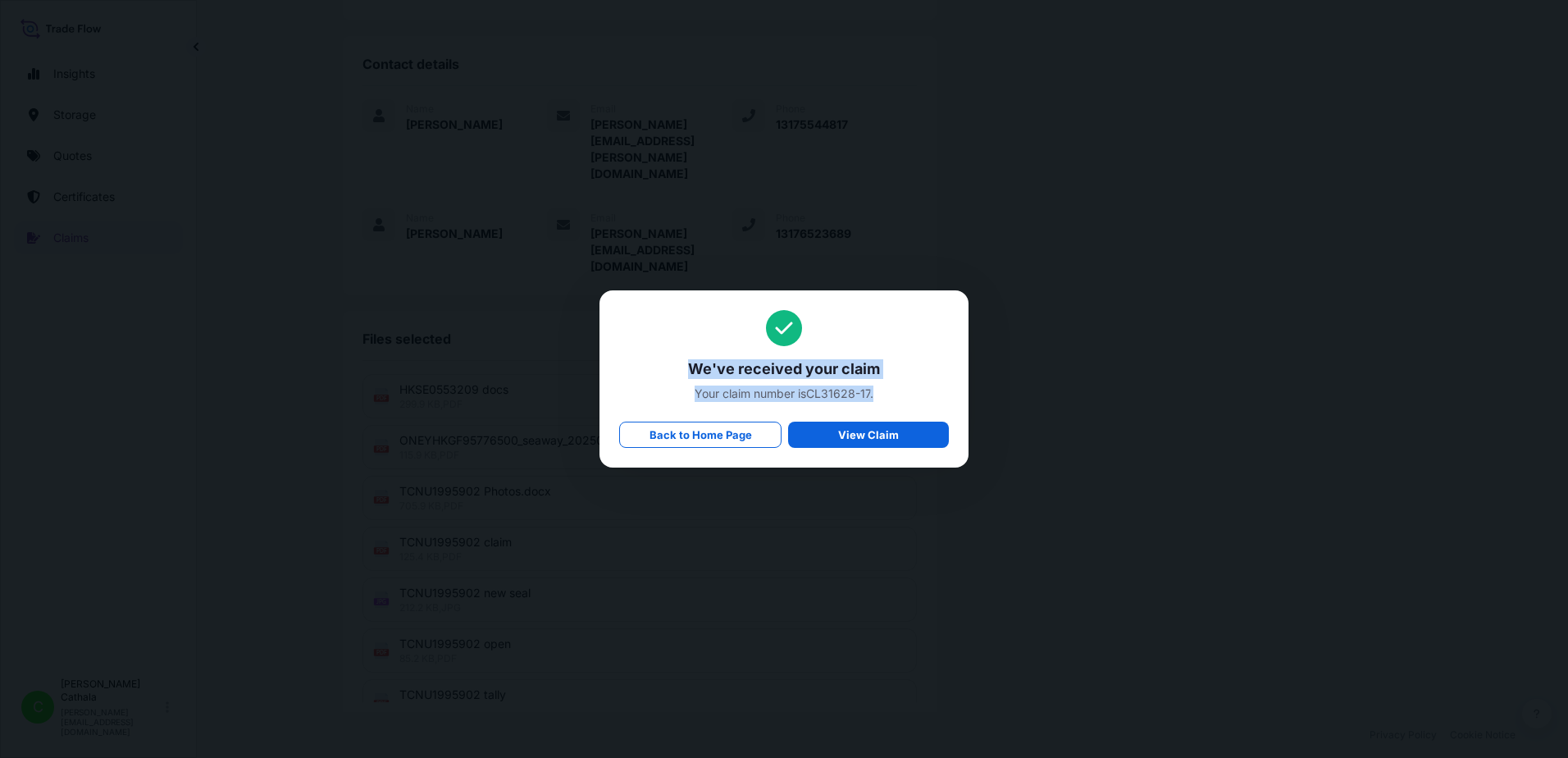
copy div "We've received your claim Your claim number is CL31628-17 ."
click at [673, 434] on p "Back to Home Page" at bounding box center [700, 435] width 103 height 16
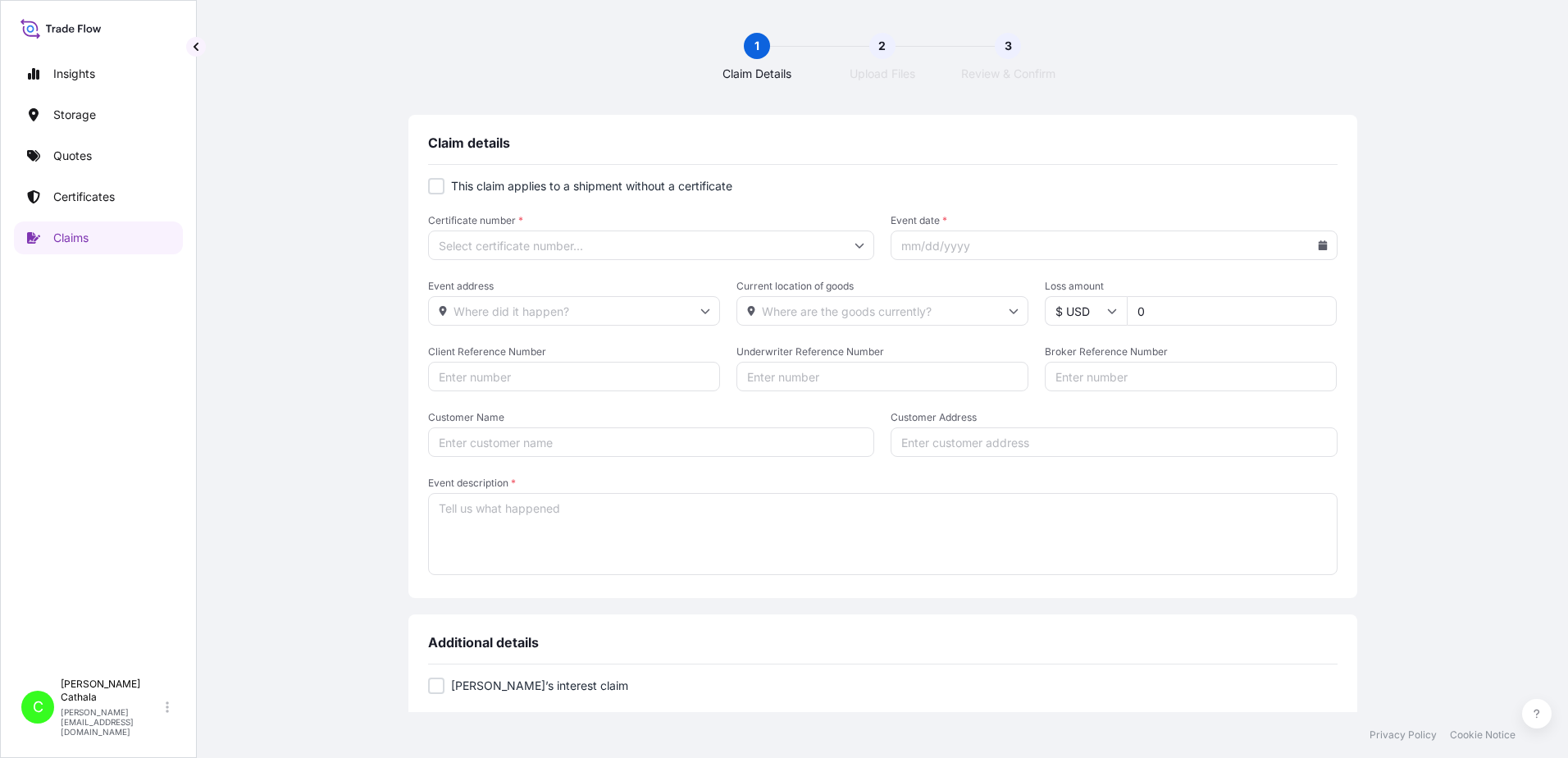
click at [430, 190] on div at bounding box center [437, 186] width 16 height 16
checkbox input "true"
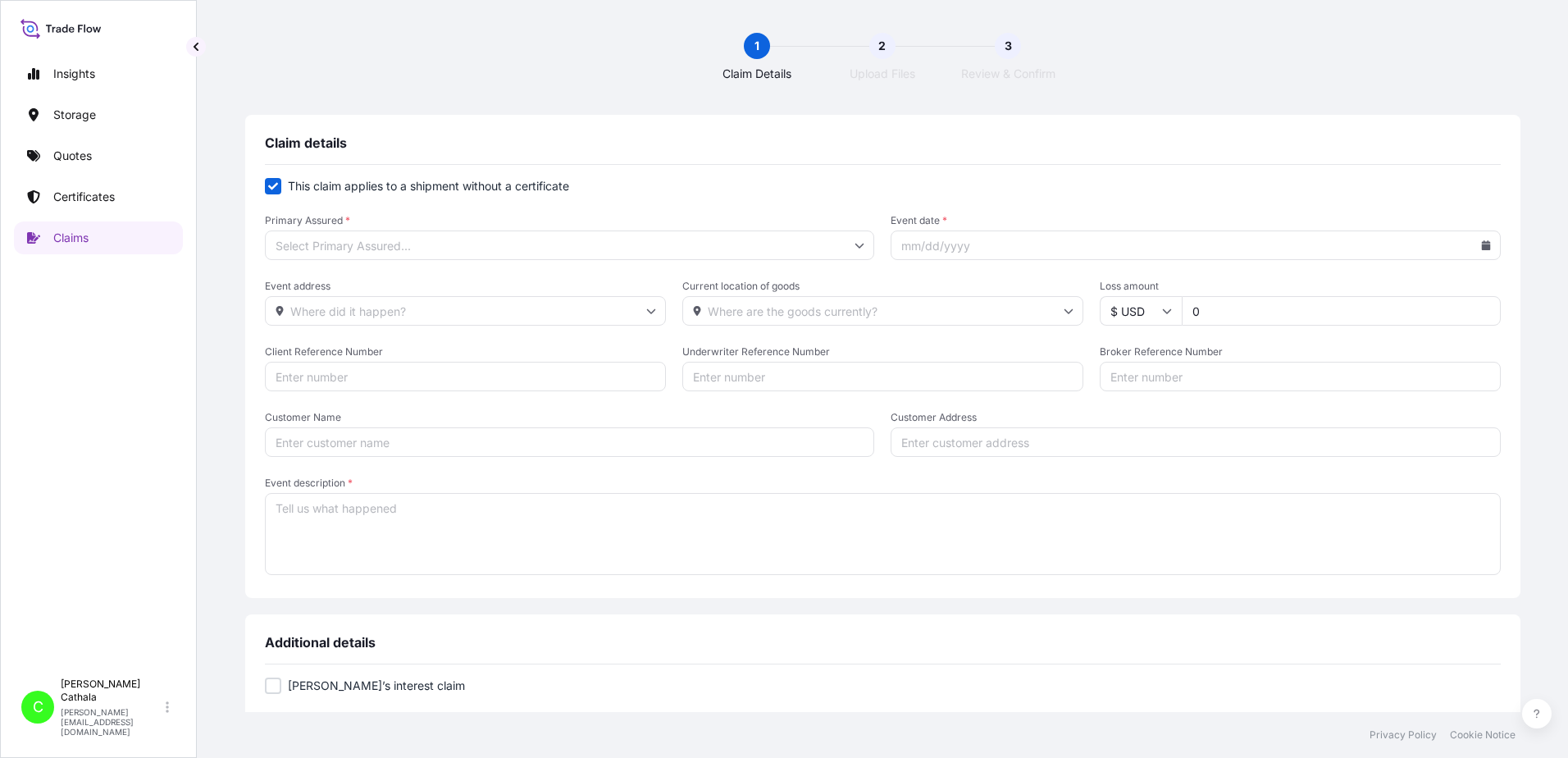
drag, startPoint x: 532, startPoint y: 248, endPoint x: 527, endPoint y: 260, distance: 13.0
click at [530, 248] on input "Primary Assured *" at bounding box center [570, 246] width 610 height 30
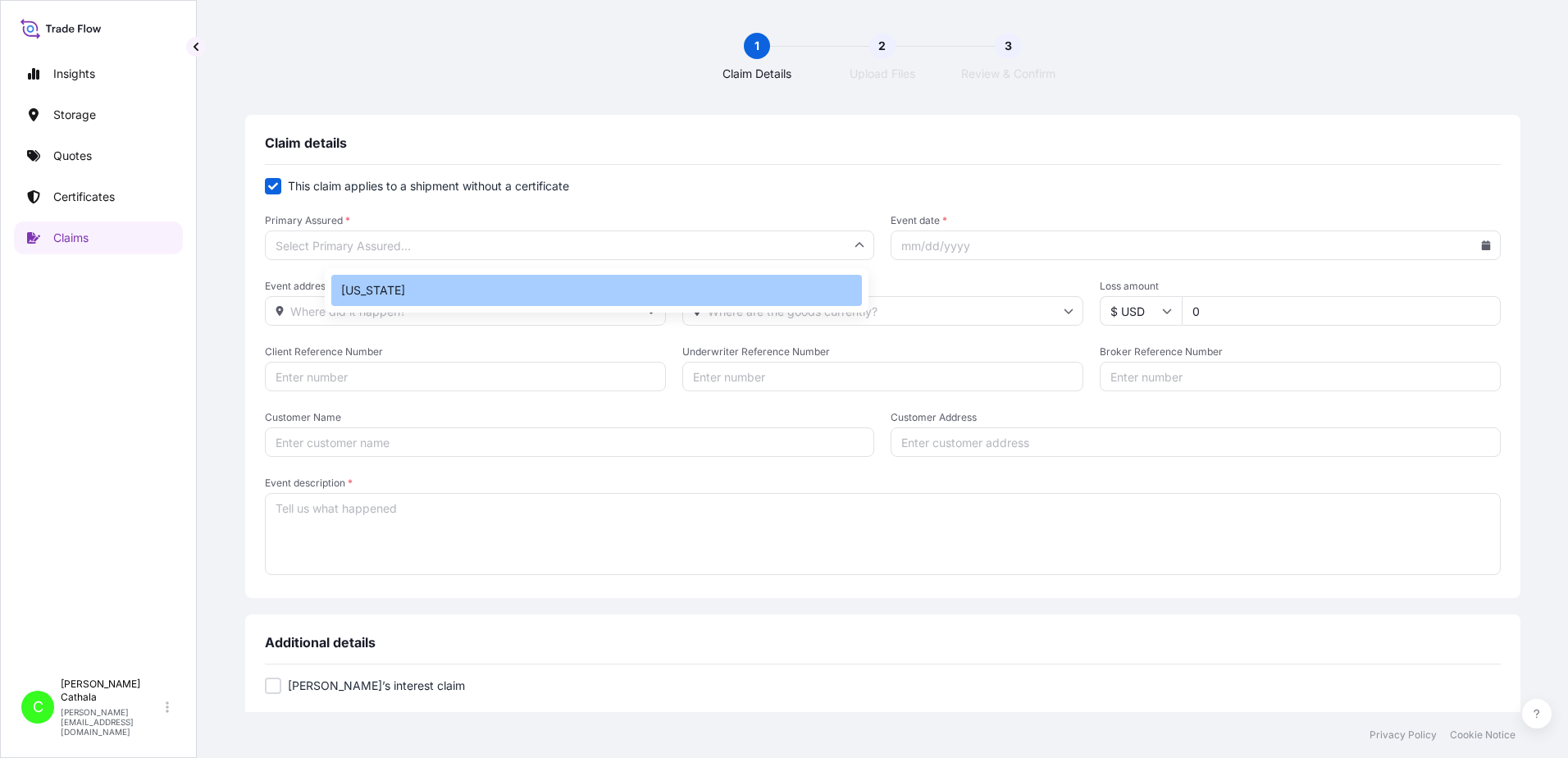
click at [370, 296] on div "[US_STATE]" at bounding box center [597, 291] width 530 height 31
type input "[US_STATE]"
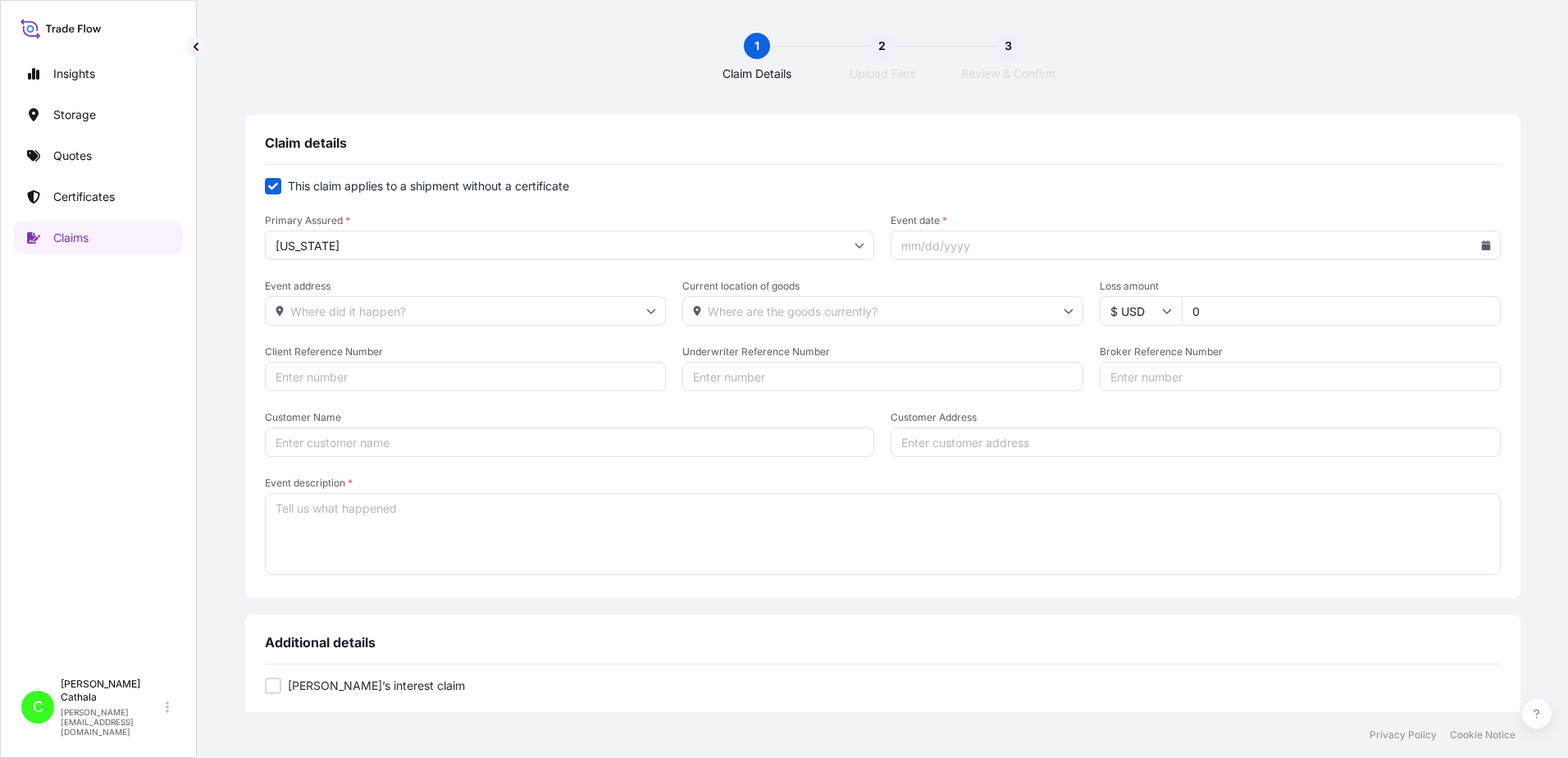
click at [979, 250] on input "Event date *" at bounding box center [1195, 246] width 610 height 30
click at [1481, 246] on icon at bounding box center [1485, 246] width 9 height 10
click at [1349, 292] on icon at bounding box center [1350, 292] width 5 height 9
click at [1325, 419] on button "15" at bounding box center [1323, 423] width 26 height 26
type input "[DATE]"
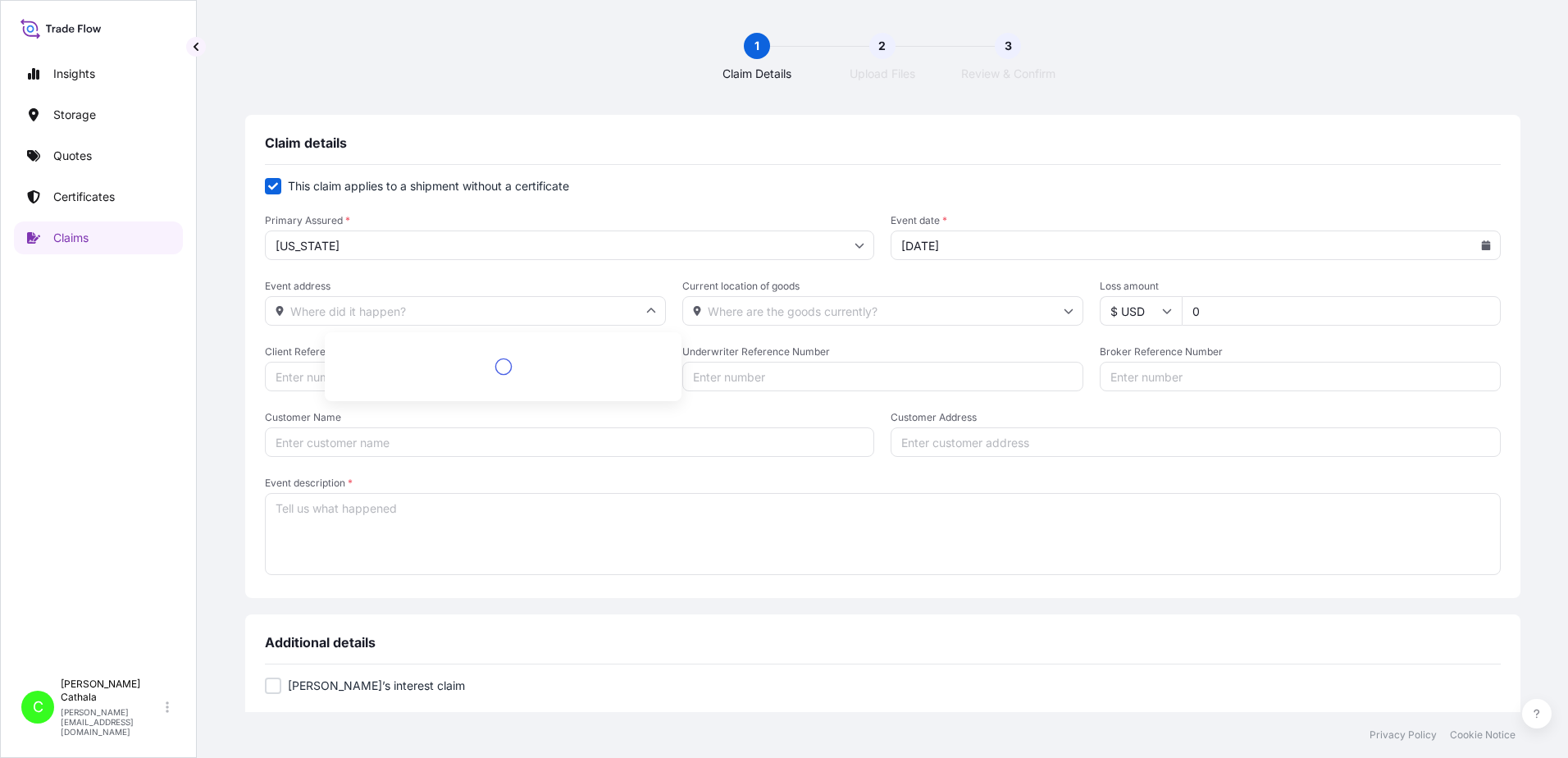
drag, startPoint x: 475, startPoint y: 312, endPoint x: 488, endPoint y: 300, distance: 17.7
click at [476, 310] on input "Event address" at bounding box center [465, 311] width 401 height 30
type input "3540"
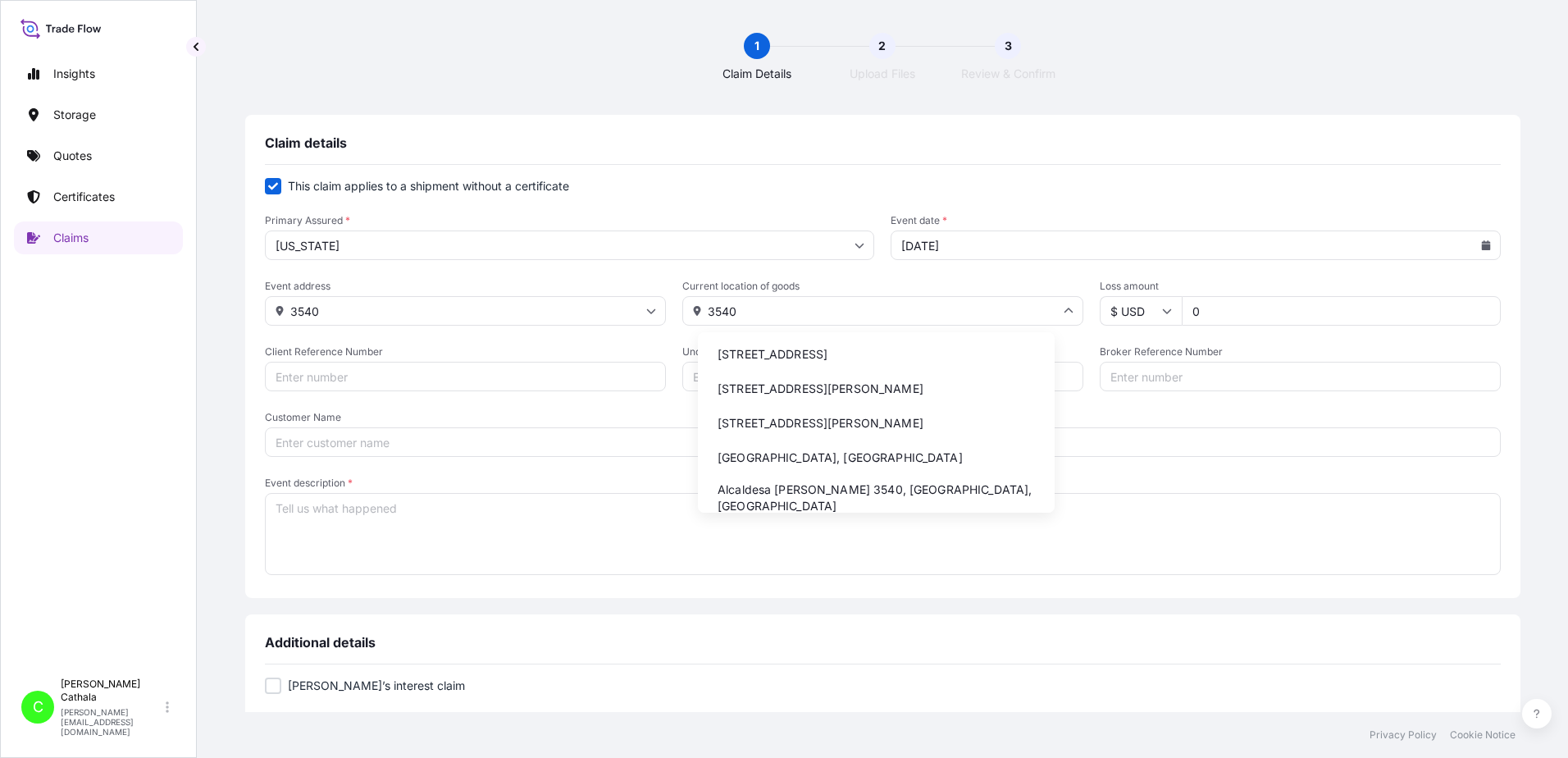
drag, startPoint x: 782, startPoint y: 364, endPoint x: 731, endPoint y: 361, distance: 51.1
click at [782, 362] on li "[STREET_ADDRESS]" at bounding box center [876, 355] width 344 height 31
type input "[STREET_ADDRESS]"
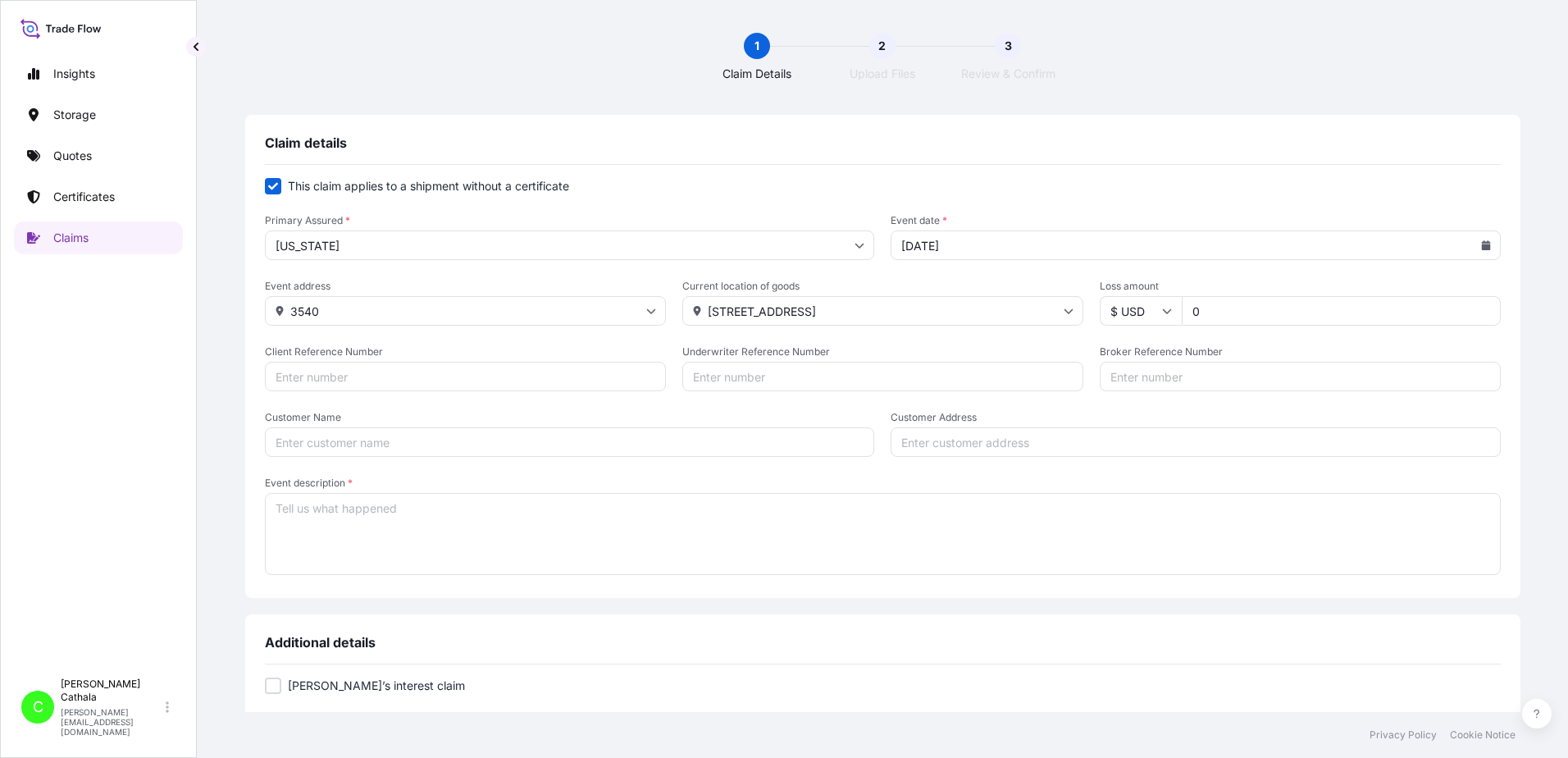
drag, startPoint x: 716, startPoint y: 313, endPoint x: 834, endPoint y: 324, distance: 118.5
click at [722, 312] on input "[STREET_ADDRESS]" at bounding box center [883, 311] width 401 height 30
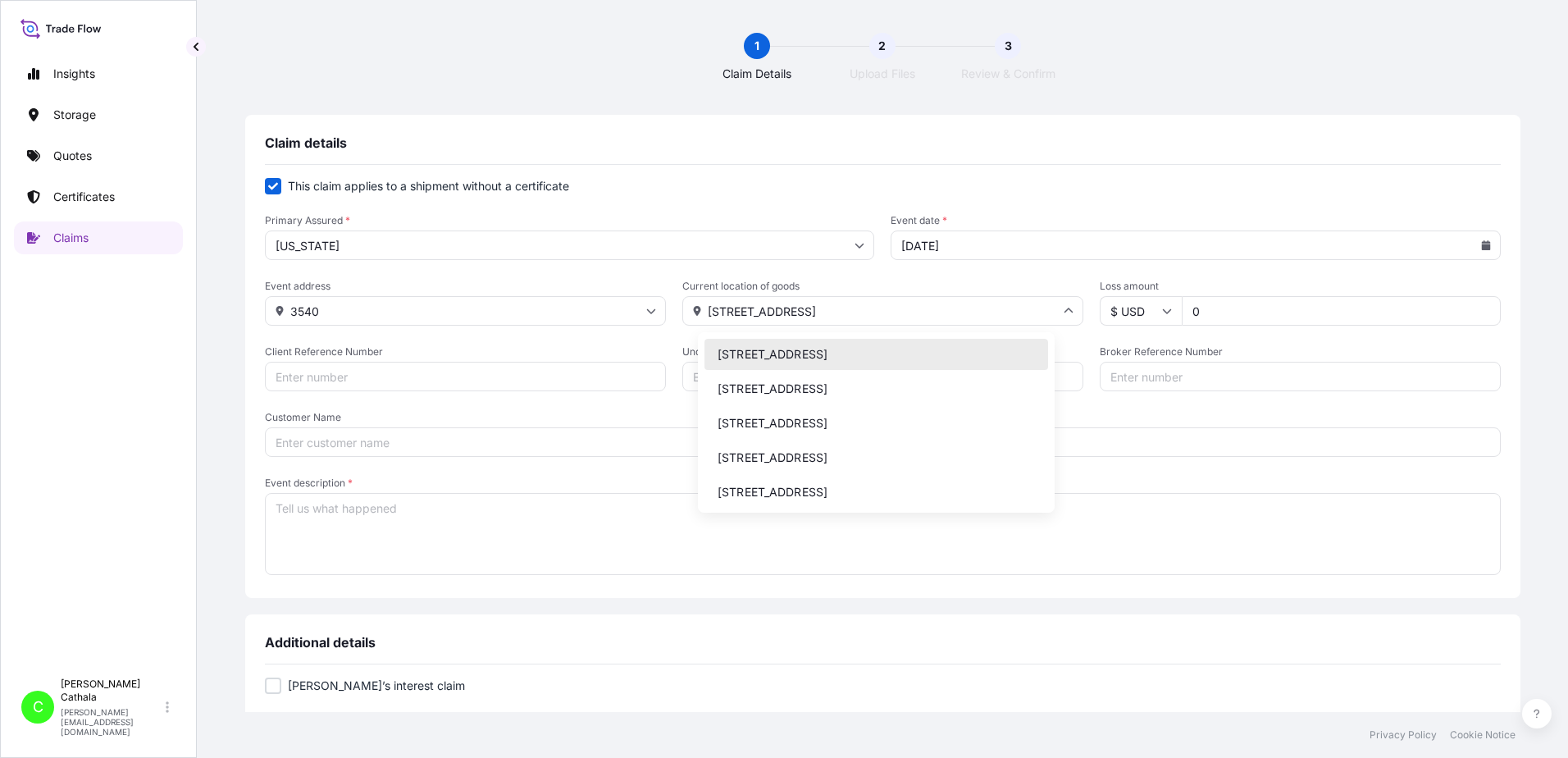
paste input "We've received your claim Your claim number is CL31628-17."
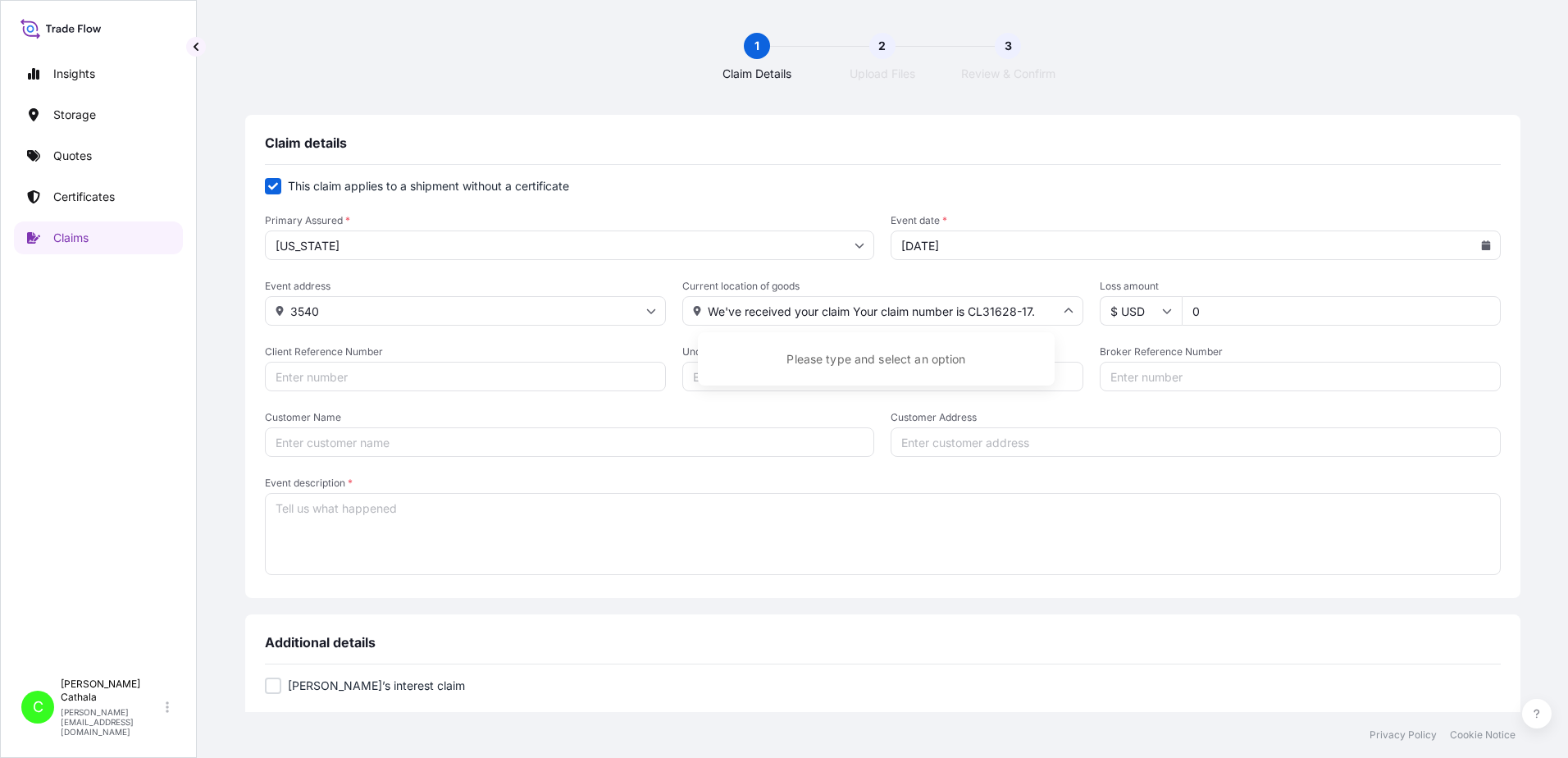
type input "We've received your claim Your claim number is CL31628-17."
click at [402, 307] on input "3540" at bounding box center [465, 311] width 401 height 30
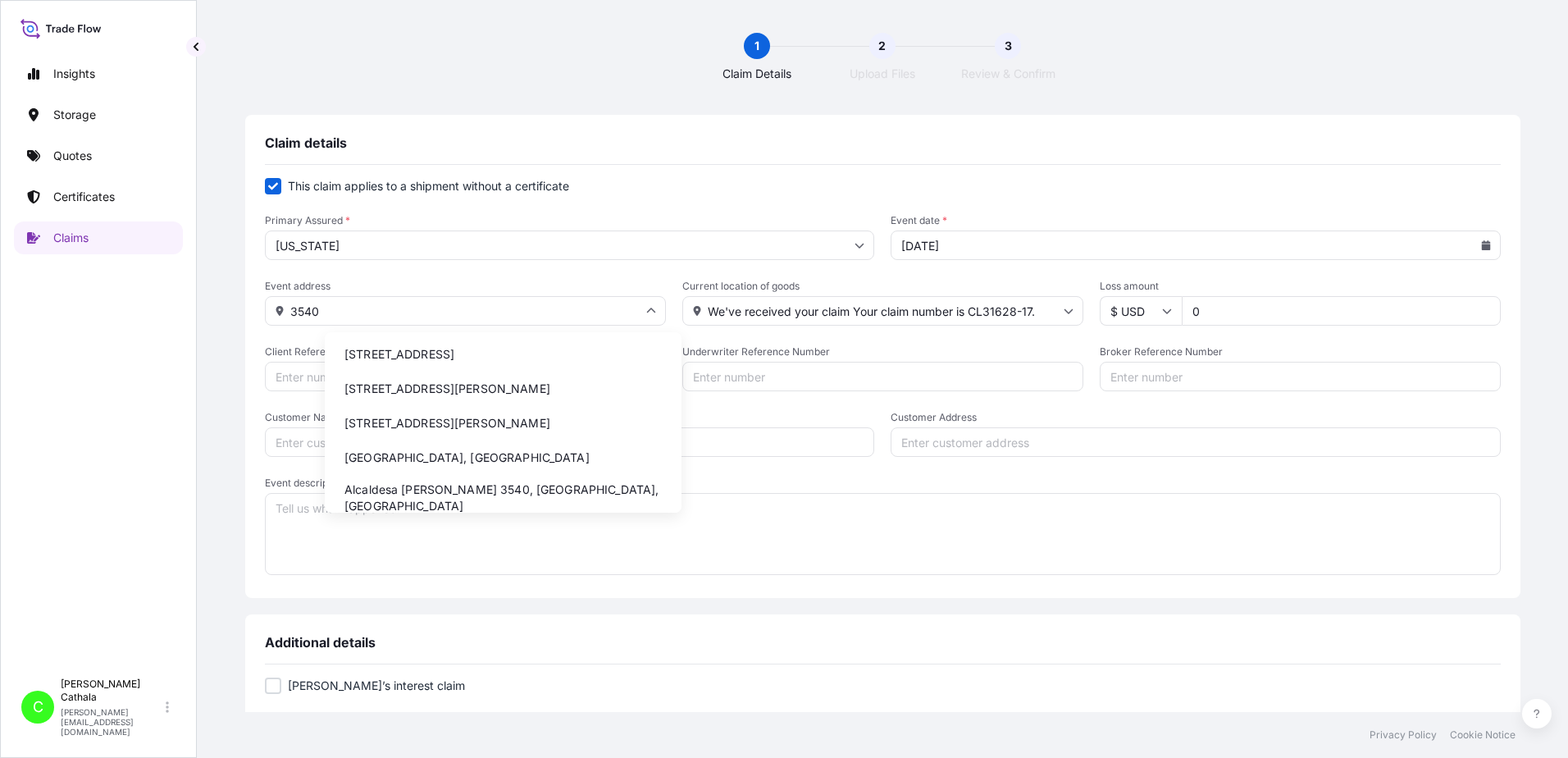
click at [498, 356] on li "[STREET_ADDRESS]" at bounding box center [503, 355] width 344 height 31
type input "[STREET_ADDRESS]"
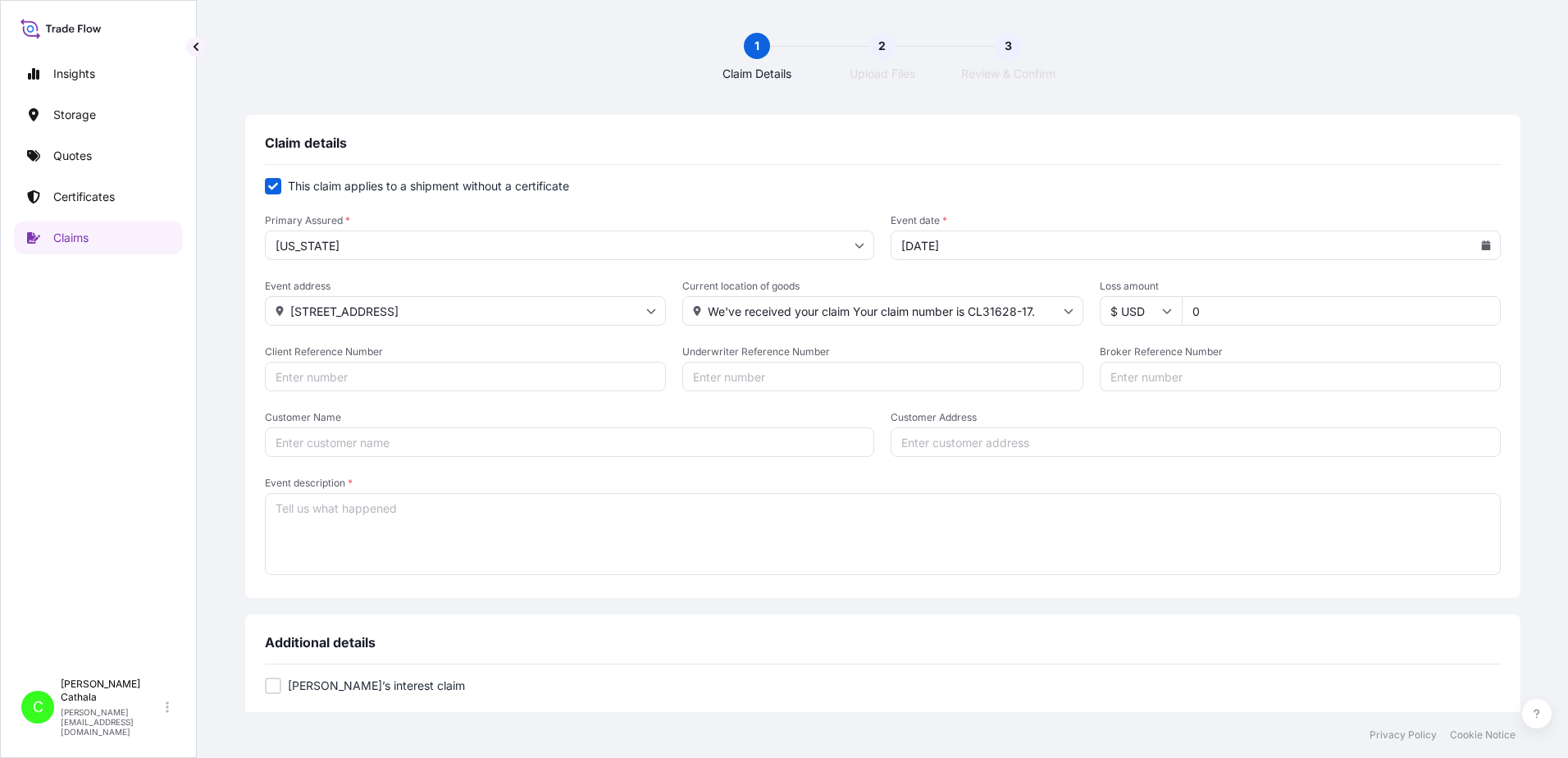
click at [916, 441] on input "Customer Address" at bounding box center [1195, 443] width 610 height 30
paste input "We've received your claim Your claim number is CL31628-17."
type input "We've received your claim Your claim number is CL31628-17."
drag, startPoint x: 1181, startPoint y: 311, endPoint x: 1062, endPoint y: 297, distance: 119.8
click at [1062, 297] on div "Event address [STREET_ADDRESS] Current location of goods We've received your cl…" at bounding box center [883, 303] width 1236 height 46
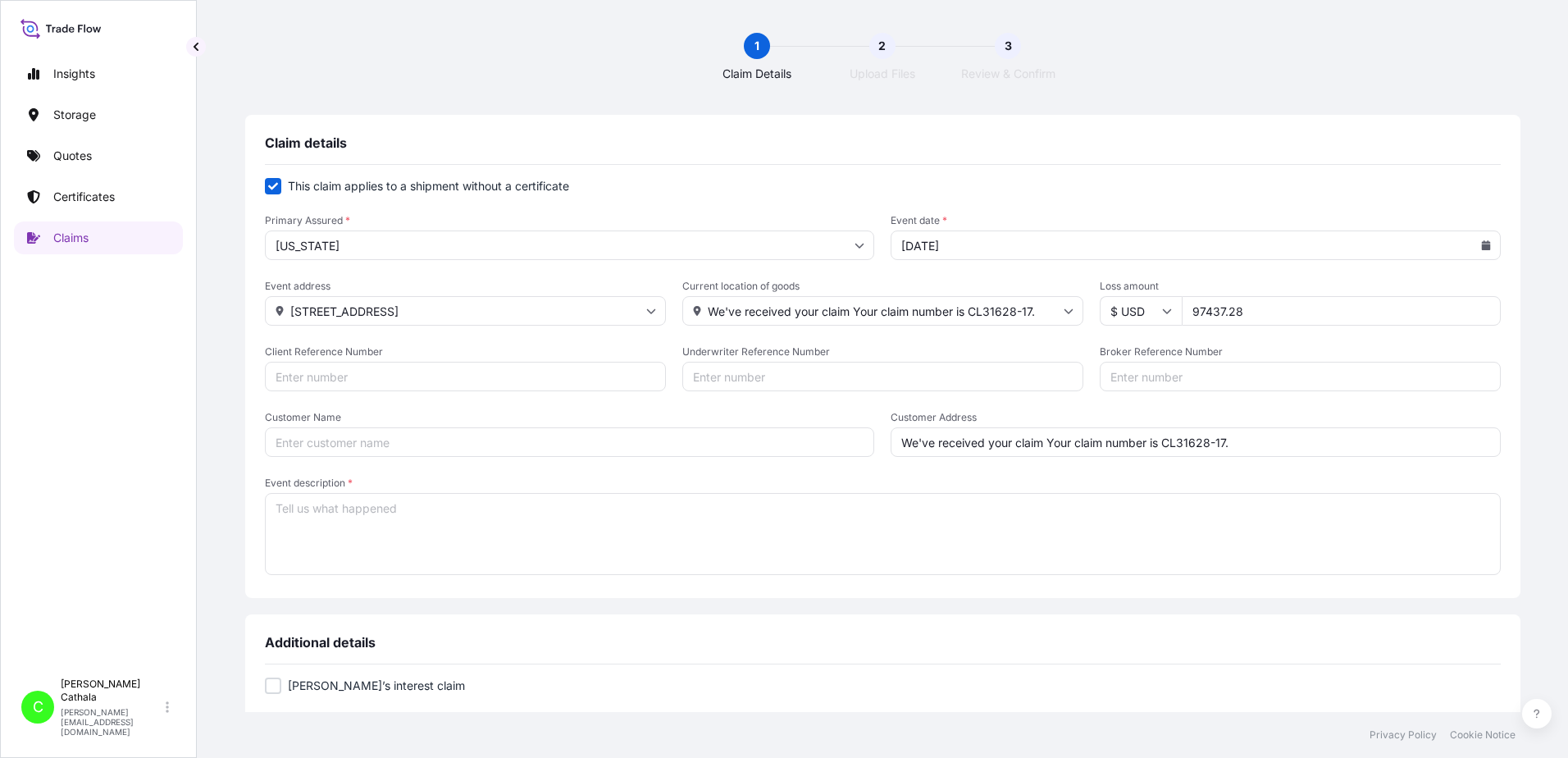
type input "97437.28"
click at [415, 374] on input "Client Reference Number" at bounding box center [465, 377] width 401 height 30
paste input "HAR000000363"
type input "HAR000000363"
click at [1121, 374] on input "Broker Reference Number" at bounding box center [1300, 377] width 401 height 30
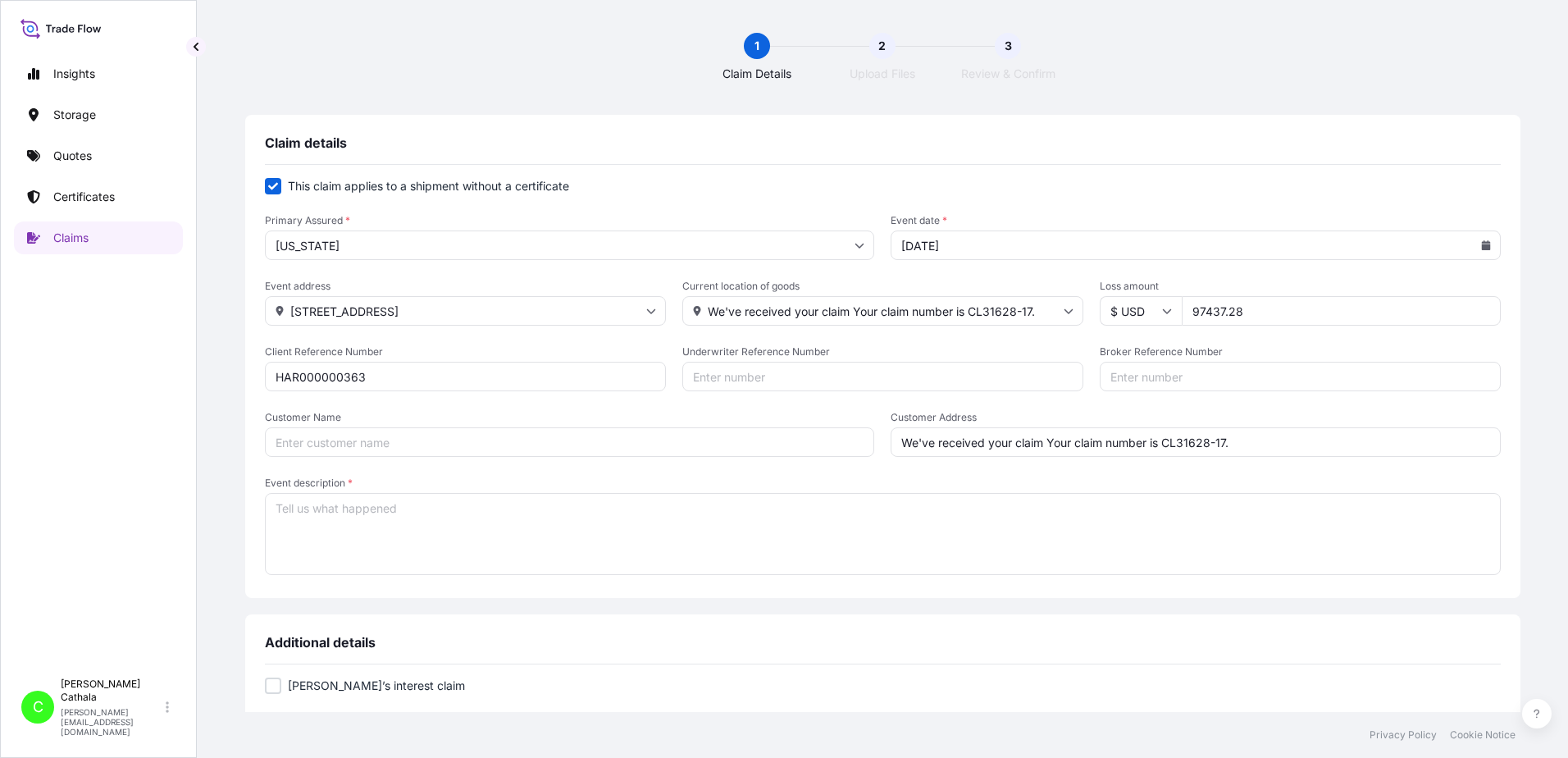
paste input "ONEU1072948"
type input "ONEU1072948"
click at [468, 448] on input "Customer Name" at bounding box center [570, 443] width 610 height 30
paste input "[PERSON_NAME] International"
type input "[PERSON_NAME] International"
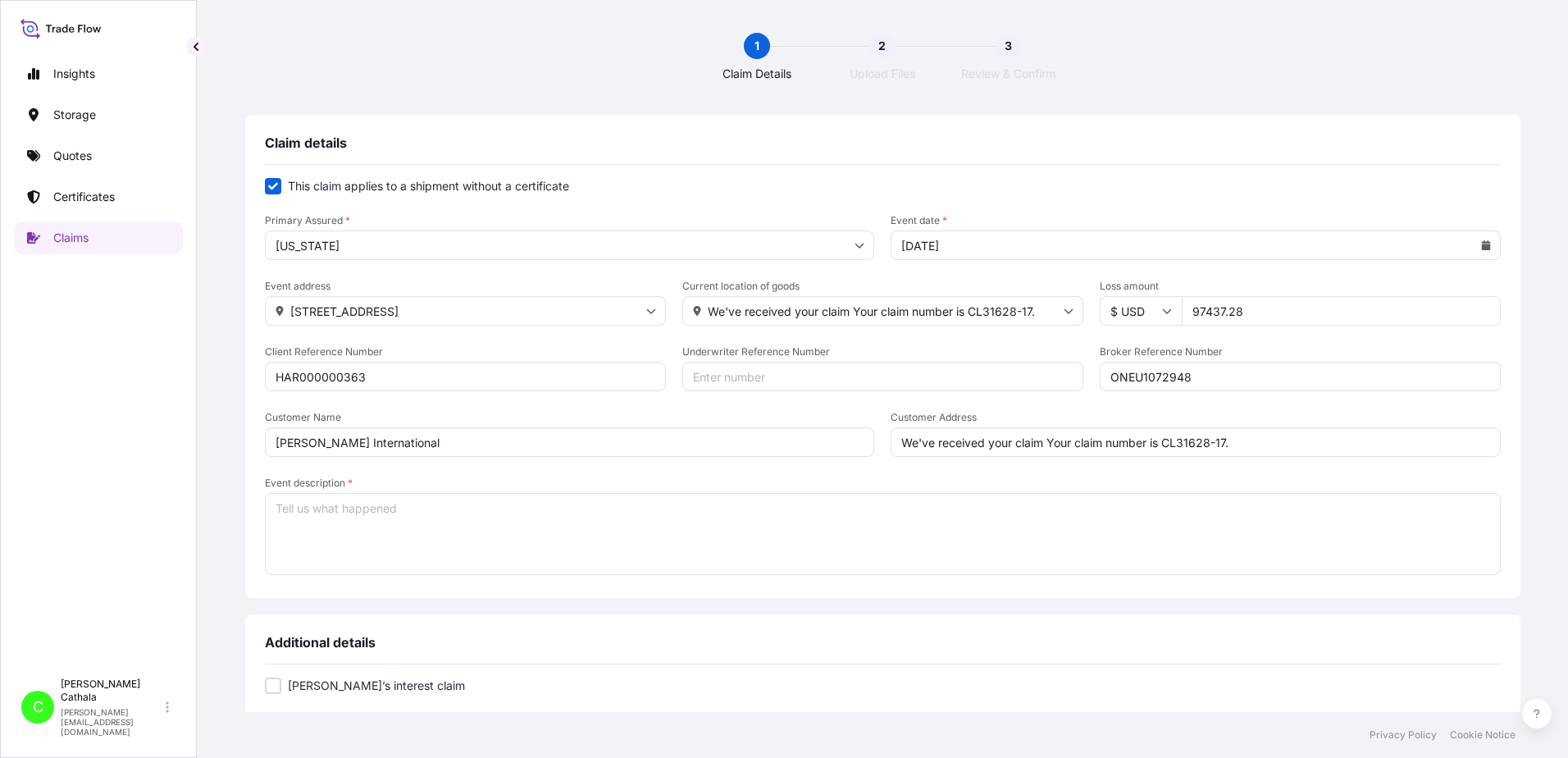
click at [576, 526] on textarea "Event description *" at bounding box center [883, 534] width 1236 height 82
paste textarea "PORTABLE BLUETOOTH SPEAKER ["
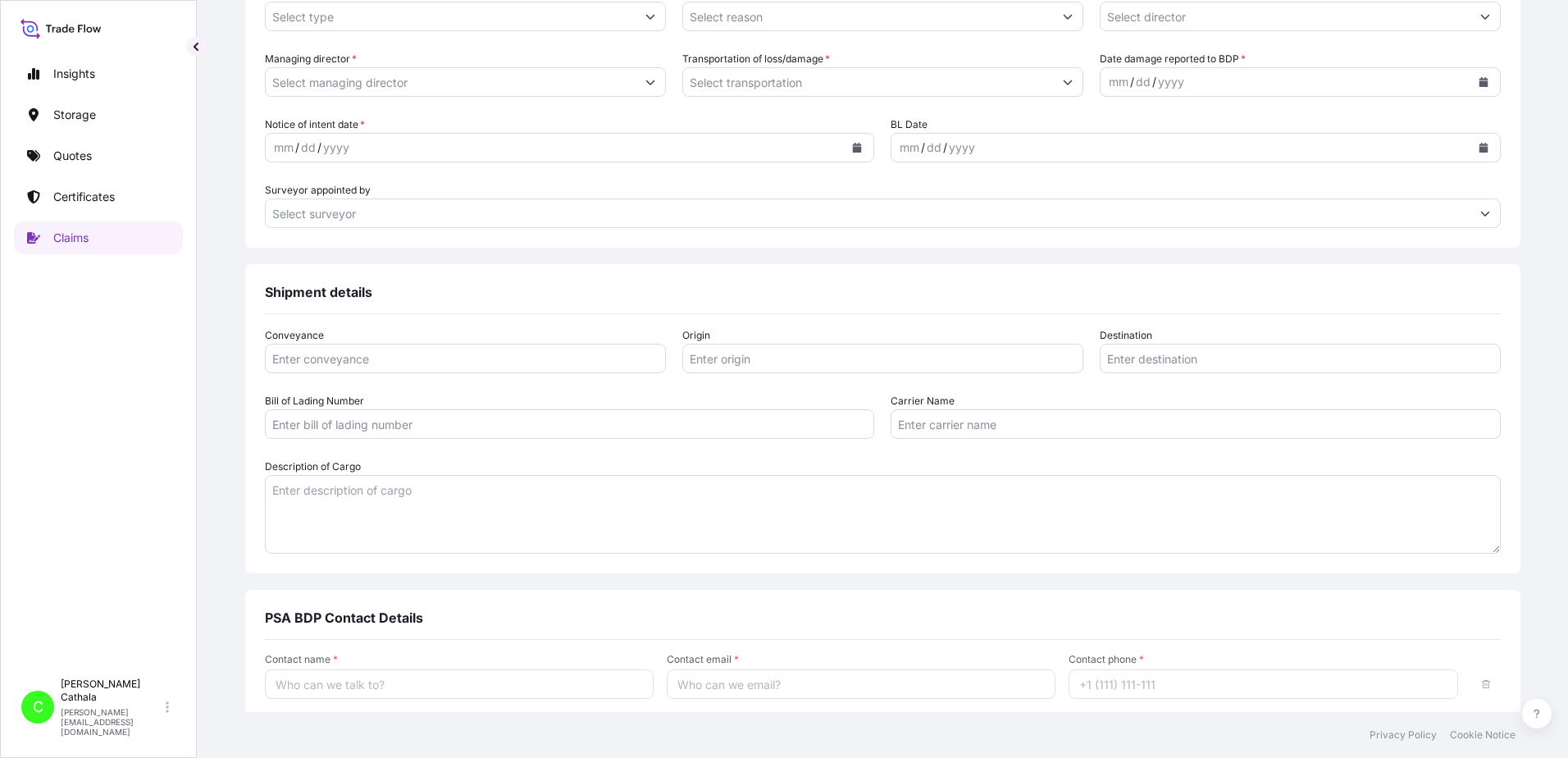
scroll to position [738, 0]
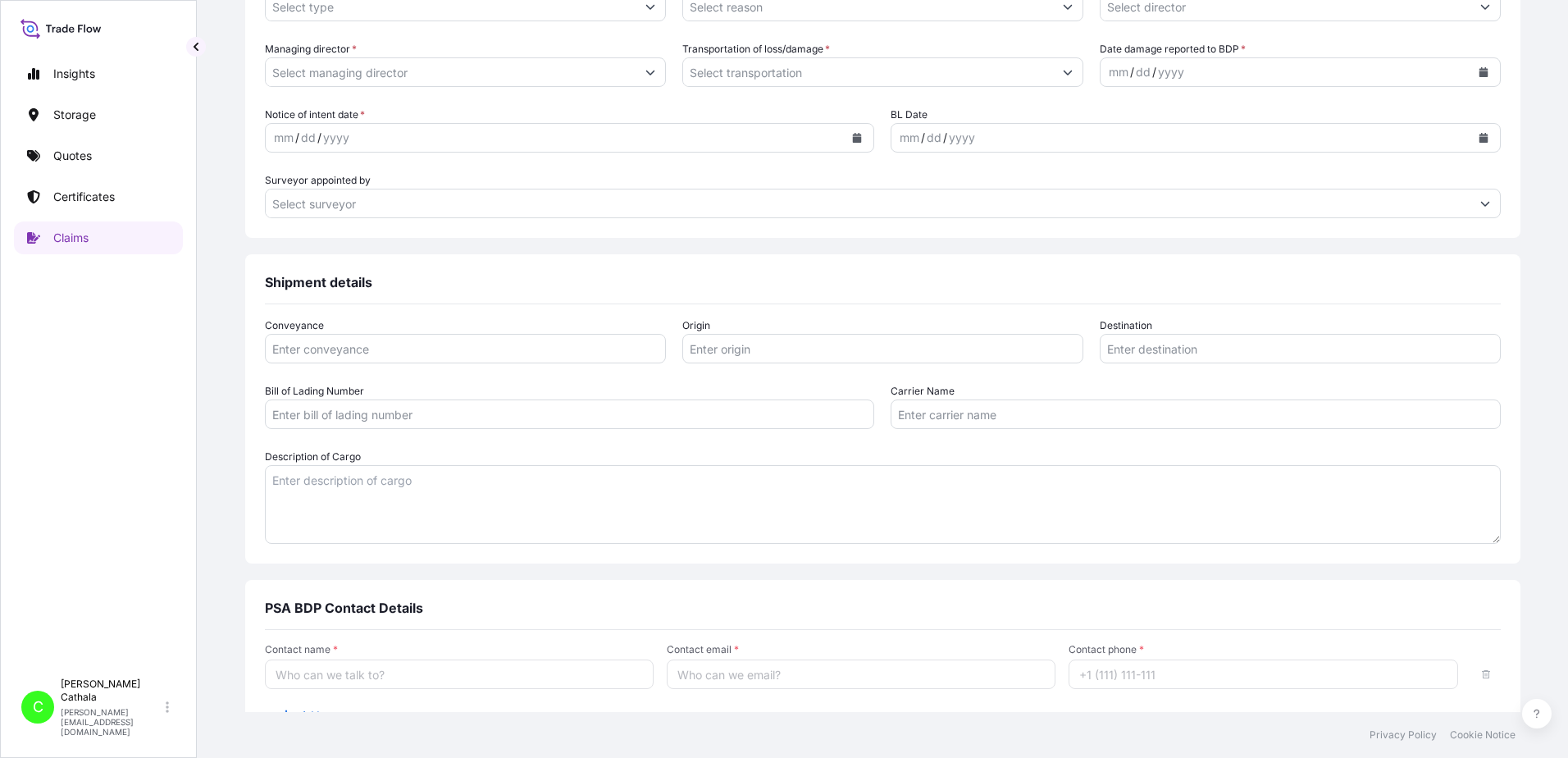
type textarea "PORTABLE BLUETOOTH SPEAKER"
click at [455, 508] on textarea "Description of Cargo" at bounding box center [883, 505] width 1236 height 79
paste textarea "PORTABLE BLUETOOTH SPEAKER ["
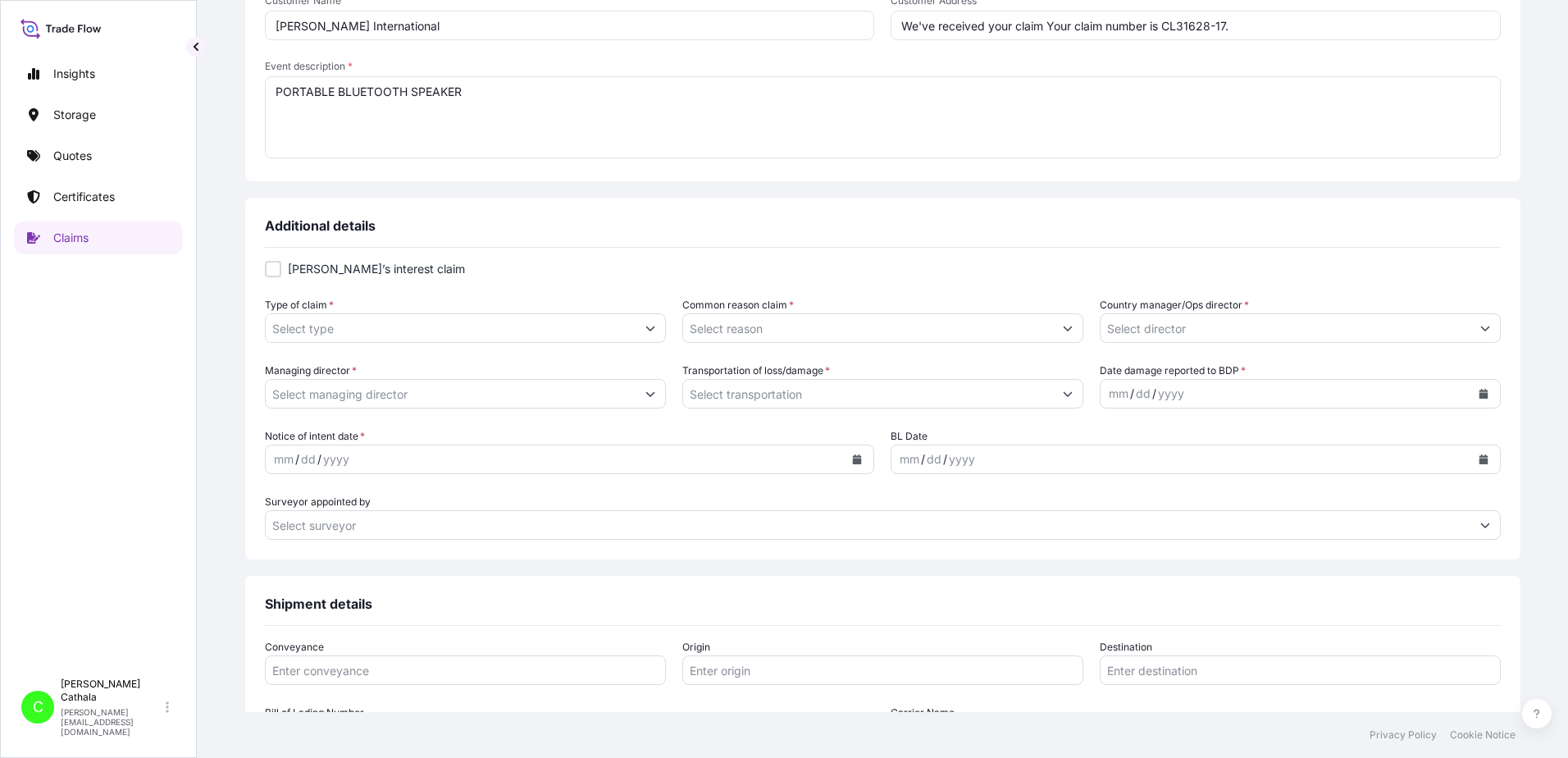
scroll to position [411, 0]
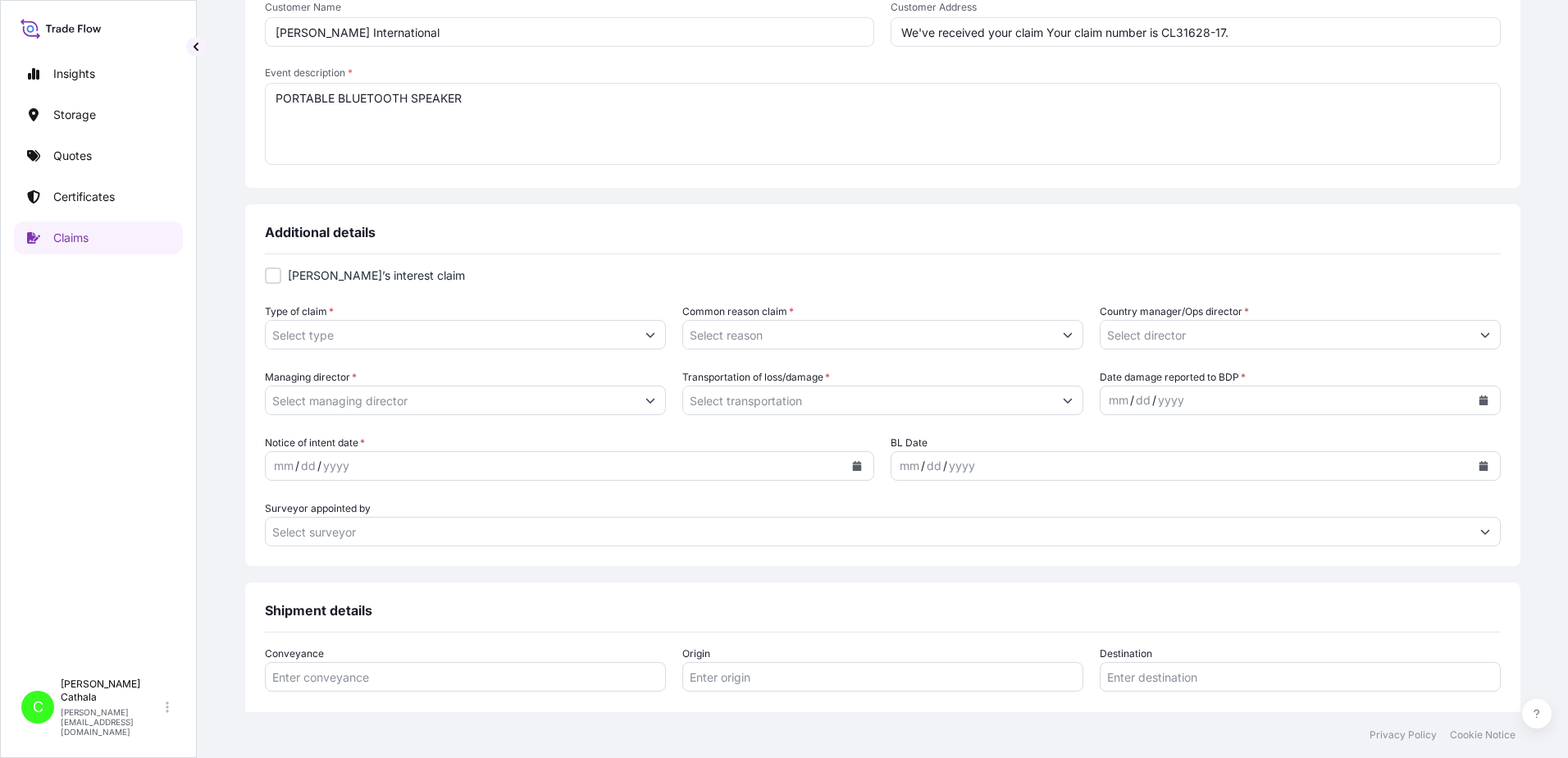
type textarea "PORTABLE BLUETOOTH SPEAKER"
click at [531, 341] on input "Type of claim *" at bounding box center [451, 335] width 370 height 30
click at [655, 338] on icon "Show suggestions" at bounding box center [650, 335] width 10 height 10
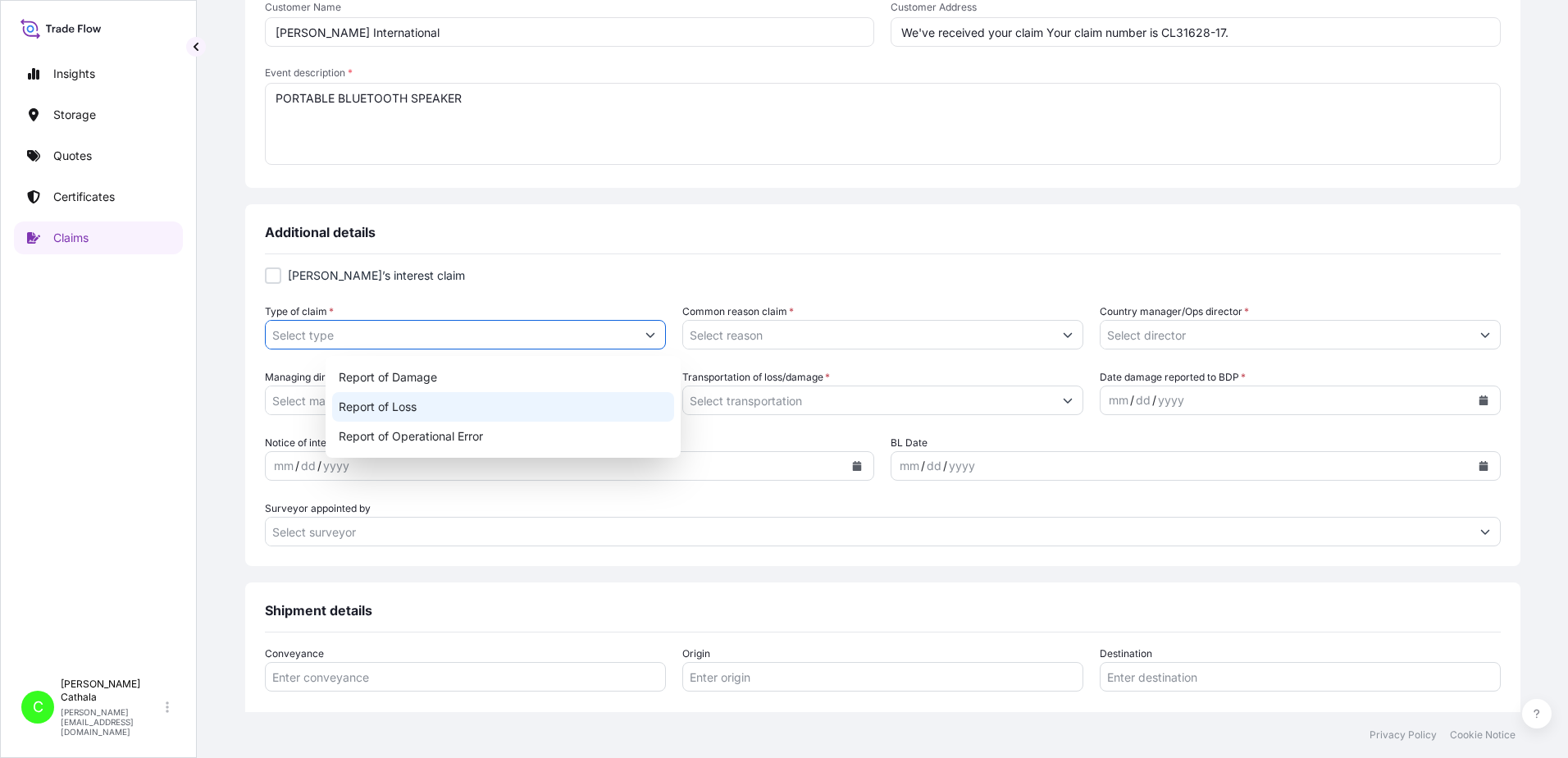
click at [425, 404] on div "Report of Loss" at bounding box center [503, 407] width 342 height 30
type input "Report of Loss"
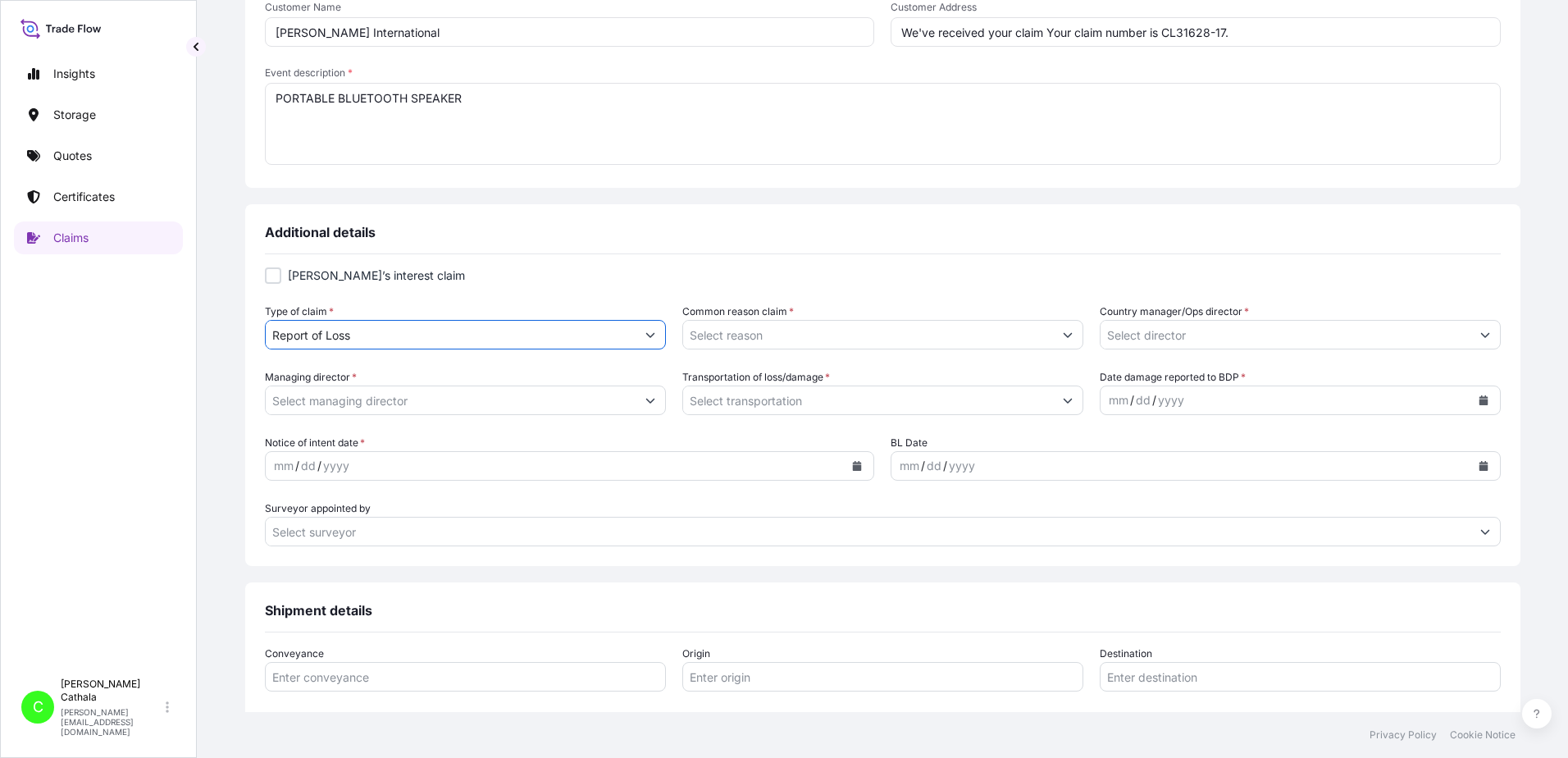
click at [1063, 339] on icon "Show suggestions" at bounding box center [1068, 335] width 10 height 10
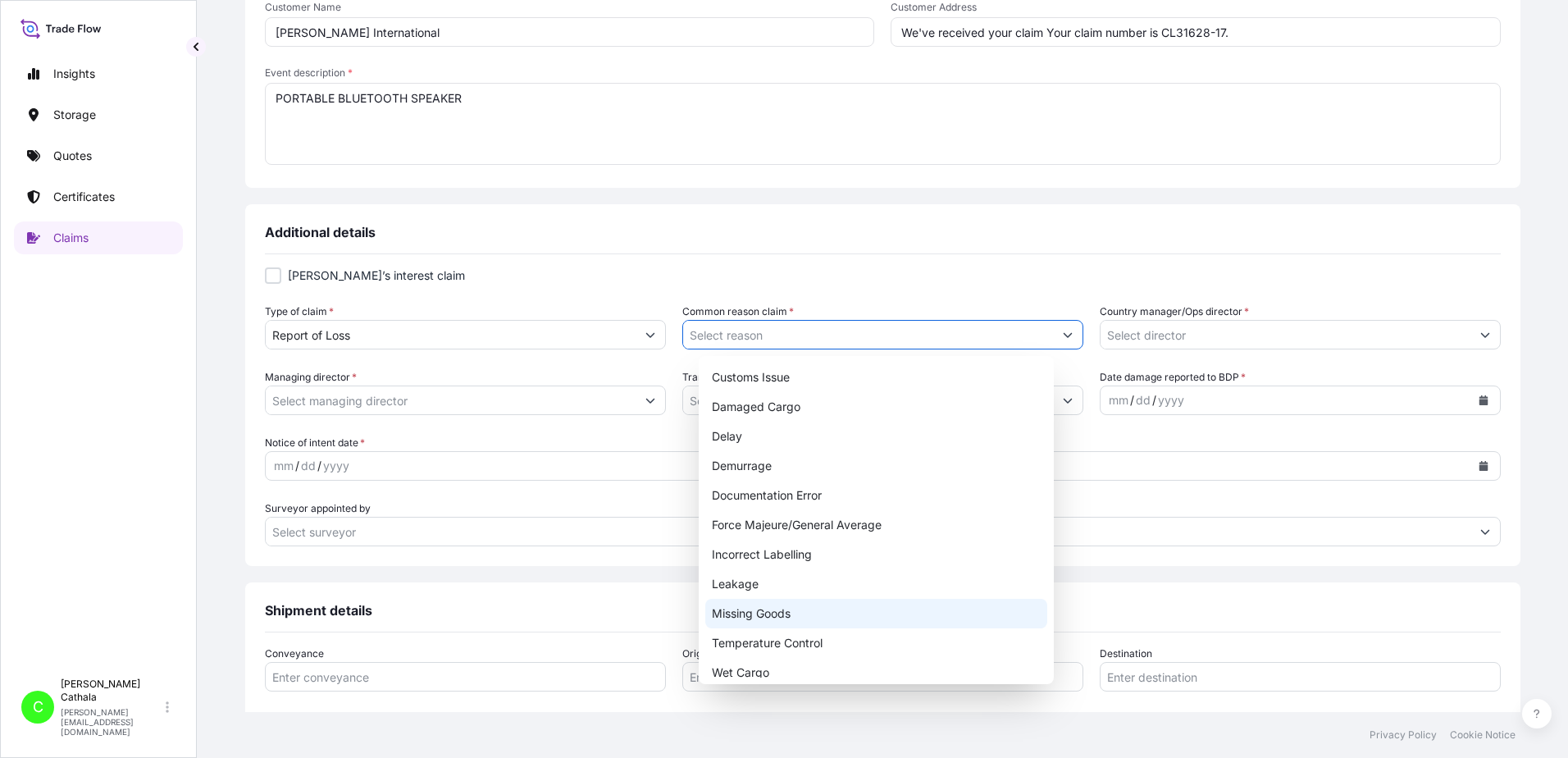
click at [727, 618] on div "Missing Goods" at bounding box center [876, 613] width 342 height 30
type input "Missing Goods"
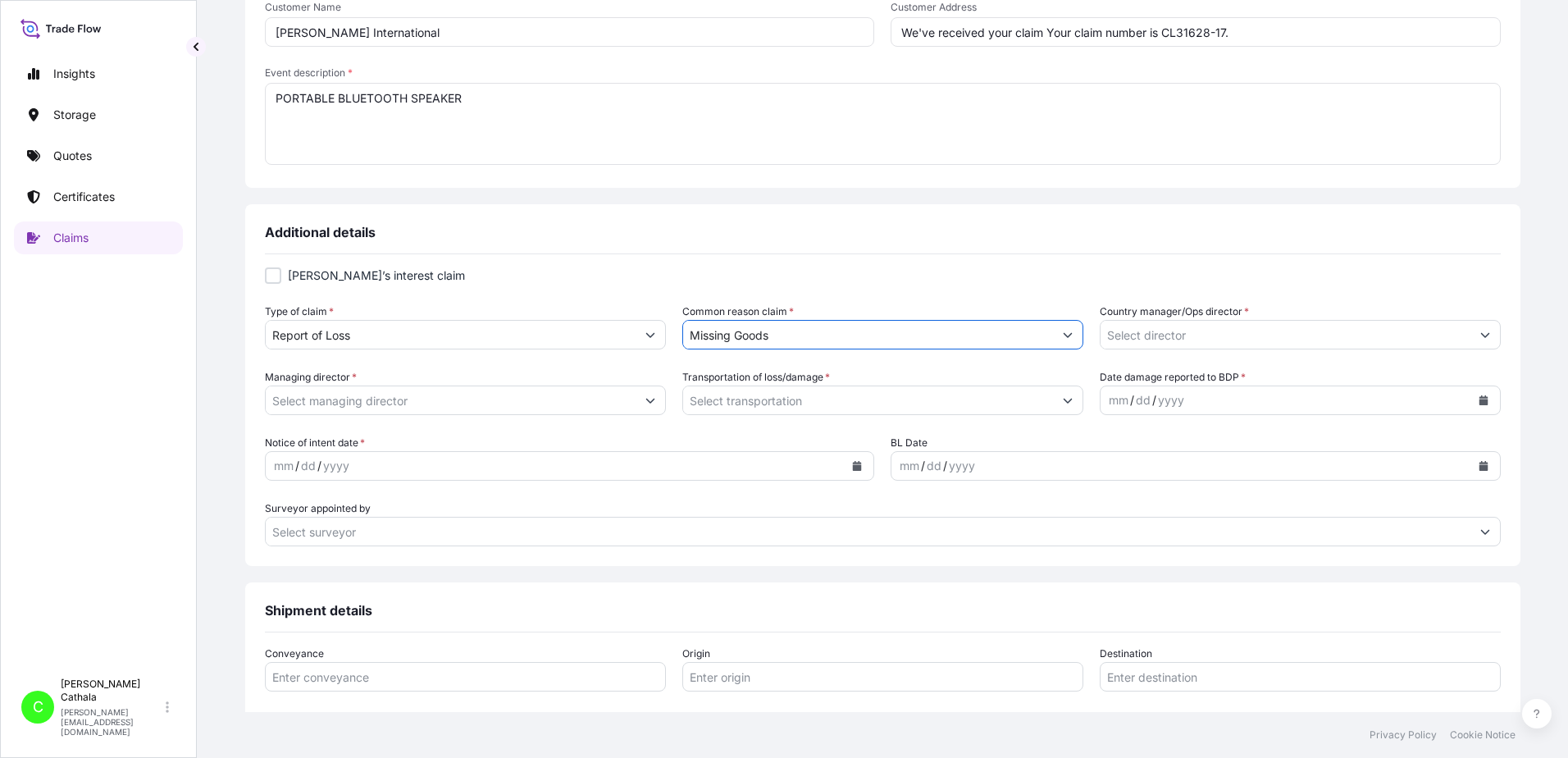
click at [1281, 338] on input "Country manager/Ops director *" at bounding box center [1286, 335] width 370 height 30
click at [1480, 333] on icon "Show suggestions" at bounding box center [1485, 335] width 10 height 10
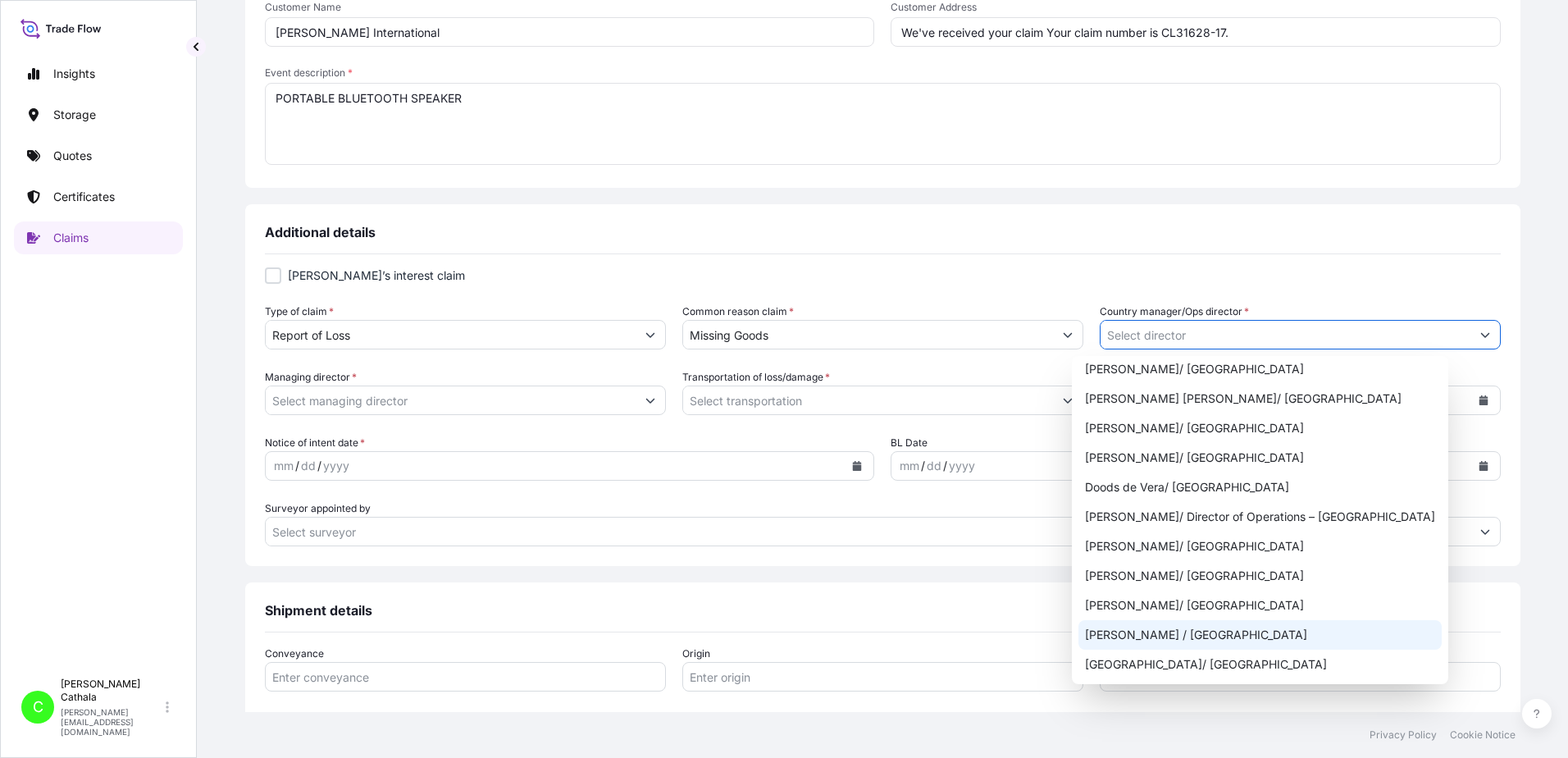
scroll to position [164, 0]
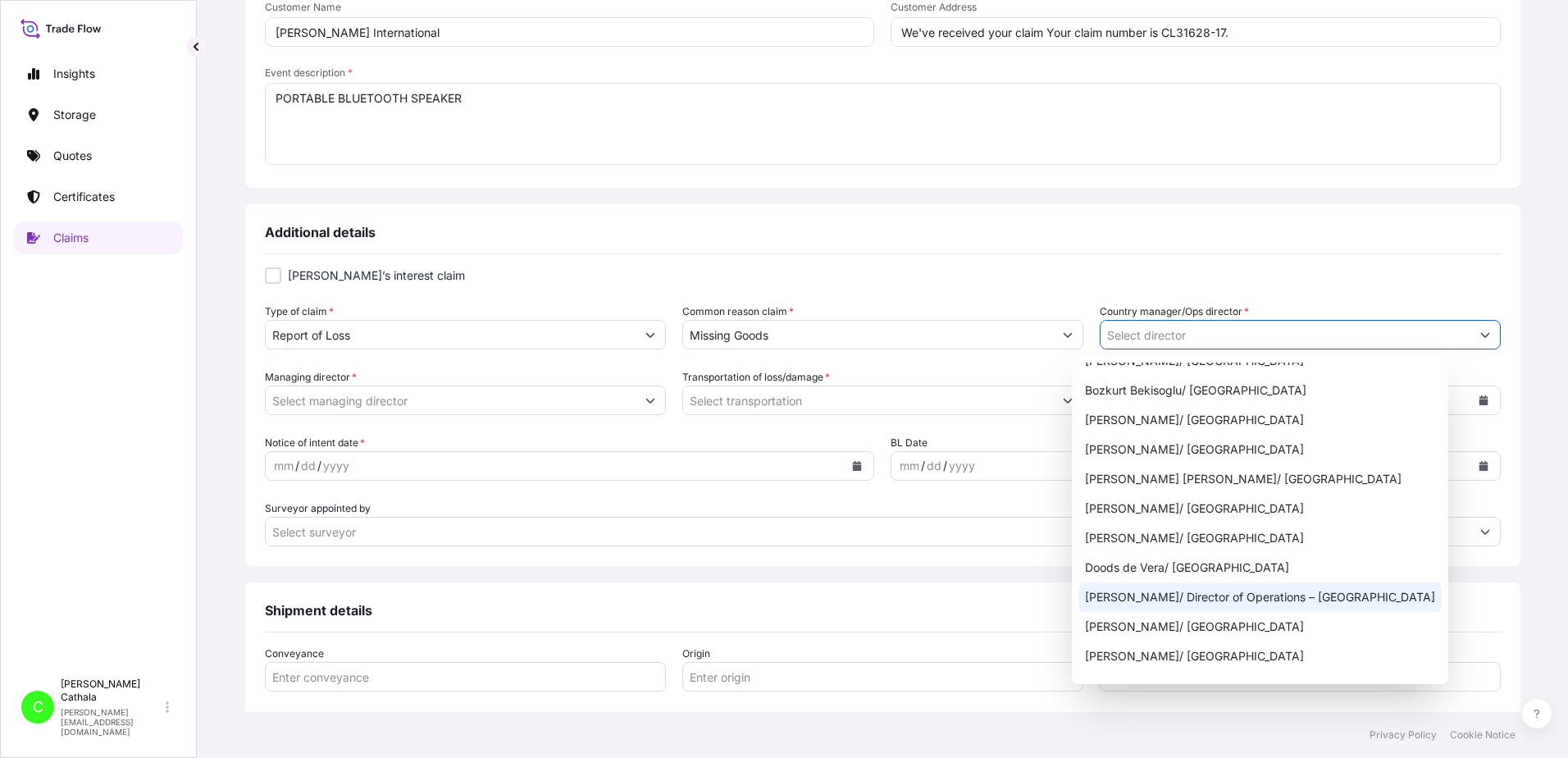
click at [1222, 598] on div "[PERSON_NAME]/ Director of Operations – [GEOGRAPHIC_DATA]" at bounding box center [1260, 597] width 364 height 30
type input "[PERSON_NAME]/ Director of Operations – [GEOGRAPHIC_DATA]"
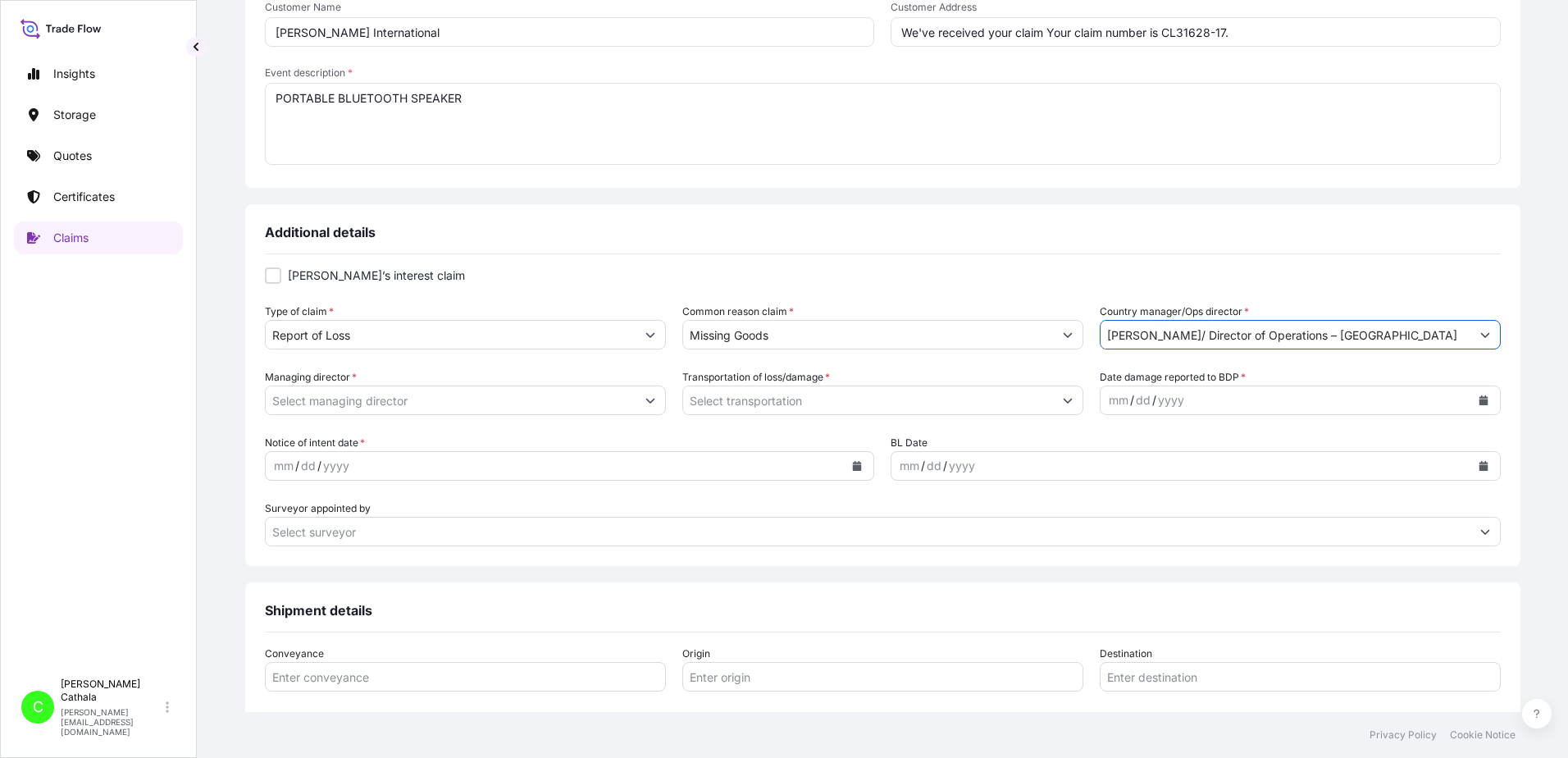
click at [544, 409] on input "Managing director *" at bounding box center [451, 401] width 370 height 30
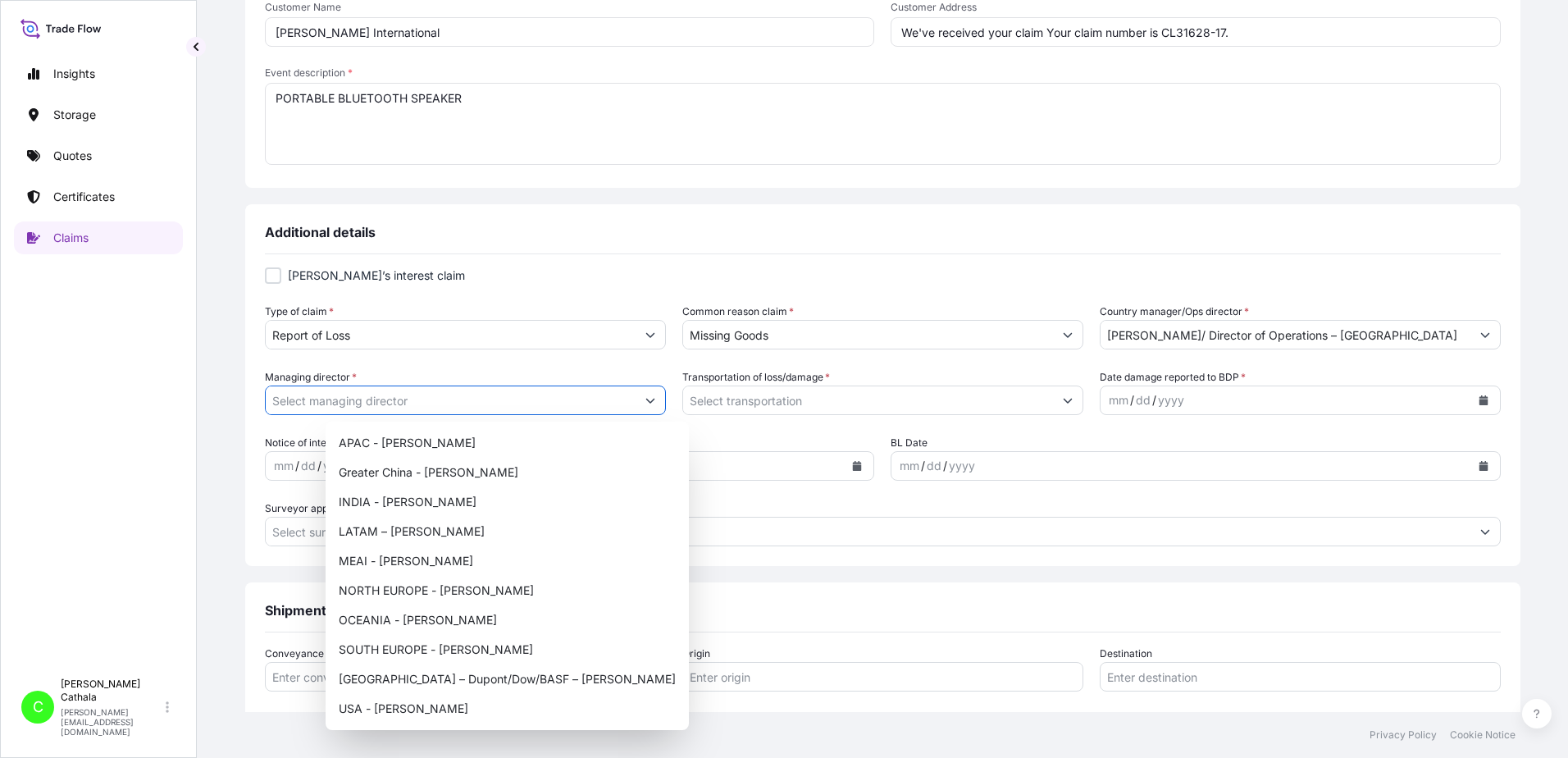
click at [665, 405] on button "Show suggestions" at bounding box center [650, 401] width 30 height 30
click at [433, 706] on div "USA - [PERSON_NAME]" at bounding box center [507, 709] width 351 height 30
type input "USA - [PERSON_NAME]"
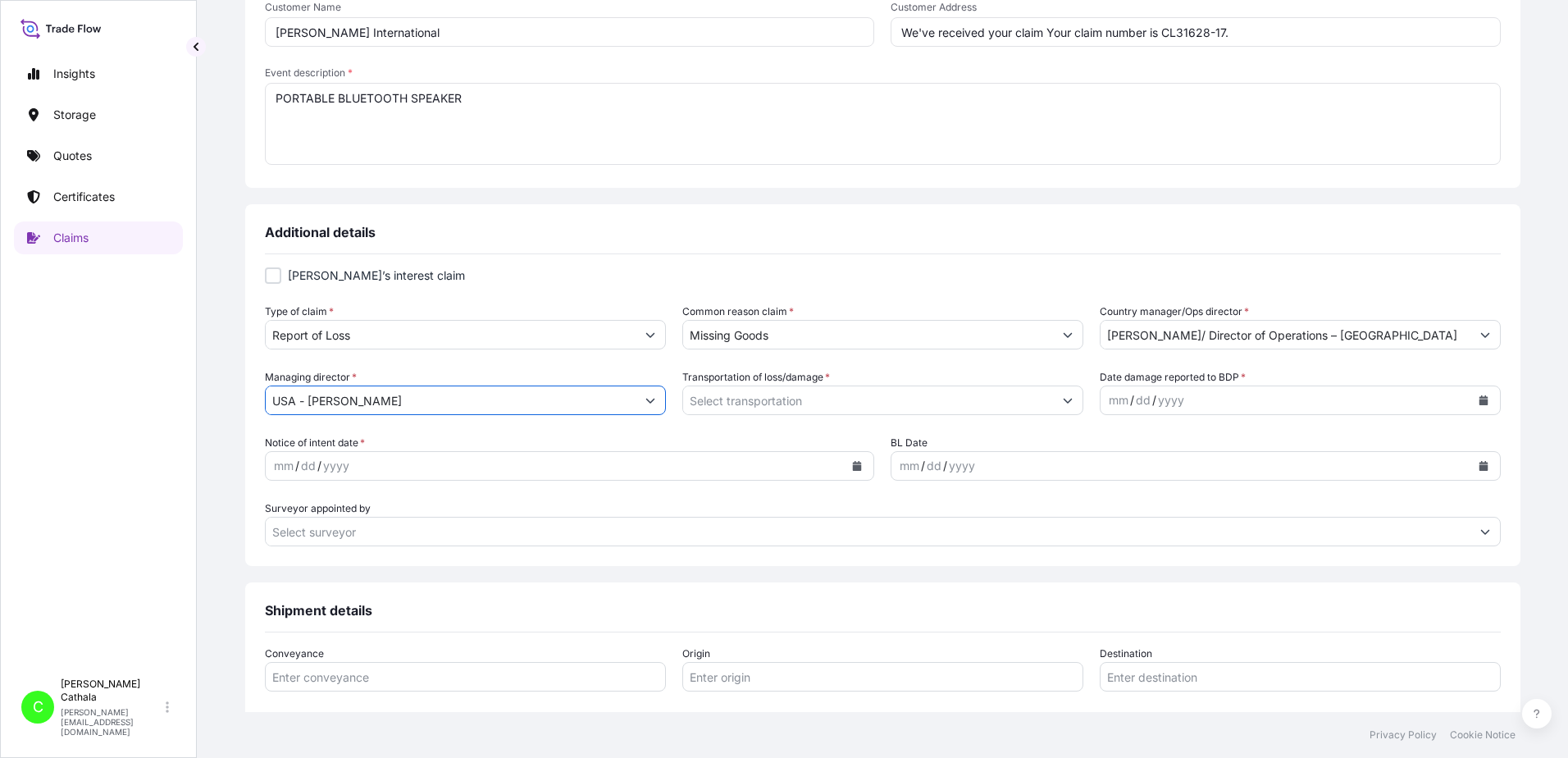
click at [1063, 404] on icon "Show suggestions" at bounding box center [1068, 401] width 10 height 10
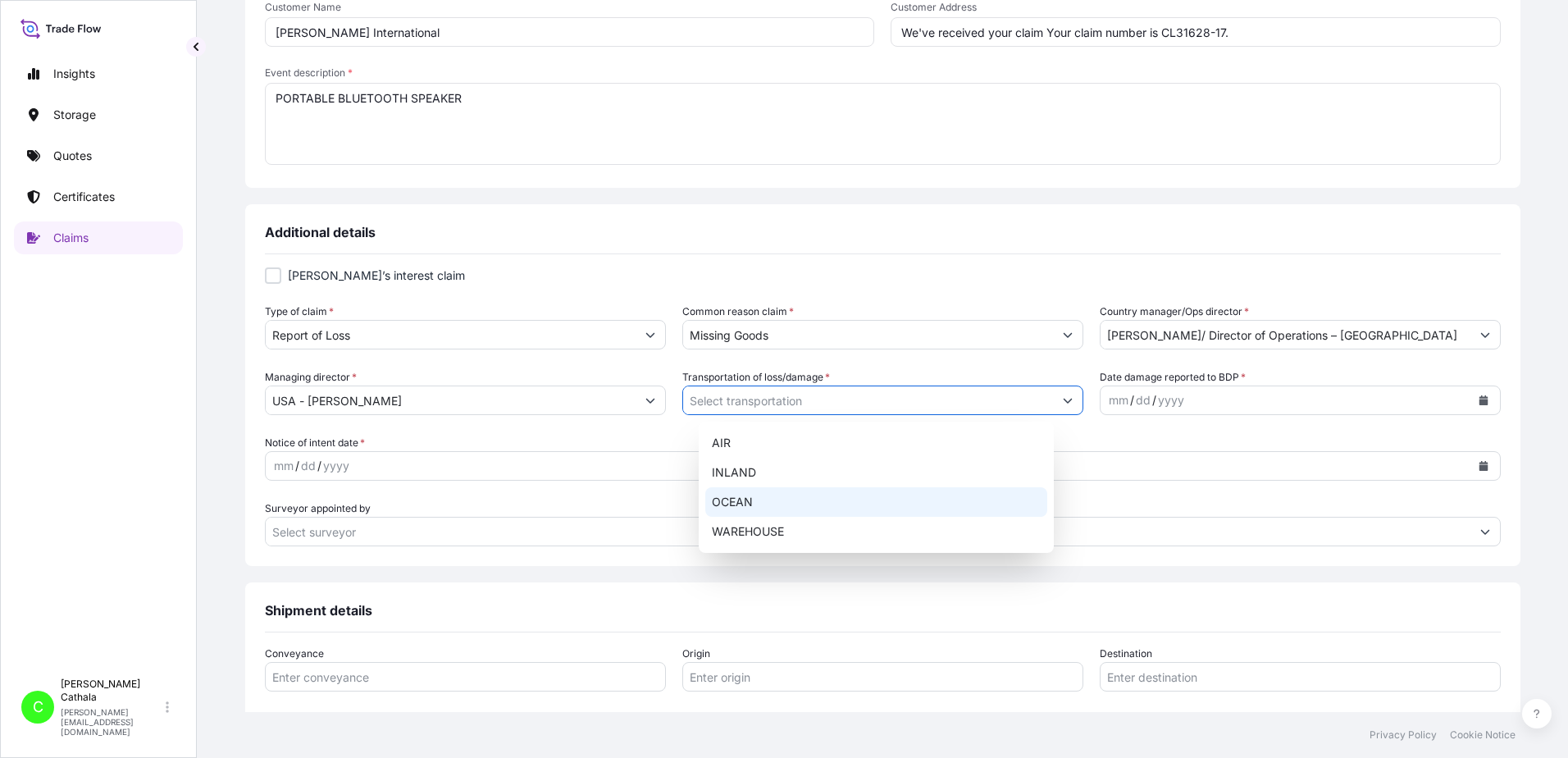
click at [723, 502] on div "OCEAN" at bounding box center [876, 502] width 342 height 30
type input "OCEAN"
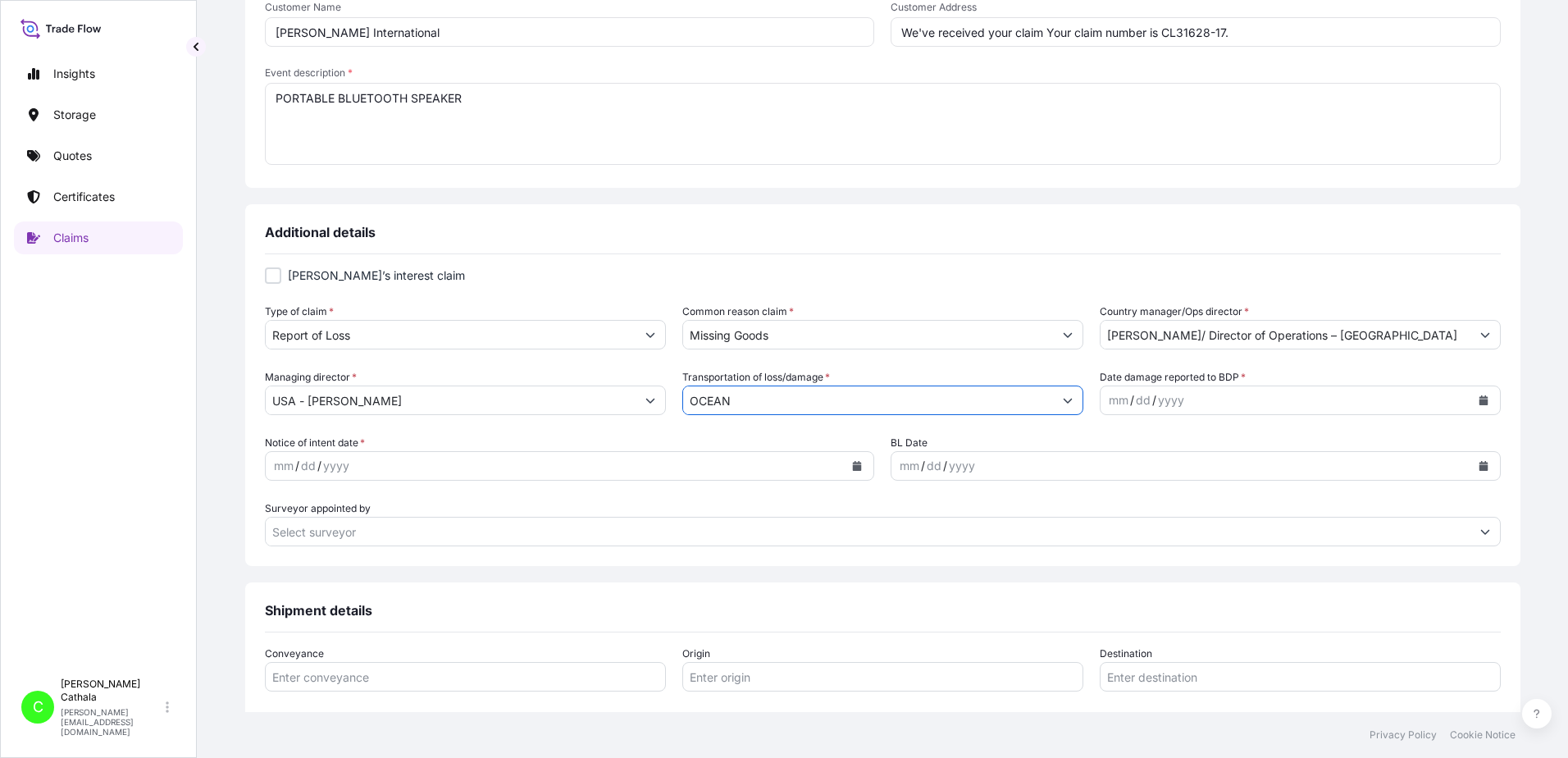
click at [1479, 405] on icon "Calendar" at bounding box center [1483, 401] width 9 height 10
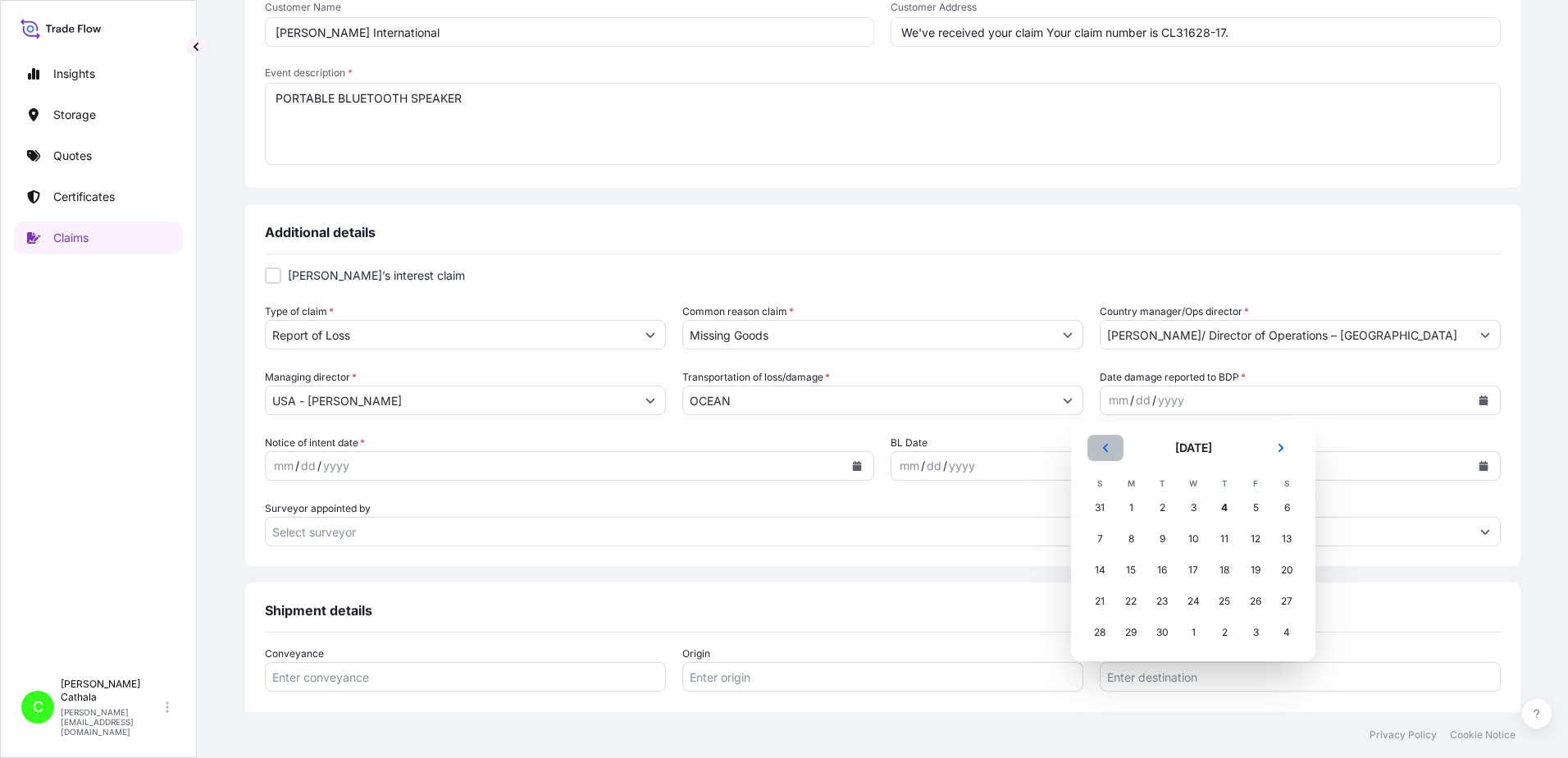
click at [1103, 452] on icon "Previous" at bounding box center [1106, 448] width 10 height 10
click at [1230, 628] on div "28" at bounding box center [1225, 632] width 30 height 30
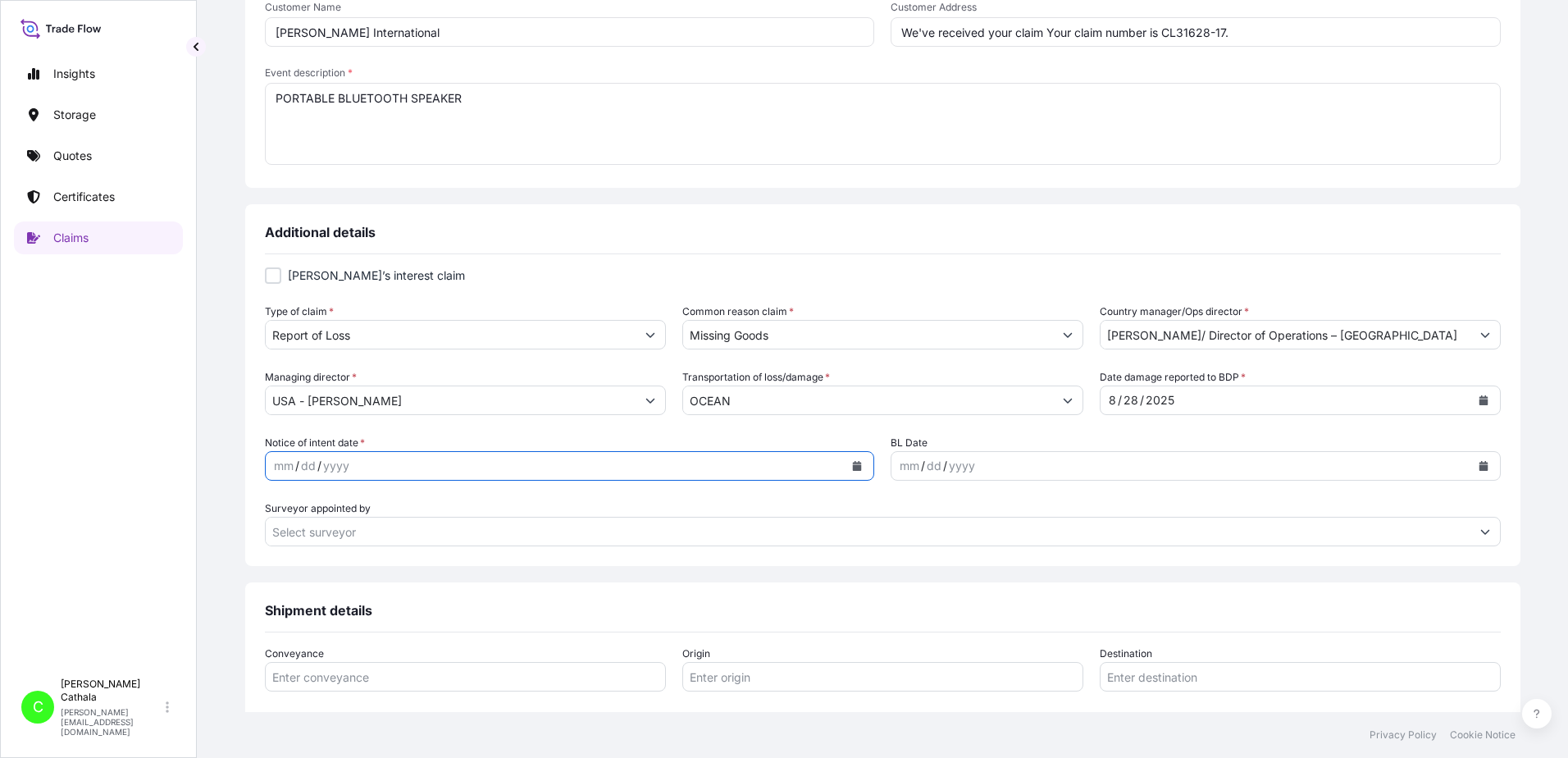
click at [853, 466] on icon "Calendar" at bounding box center [857, 466] width 9 height 10
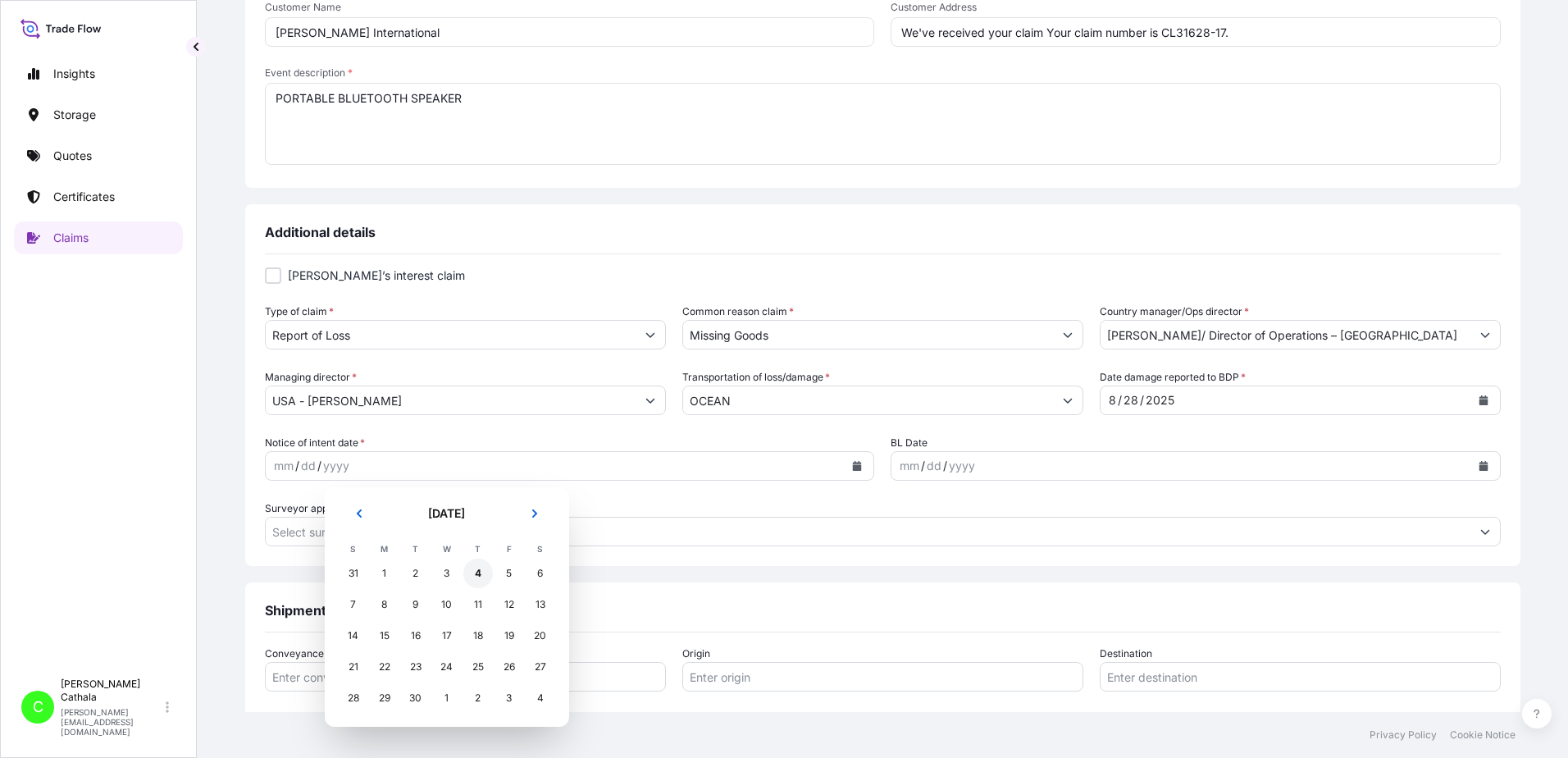
click at [479, 576] on div "4" at bounding box center [479, 573] width 30 height 30
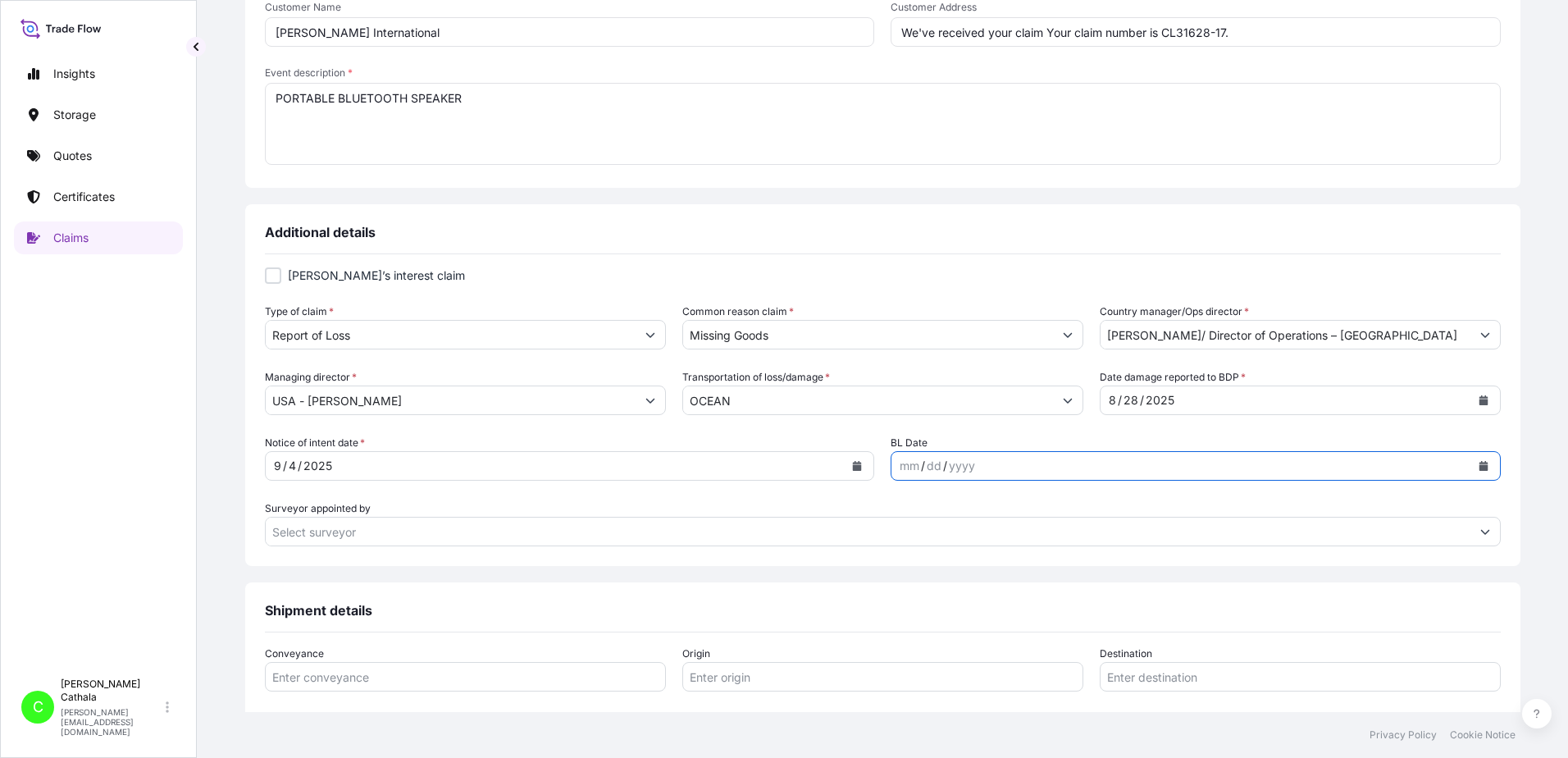
click at [1479, 468] on icon "Calendar" at bounding box center [1483, 466] width 9 height 10
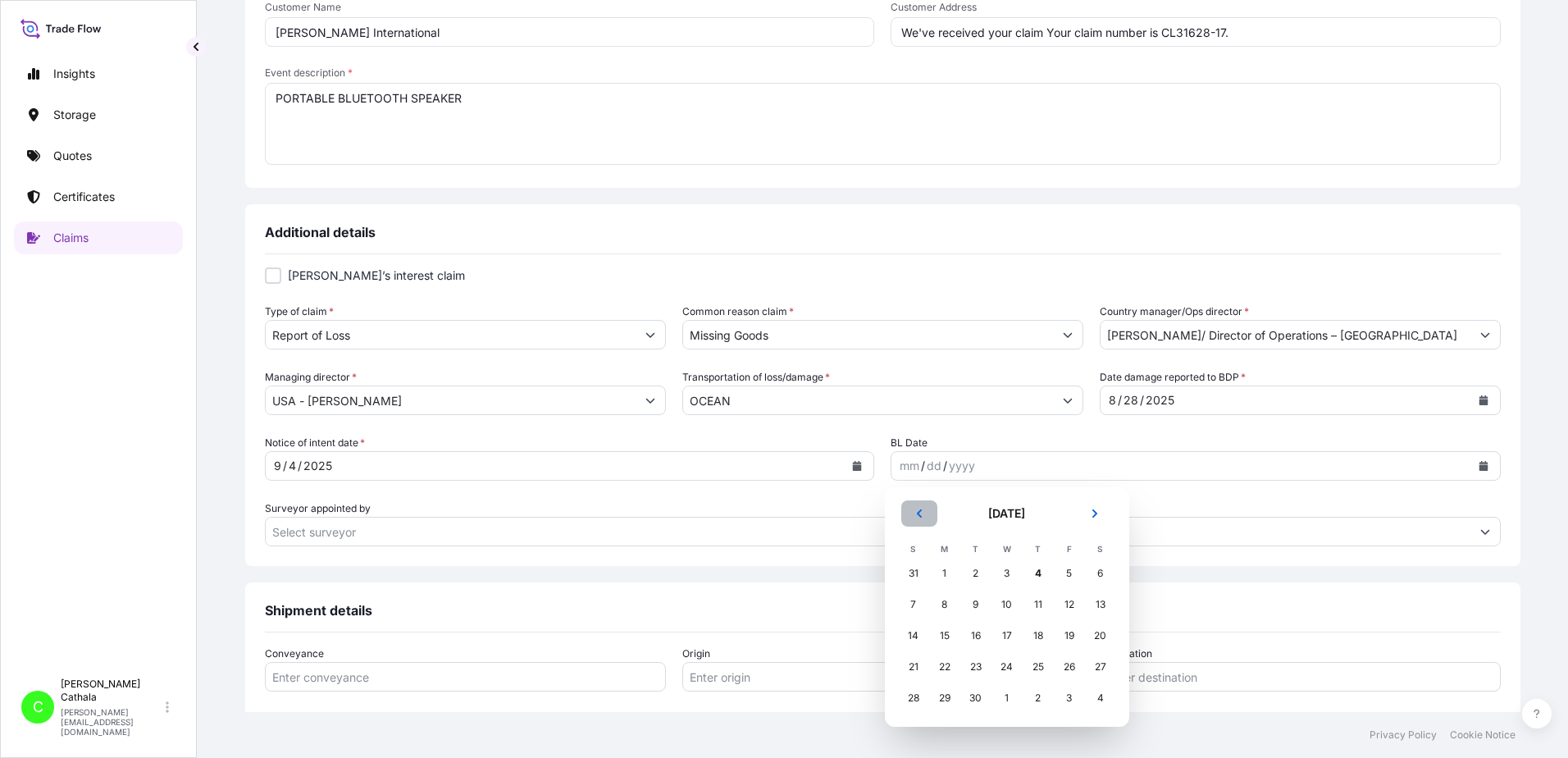
click at [924, 509] on icon "Previous" at bounding box center [919, 513] width 10 height 10
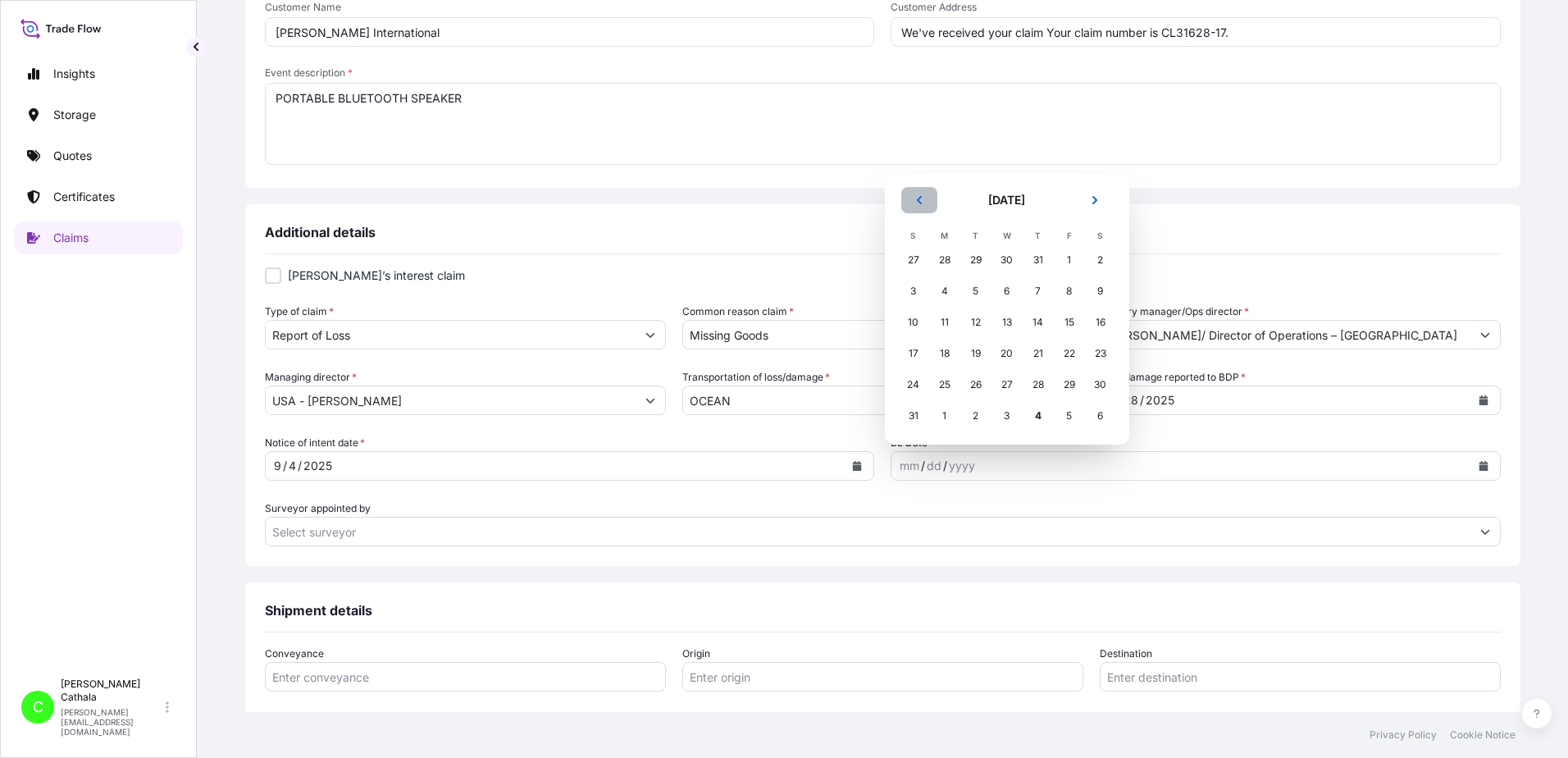
click at [928, 198] on button "Previous" at bounding box center [919, 200] width 36 height 26
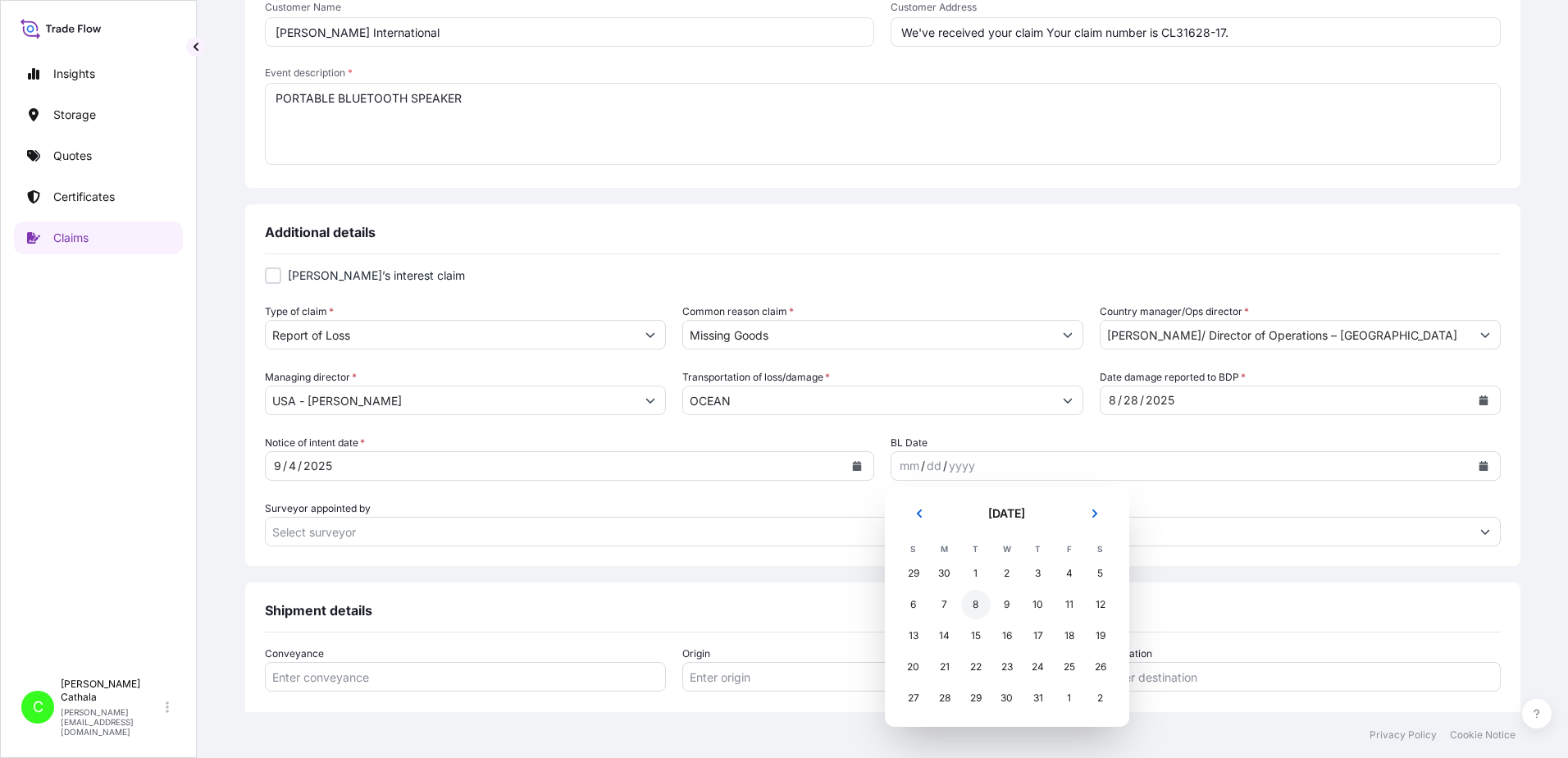
click at [974, 602] on div "8" at bounding box center [976, 604] width 30 height 30
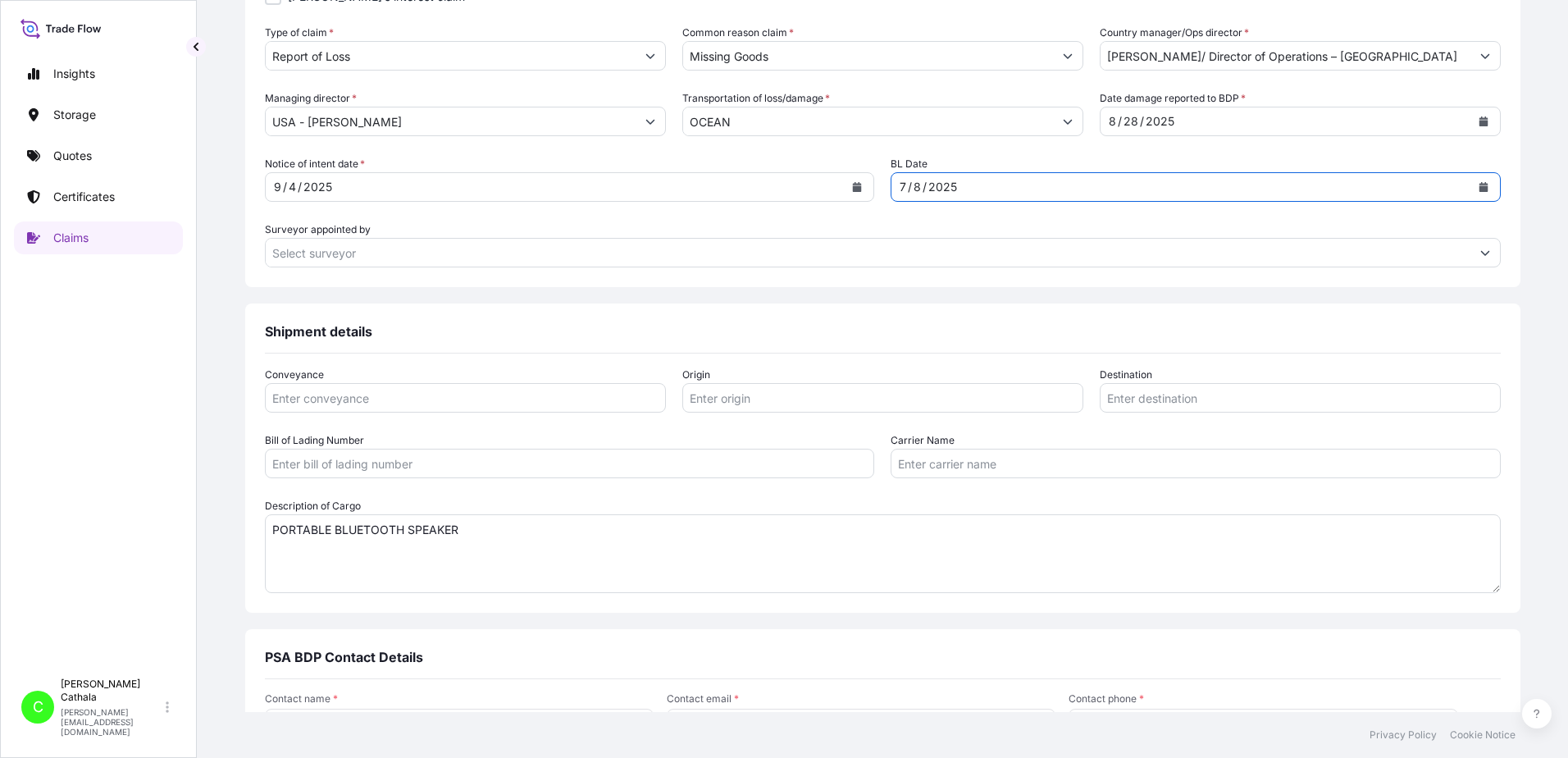
scroll to position [738, 0]
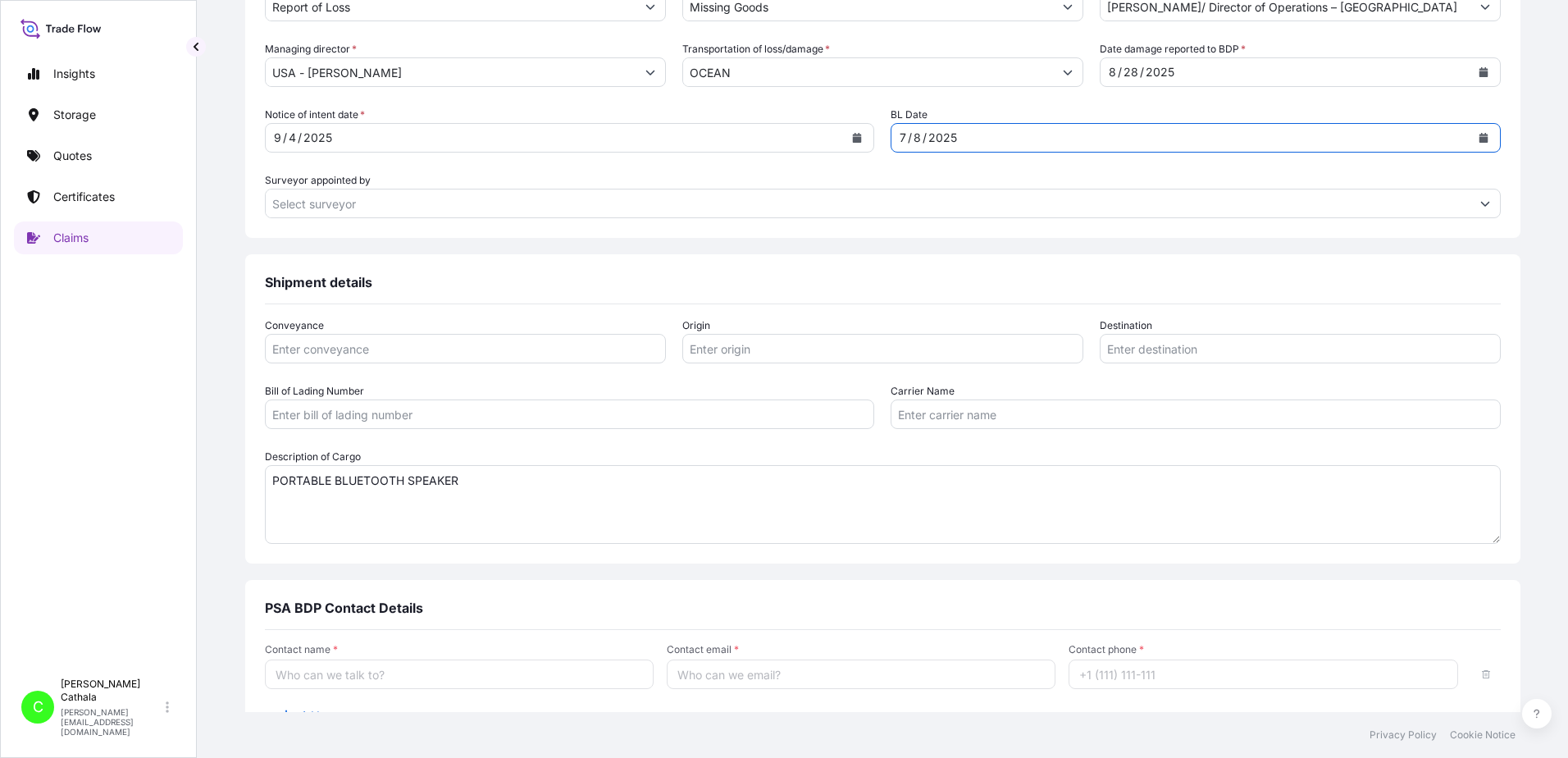
click at [546, 356] on input "Conveyance" at bounding box center [465, 349] width 401 height 30
type input "Ocean"
click at [737, 356] on input "Origin" at bounding box center [883, 349] width 401 height 30
paste input "YANTIAN, [GEOGRAPHIC_DATA]"
type input "YANTIAN, [GEOGRAPHIC_DATA]"
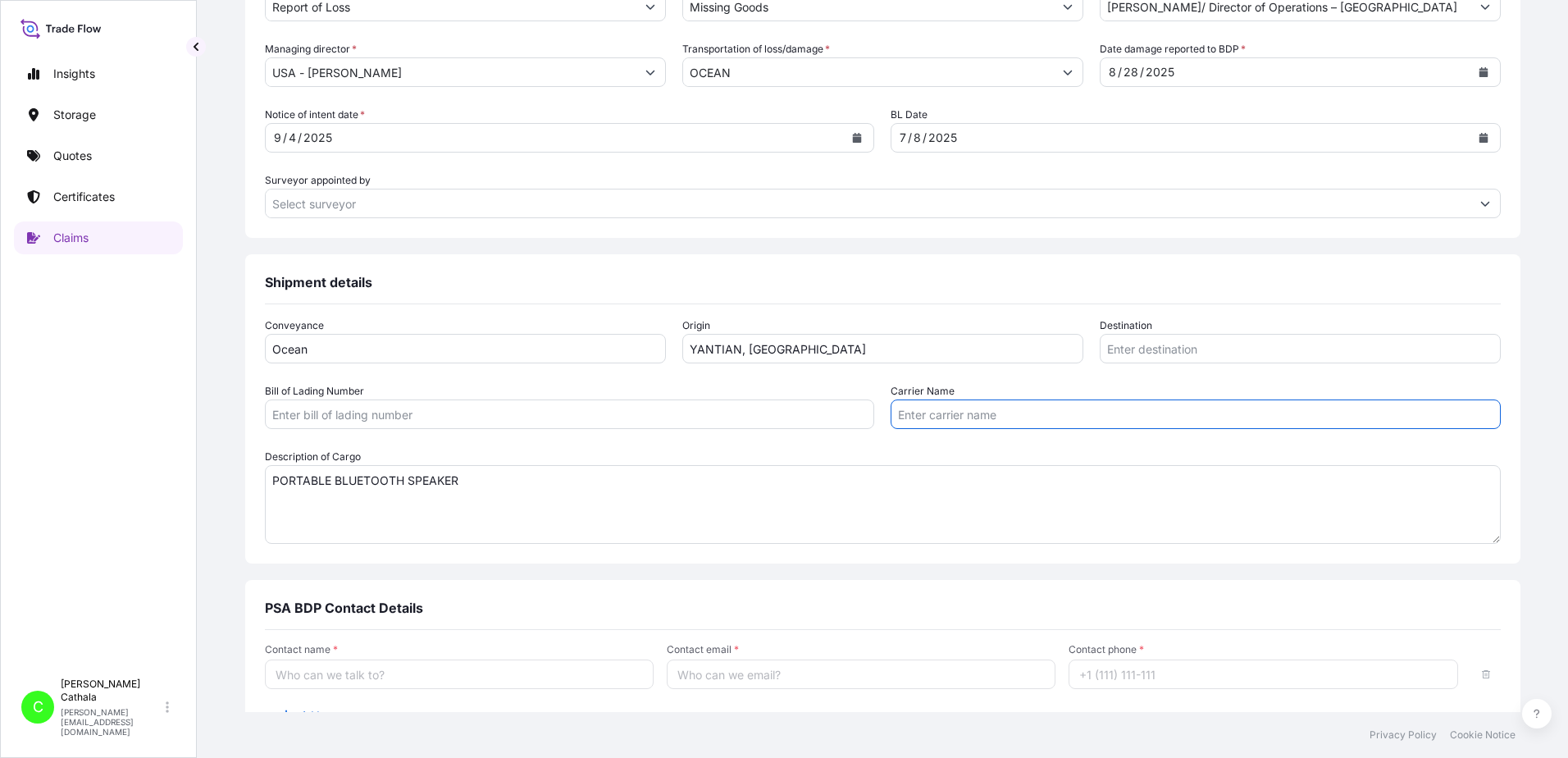
click at [901, 410] on input "Carrier Name" at bounding box center [1195, 415] width 610 height 30
paste input "[GEOGRAPHIC_DATA], [GEOGRAPHIC_DATA]"
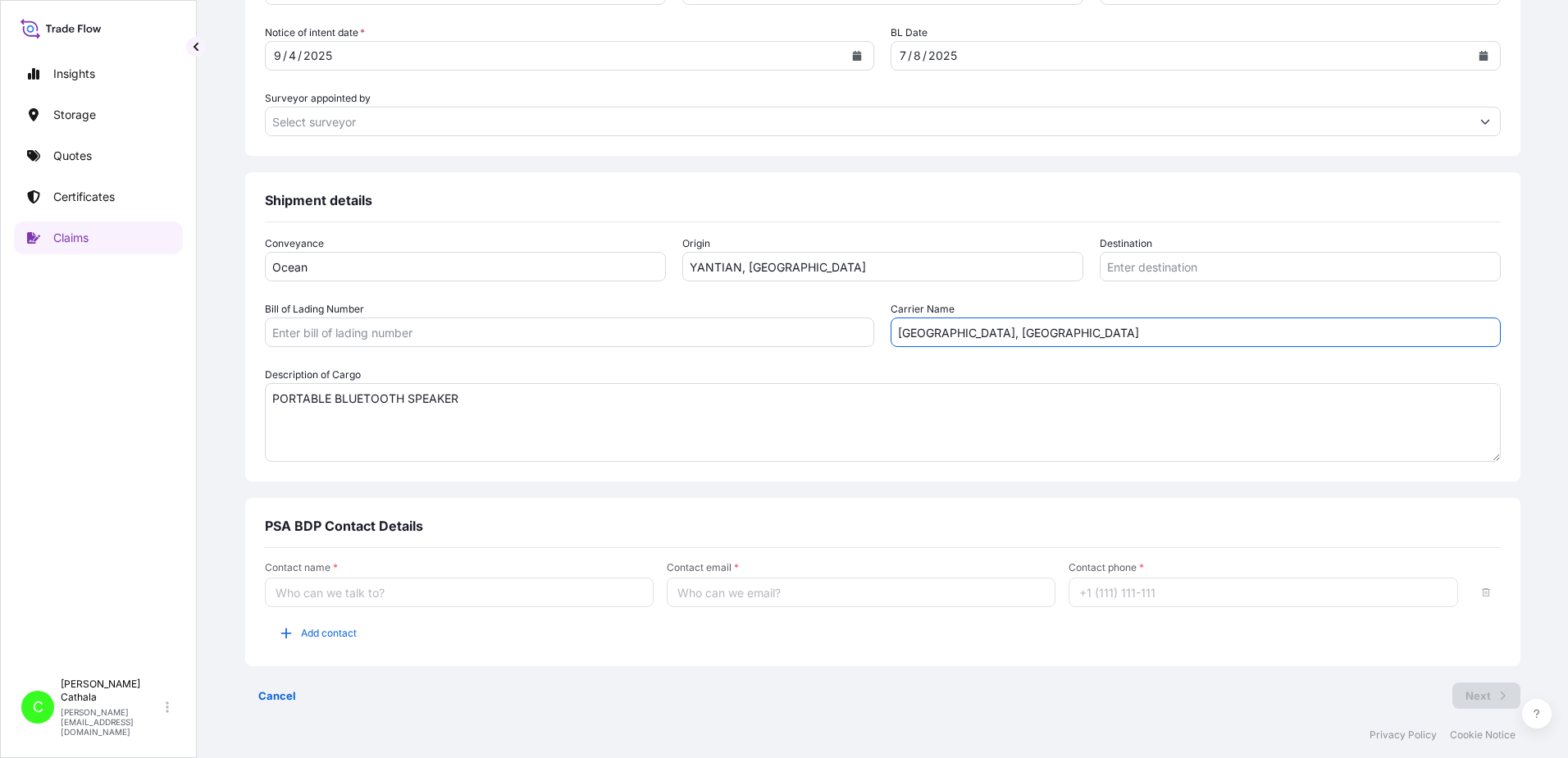
scroll to position [830, 0]
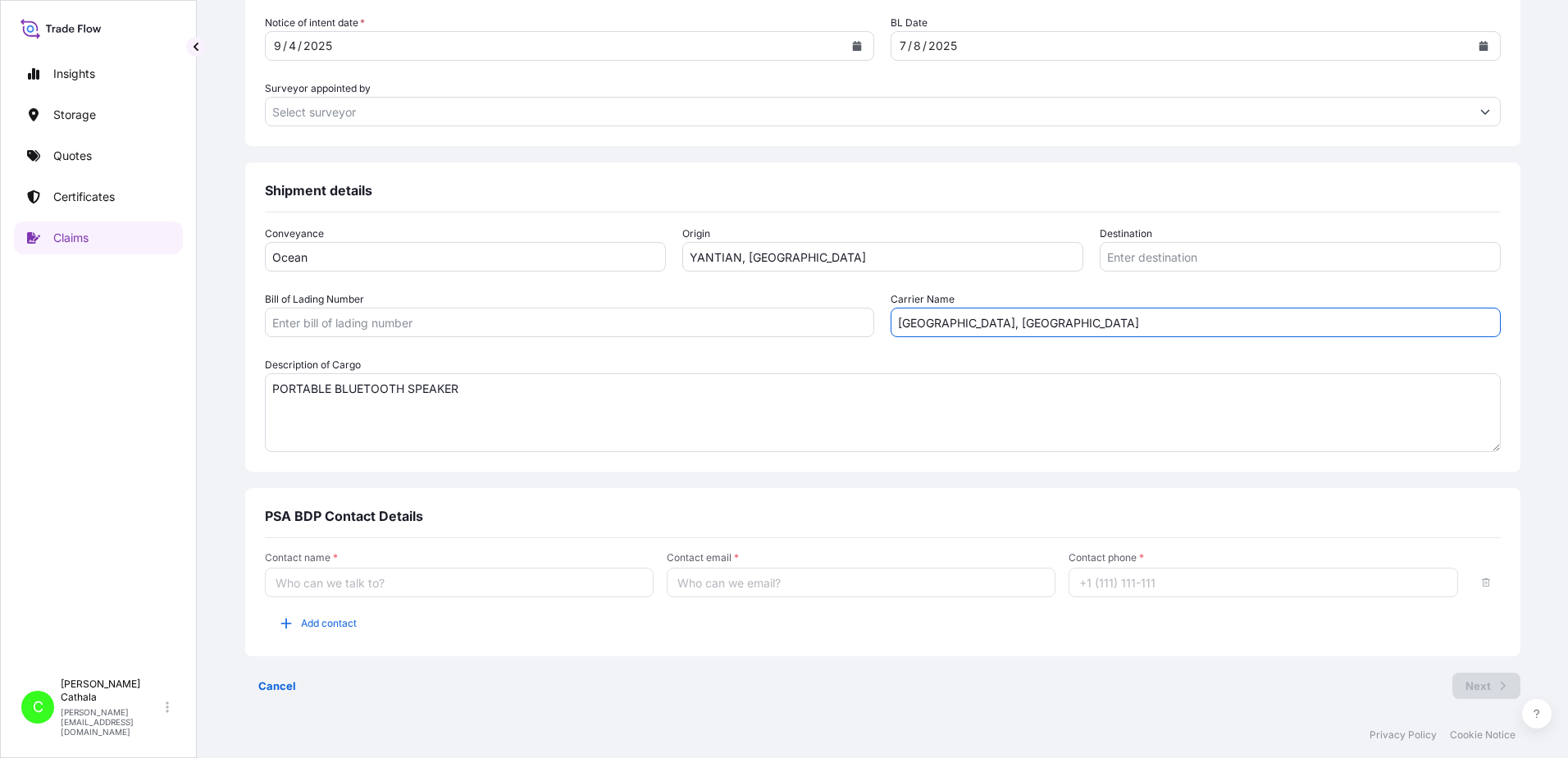
type input "[GEOGRAPHIC_DATA], [GEOGRAPHIC_DATA]"
click at [462, 586] on input "Contact name *" at bounding box center [460, 582] width 389 height 30
type input "[PERSON_NAME]"
type input "[GEOGRAPHIC_DATA], [GEOGRAPHIC_DATA]"
type input "ONEYHKGF95776500"
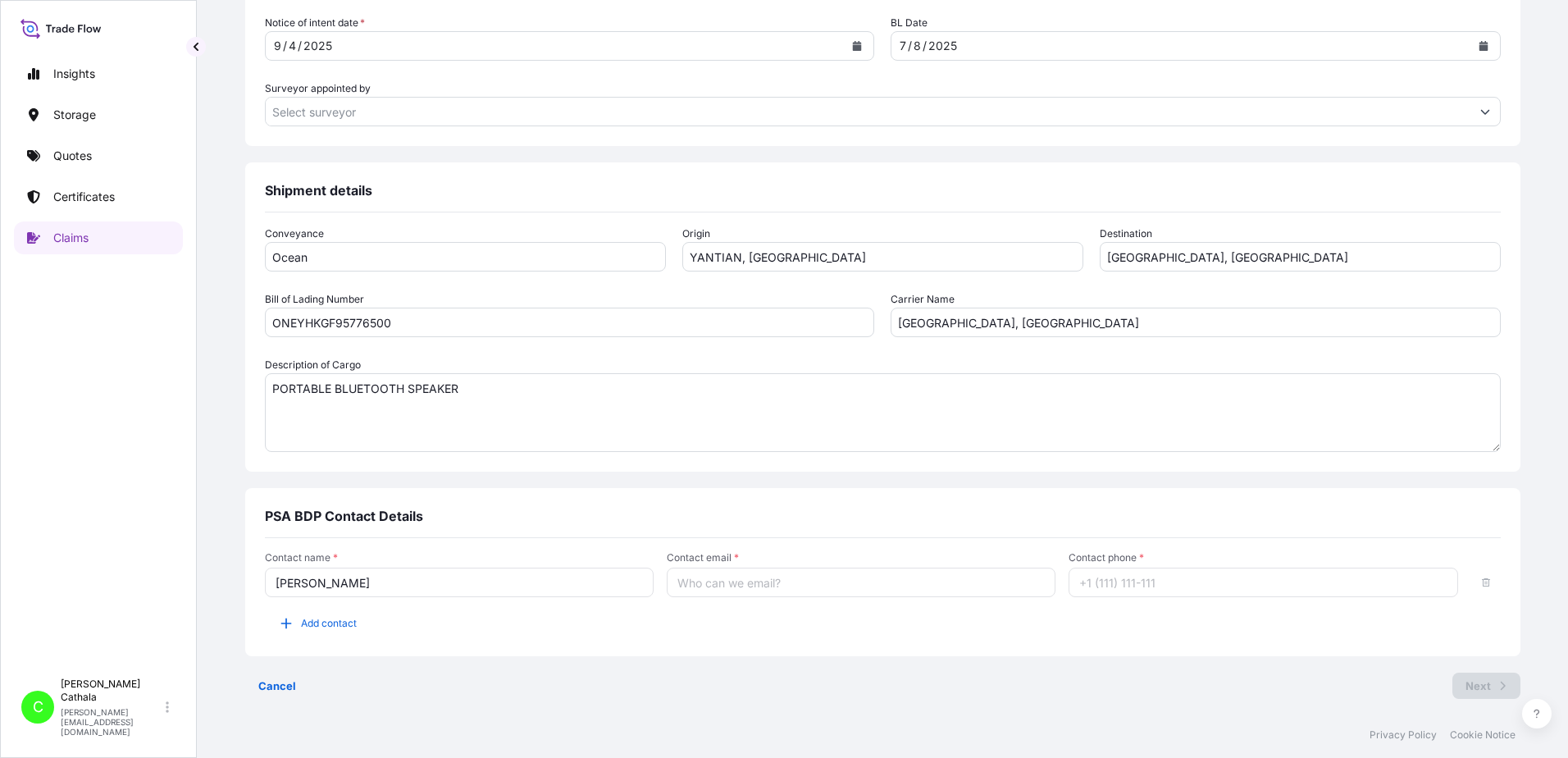
type input "[PERSON_NAME][EMAIL_ADDRESS][PERSON_NAME][DOMAIN_NAME]"
type input "13175544817"
click at [370, 632] on button "Add contact" at bounding box center [318, 623] width 105 height 26
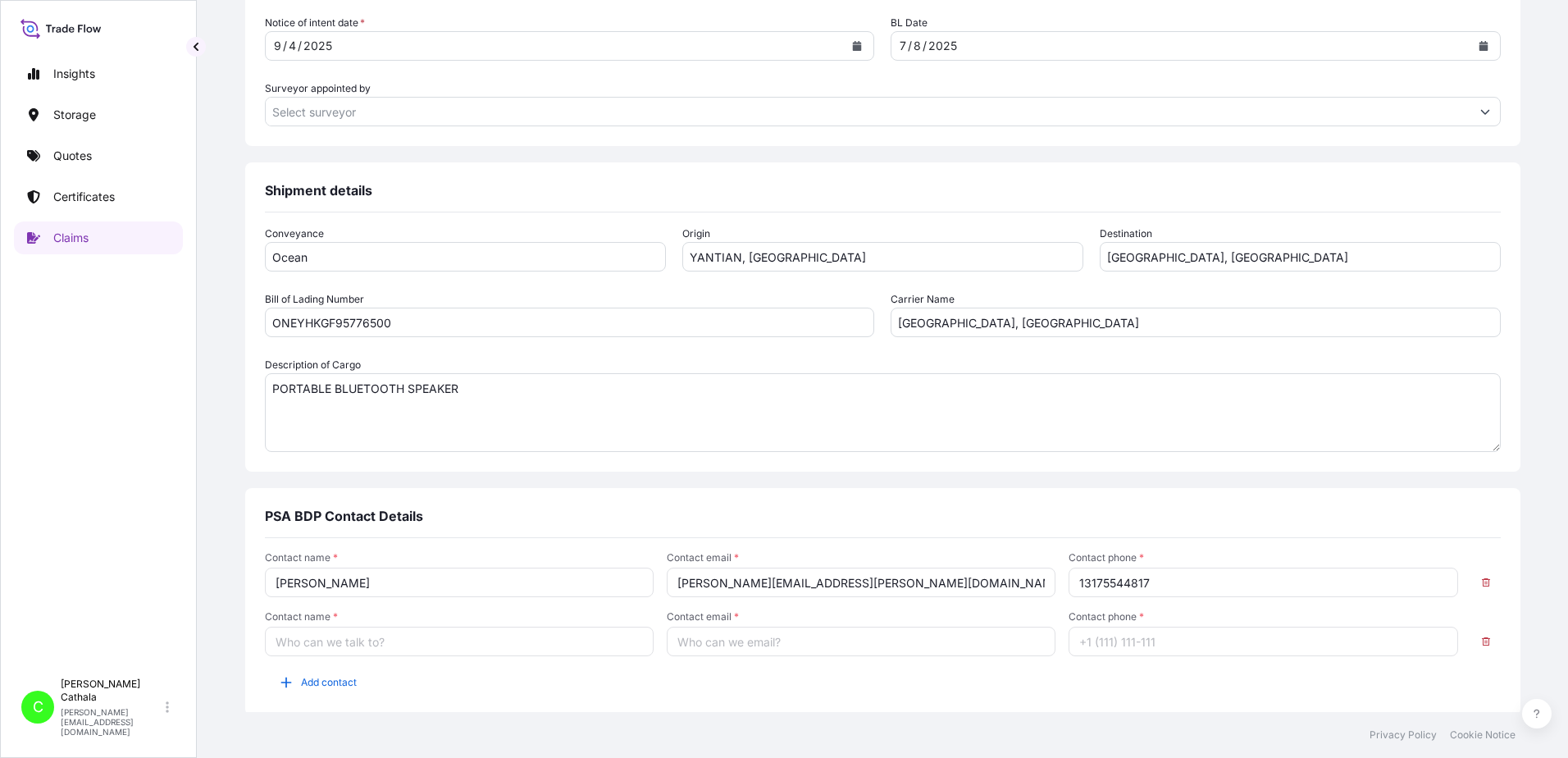
click at [393, 637] on input "Contact name *" at bounding box center [460, 641] width 389 height 30
type input "[PERSON_NAME]"
type input "[PERSON_NAME][EMAIL_ADDRESS][DOMAIN_NAME]"
type input "13176523689"
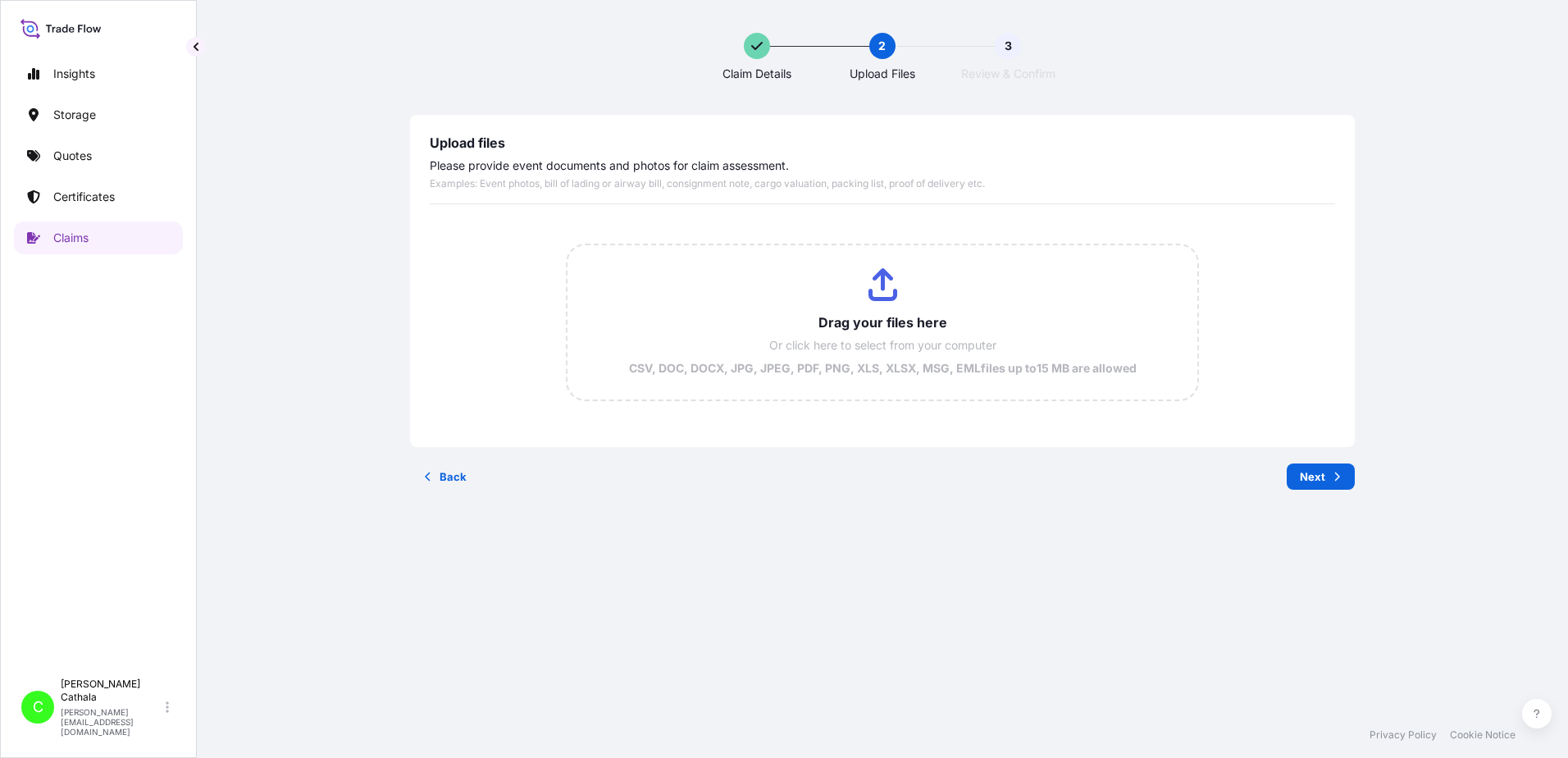
scroll to position [0, 0]
type input "C:\fakepath\HAR000000363.pdf"
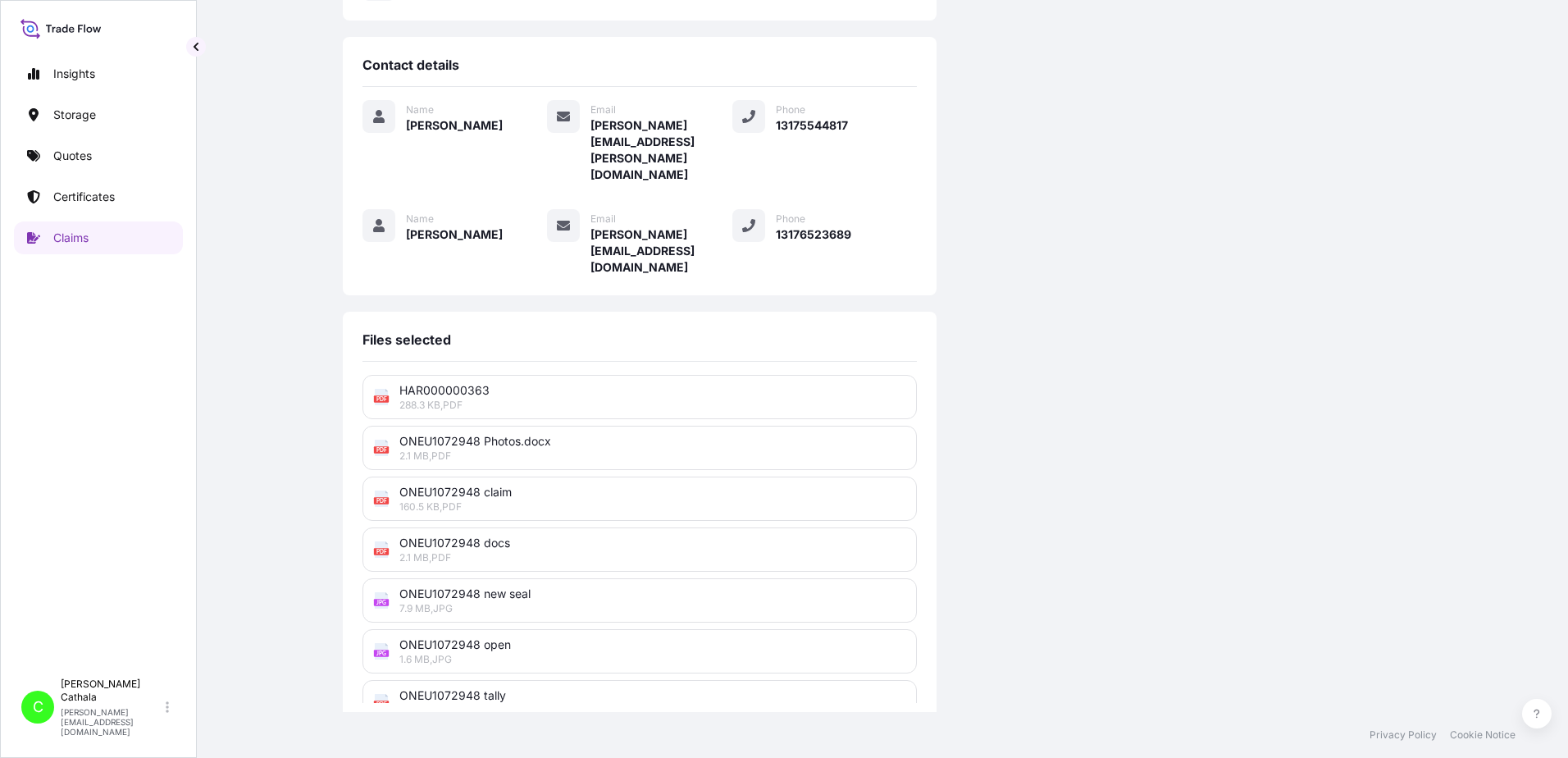
scroll to position [405, 0]
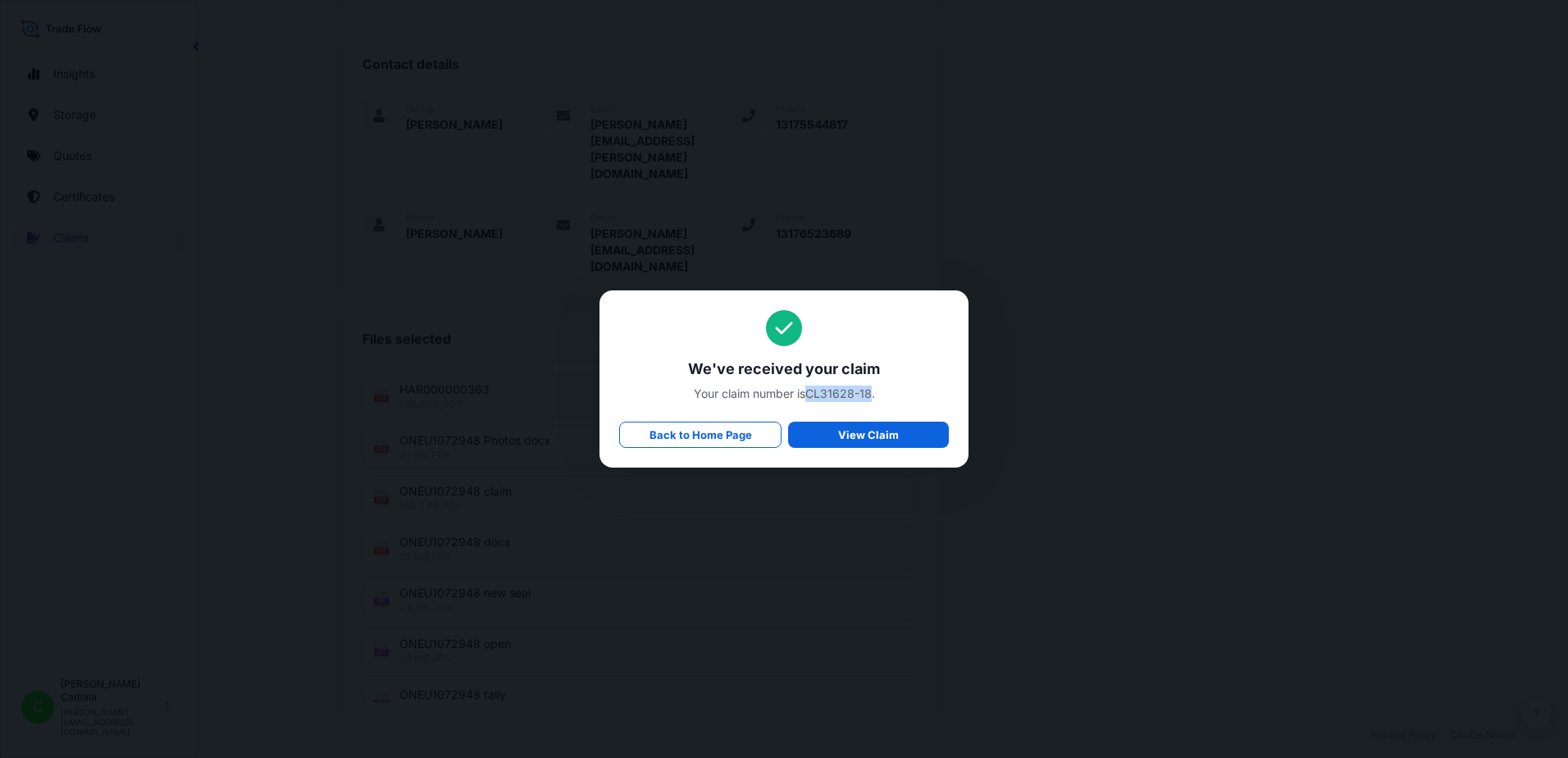
drag, startPoint x: 810, startPoint y: 394, endPoint x: 871, endPoint y: 393, distance: 61.0
click at [871, 393] on span "Your claim number is CL31628-18 ." at bounding box center [784, 394] width 330 height 16
copy span "CL31628-18"
drag, startPoint x: 690, startPoint y: 368, endPoint x: 919, endPoint y: 392, distance: 230.3
click at [919, 393] on div "We've received your claim Your claim number is CL31628-18 . Back to Home Page V…" at bounding box center [784, 379] width 330 height 138
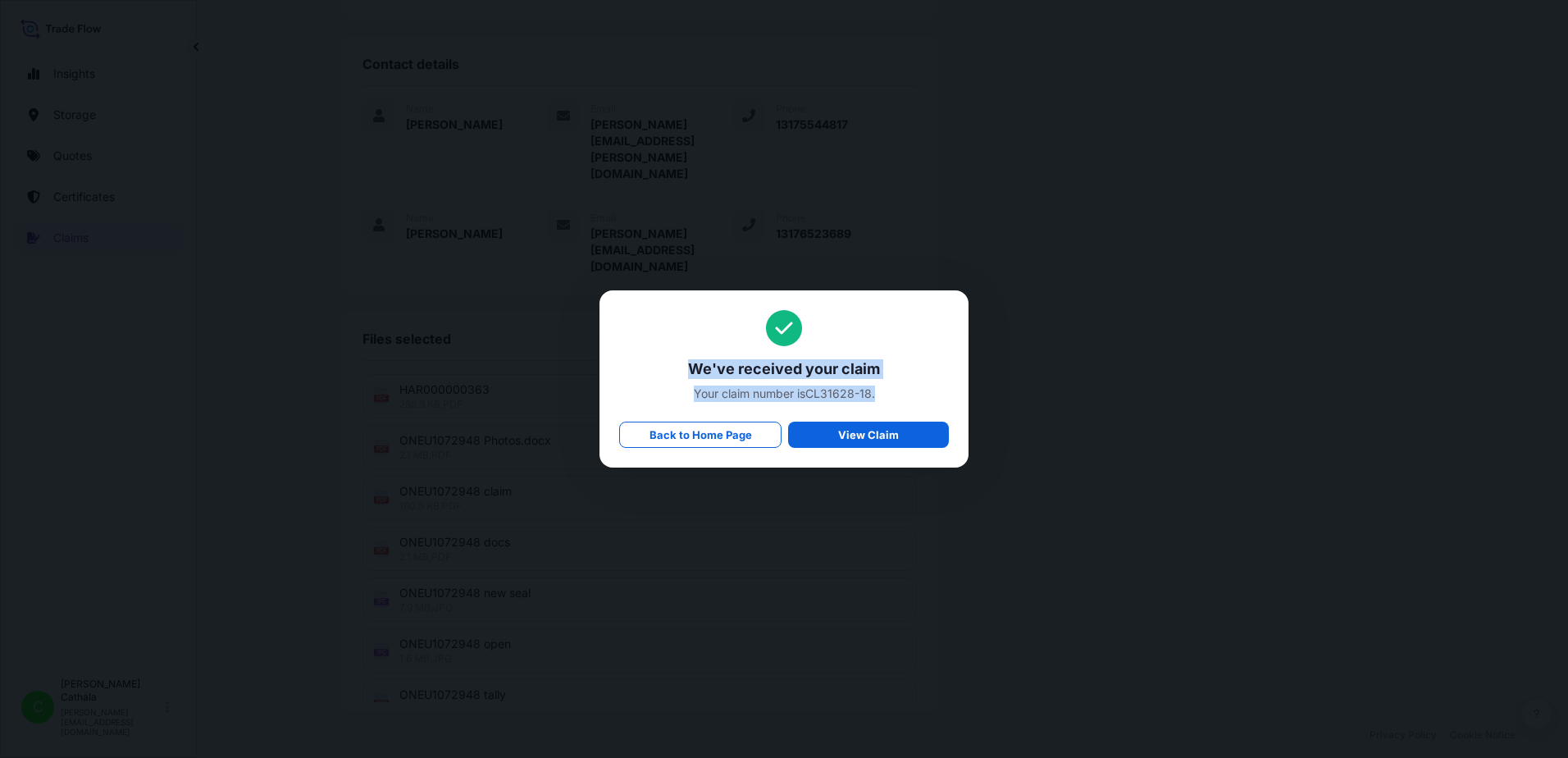
copy div "We've received your claim Your claim number is CL31628-18 ."
